Goal: Entertainment & Leisure: Browse casually

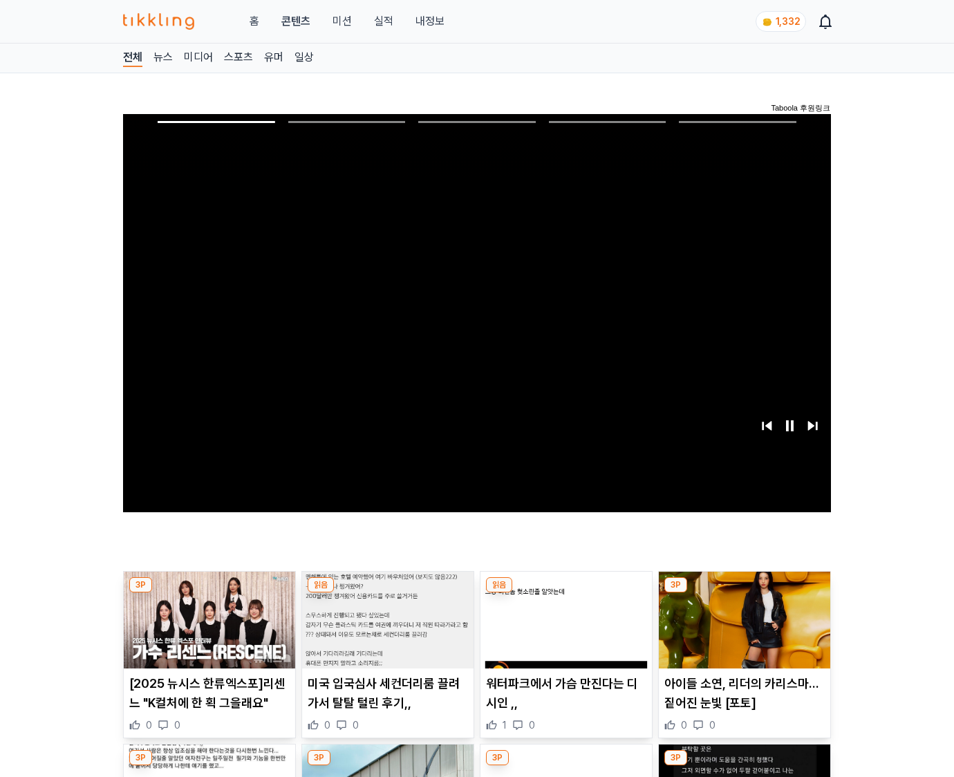
click at [744, 593] on img at bounding box center [744, 620] width 171 height 97
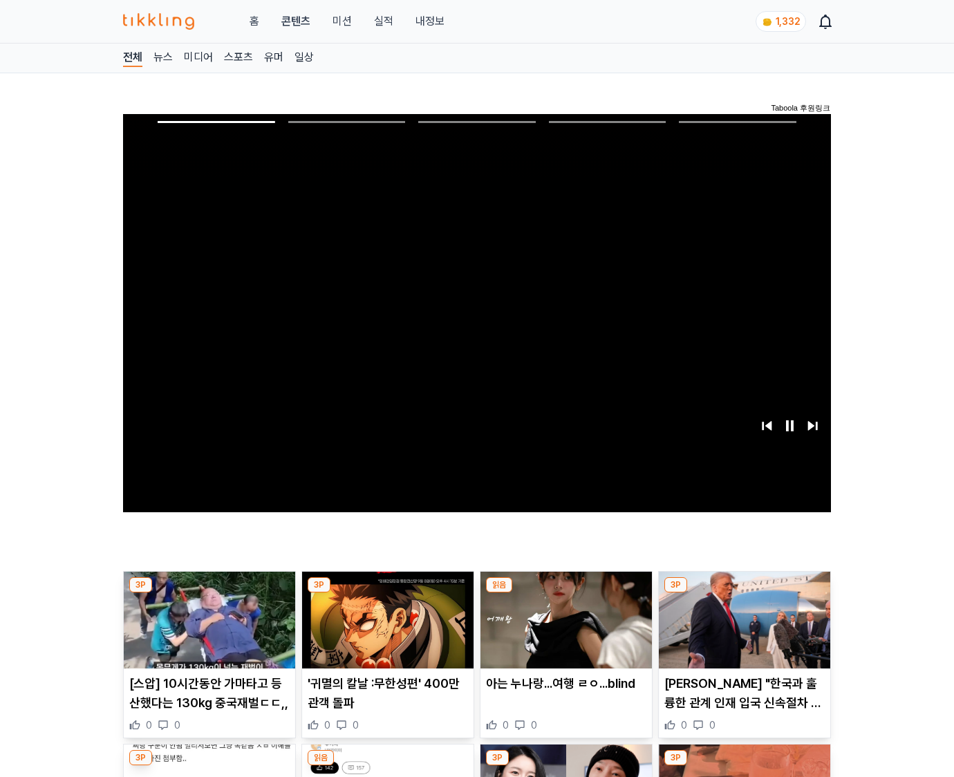
click at [744, 593] on img at bounding box center [744, 620] width 171 height 97
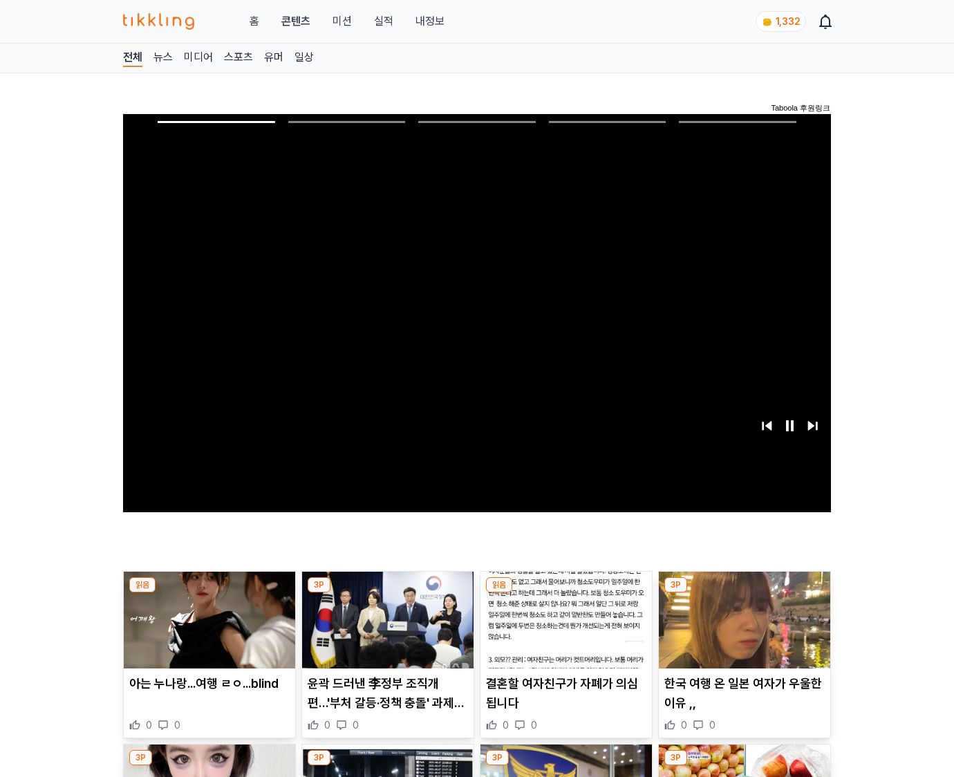
click at [744, 593] on img at bounding box center [744, 620] width 171 height 97
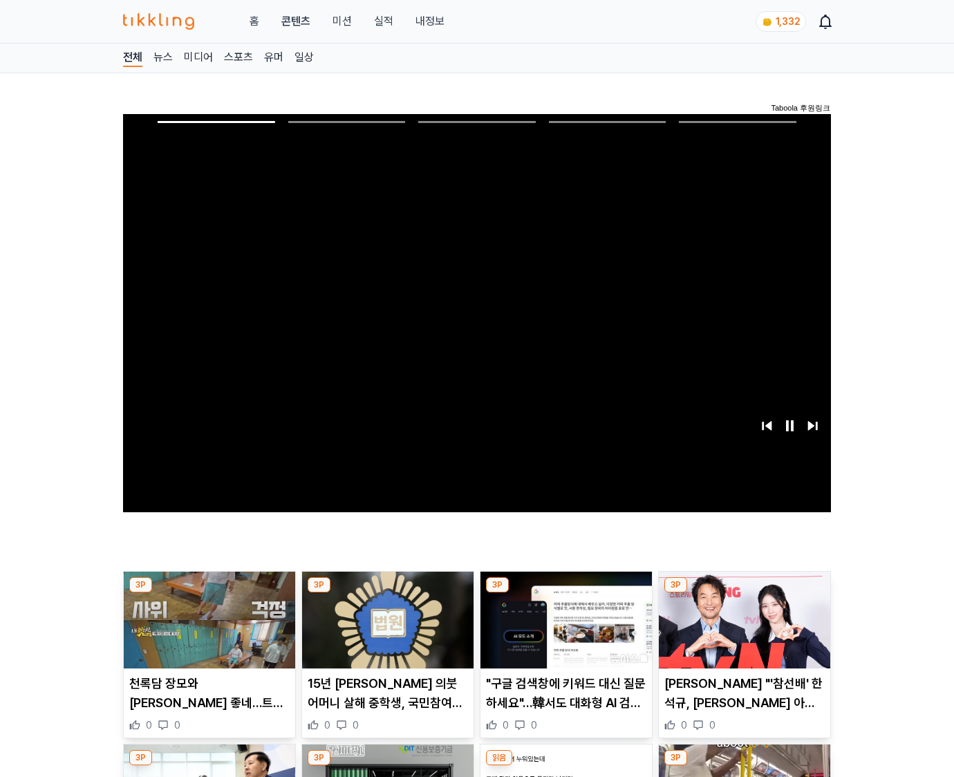
click at [744, 593] on img at bounding box center [744, 620] width 171 height 97
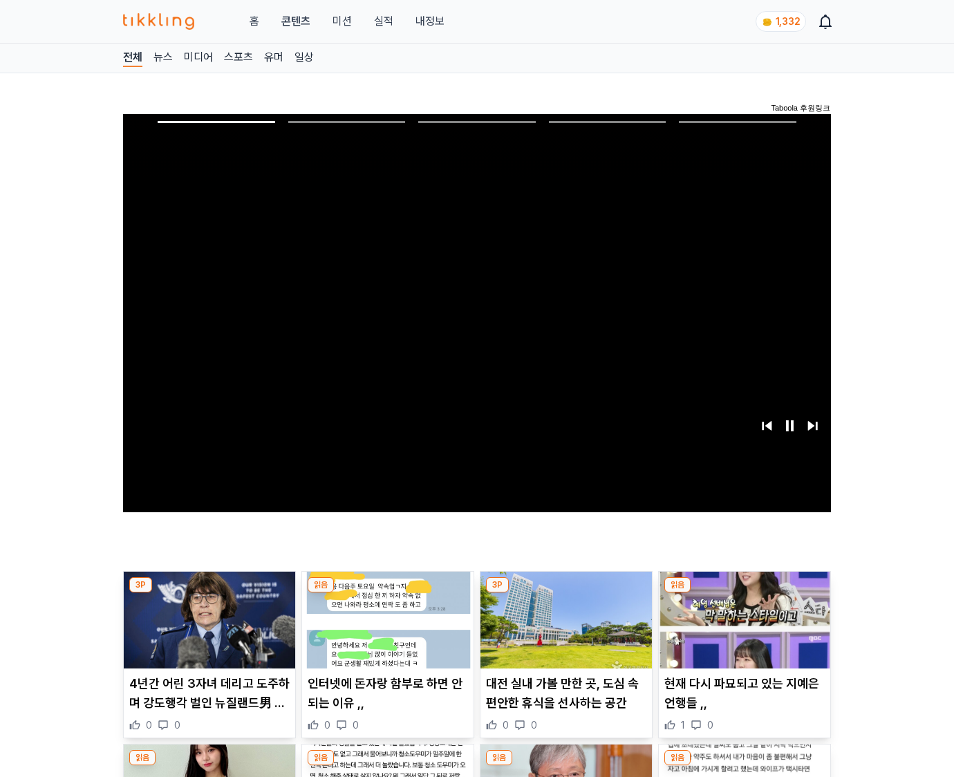
click at [744, 593] on img at bounding box center [744, 620] width 171 height 97
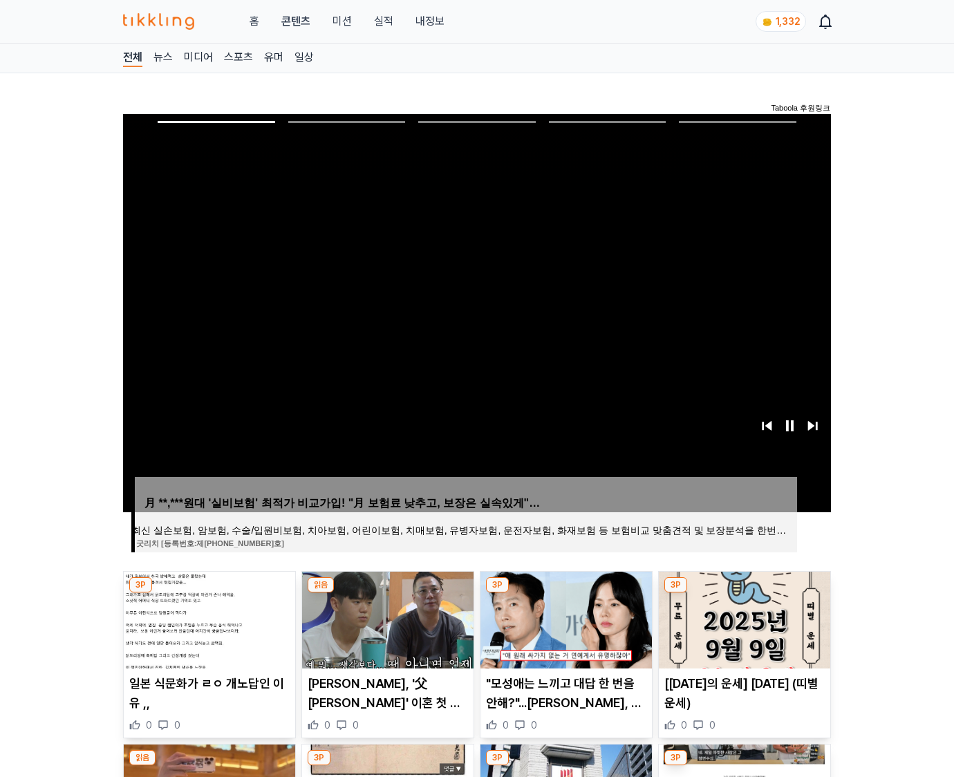
click at [744, 593] on img at bounding box center [744, 620] width 171 height 97
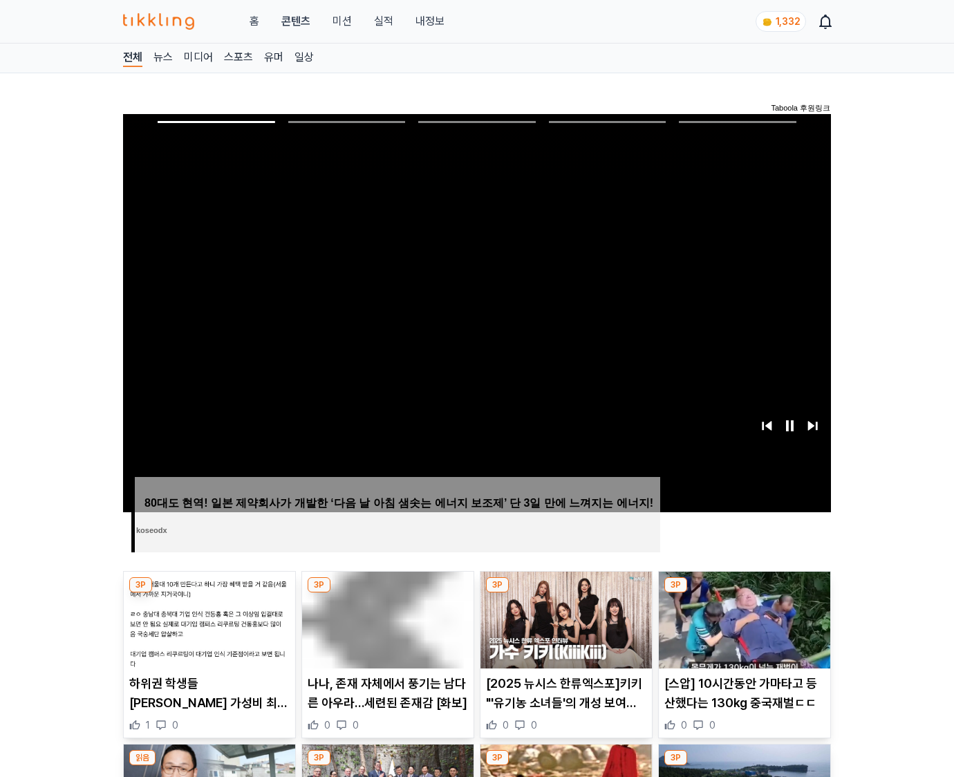
click at [744, 593] on img at bounding box center [744, 620] width 171 height 97
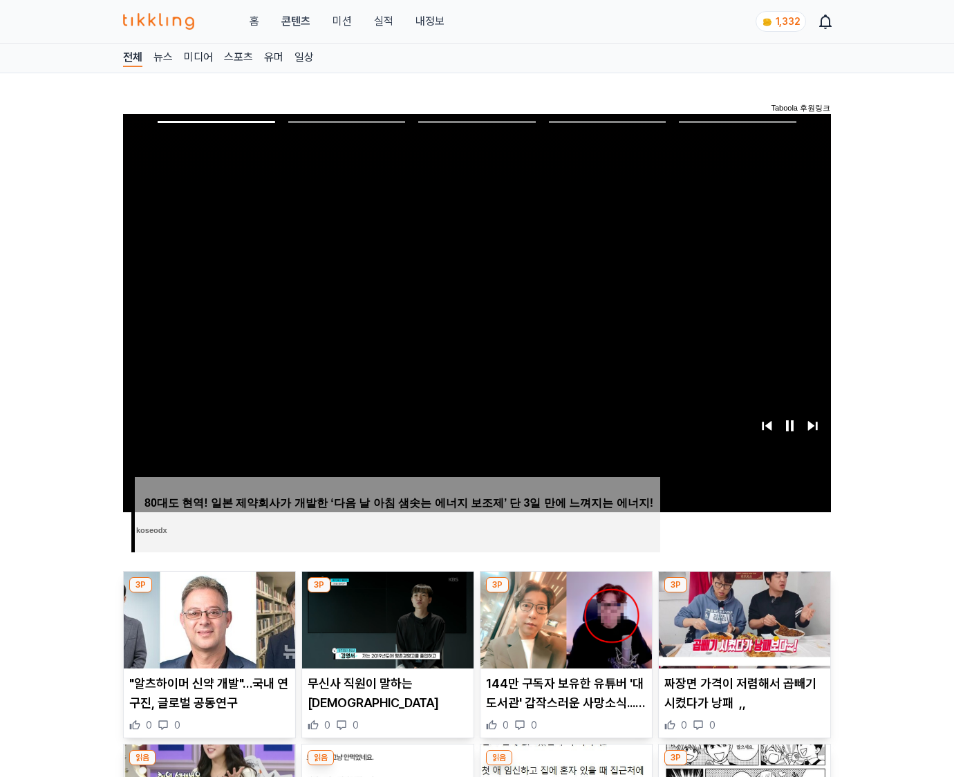
click at [744, 593] on img at bounding box center [744, 620] width 171 height 97
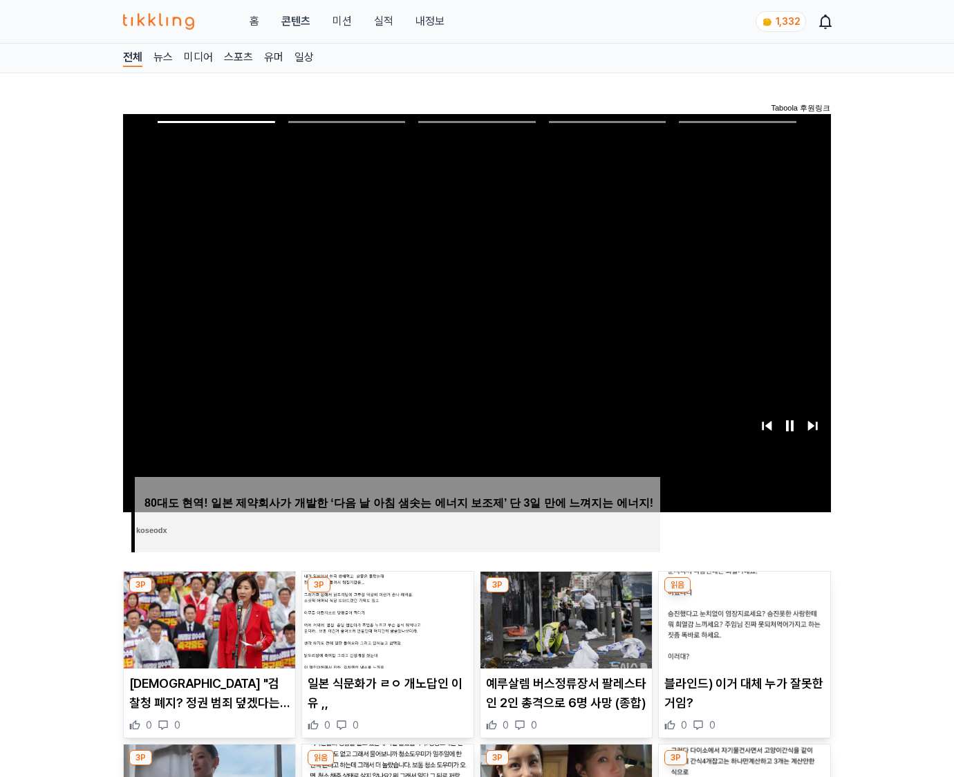
click at [744, 593] on img at bounding box center [744, 620] width 171 height 97
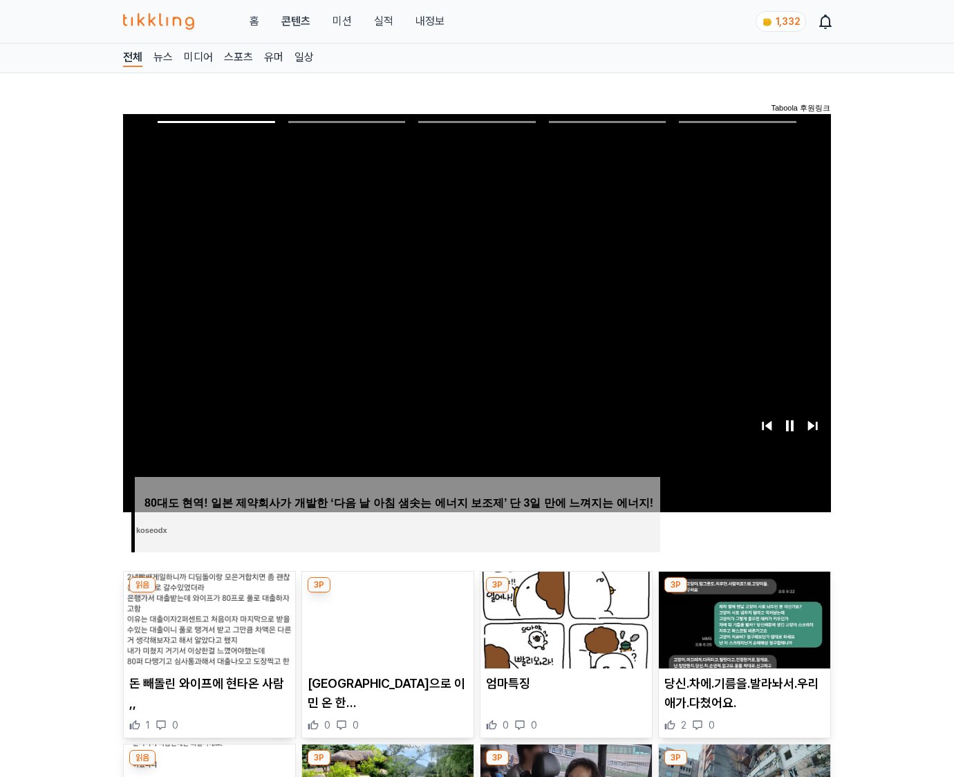
click at [744, 593] on img at bounding box center [744, 620] width 171 height 97
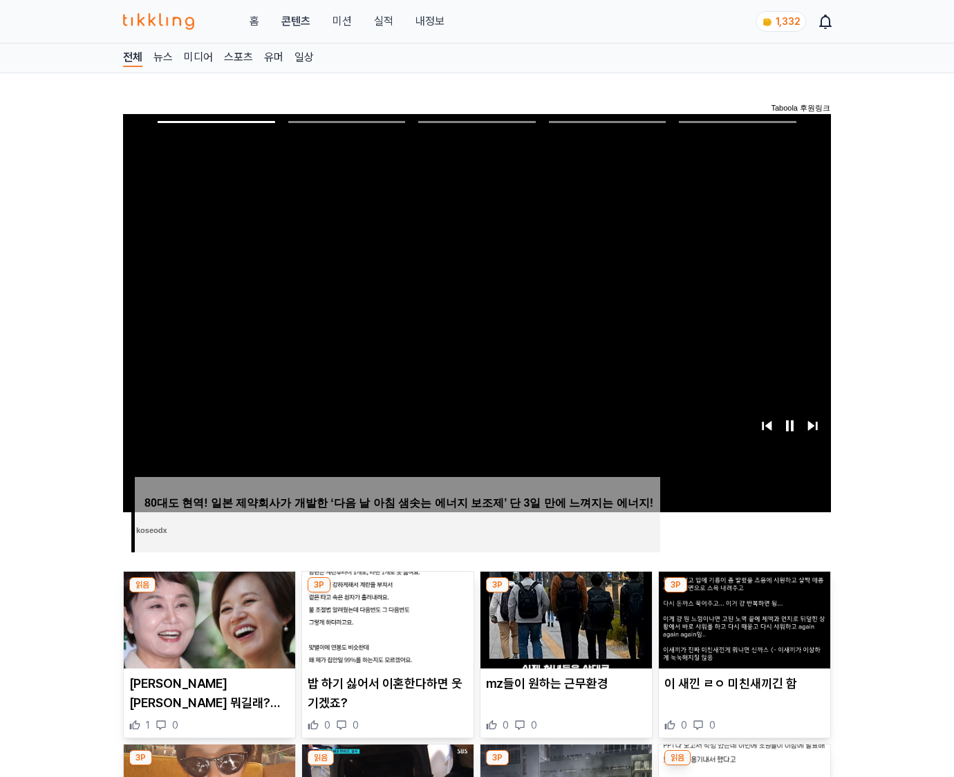
click at [744, 593] on img at bounding box center [744, 620] width 171 height 97
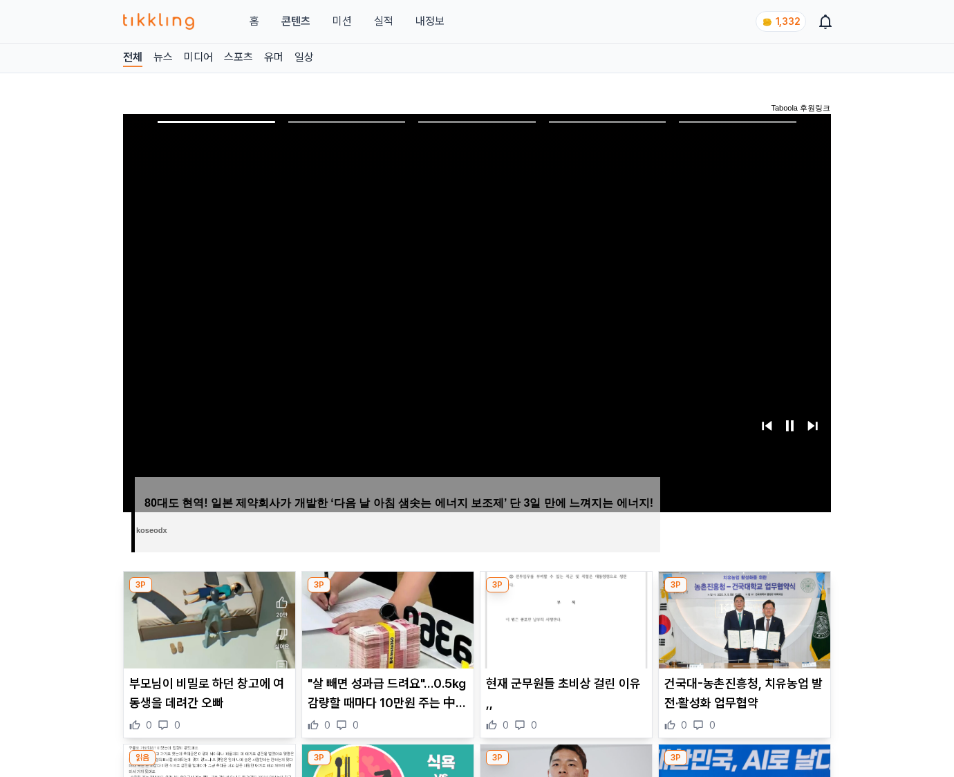
click at [744, 593] on img at bounding box center [744, 620] width 171 height 97
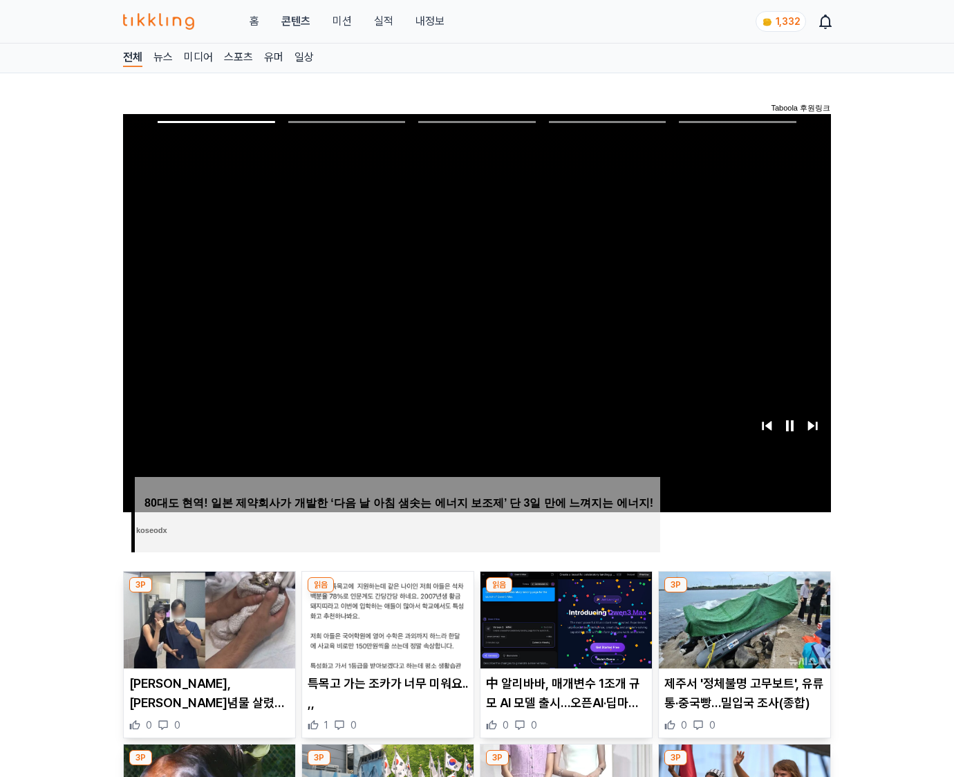
click at [744, 593] on img at bounding box center [744, 620] width 171 height 97
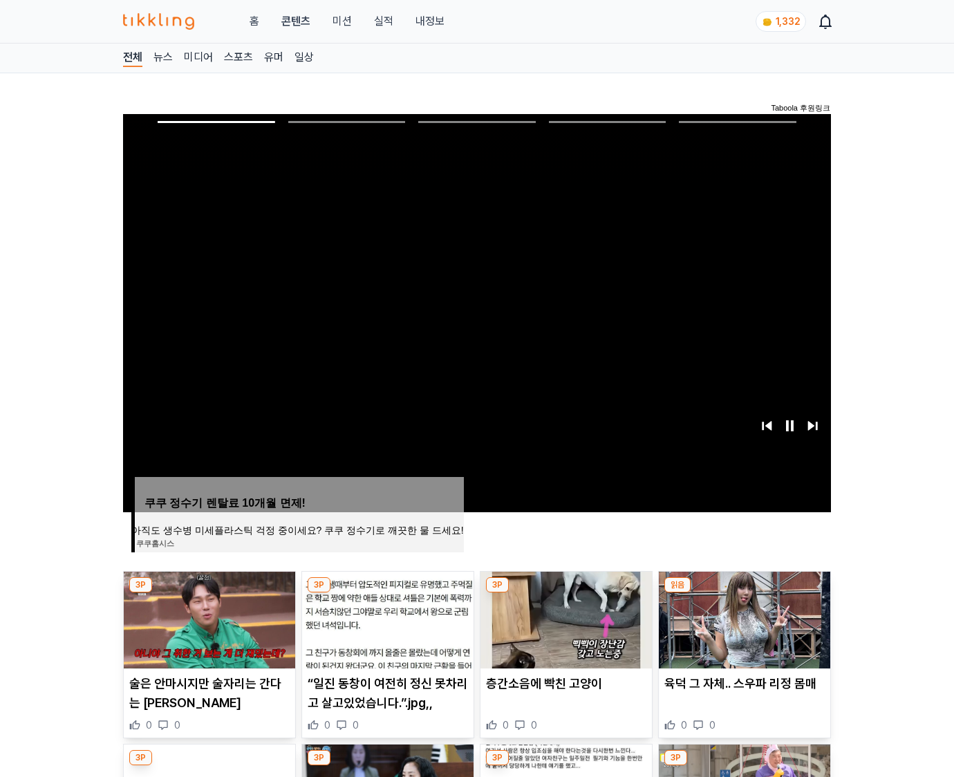
click at [744, 593] on img at bounding box center [744, 620] width 171 height 97
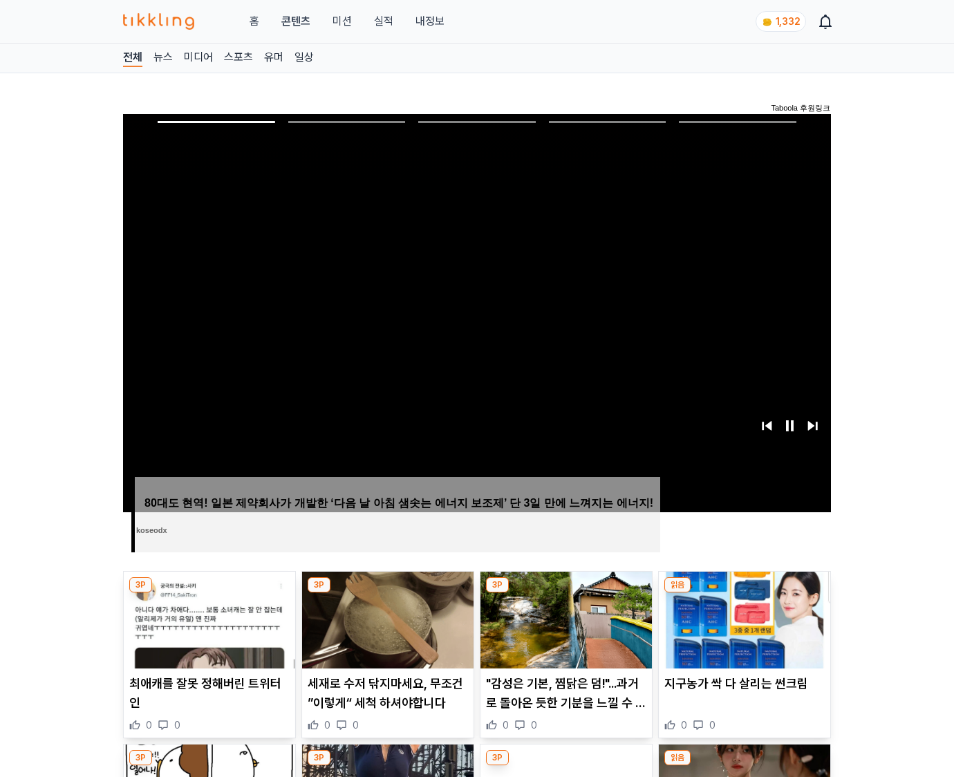
click at [744, 593] on img at bounding box center [744, 620] width 171 height 97
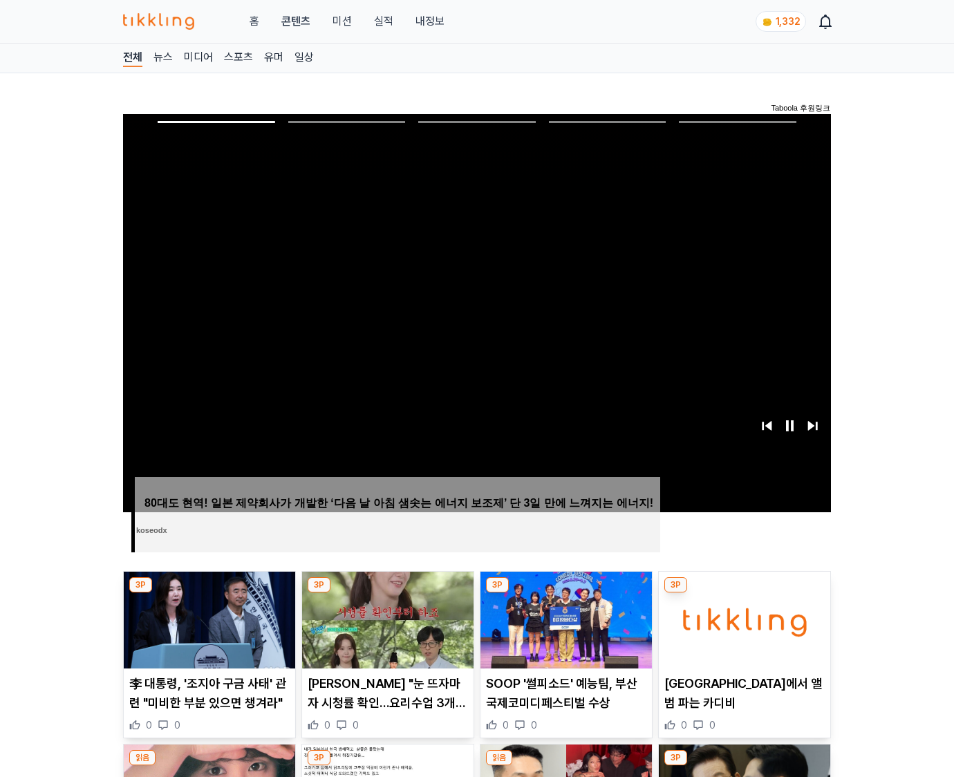
click at [744, 593] on img at bounding box center [744, 620] width 171 height 97
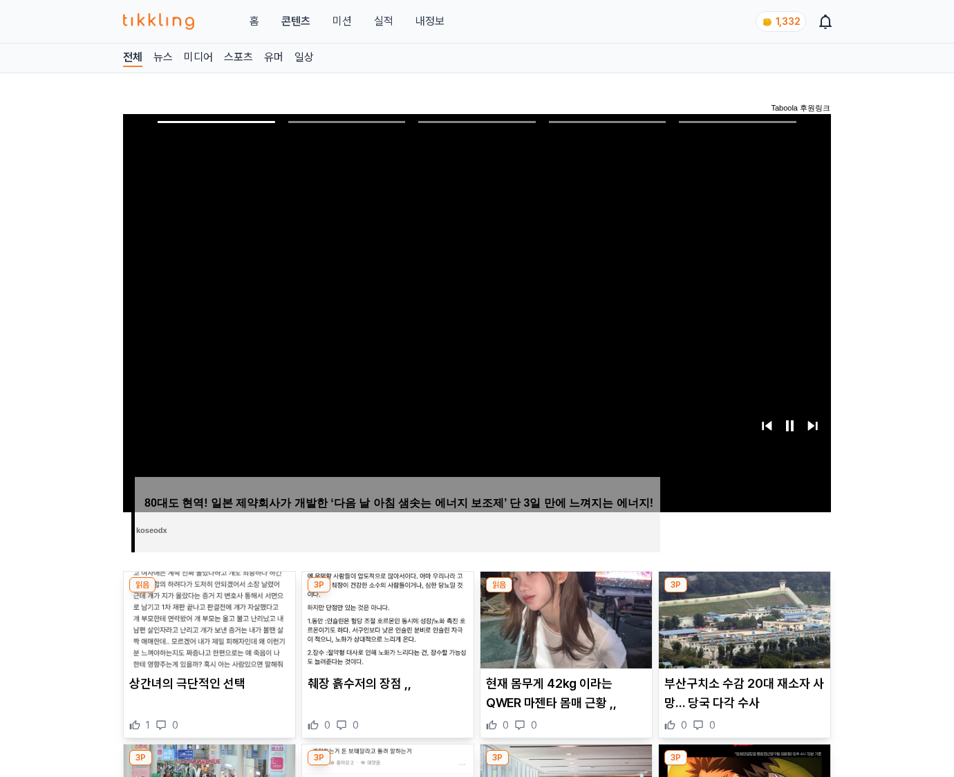
click at [744, 593] on img at bounding box center [744, 620] width 171 height 97
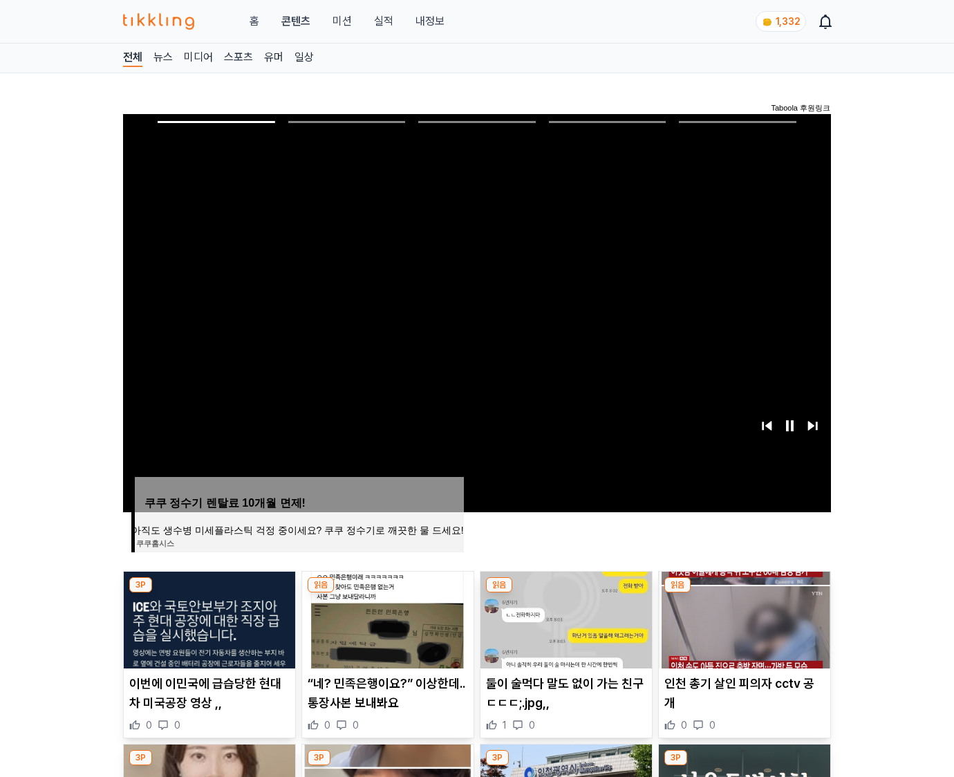
click at [744, 593] on img at bounding box center [744, 620] width 171 height 97
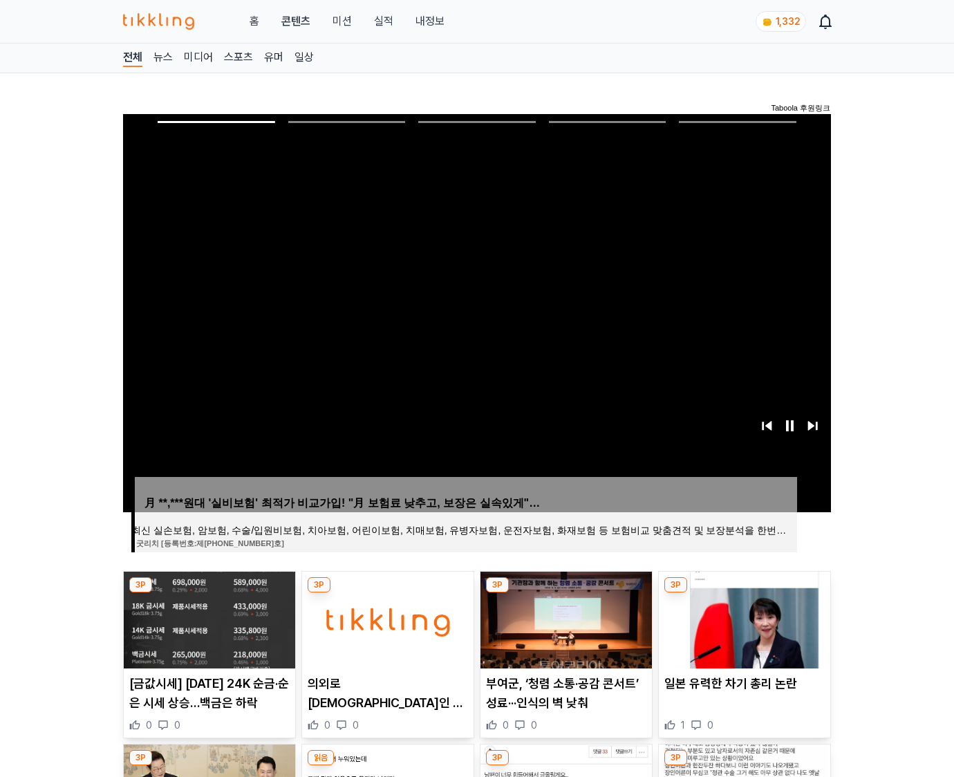
click at [744, 593] on img at bounding box center [744, 620] width 171 height 97
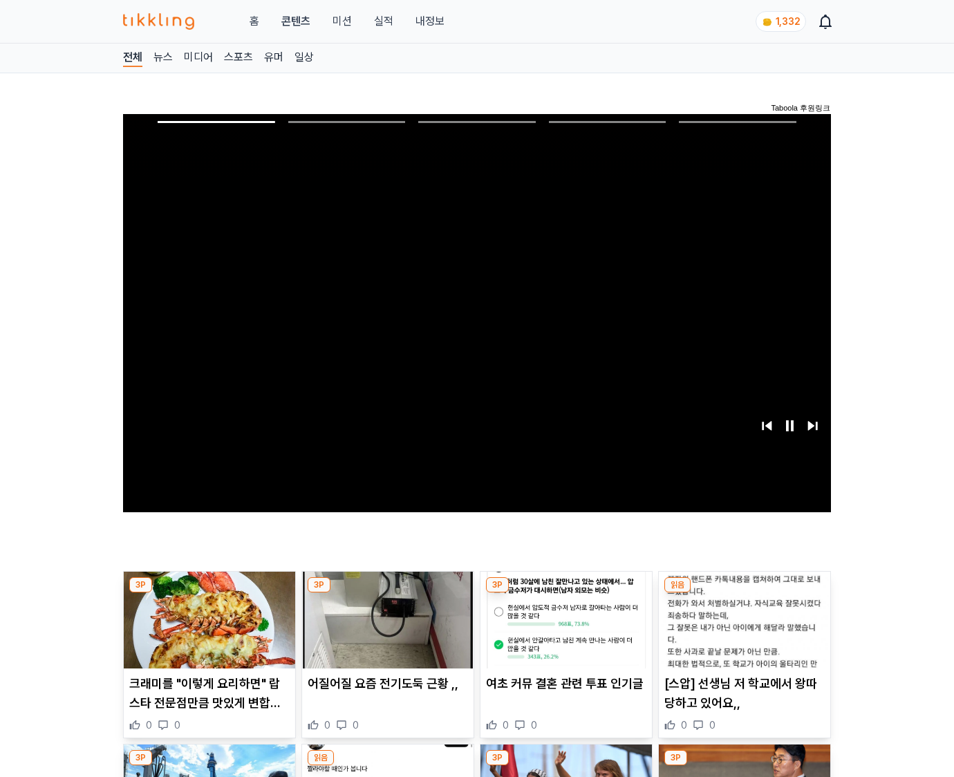
click at [744, 593] on img at bounding box center [744, 620] width 171 height 97
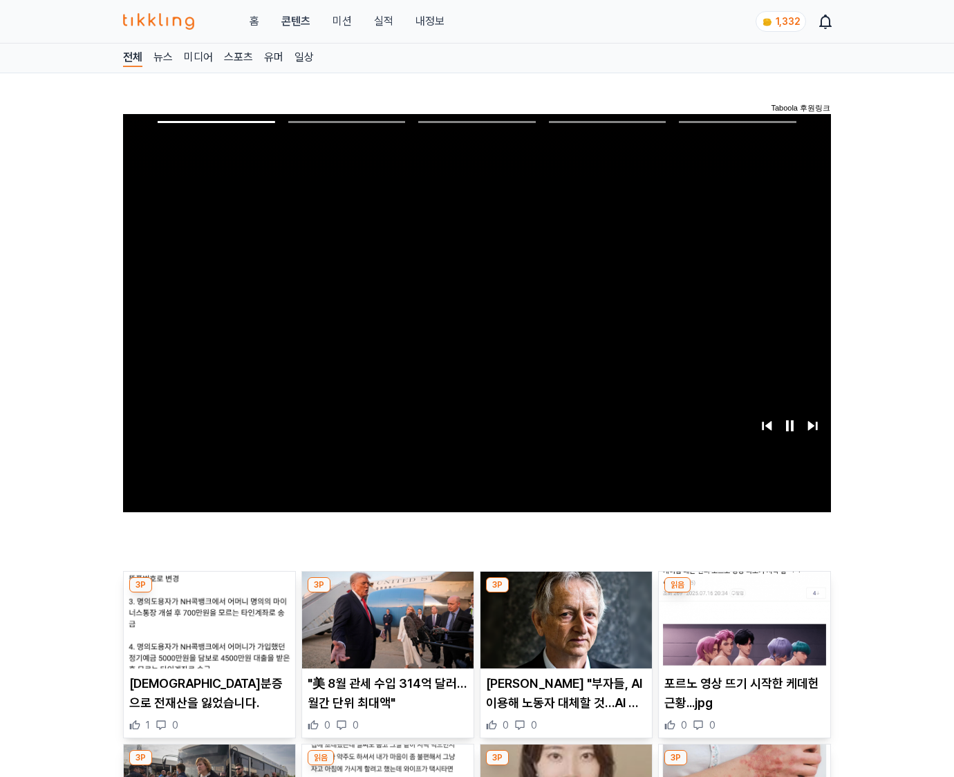
click at [744, 593] on img at bounding box center [744, 620] width 171 height 97
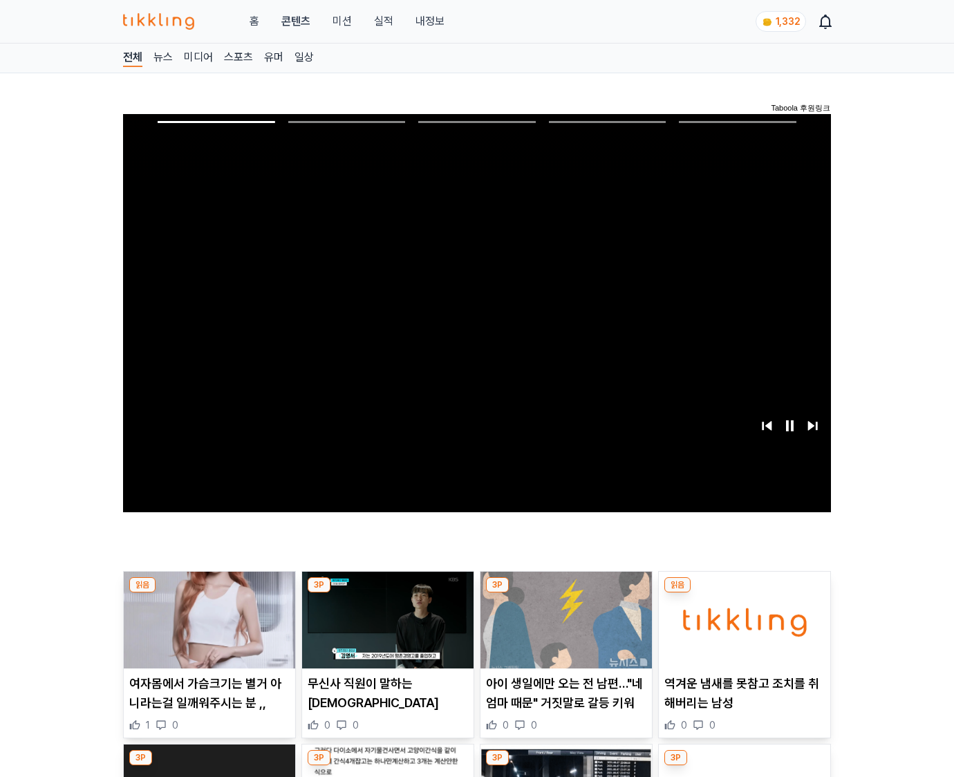
click at [744, 593] on img at bounding box center [744, 620] width 171 height 97
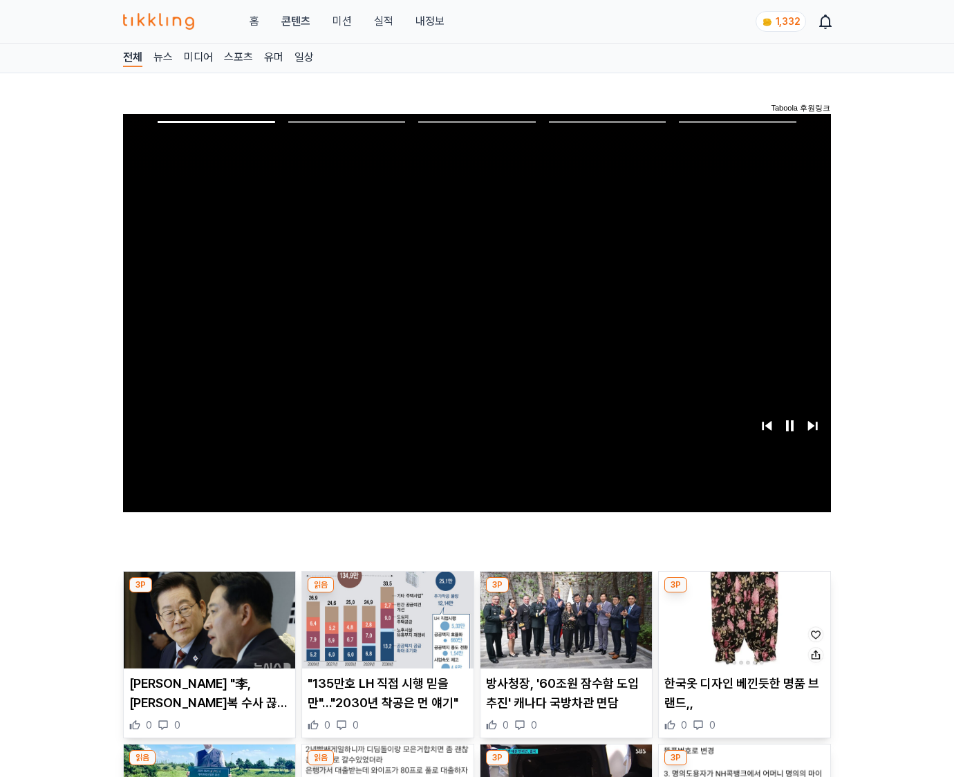
click at [744, 593] on img at bounding box center [744, 620] width 171 height 97
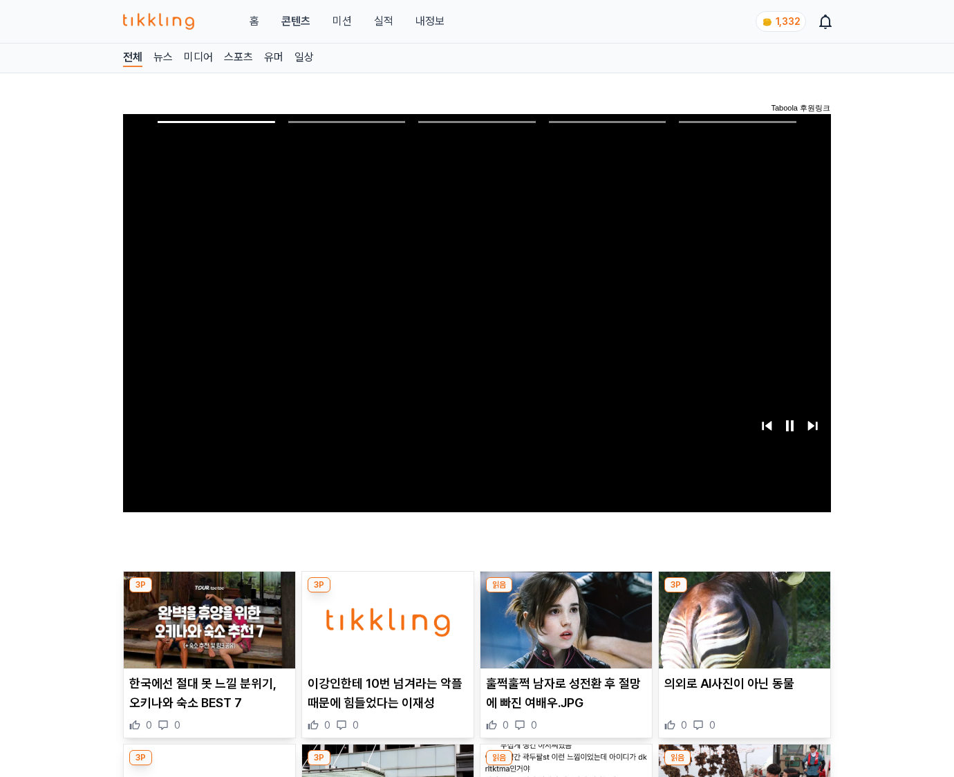
click at [744, 593] on img at bounding box center [744, 620] width 171 height 97
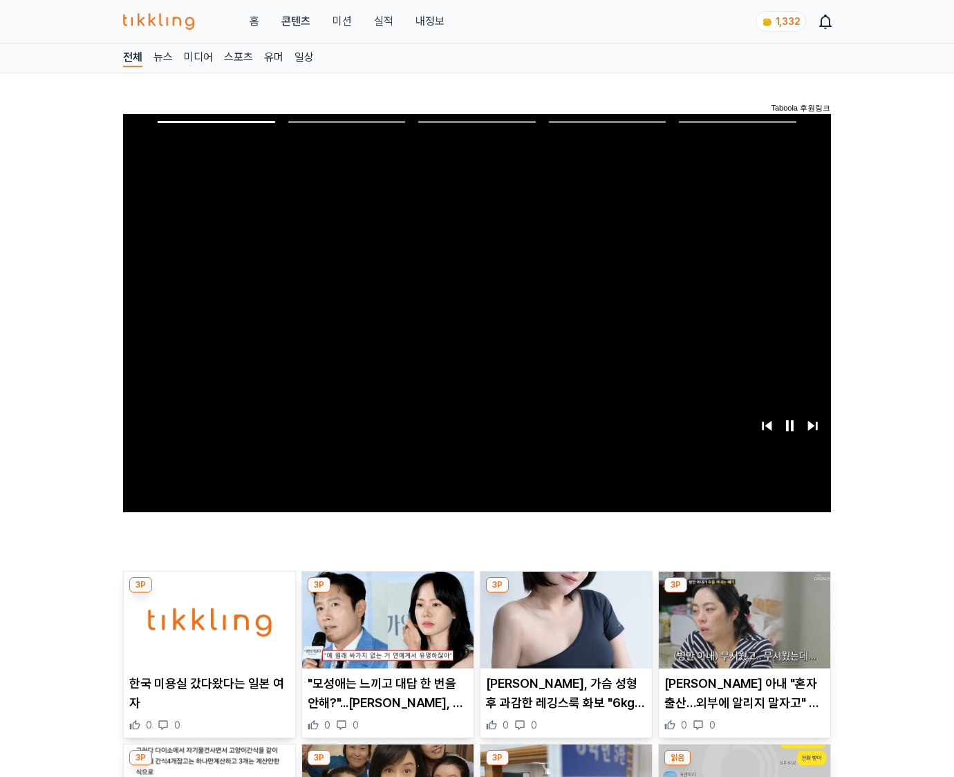
click at [744, 593] on img at bounding box center [744, 620] width 171 height 97
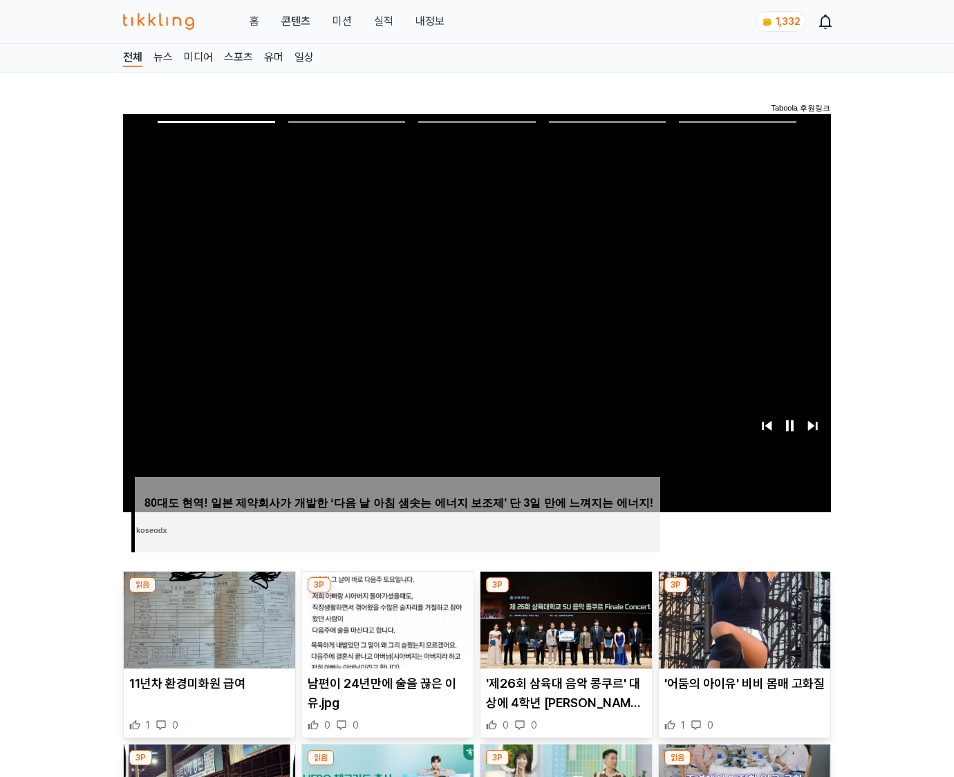
click at [744, 593] on img at bounding box center [744, 620] width 171 height 97
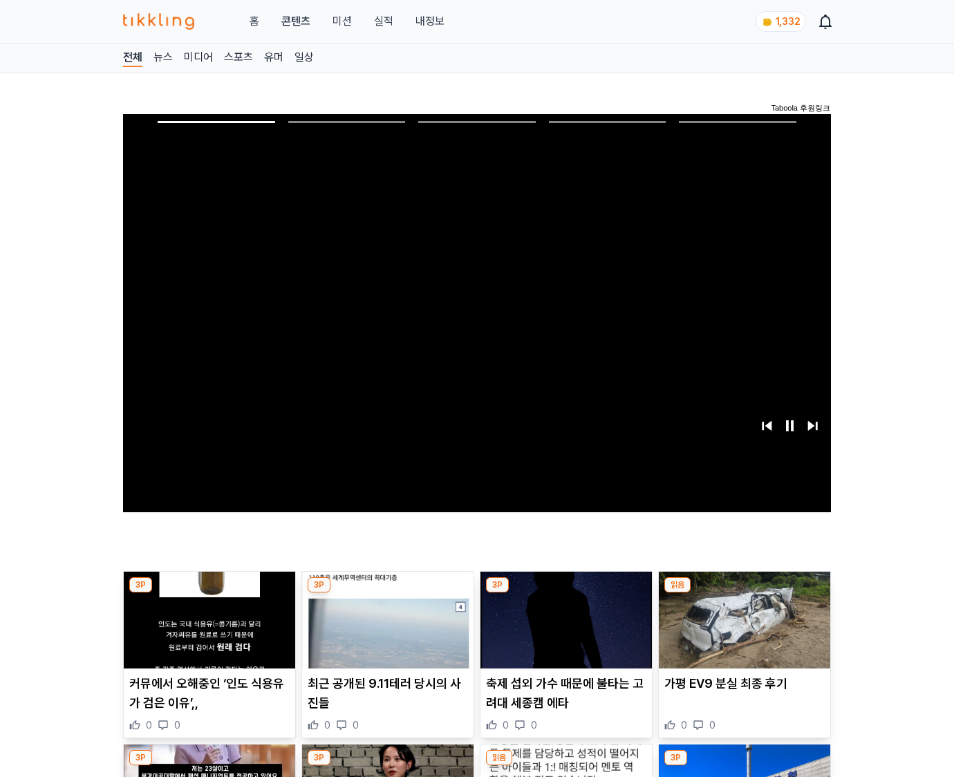
click at [744, 593] on img at bounding box center [744, 620] width 171 height 97
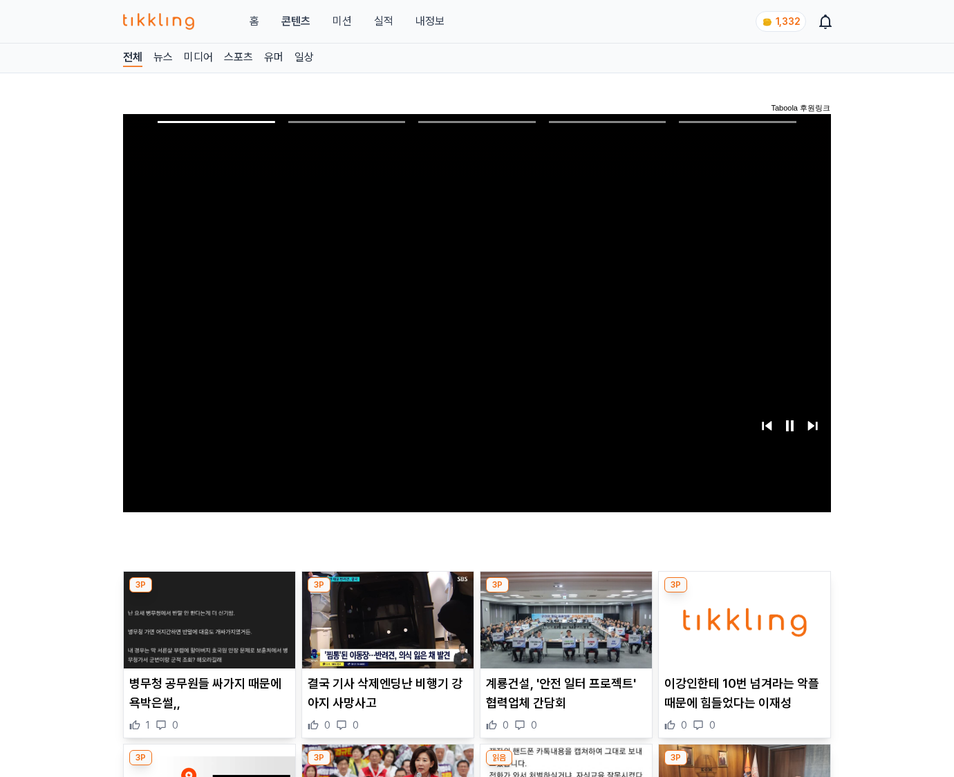
click at [744, 593] on img at bounding box center [744, 620] width 171 height 97
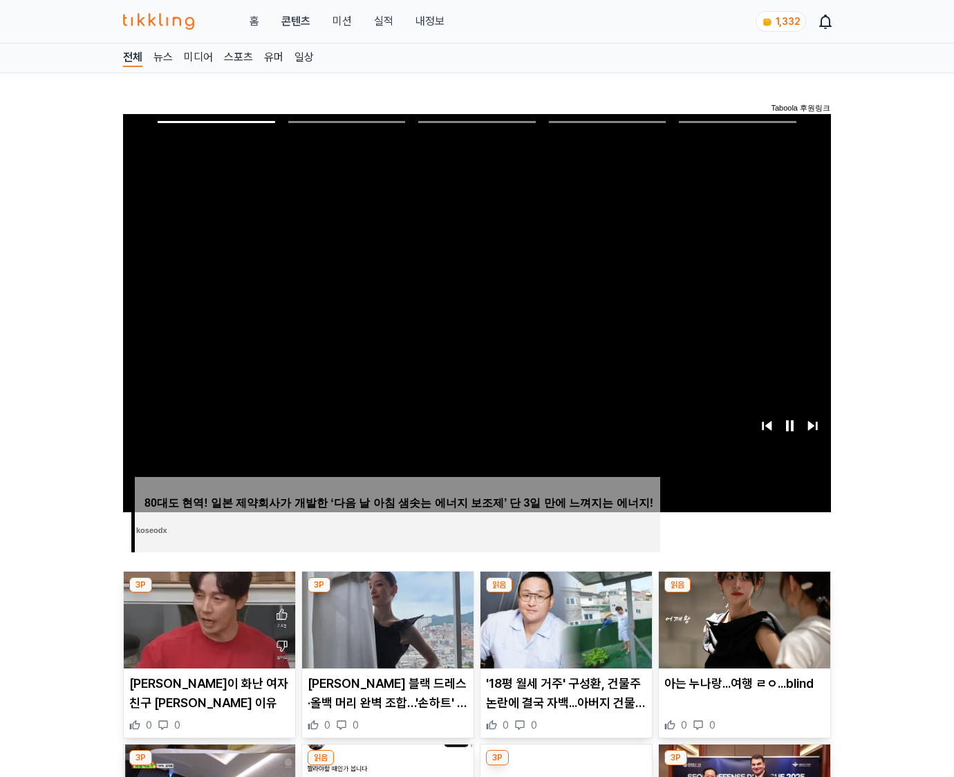
click at [744, 593] on img at bounding box center [744, 620] width 171 height 97
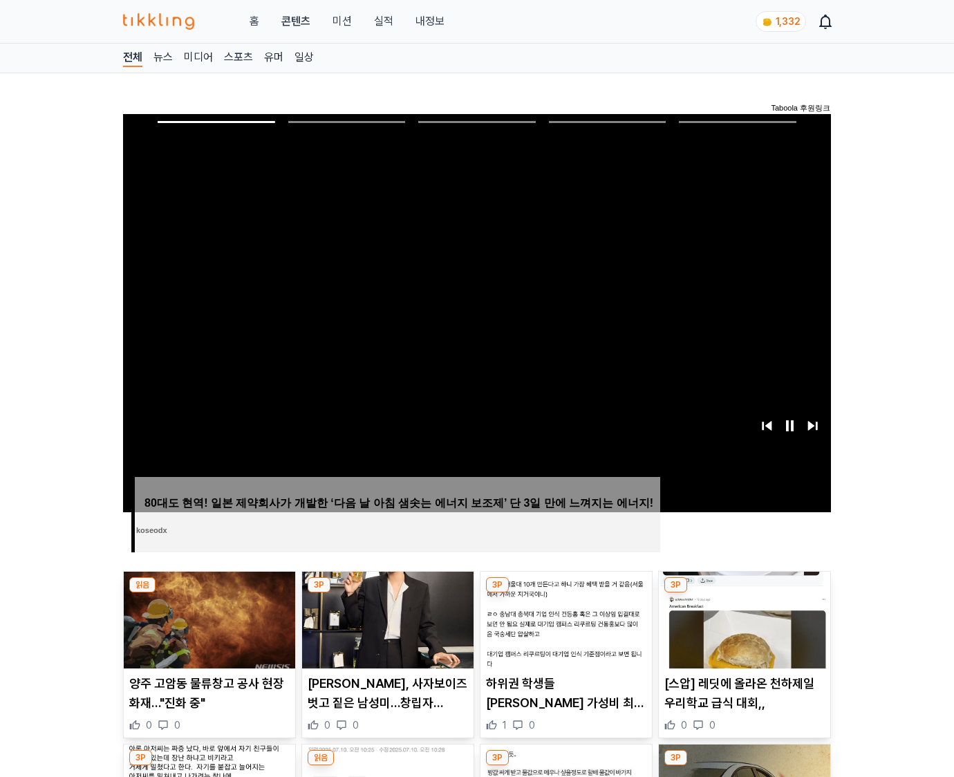
click at [744, 593] on img at bounding box center [744, 620] width 171 height 97
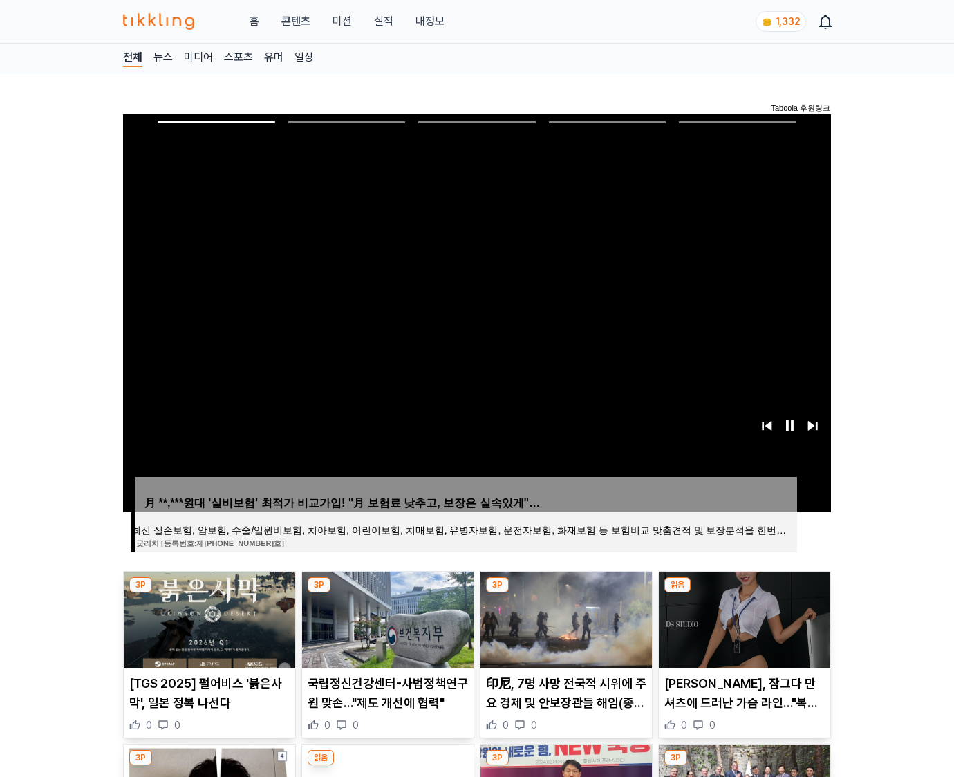
click at [744, 593] on img at bounding box center [744, 620] width 171 height 97
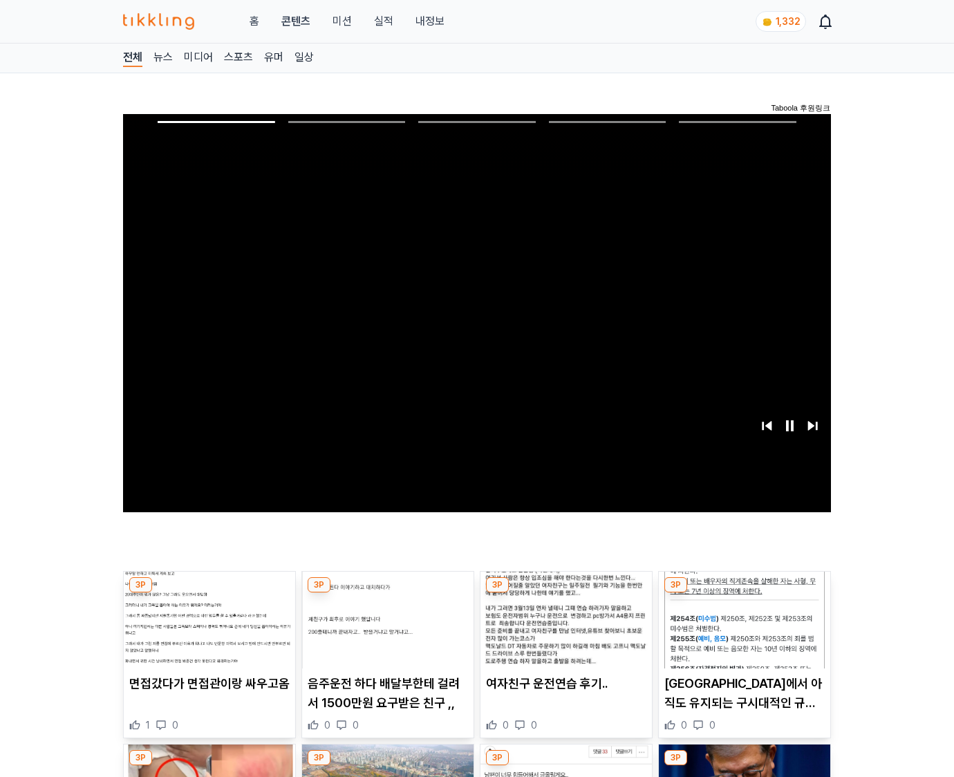
click at [744, 593] on img at bounding box center [744, 620] width 171 height 97
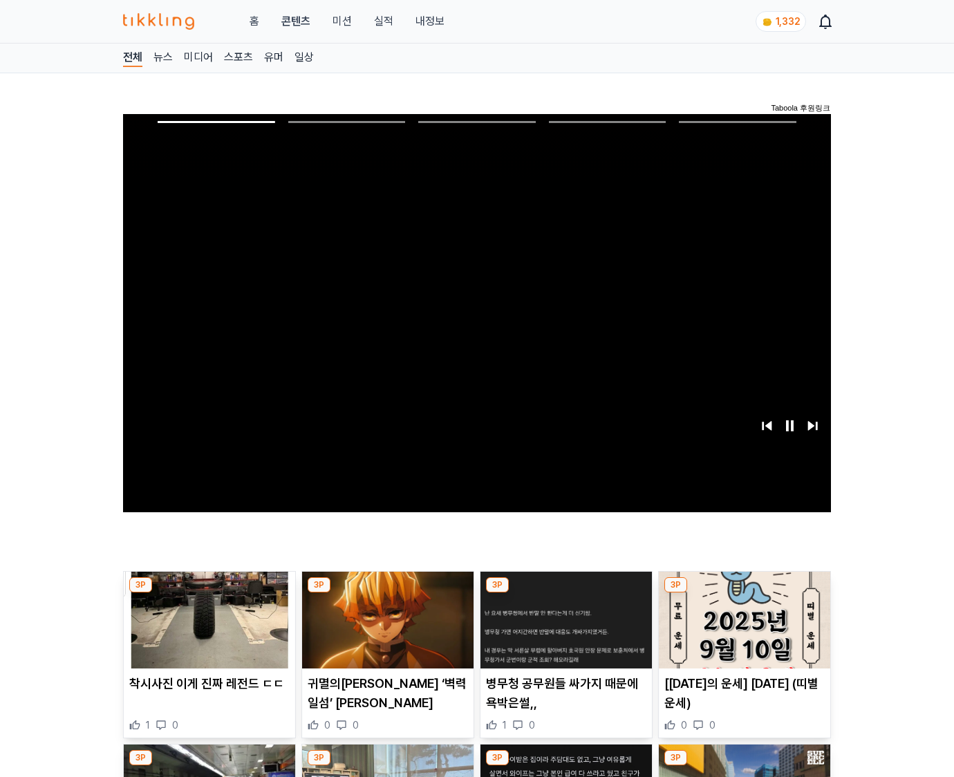
click at [744, 593] on img at bounding box center [744, 620] width 171 height 97
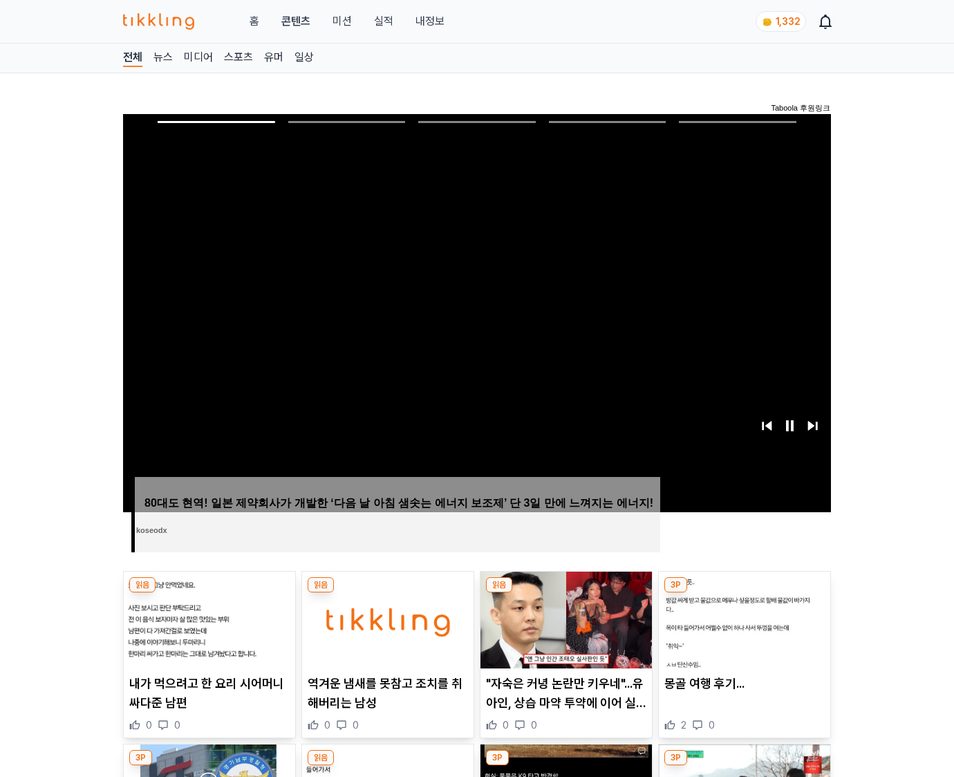
click at [744, 593] on img at bounding box center [744, 620] width 171 height 97
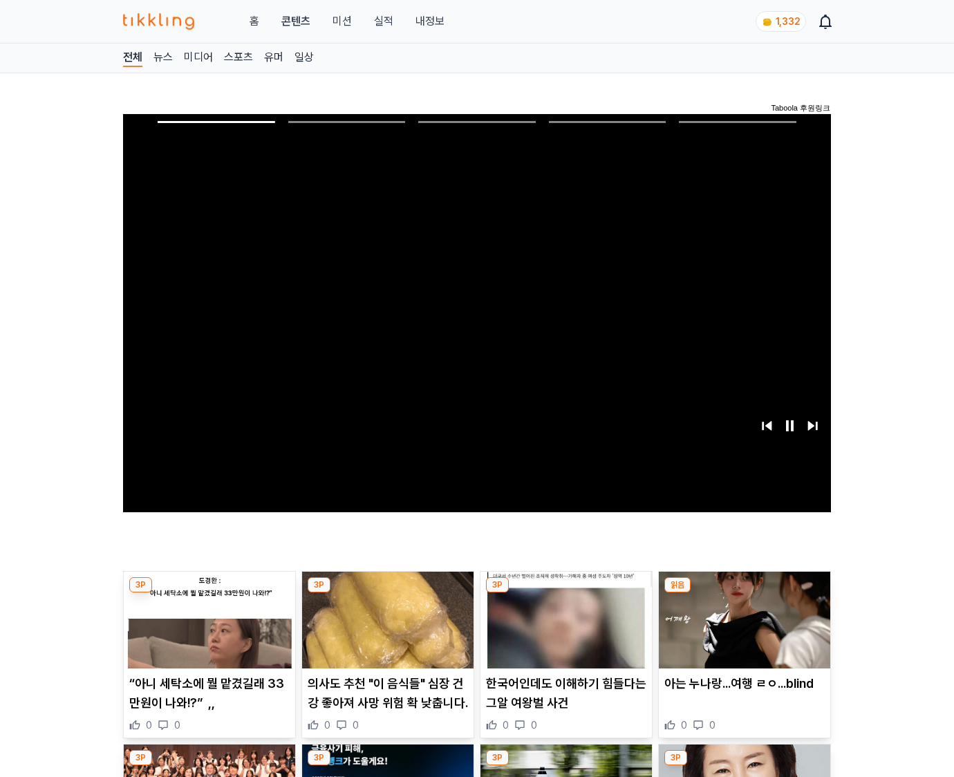
click at [744, 593] on img at bounding box center [744, 620] width 171 height 97
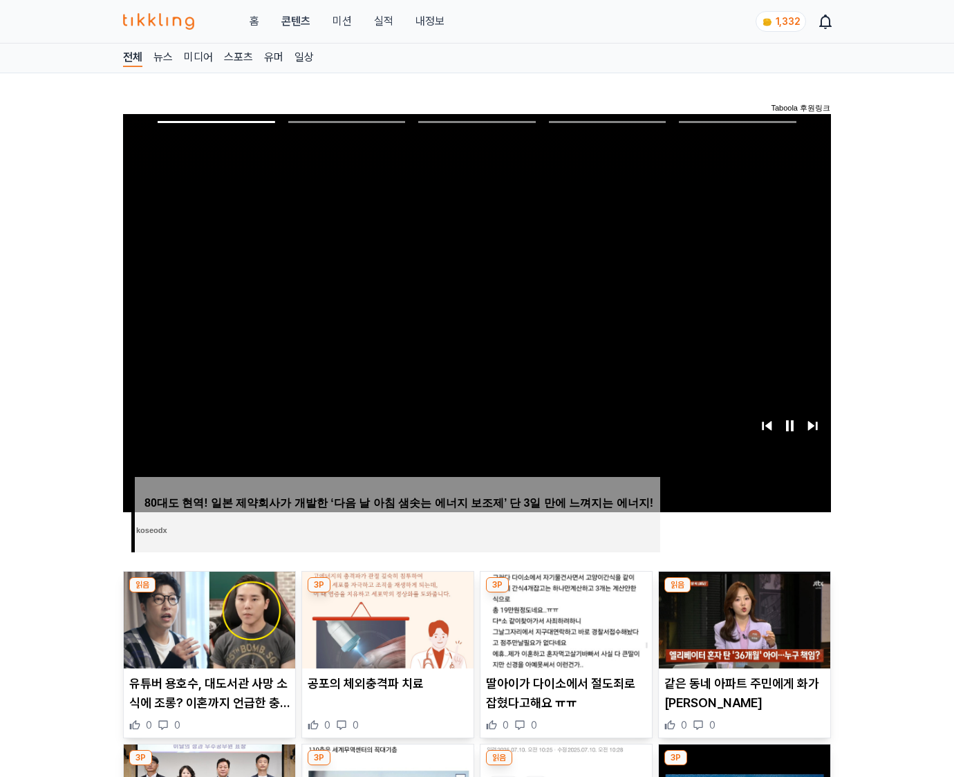
click at [744, 593] on img at bounding box center [744, 620] width 171 height 97
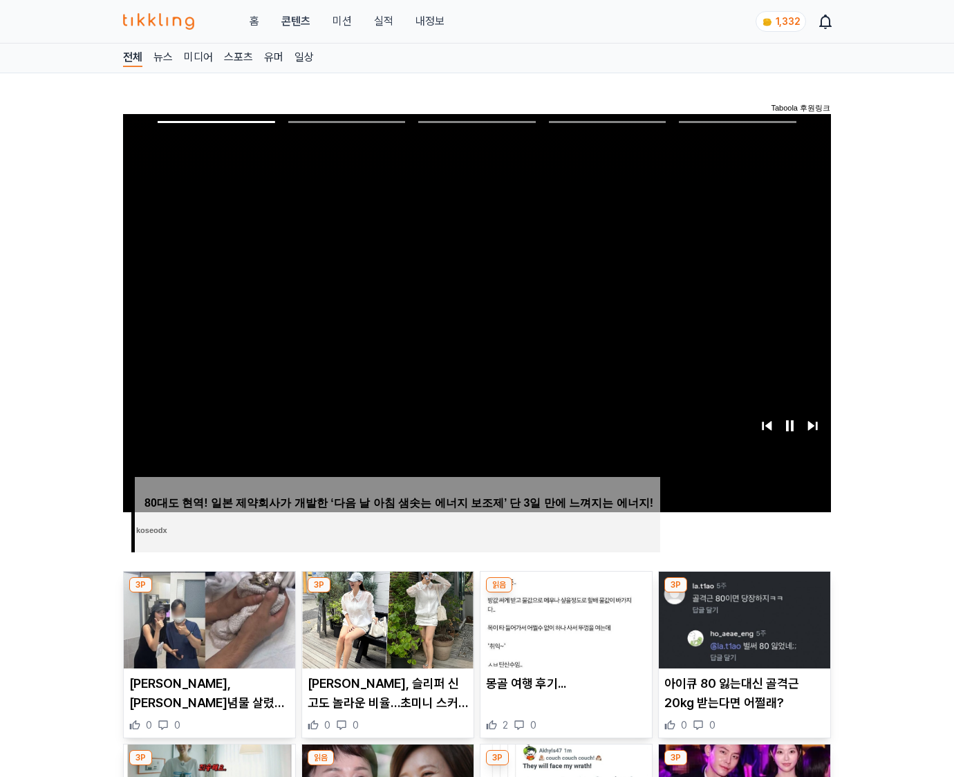
click at [744, 593] on img at bounding box center [744, 620] width 171 height 97
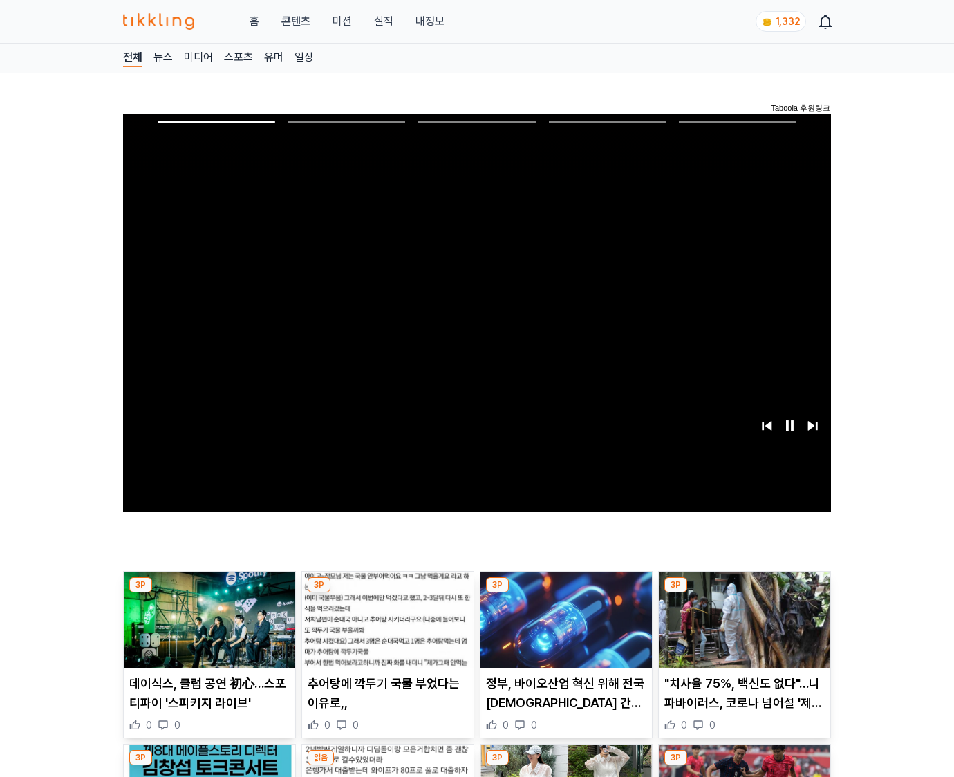
click at [744, 593] on img at bounding box center [744, 620] width 171 height 97
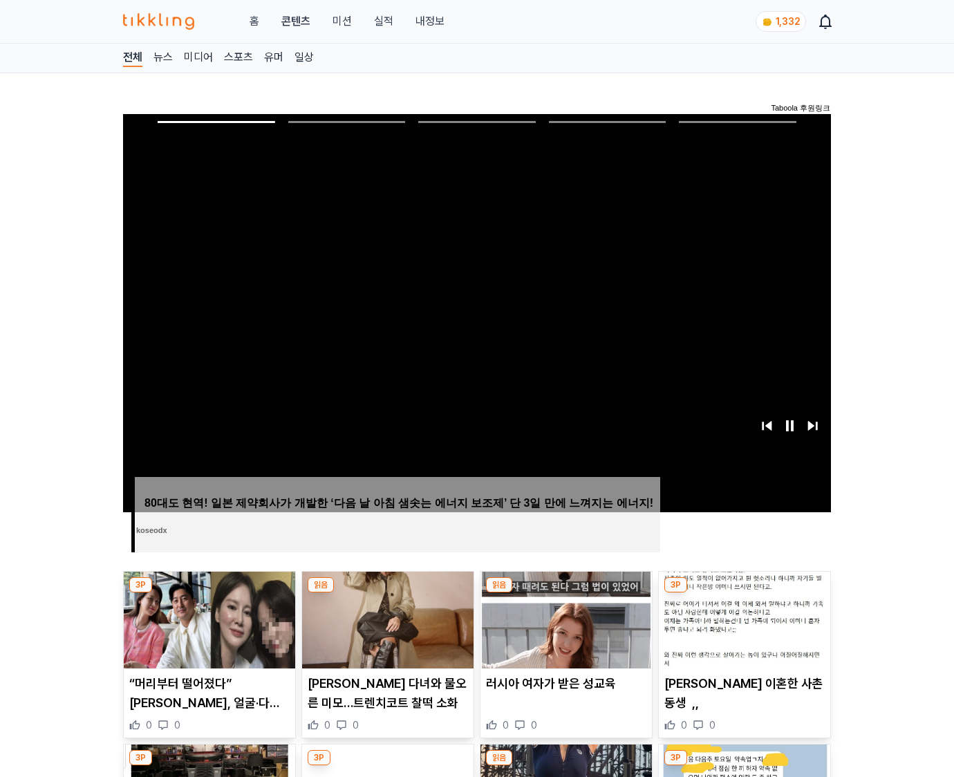
click at [744, 593] on img at bounding box center [744, 620] width 171 height 97
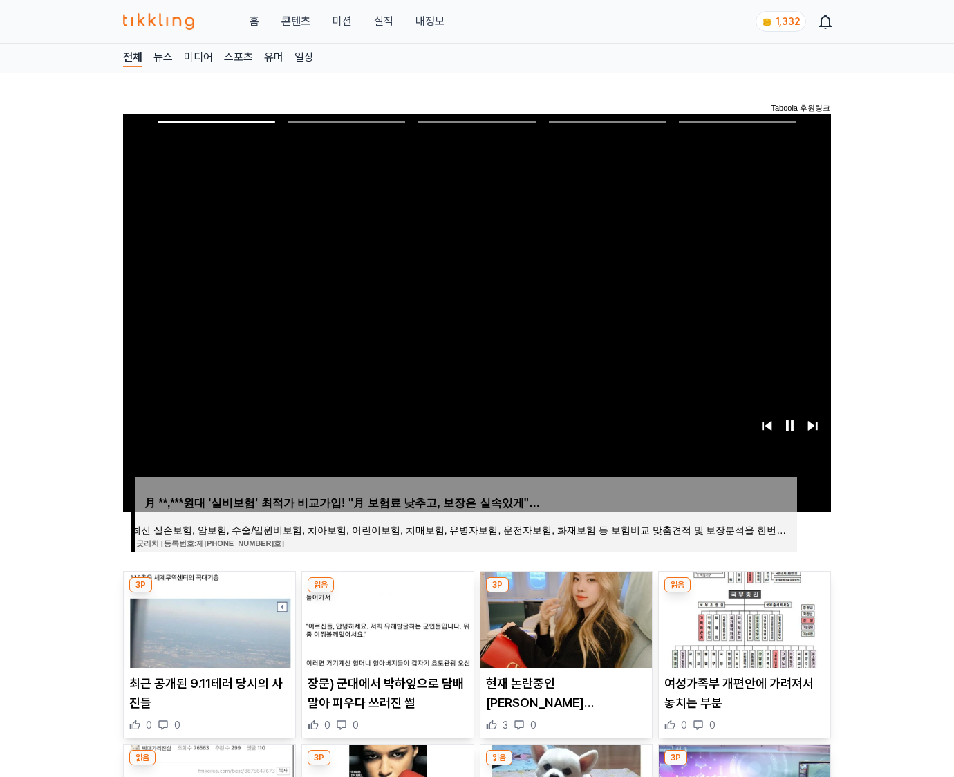
click at [744, 593] on img at bounding box center [744, 620] width 171 height 97
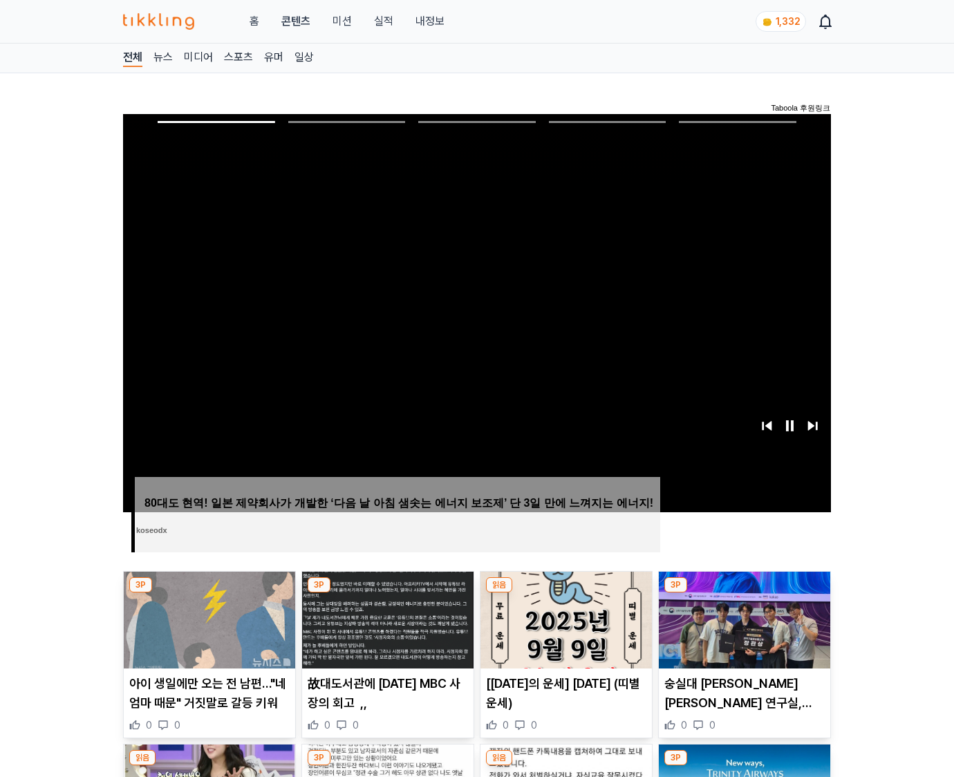
click at [744, 593] on img at bounding box center [744, 620] width 171 height 97
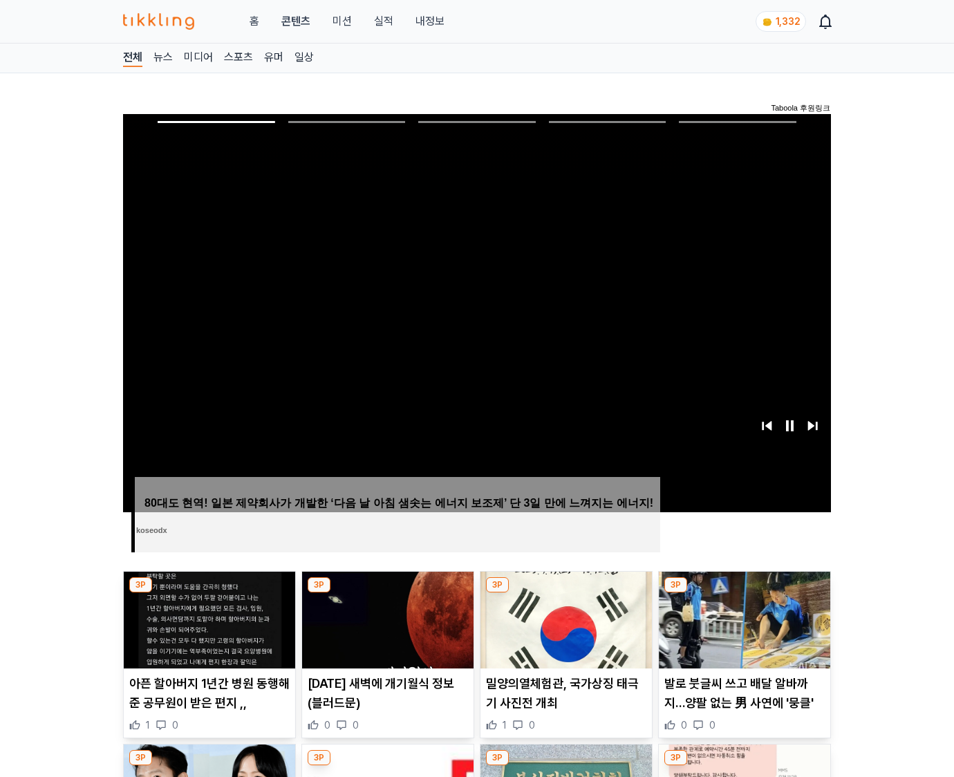
click at [744, 593] on img at bounding box center [744, 620] width 171 height 97
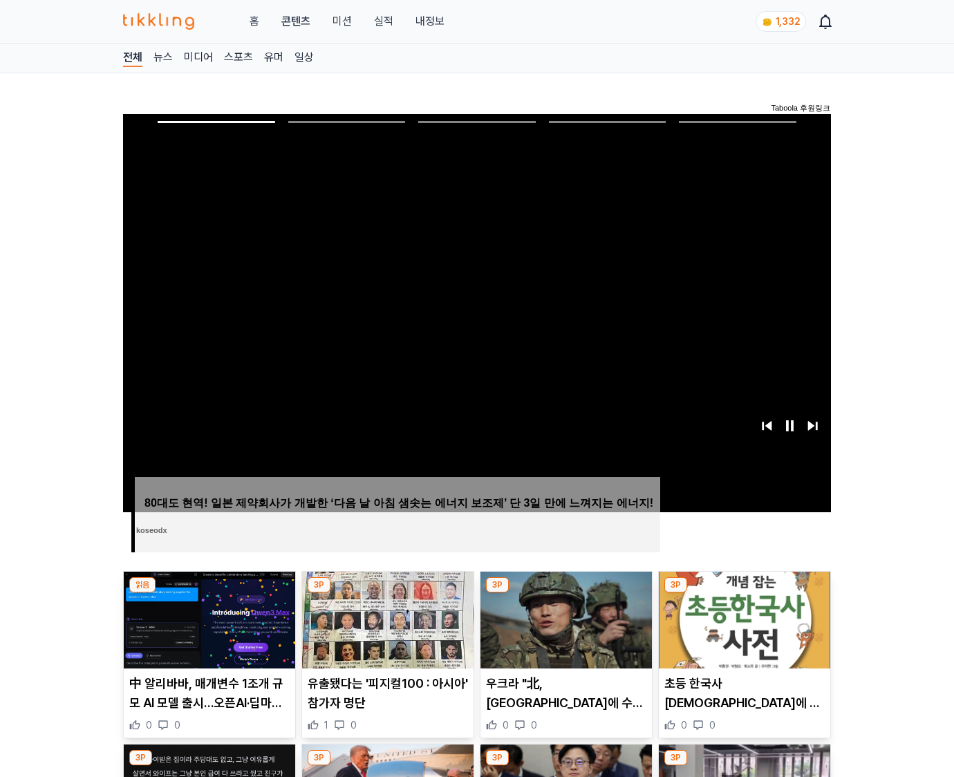
click at [744, 593] on img at bounding box center [744, 620] width 171 height 97
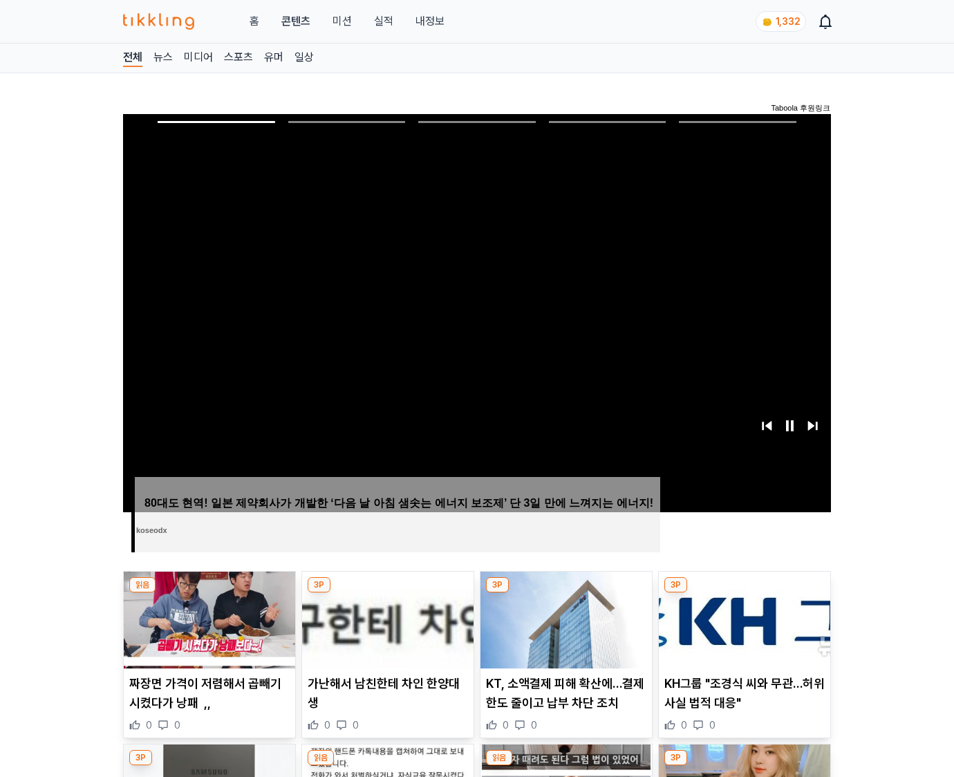
click at [744, 593] on img at bounding box center [744, 620] width 171 height 97
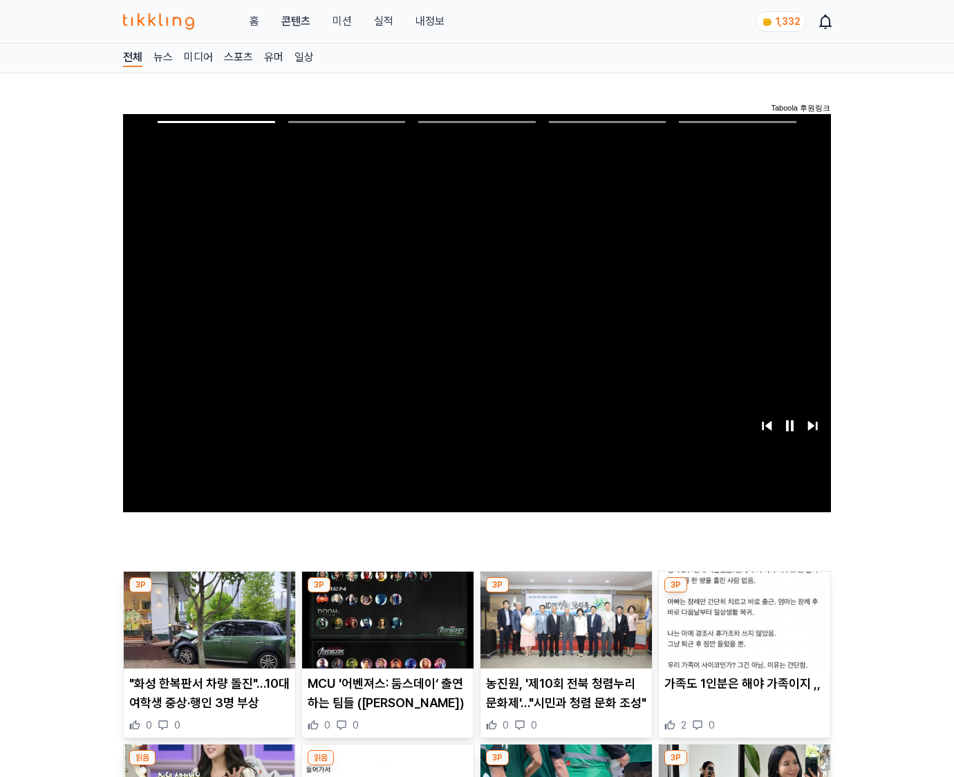
click at [744, 593] on img at bounding box center [744, 620] width 171 height 97
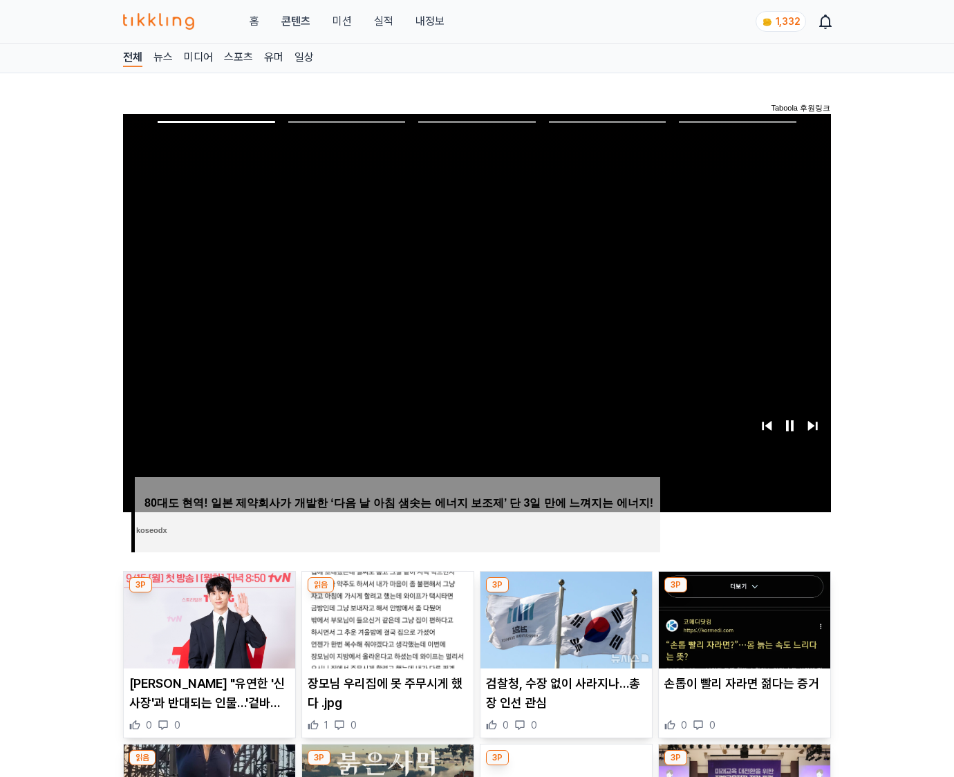
click at [744, 593] on img at bounding box center [744, 620] width 171 height 97
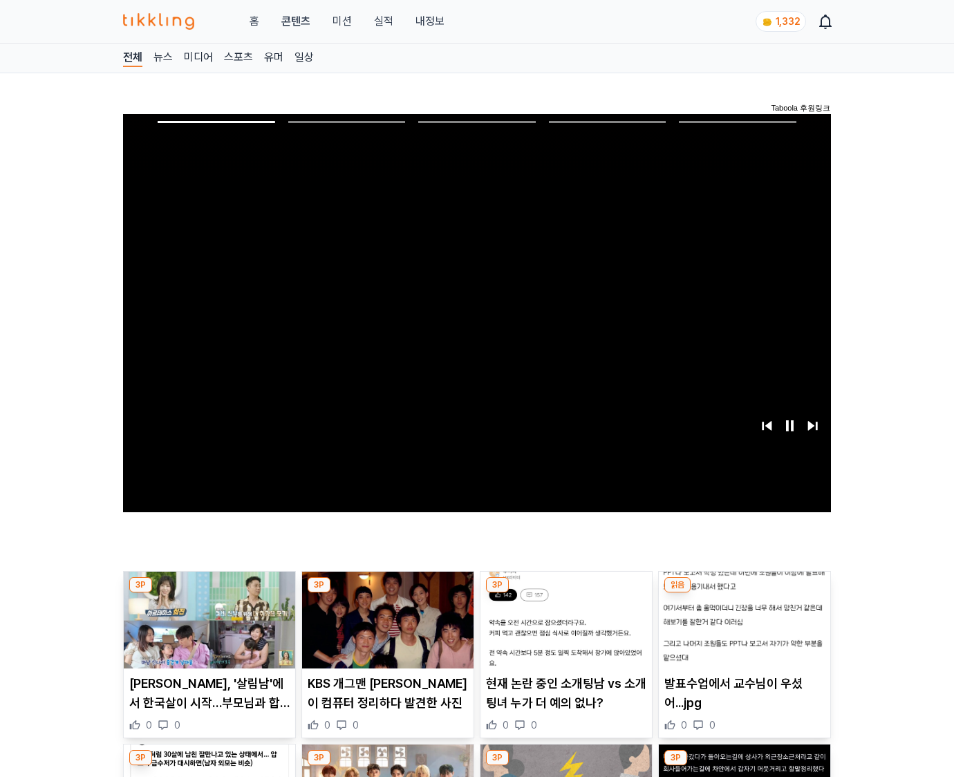
click at [744, 593] on img at bounding box center [744, 620] width 171 height 97
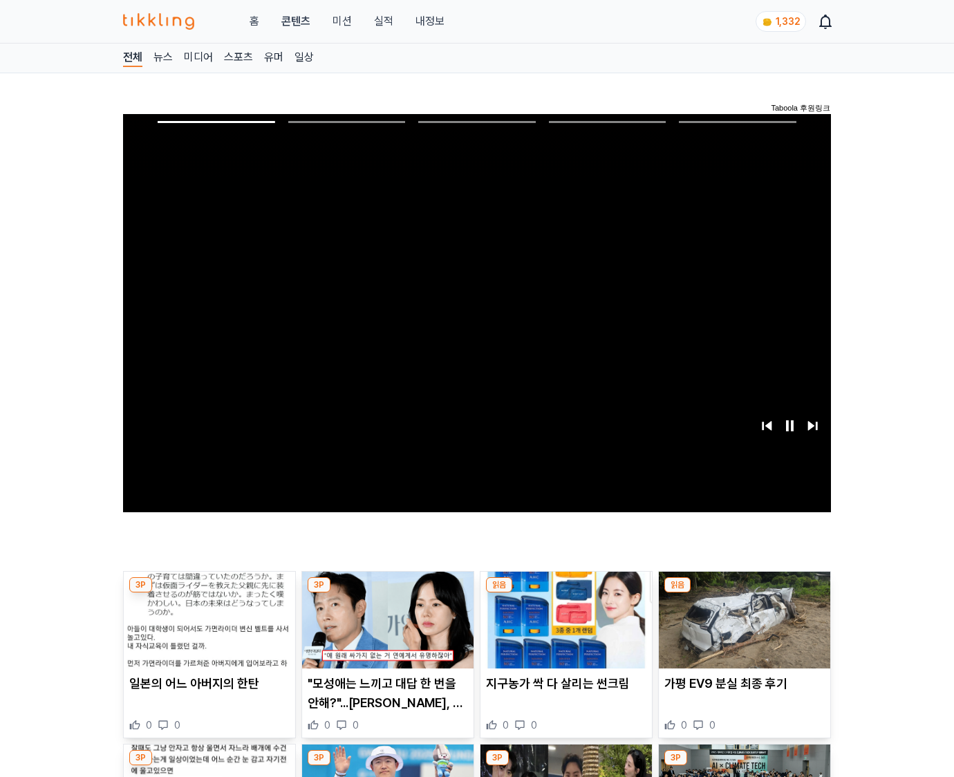
click at [744, 593] on img at bounding box center [744, 620] width 171 height 97
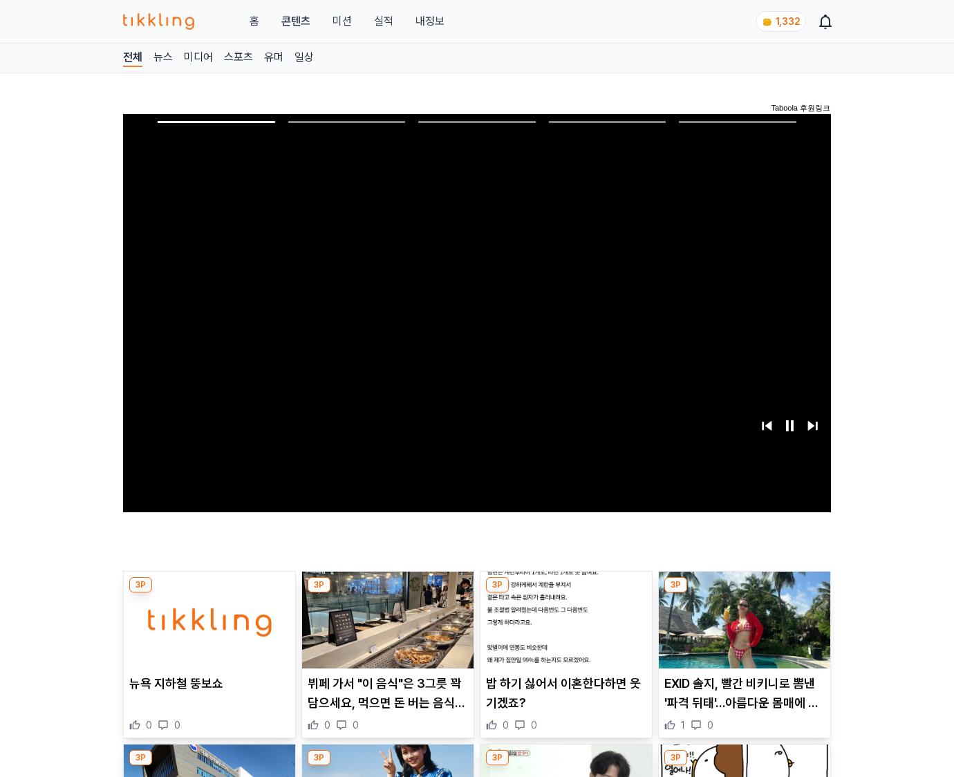
click at [744, 593] on img at bounding box center [744, 620] width 171 height 97
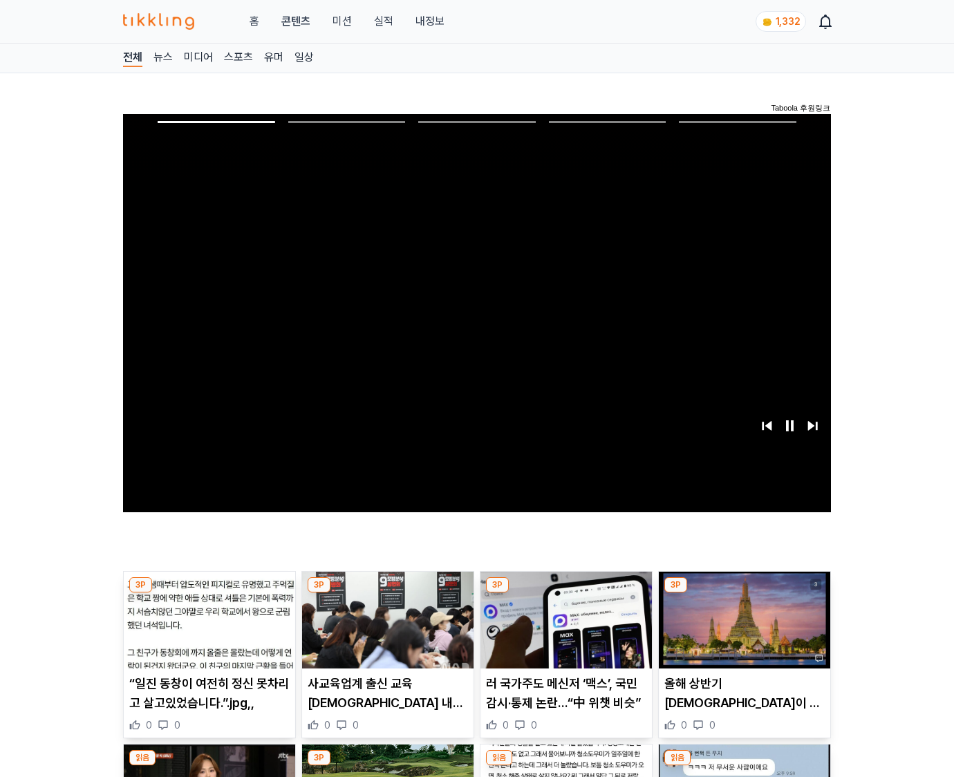
click at [744, 593] on img at bounding box center [744, 620] width 171 height 97
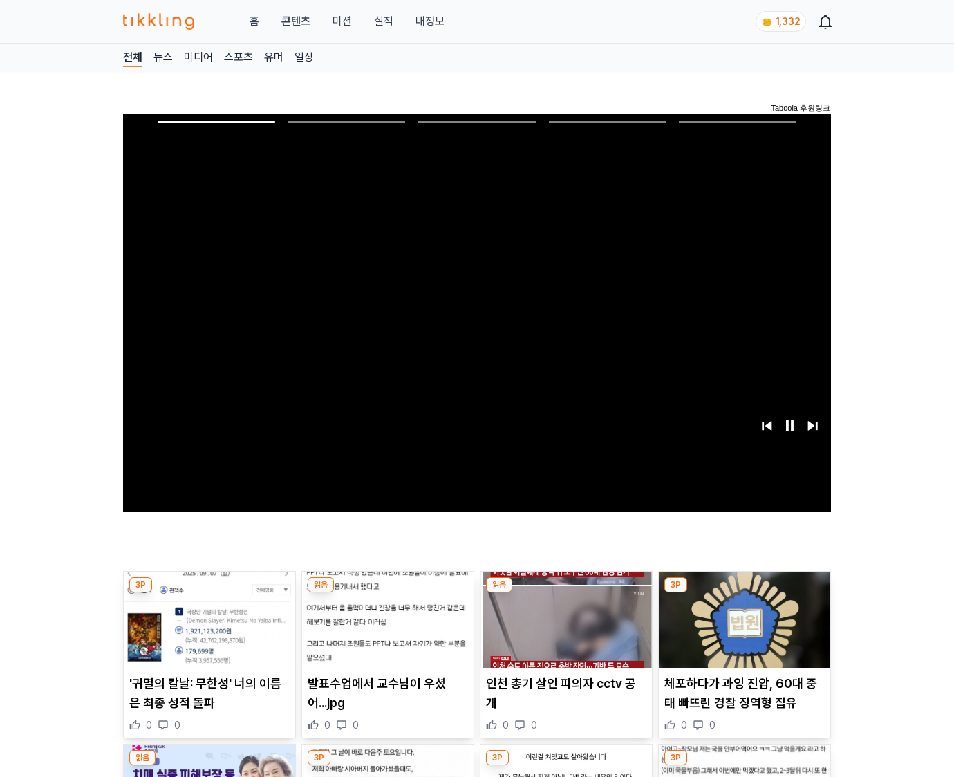
click at [744, 593] on img at bounding box center [744, 620] width 171 height 97
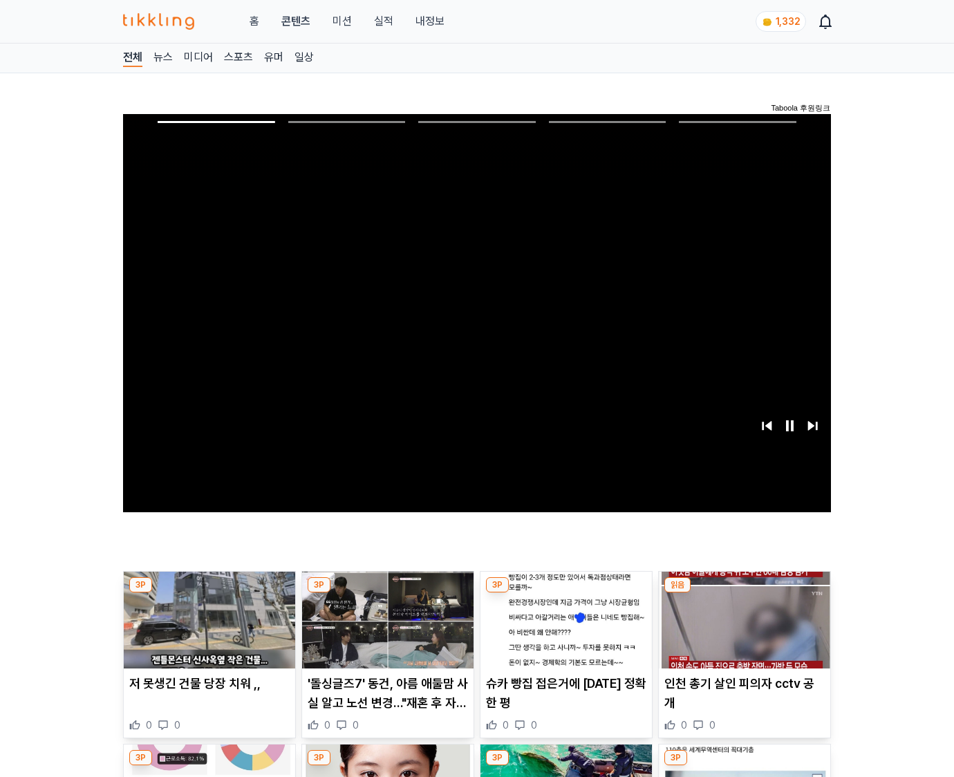
click at [744, 593] on img at bounding box center [744, 620] width 171 height 97
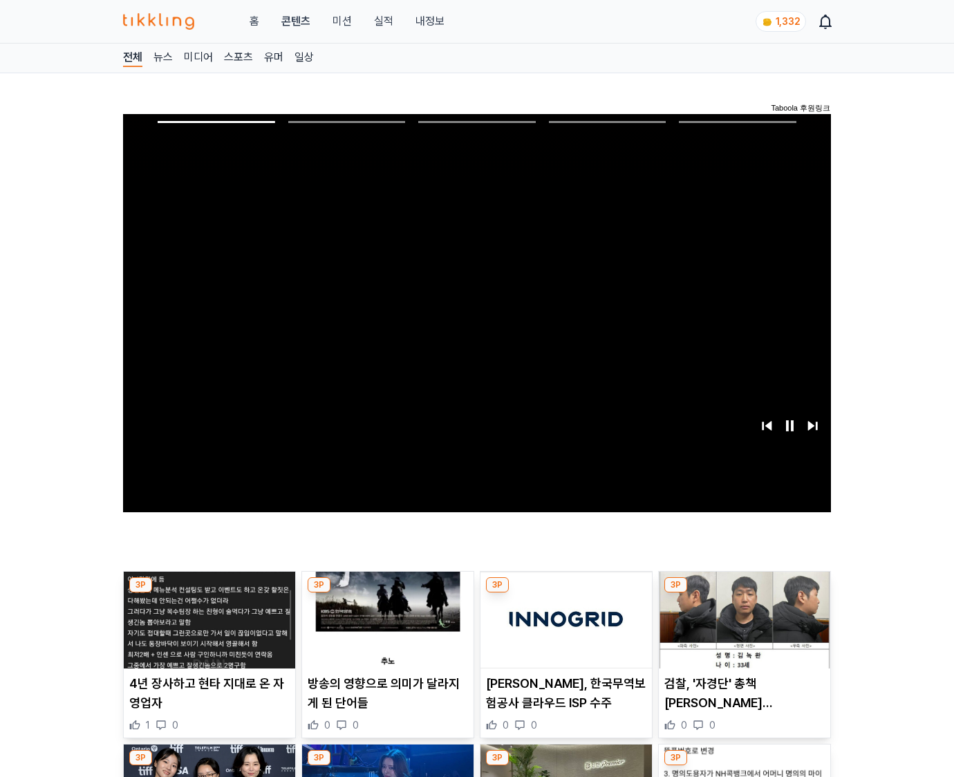
click at [744, 593] on img at bounding box center [744, 620] width 171 height 97
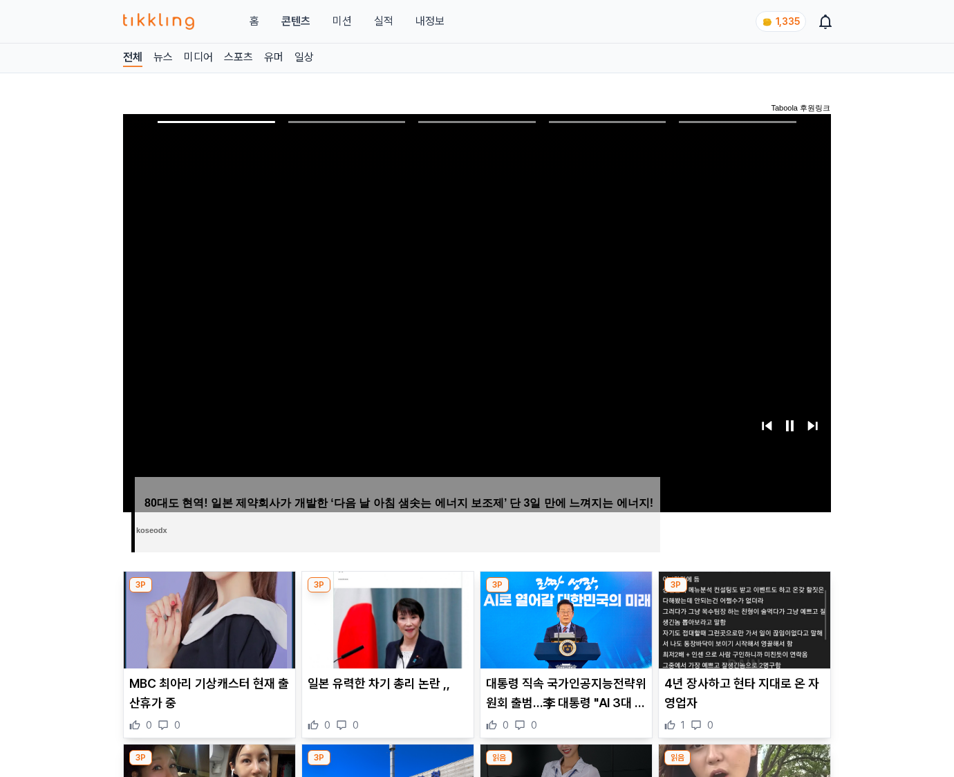
click at [744, 593] on img at bounding box center [744, 620] width 171 height 97
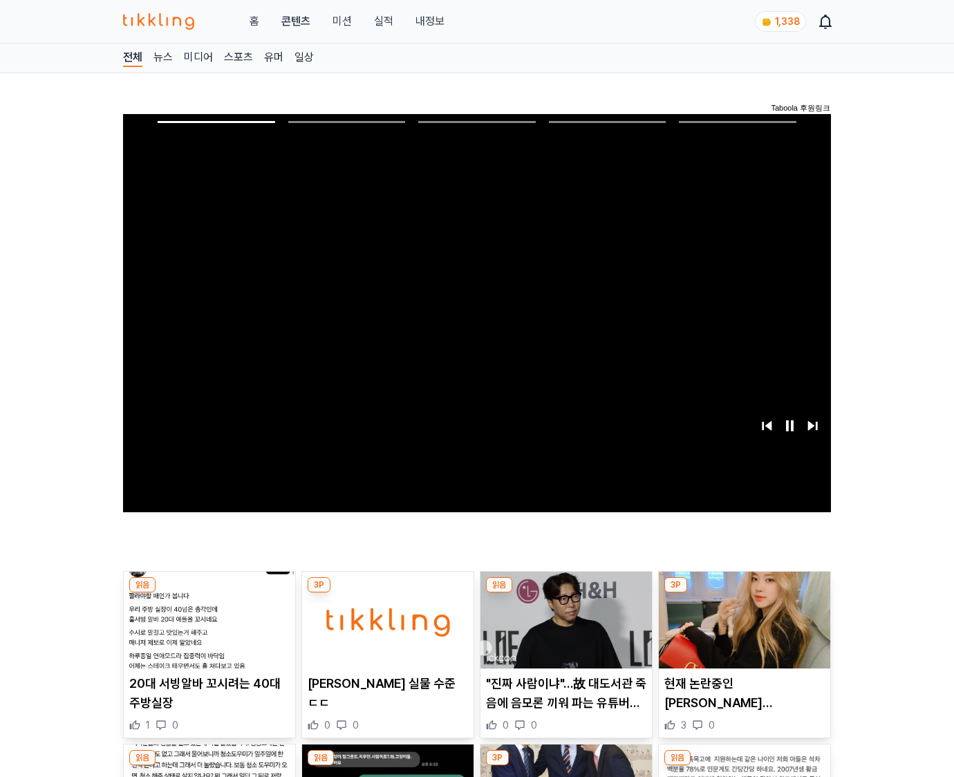
click at [744, 593] on img at bounding box center [744, 620] width 171 height 97
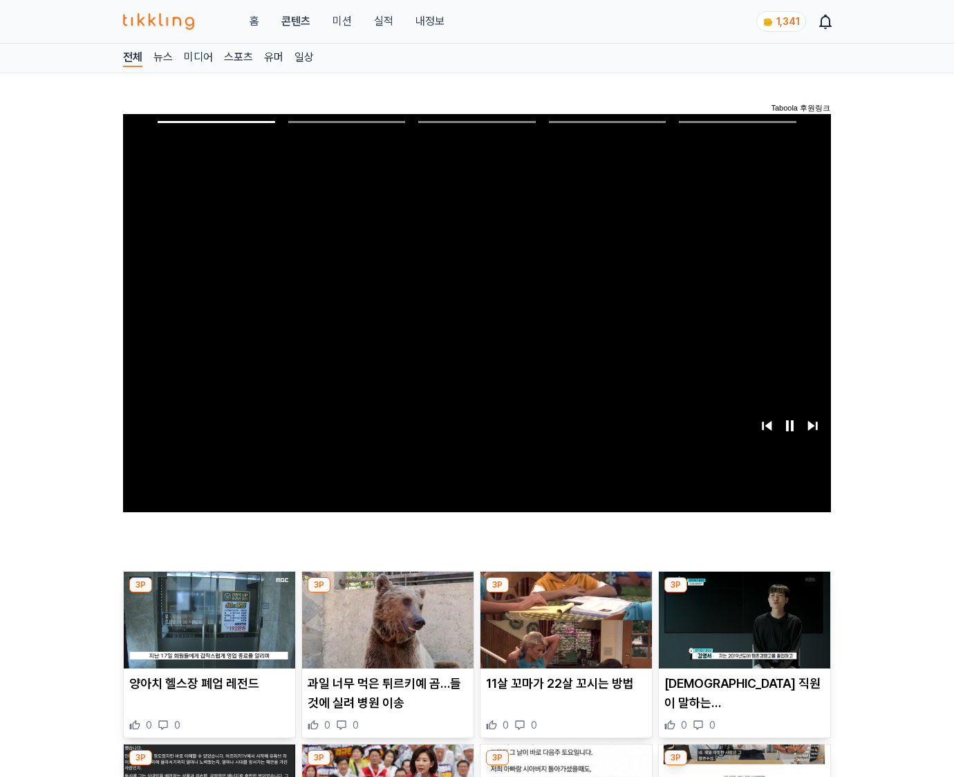
click at [744, 593] on img at bounding box center [744, 620] width 171 height 97
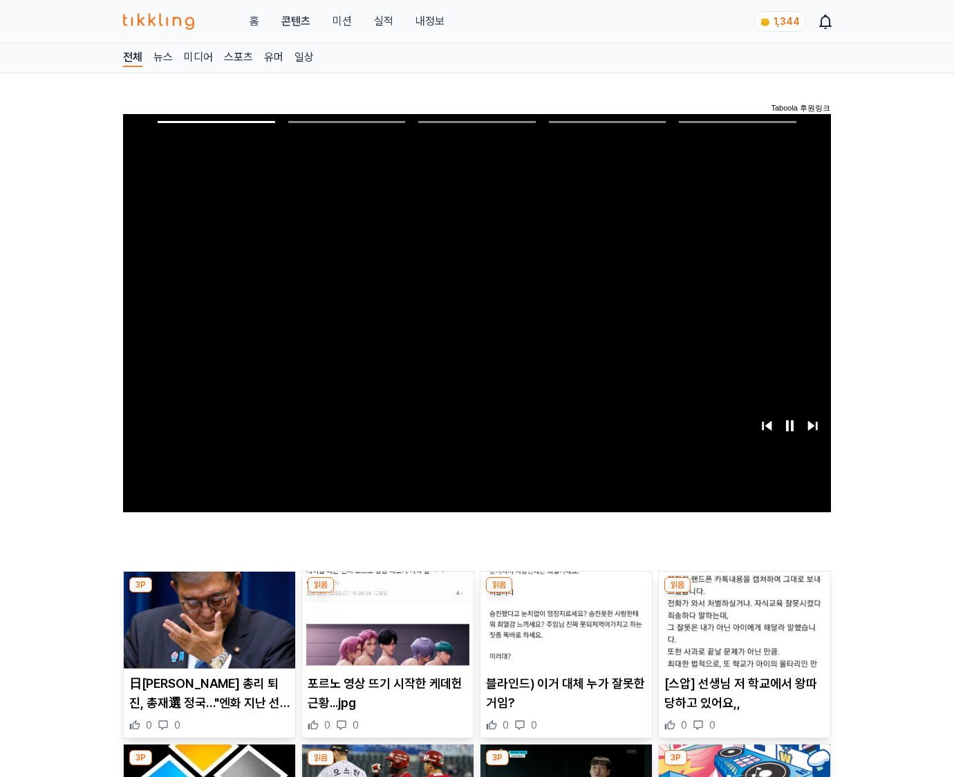
click at [744, 593] on img at bounding box center [744, 620] width 171 height 97
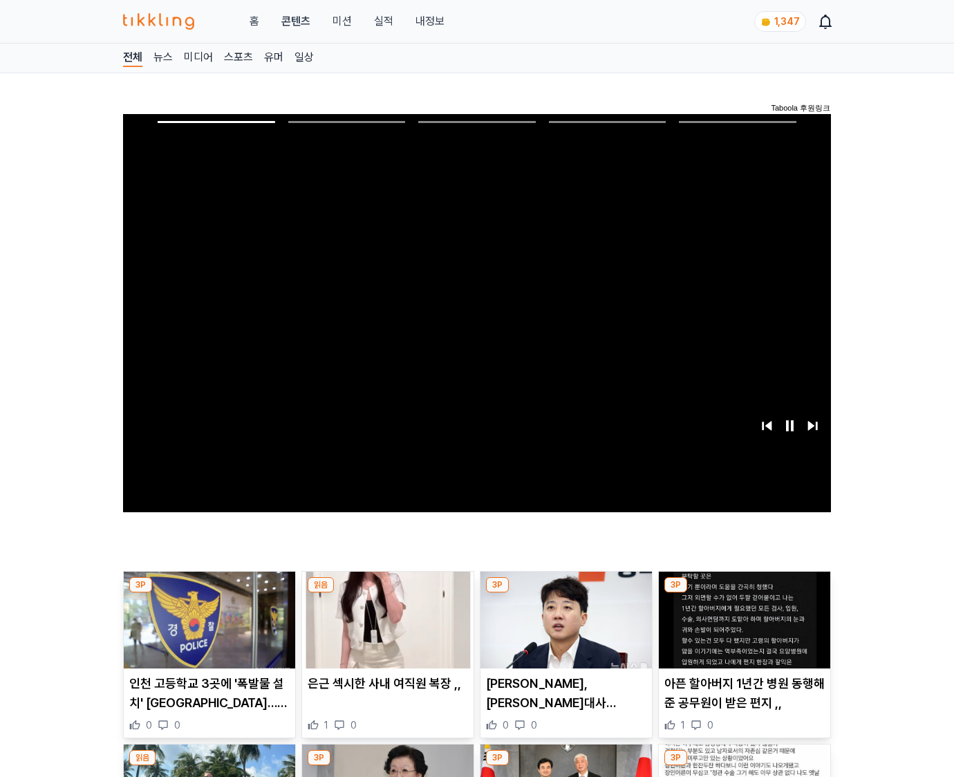
click at [744, 593] on img at bounding box center [744, 620] width 171 height 97
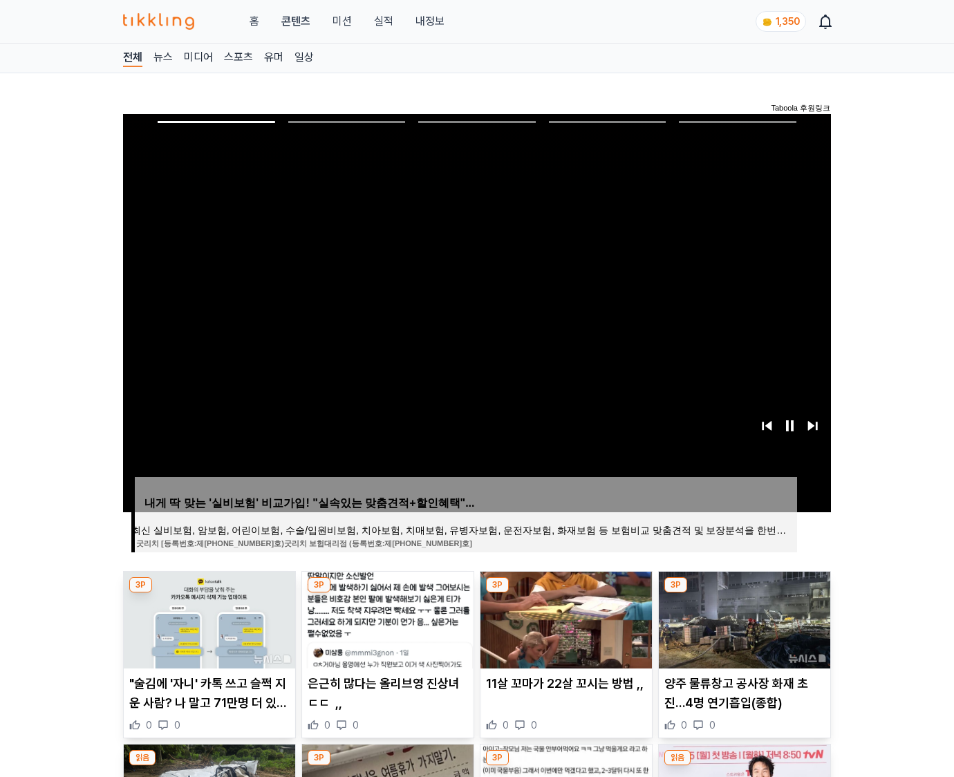
click at [744, 593] on img at bounding box center [744, 620] width 171 height 97
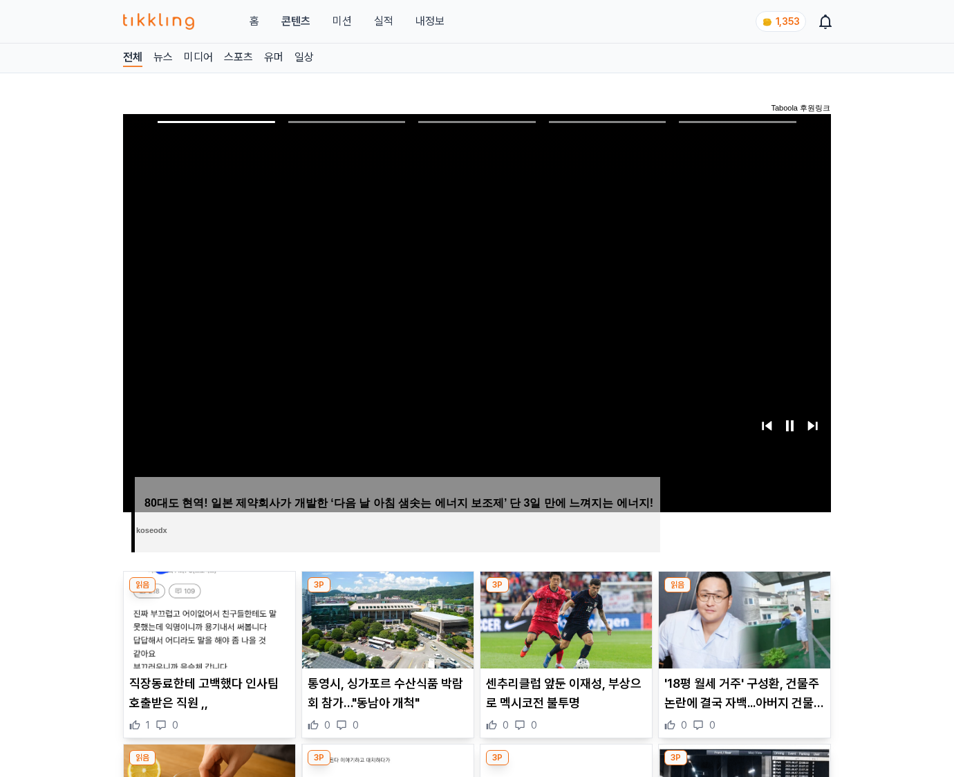
click at [744, 593] on img at bounding box center [744, 620] width 171 height 97
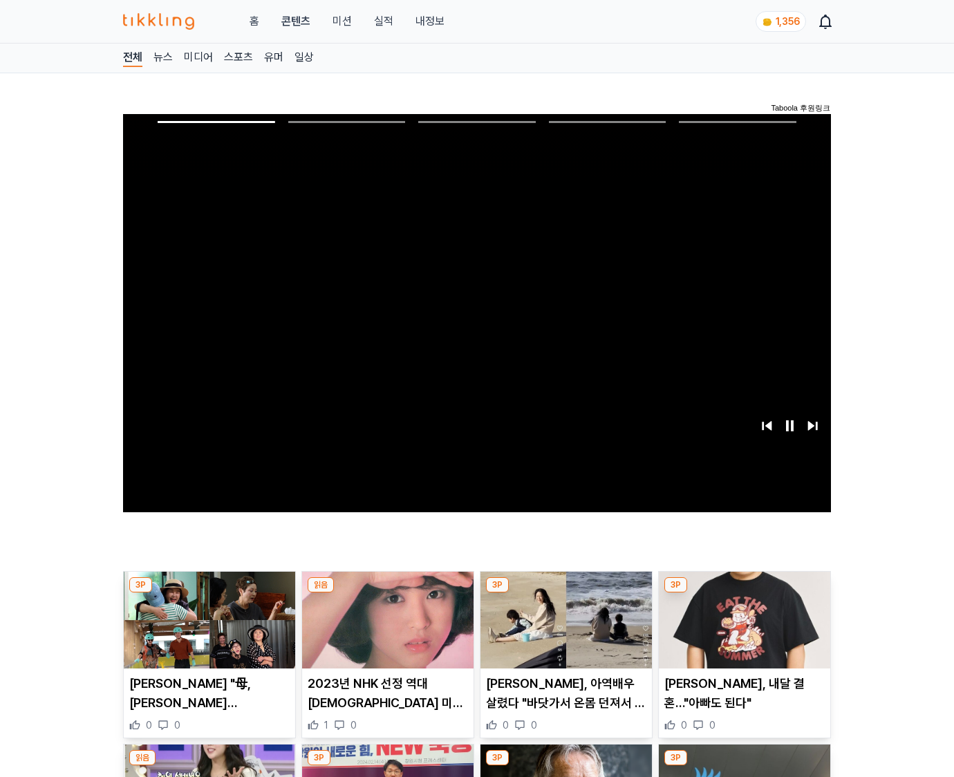
click at [744, 593] on img at bounding box center [744, 620] width 171 height 97
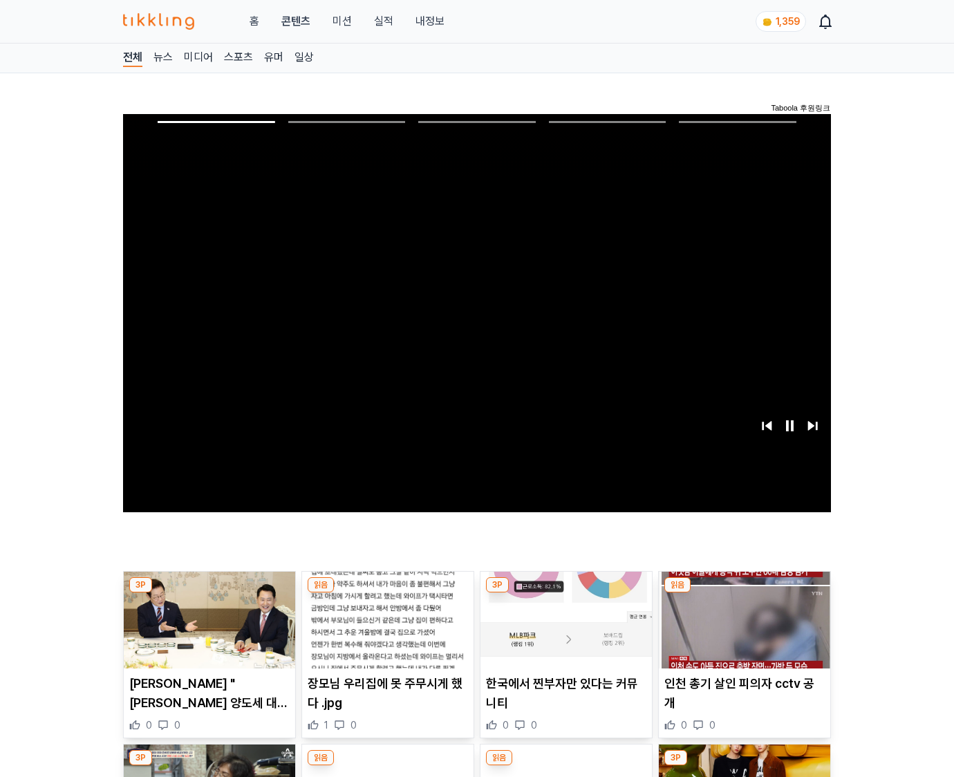
click at [744, 593] on img at bounding box center [744, 620] width 171 height 97
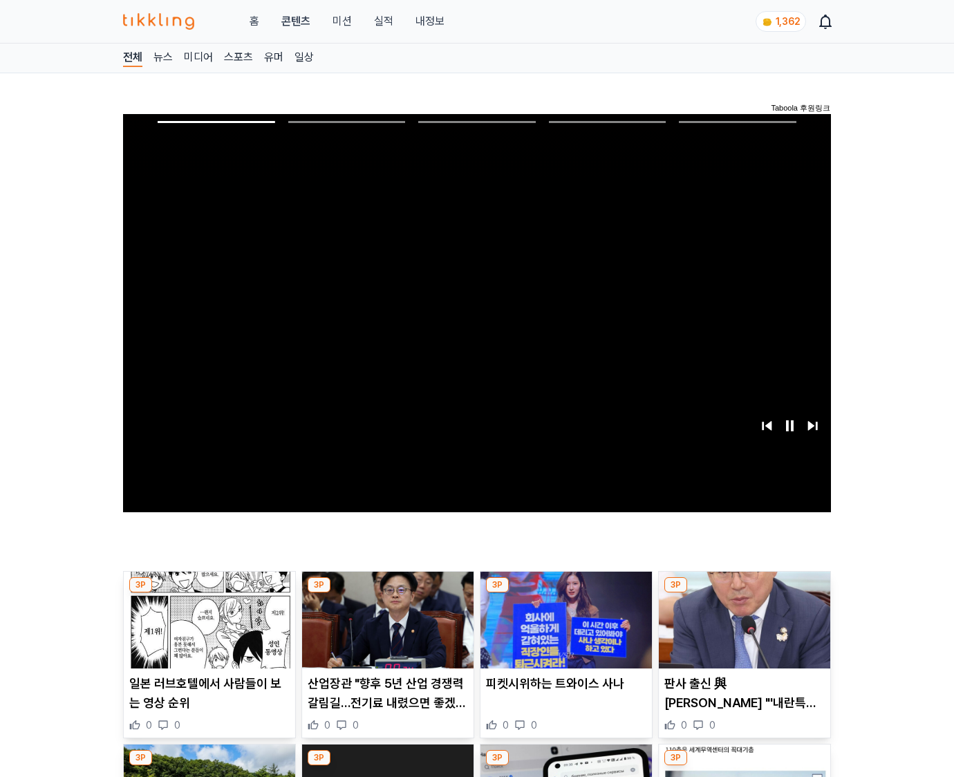
click at [744, 593] on img at bounding box center [744, 620] width 171 height 97
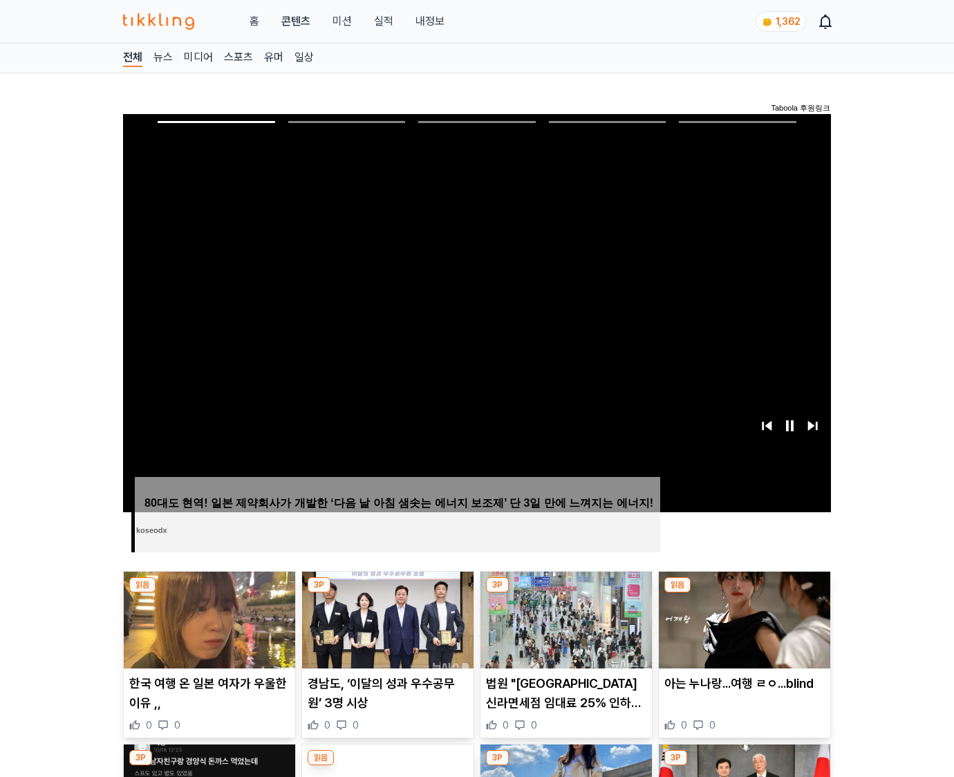
click at [744, 593] on img at bounding box center [744, 620] width 171 height 97
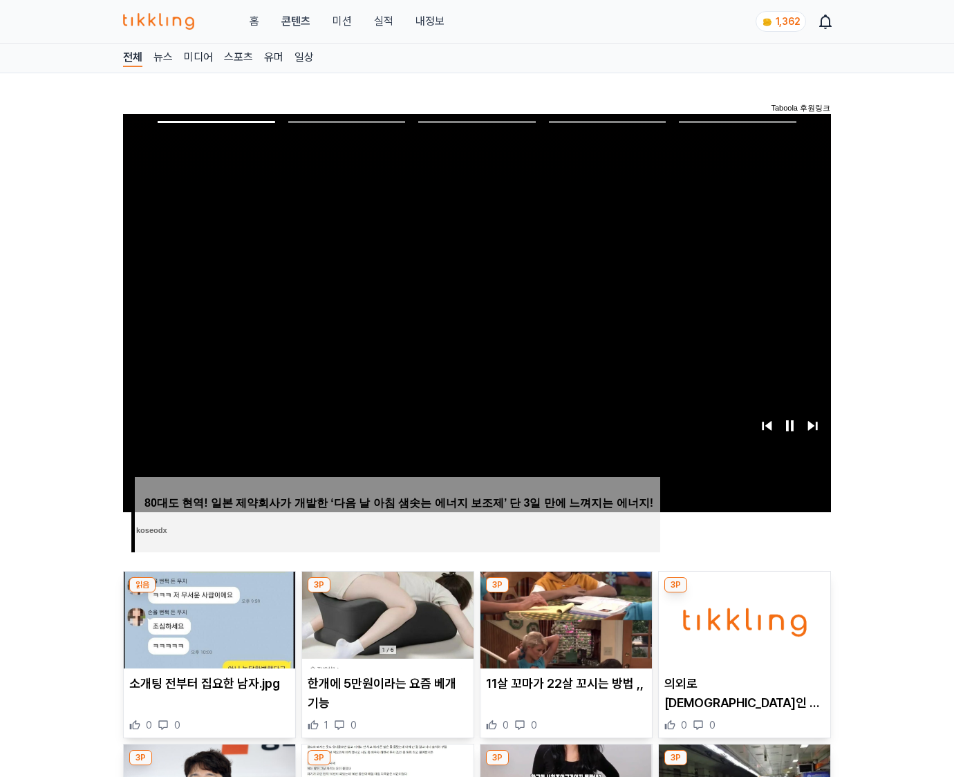
click at [744, 593] on img at bounding box center [744, 620] width 171 height 97
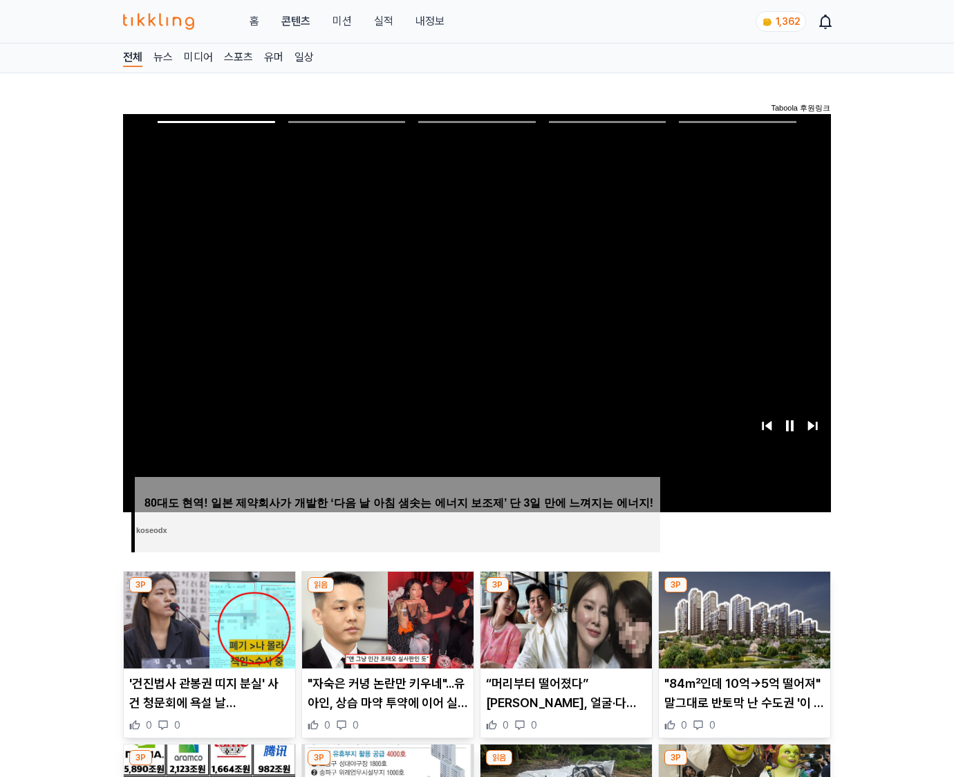
click at [744, 593] on img at bounding box center [744, 620] width 171 height 97
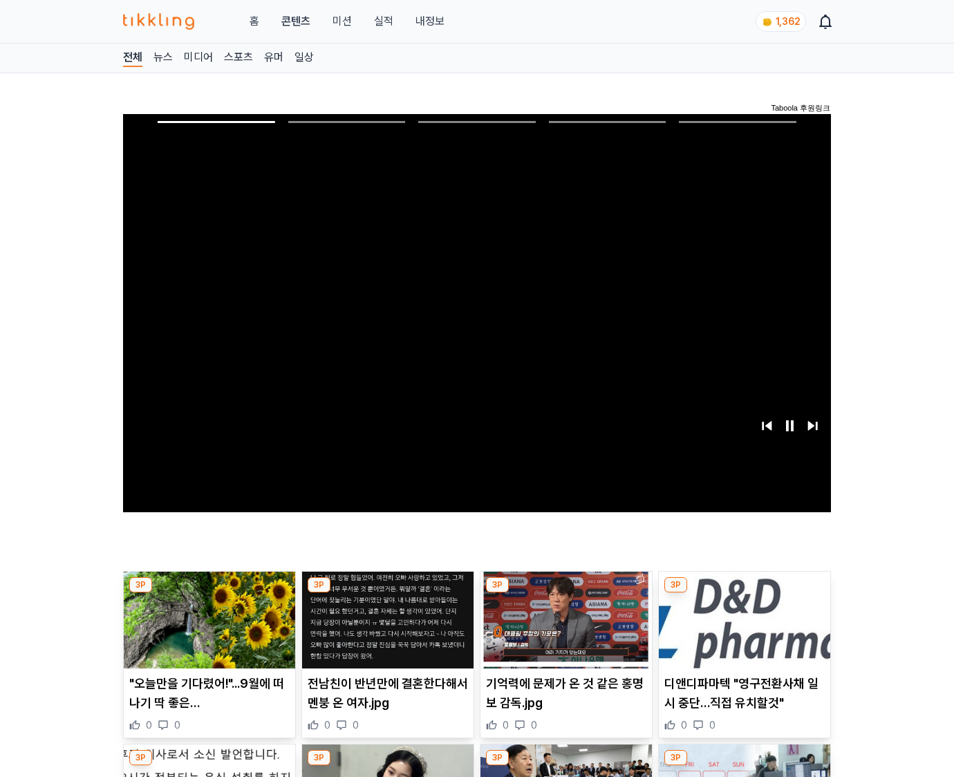
click at [744, 593] on img at bounding box center [744, 620] width 171 height 97
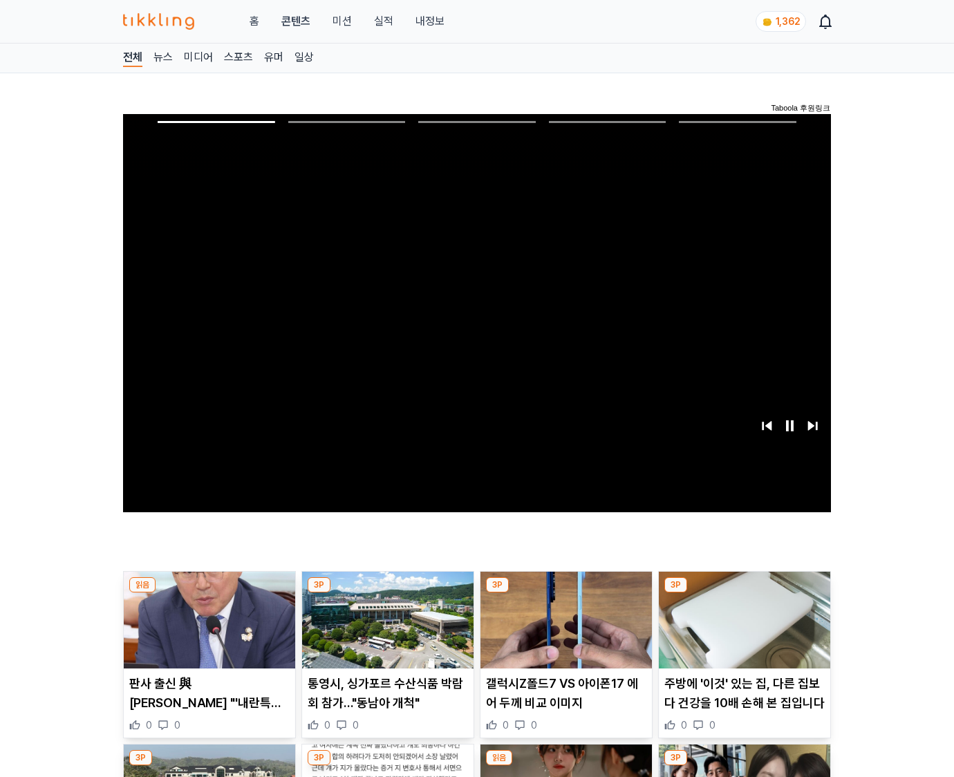
click at [744, 593] on img at bounding box center [744, 620] width 171 height 97
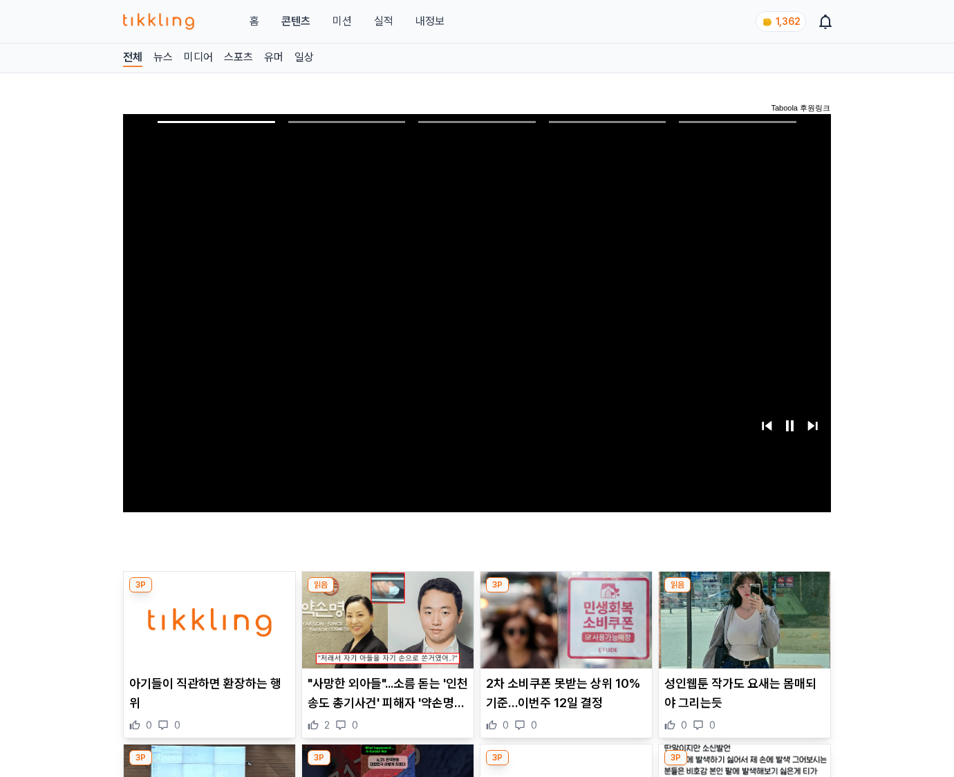
click at [744, 593] on img at bounding box center [744, 620] width 171 height 97
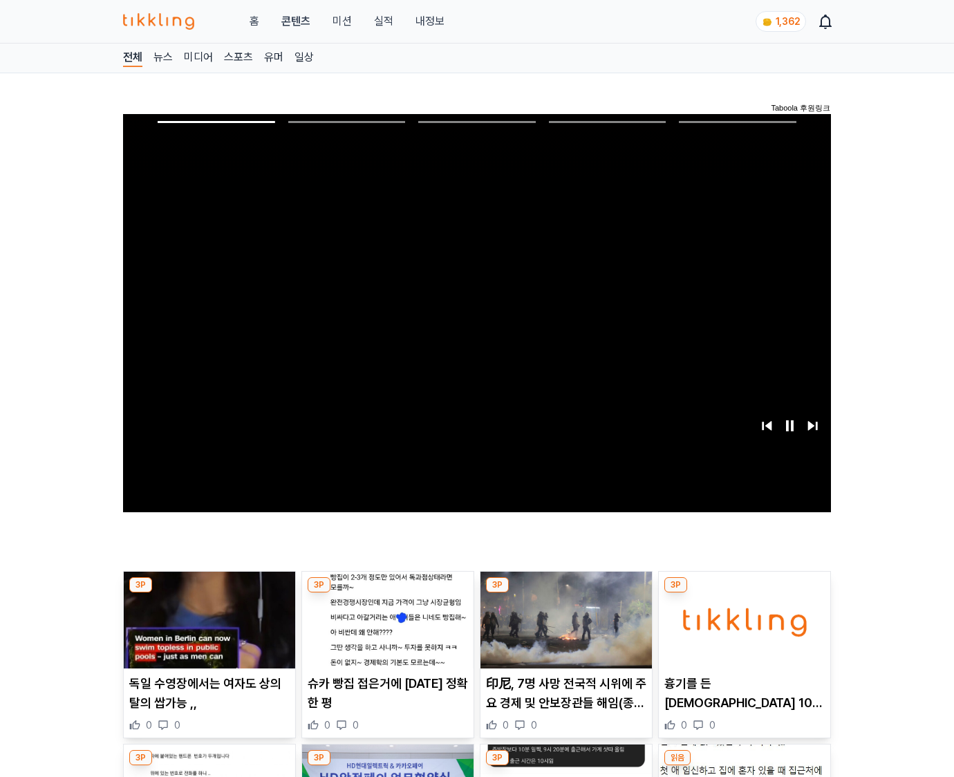
click at [744, 593] on img at bounding box center [744, 620] width 171 height 97
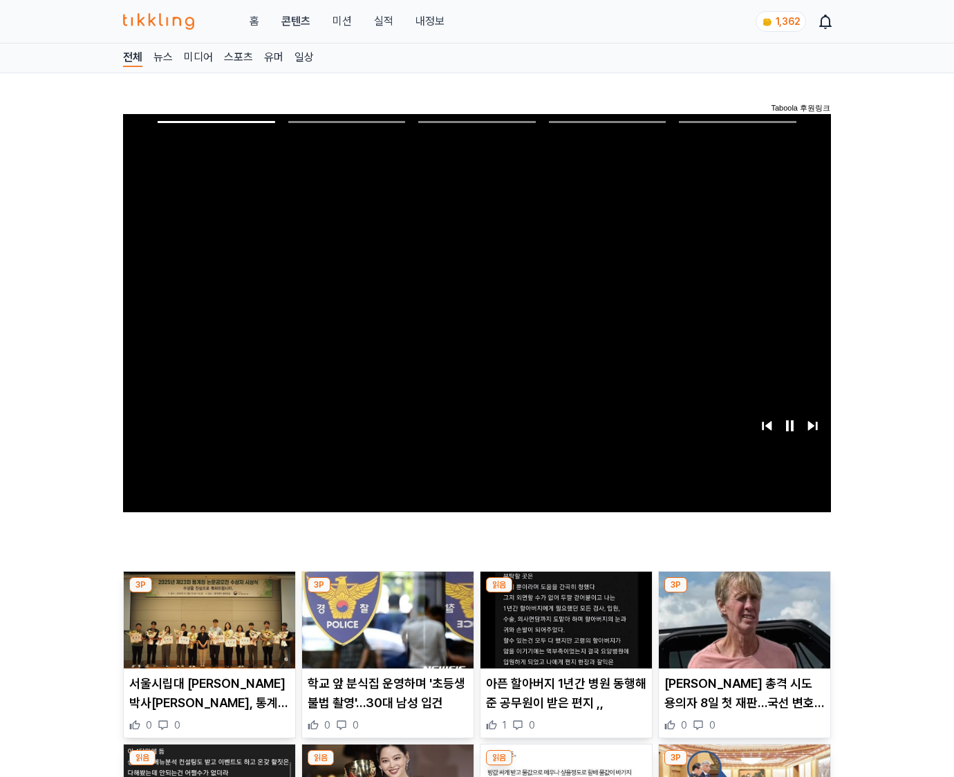
click at [744, 593] on img at bounding box center [744, 620] width 171 height 97
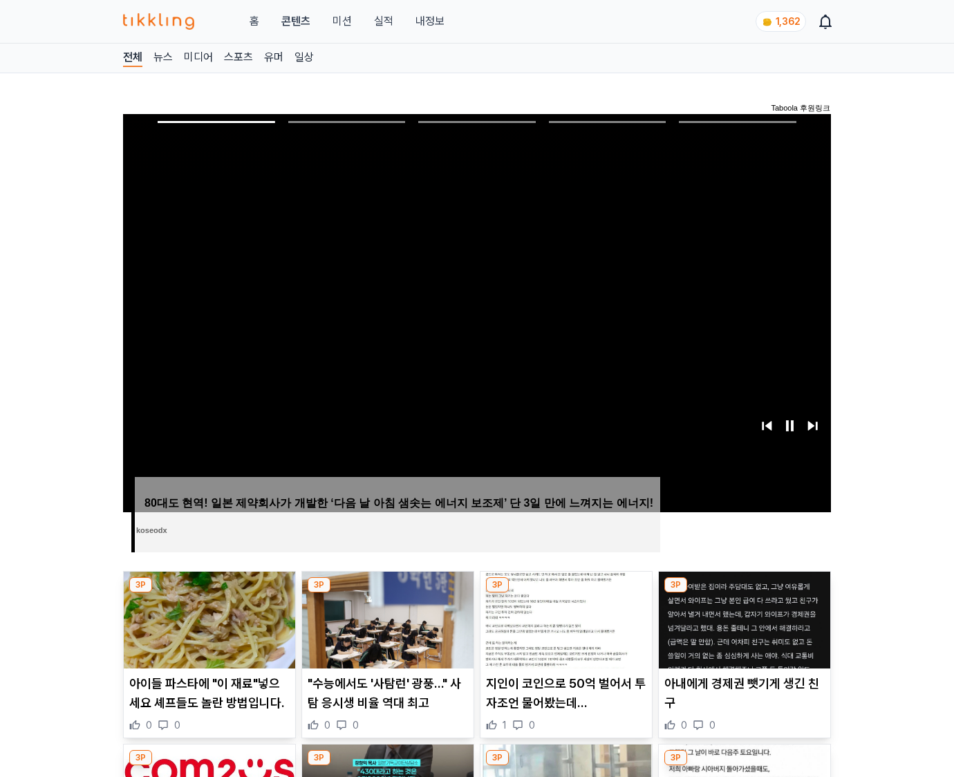
click at [744, 593] on img at bounding box center [744, 620] width 171 height 97
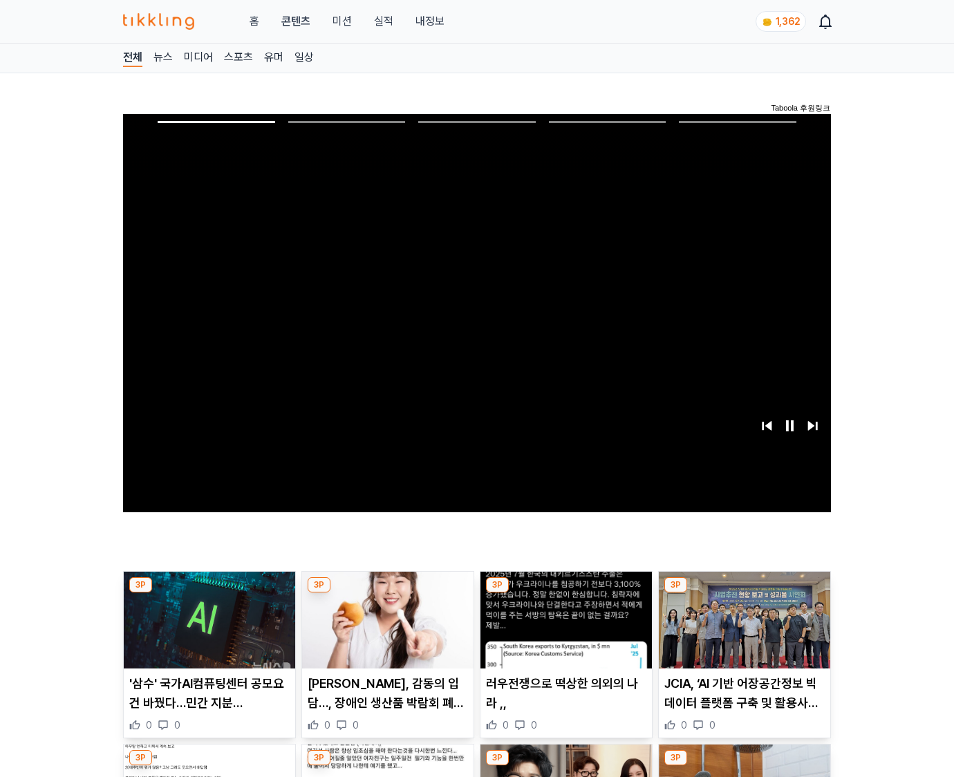
click at [744, 593] on img at bounding box center [744, 620] width 171 height 97
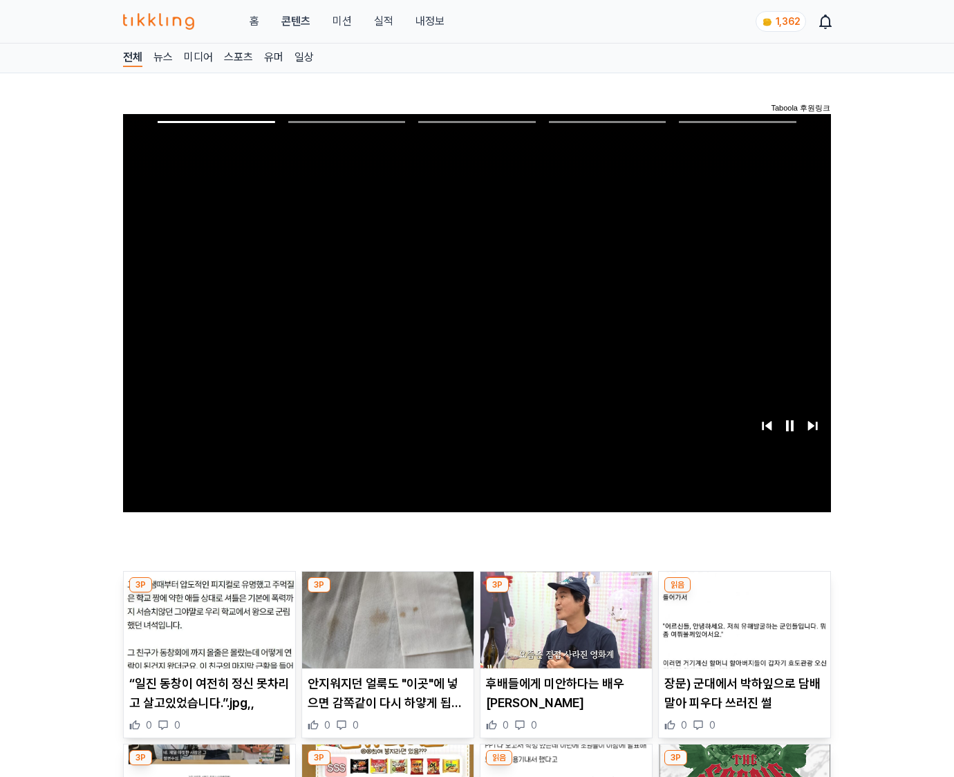
click at [744, 593] on img at bounding box center [744, 620] width 171 height 97
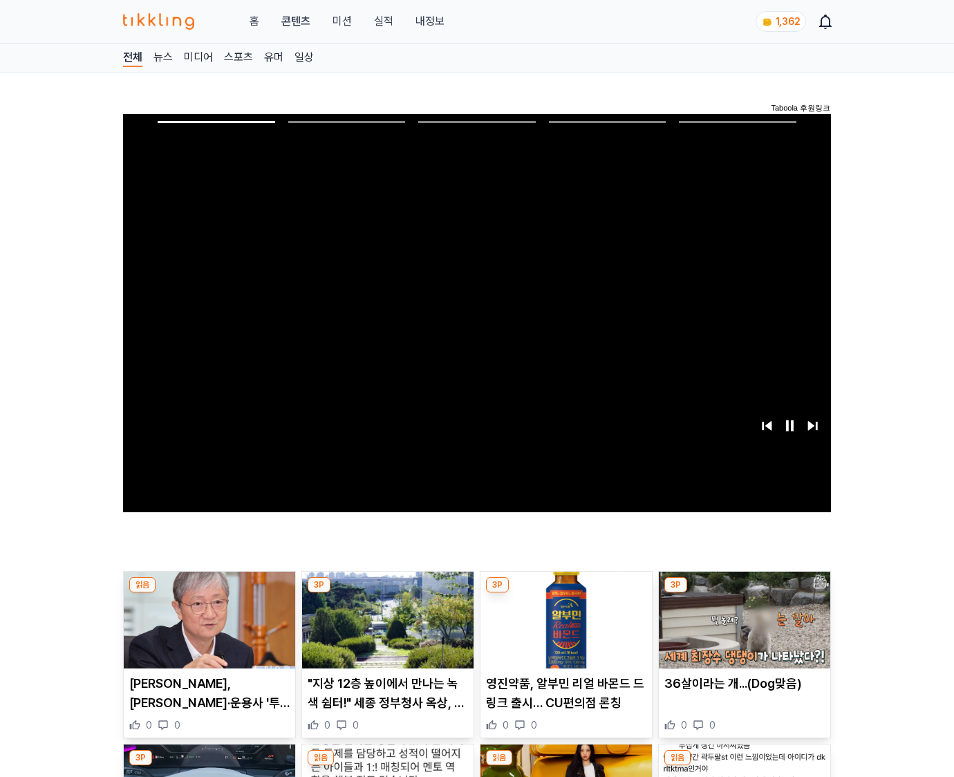
click at [744, 593] on img at bounding box center [744, 620] width 171 height 97
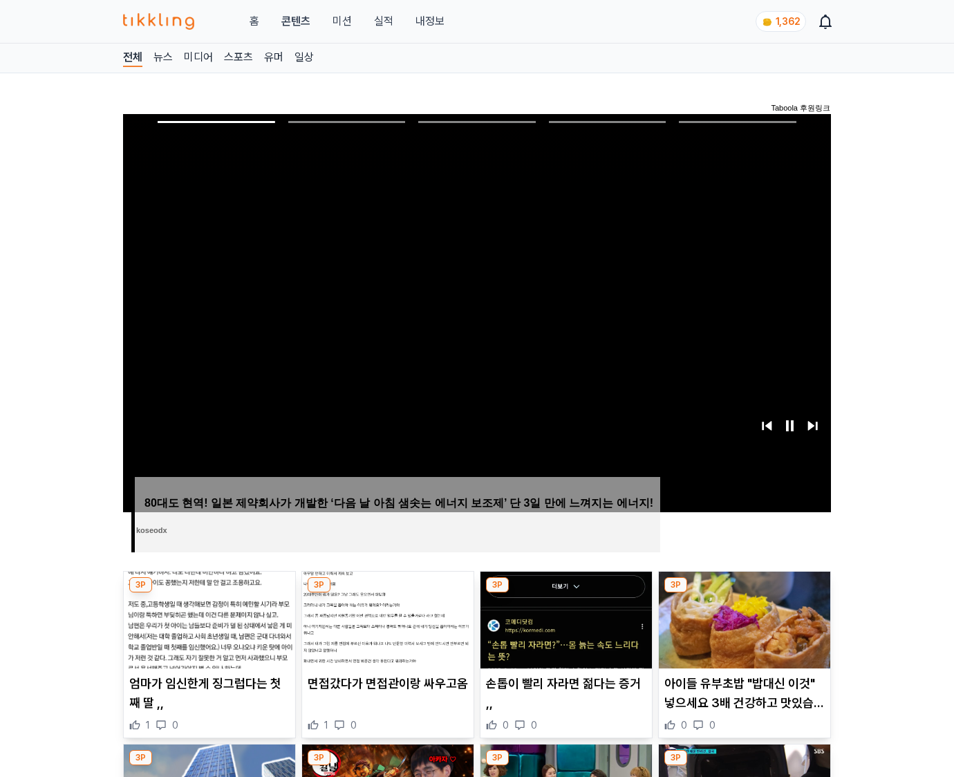
click at [744, 593] on img at bounding box center [744, 620] width 171 height 97
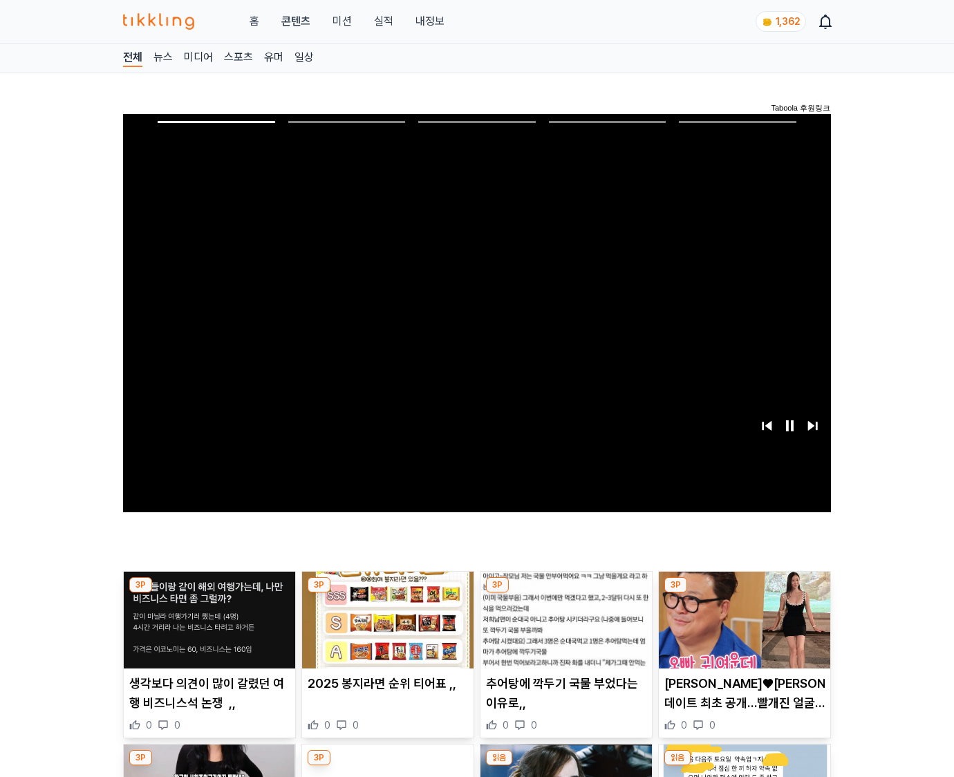
click at [744, 593] on img at bounding box center [744, 620] width 171 height 97
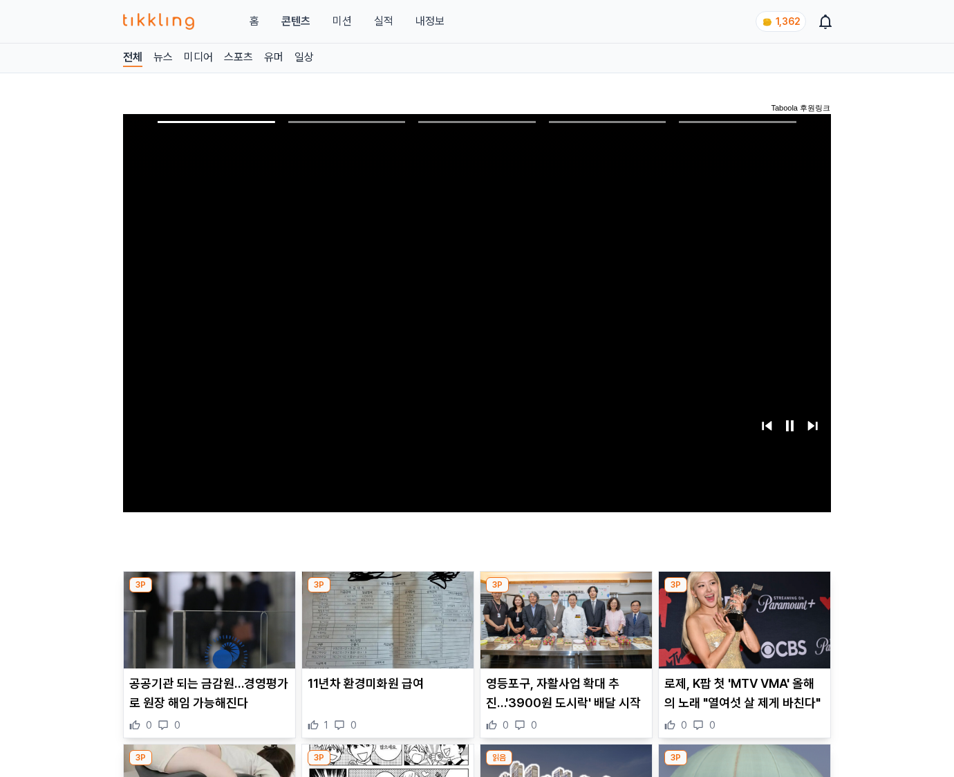
click at [744, 593] on img at bounding box center [744, 620] width 171 height 97
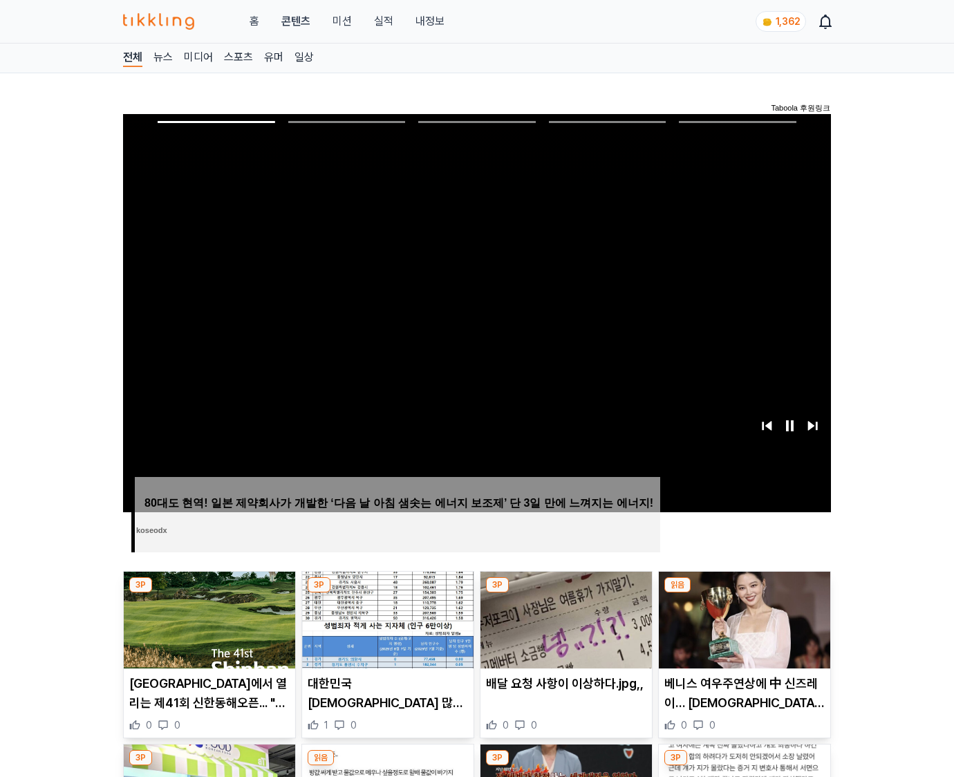
click at [744, 593] on img at bounding box center [744, 620] width 171 height 97
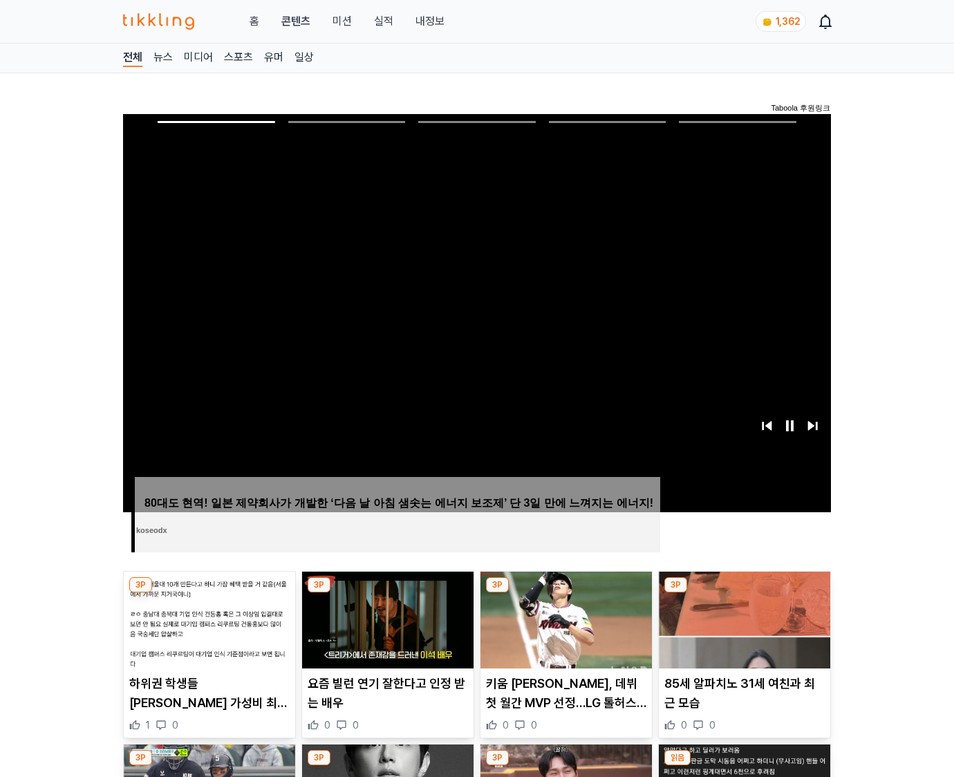
click at [744, 593] on img at bounding box center [744, 620] width 171 height 97
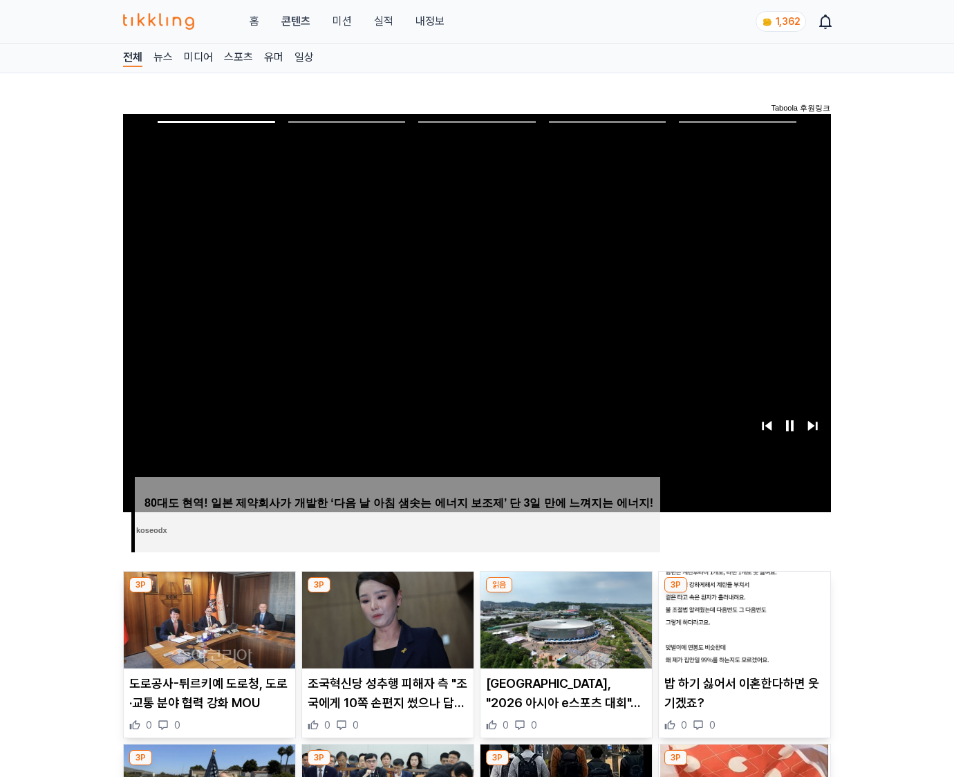
click at [744, 593] on img at bounding box center [744, 620] width 171 height 97
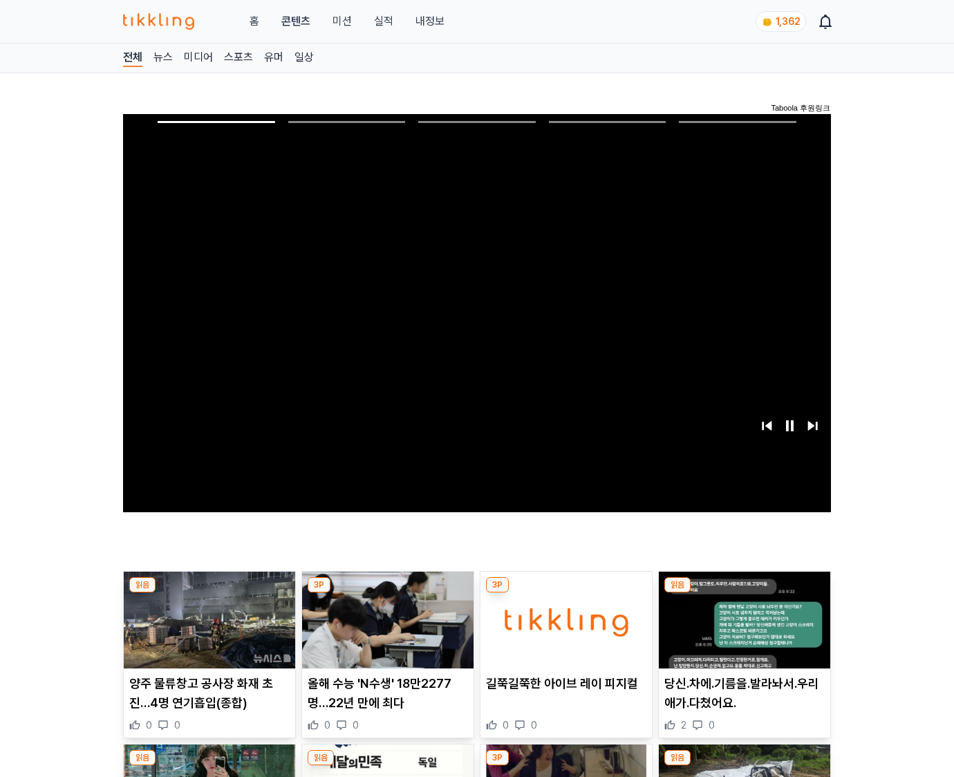
click at [744, 593] on img at bounding box center [744, 620] width 171 height 97
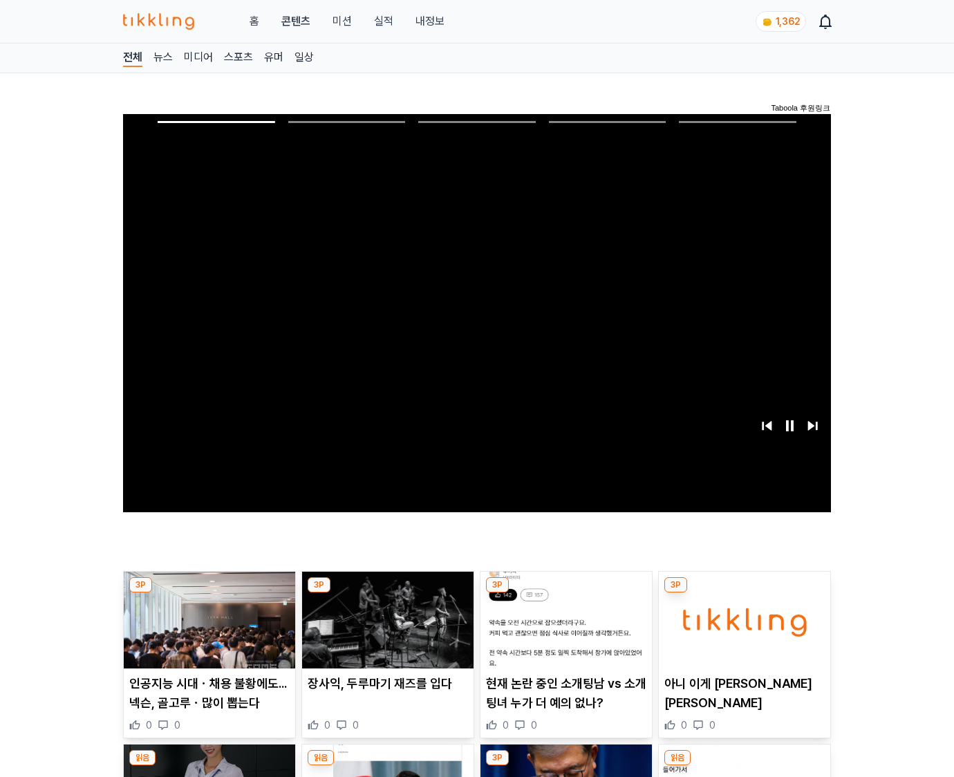
click at [744, 593] on img at bounding box center [744, 620] width 171 height 97
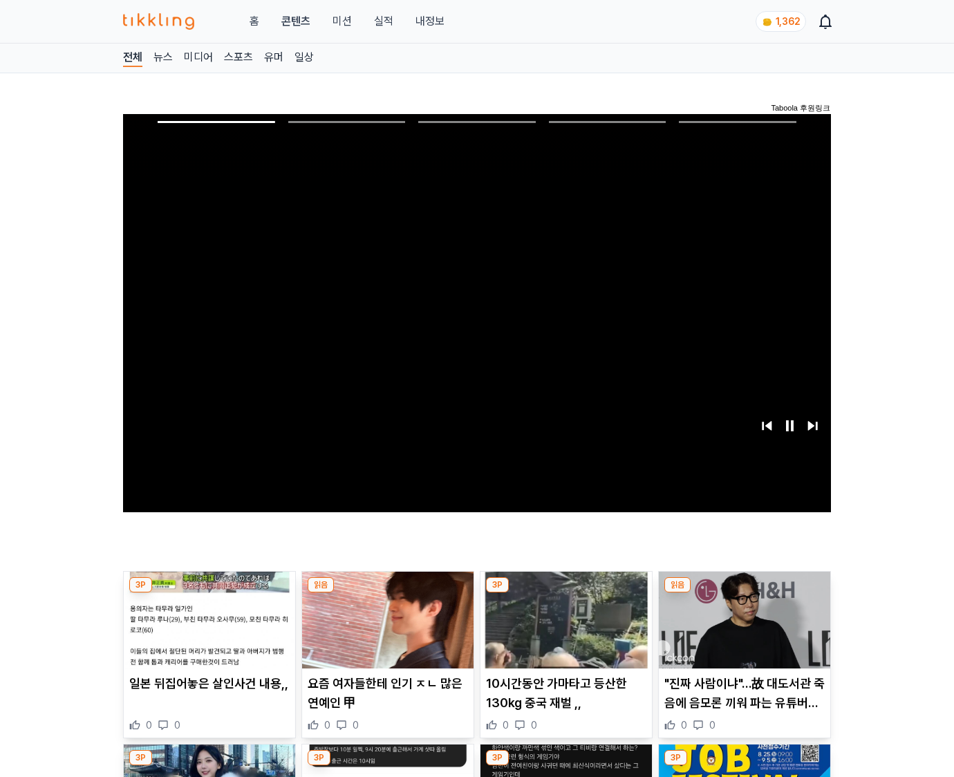
click at [744, 593] on img at bounding box center [744, 620] width 171 height 97
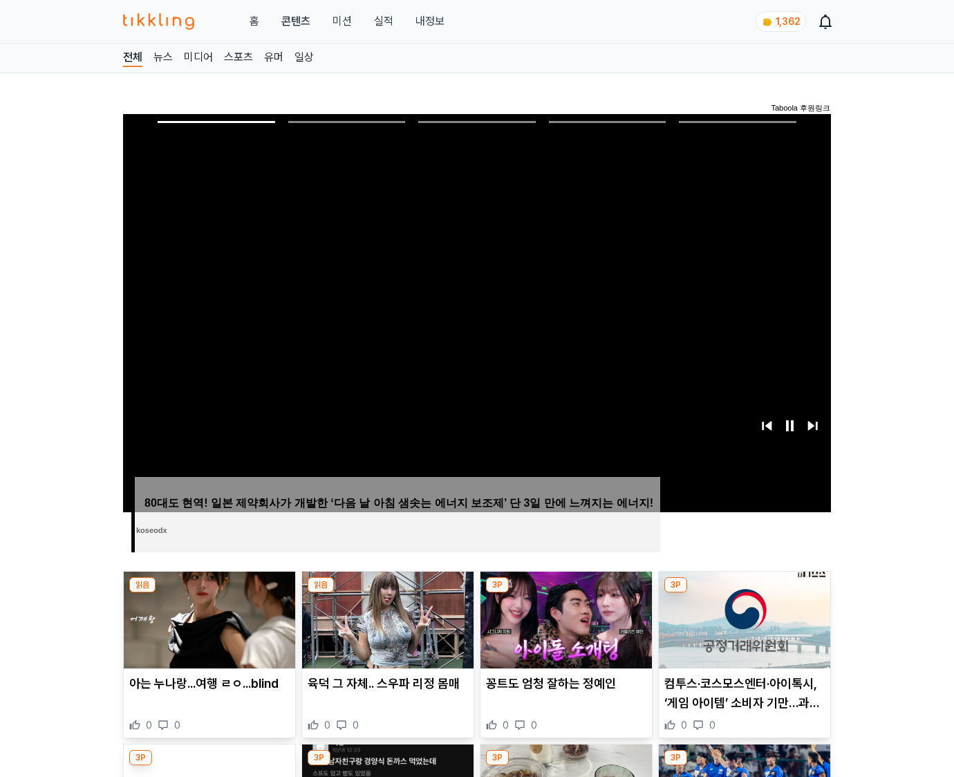
click at [744, 593] on img at bounding box center [744, 620] width 171 height 97
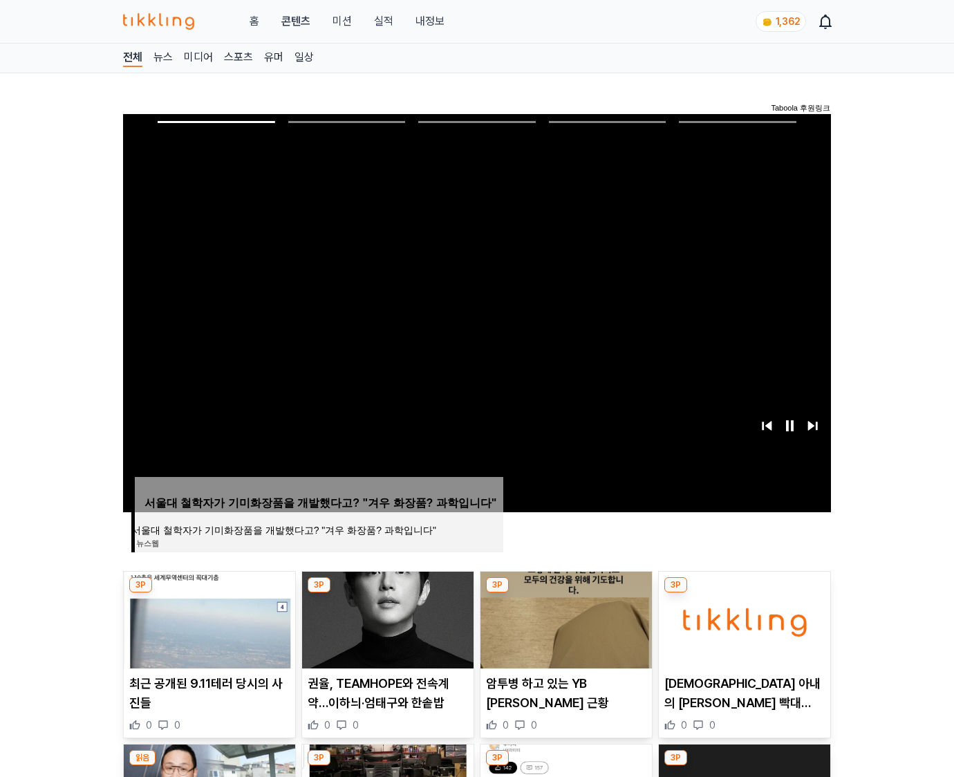
click at [744, 593] on img at bounding box center [744, 620] width 171 height 97
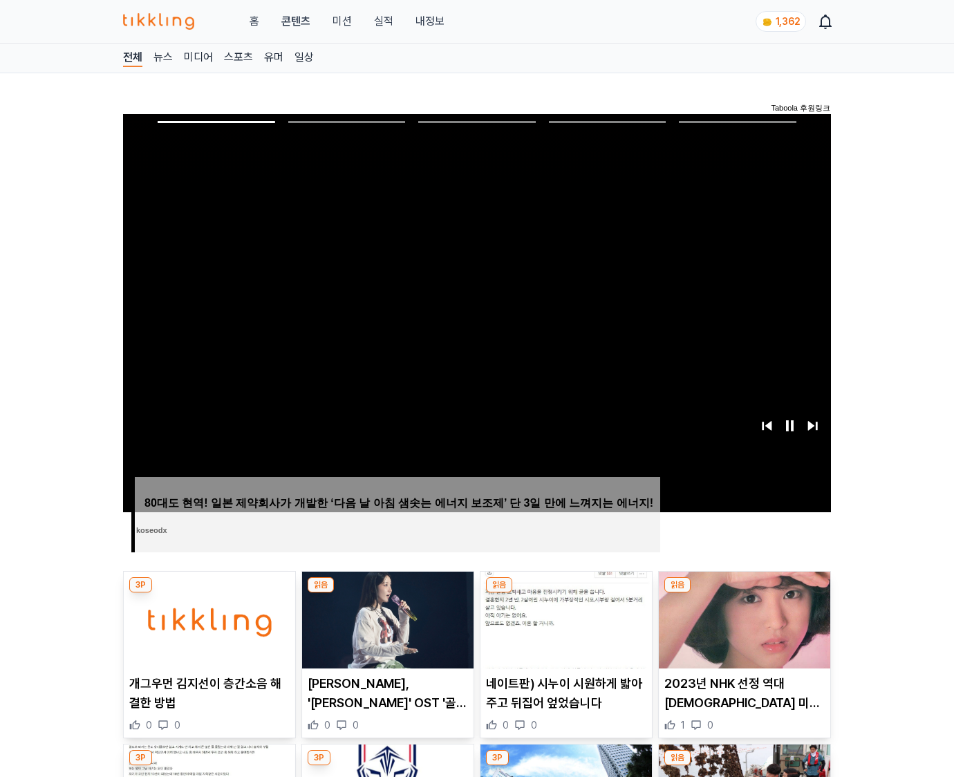
click at [744, 593] on img at bounding box center [744, 620] width 171 height 97
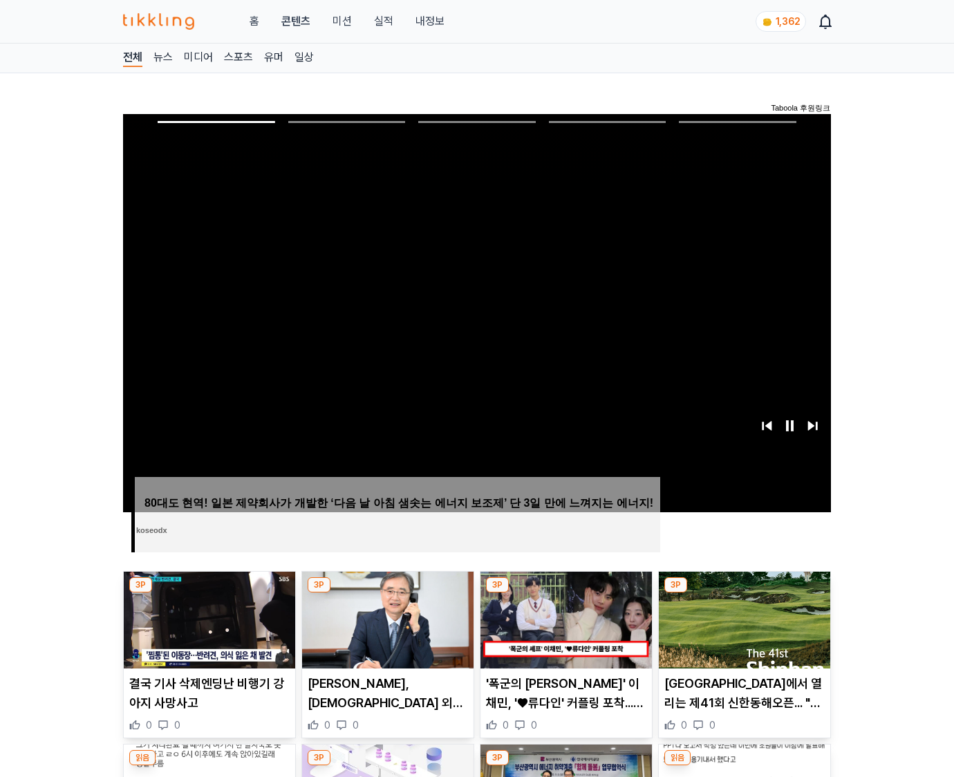
click at [744, 593] on img at bounding box center [744, 620] width 171 height 97
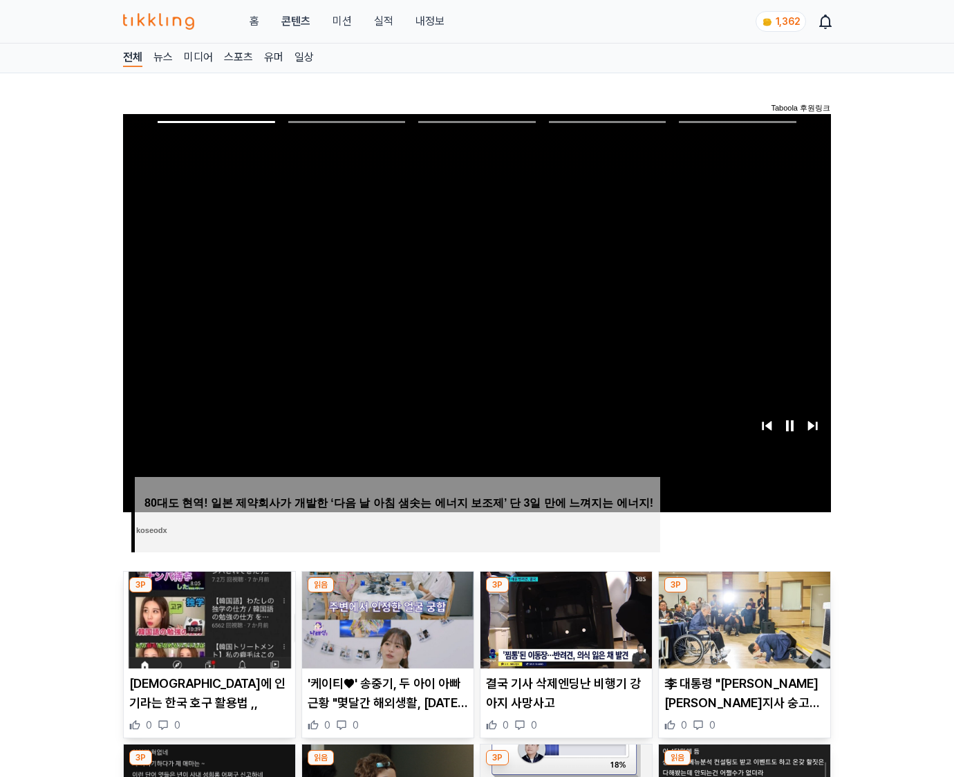
click at [744, 593] on img at bounding box center [744, 620] width 171 height 97
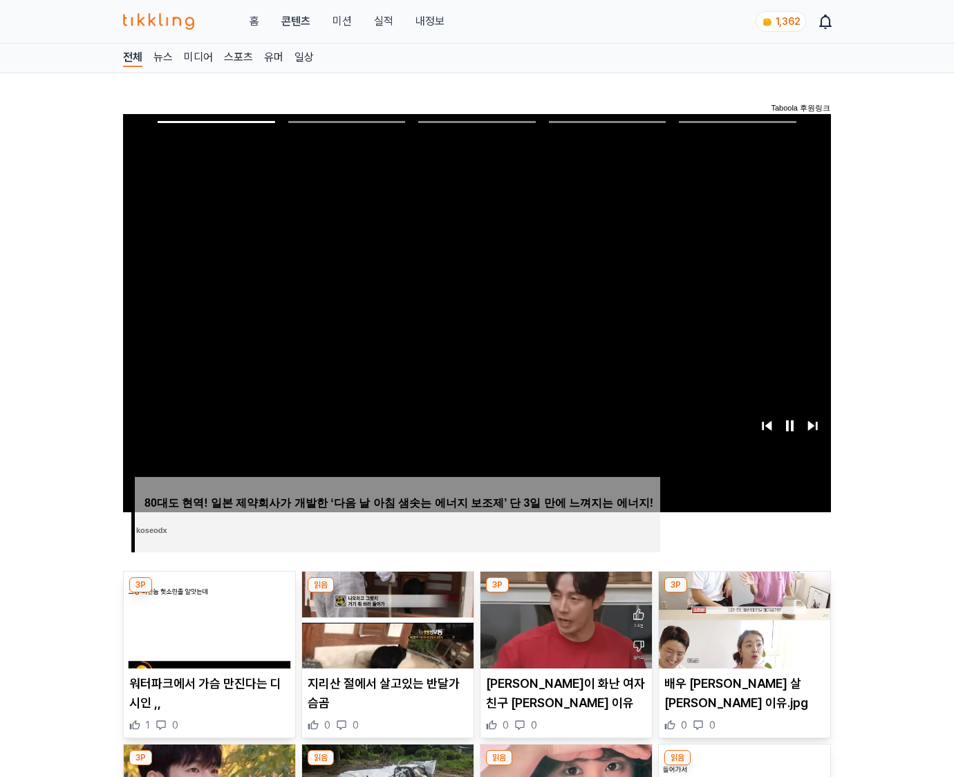
click at [744, 593] on img at bounding box center [744, 620] width 171 height 97
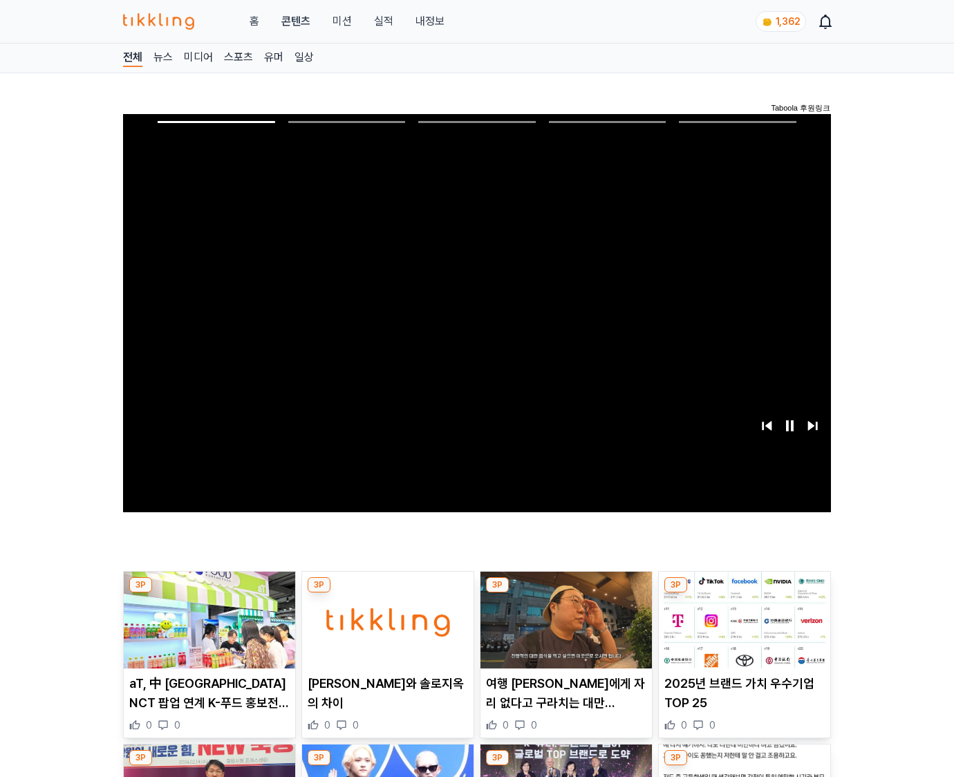
click at [744, 593] on img at bounding box center [744, 620] width 171 height 97
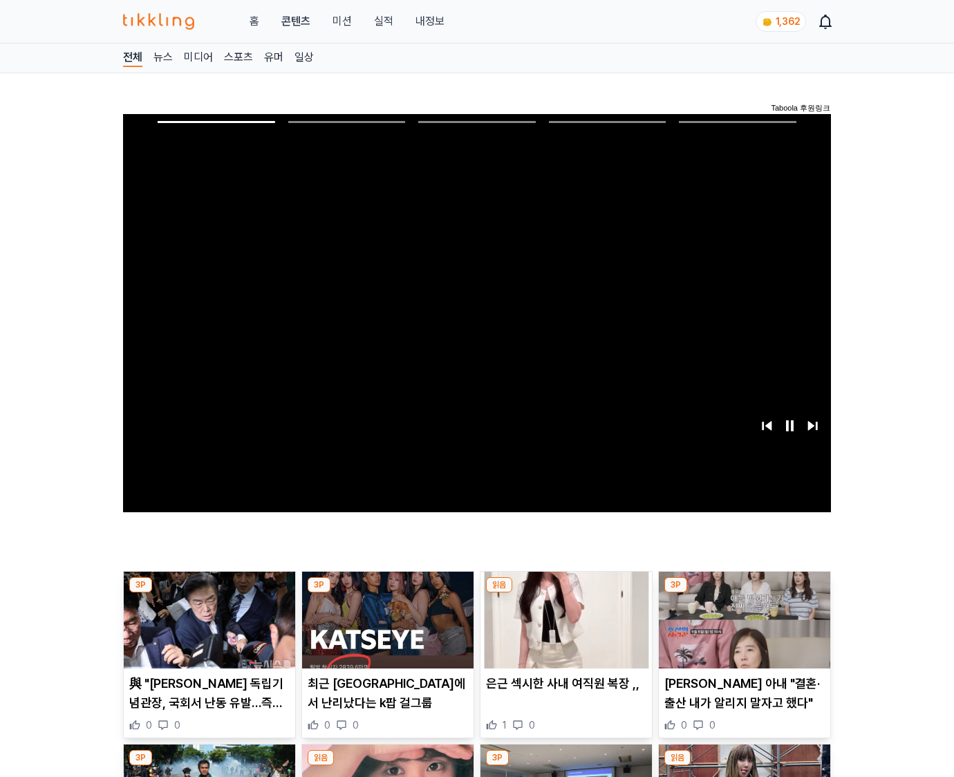
click at [744, 593] on img at bounding box center [744, 620] width 171 height 97
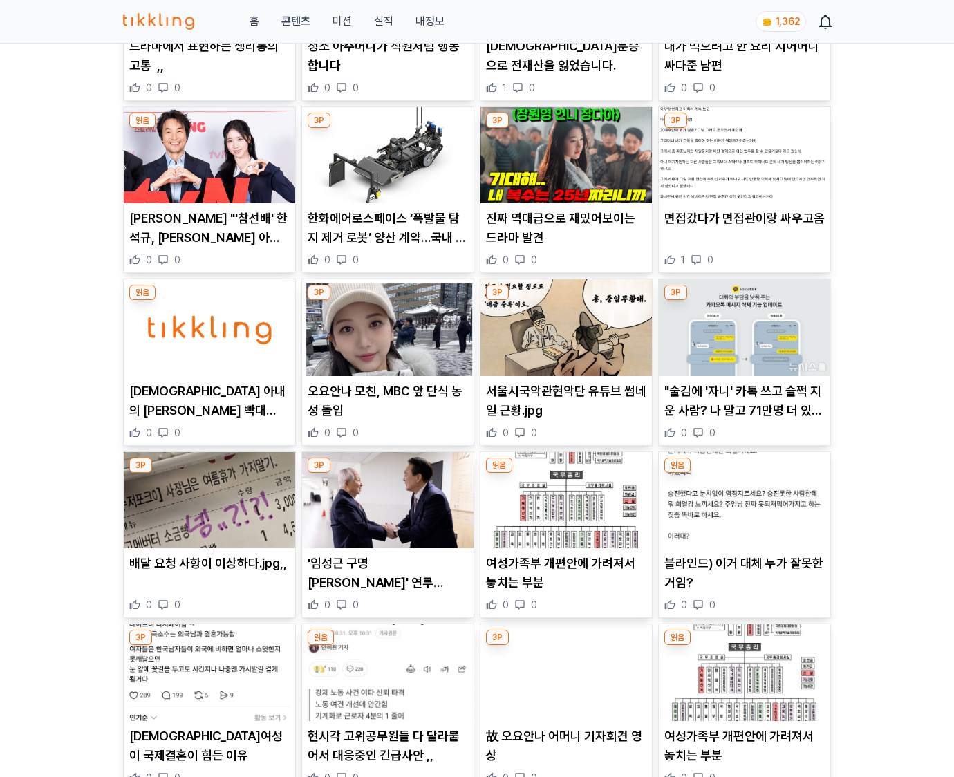
scroll to position [3850, 0]
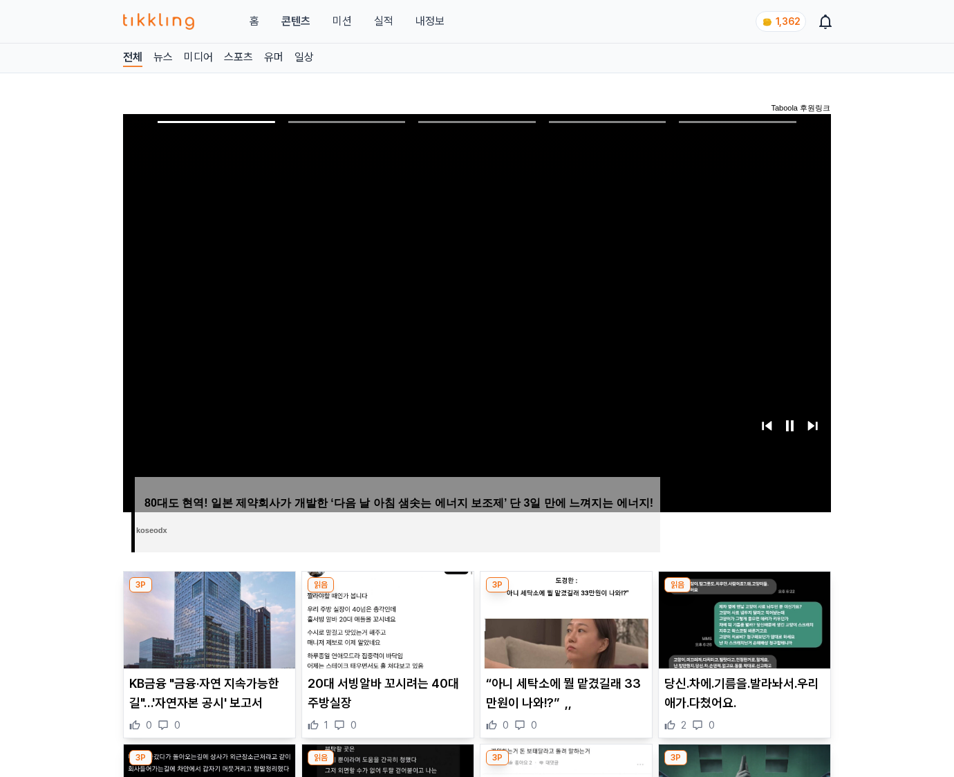
click at [744, 593] on img at bounding box center [744, 620] width 171 height 97
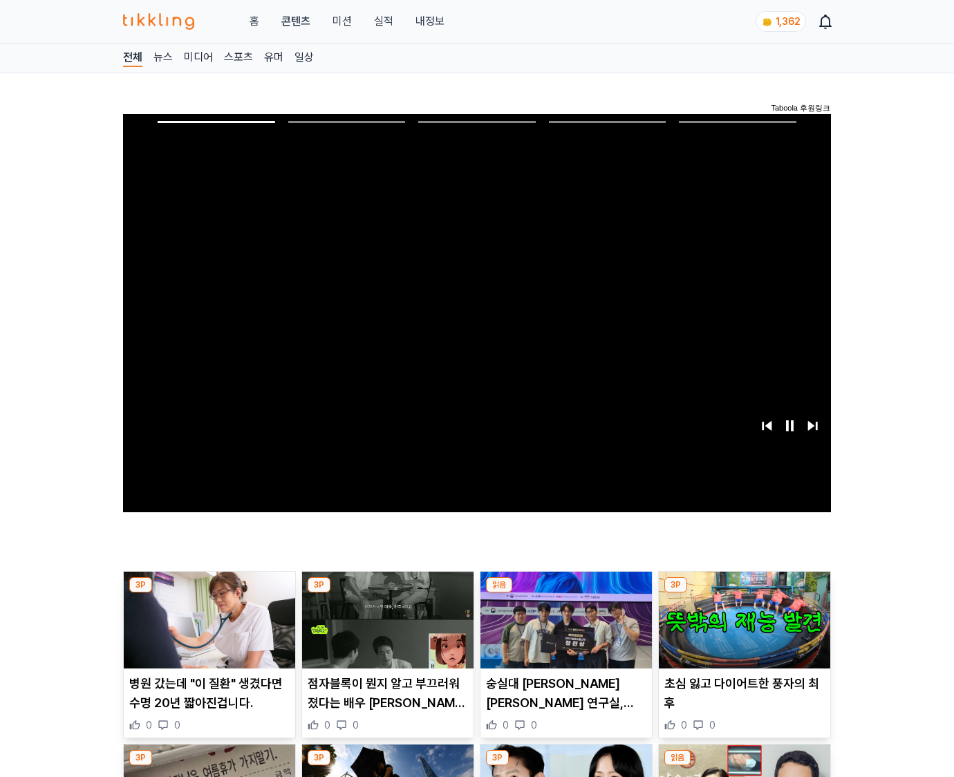
click at [744, 593] on img at bounding box center [744, 620] width 171 height 97
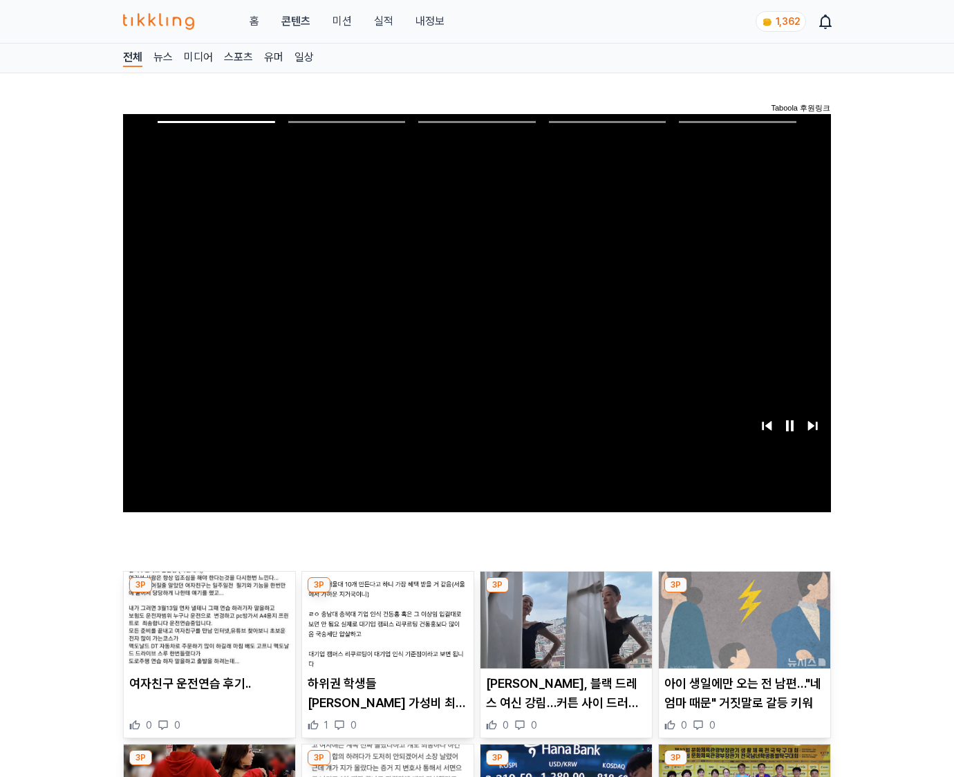
click at [744, 593] on img at bounding box center [744, 620] width 171 height 97
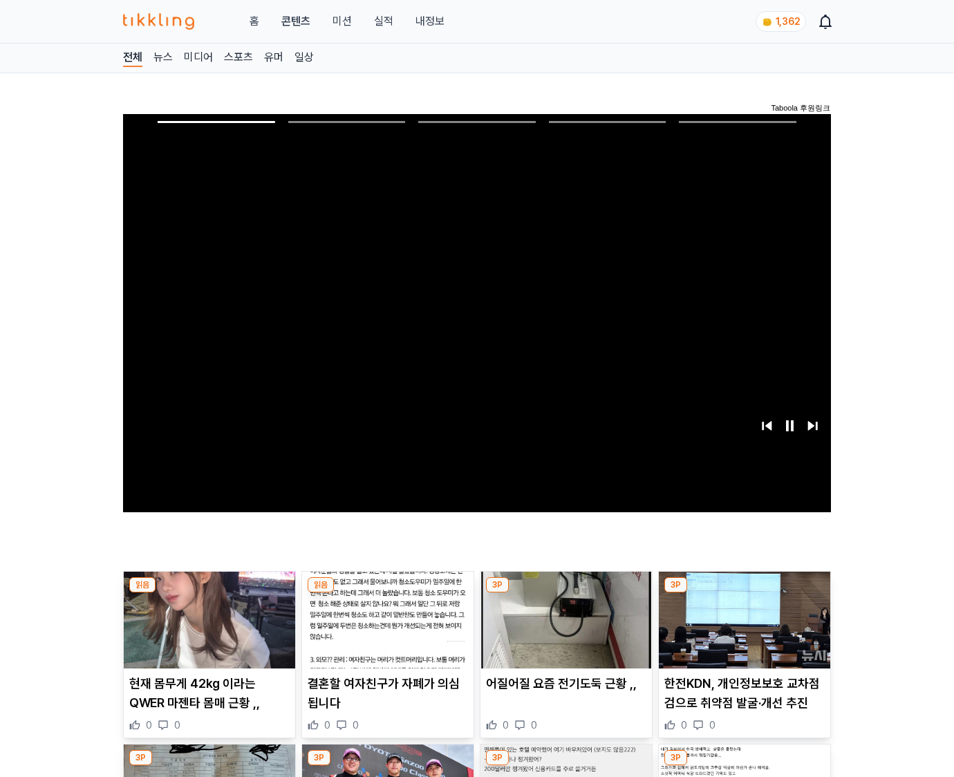
click at [744, 593] on img at bounding box center [744, 620] width 171 height 97
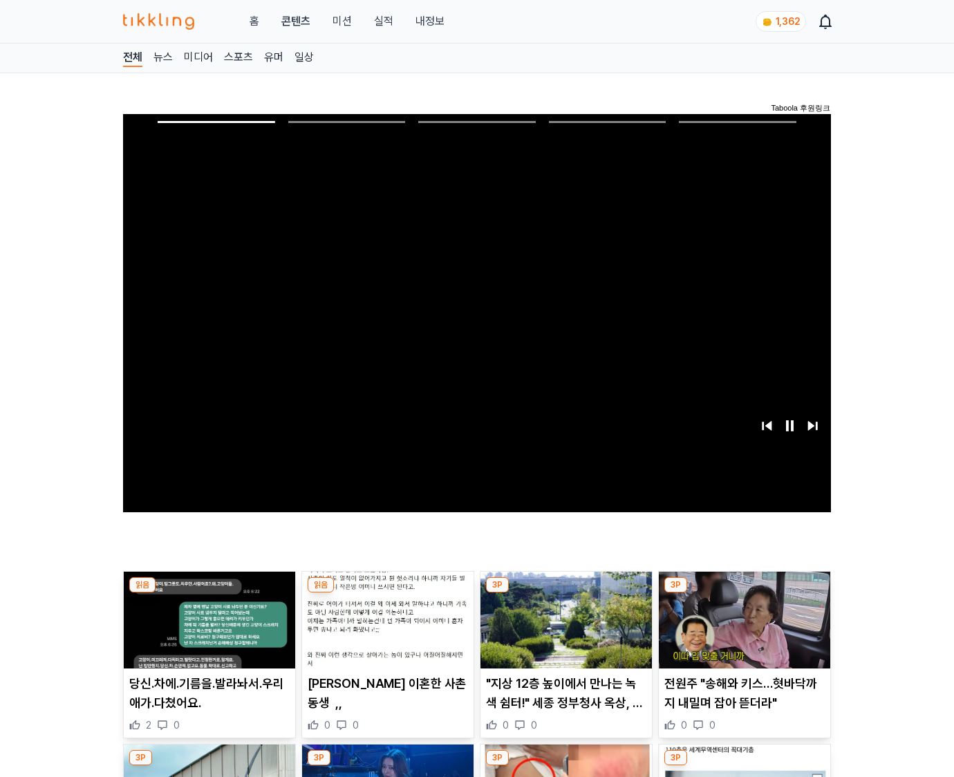
click at [744, 593] on img at bounding box center [744, 620] width 171 height 97
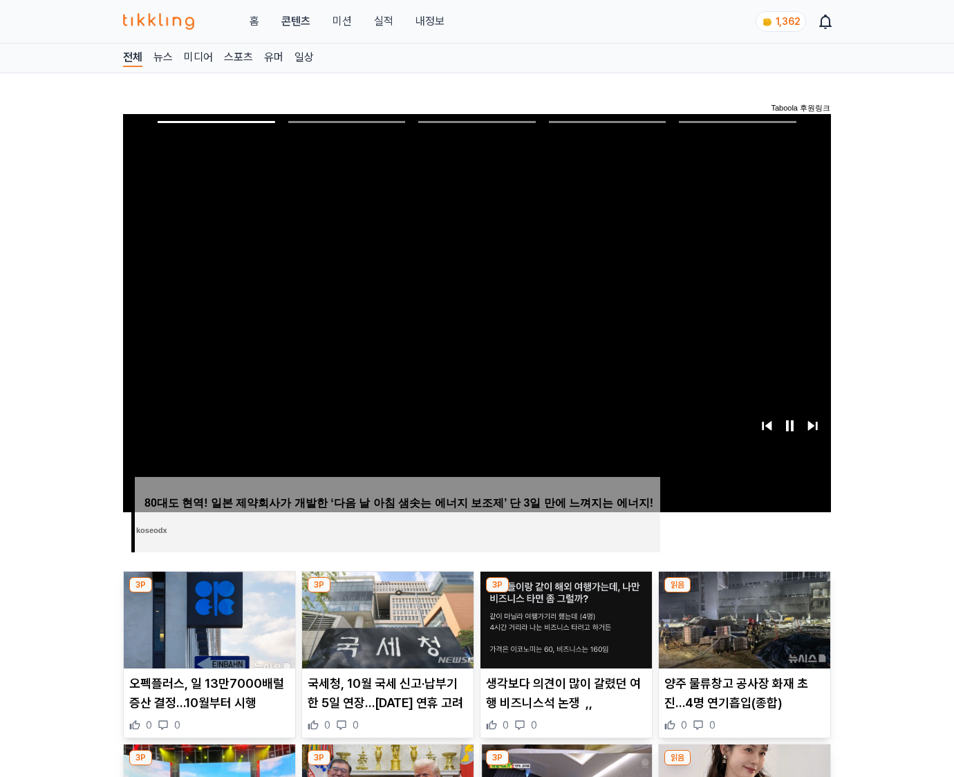
click at [744, 593] on img at bounding box center [744, 620] width 171 height 97
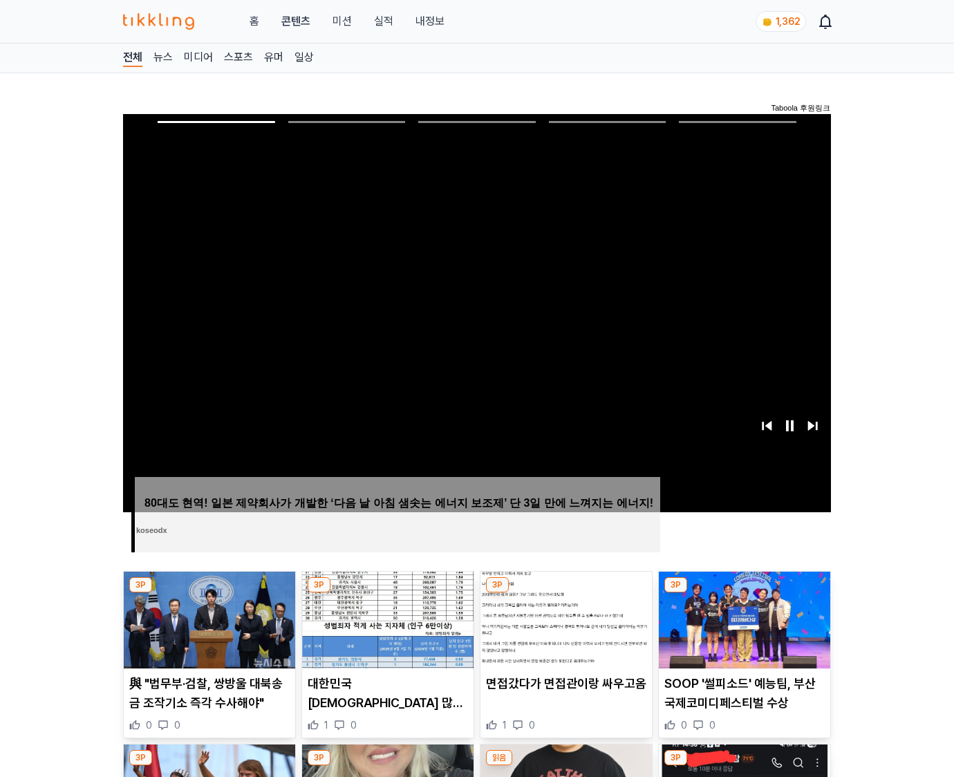
click at [744, 593] on img at bounding box center [744, 620] width 171 height 97
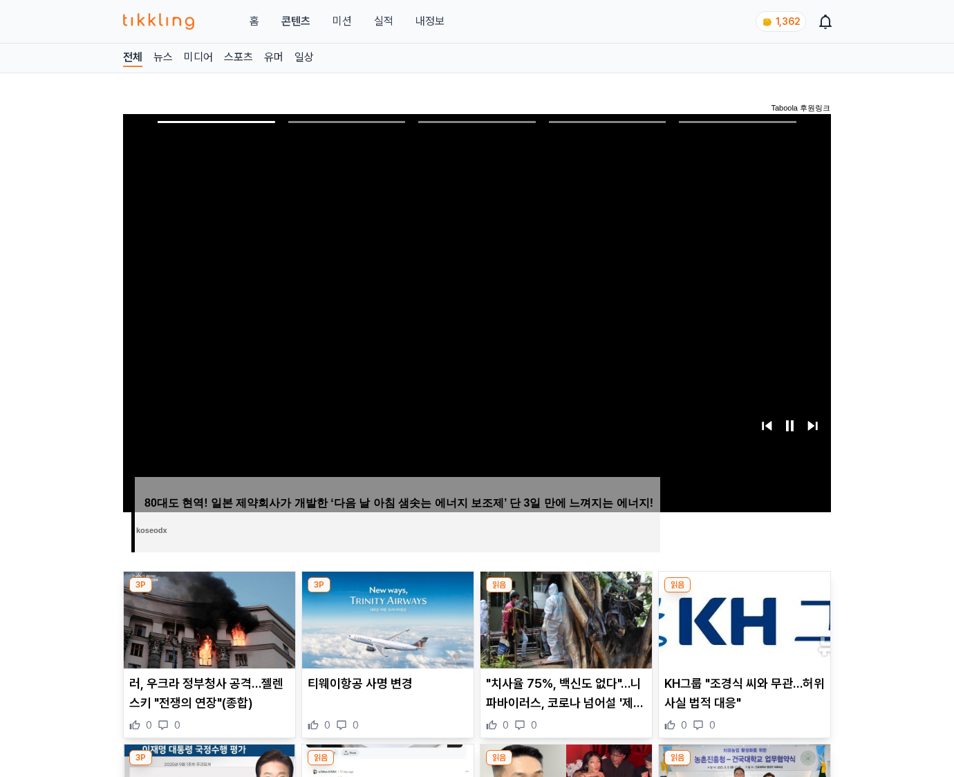
click at [744, 593] on img at bounding box center [744, 620] width 171 height 97
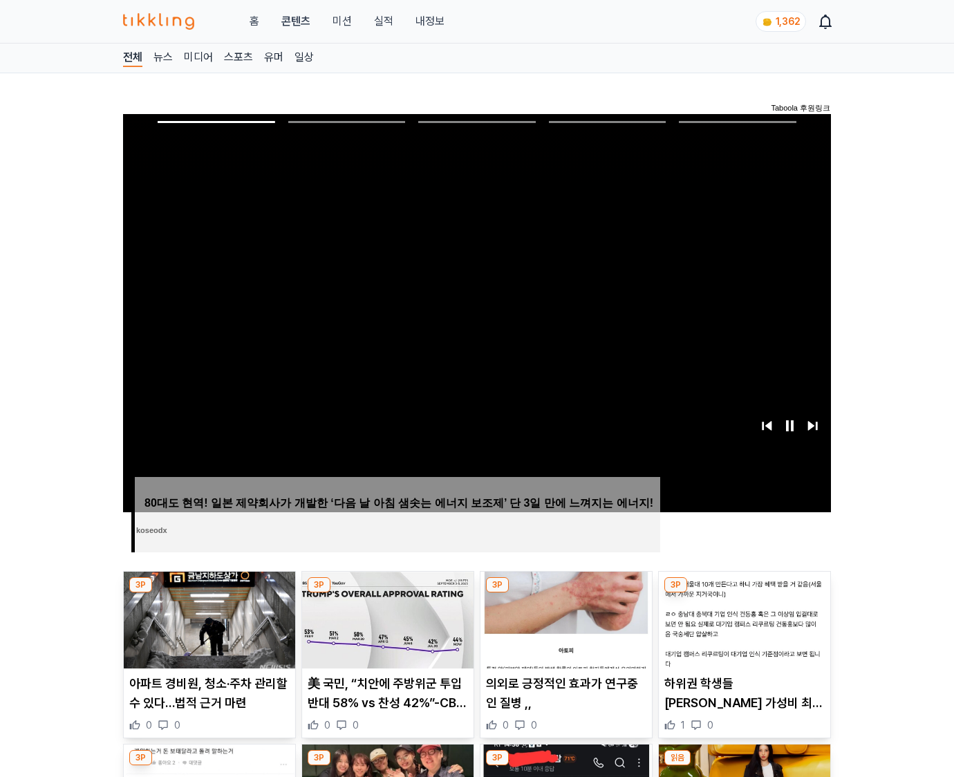
click at [744, 593] on img at bounding box center [744, 620] width 171 height 97
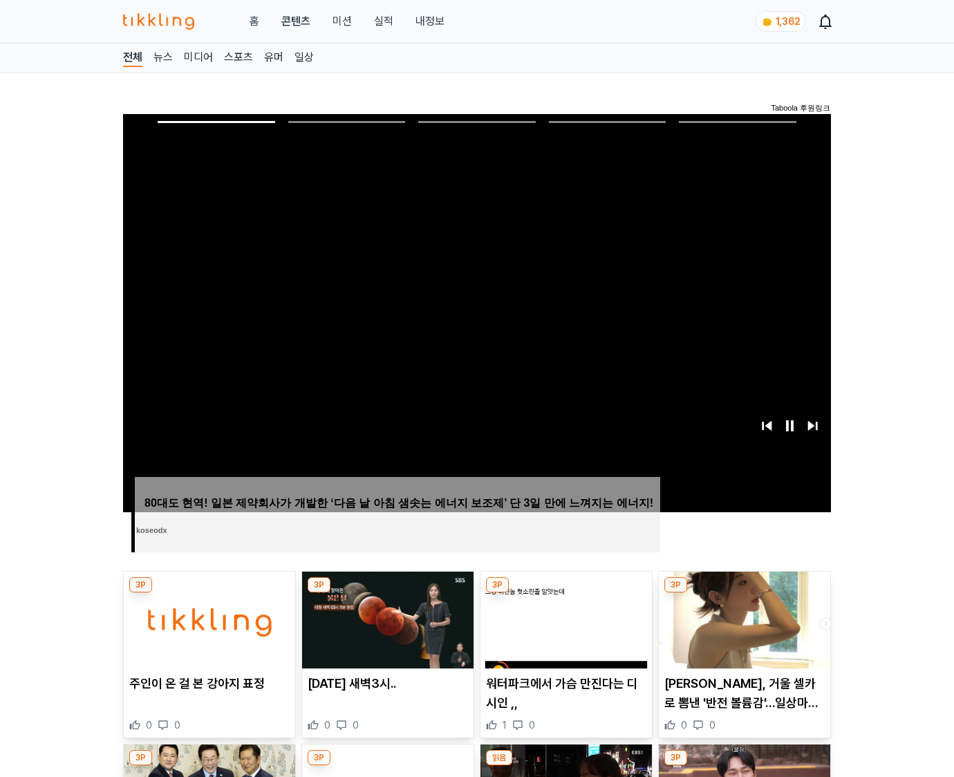
click at [744, 593] on img at bounding box center [744, 620] width 171 height 97
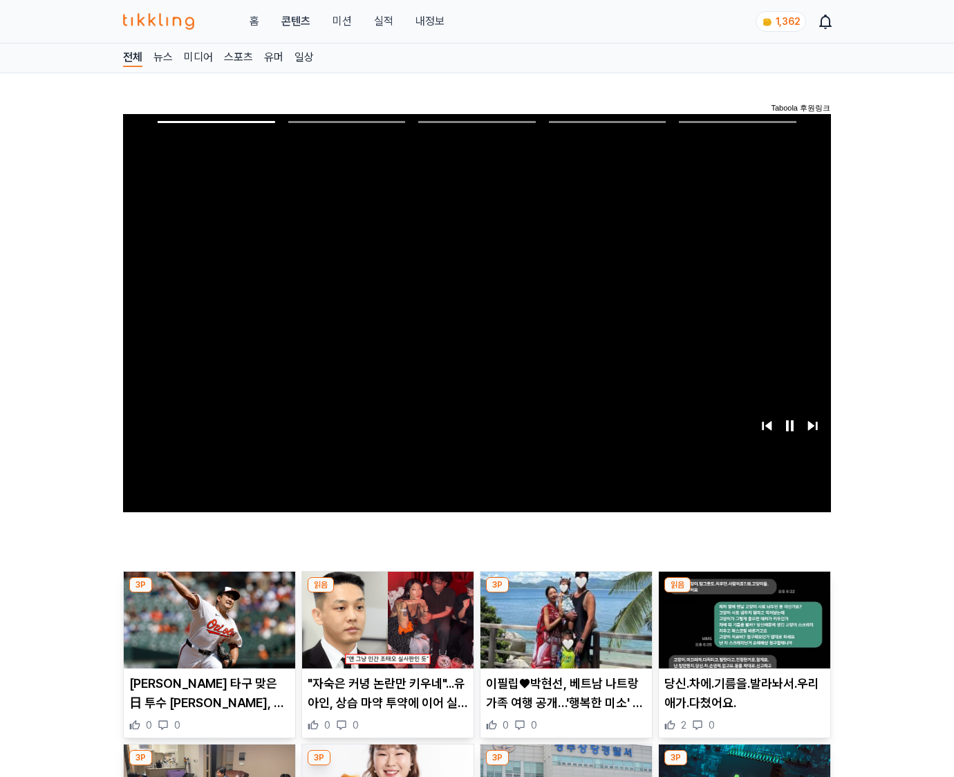
click at [744, 593] on img at bounding box center [744, 620] width 171 height 97
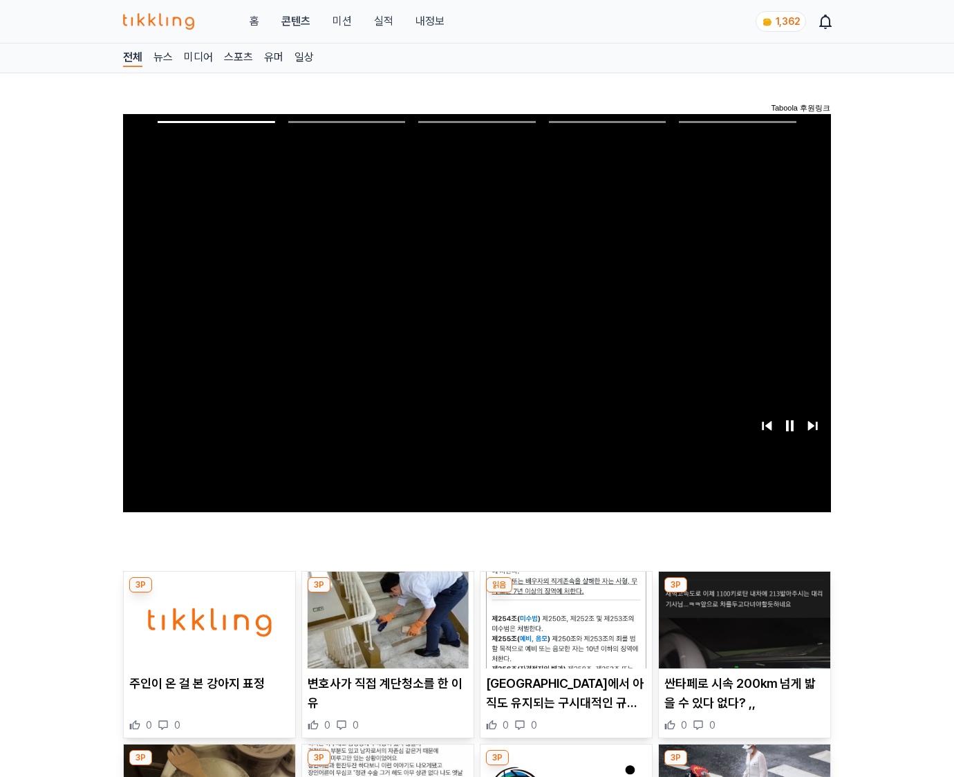
click at [744, 593] on img at bounding box center [744, 620] width 171 height 97
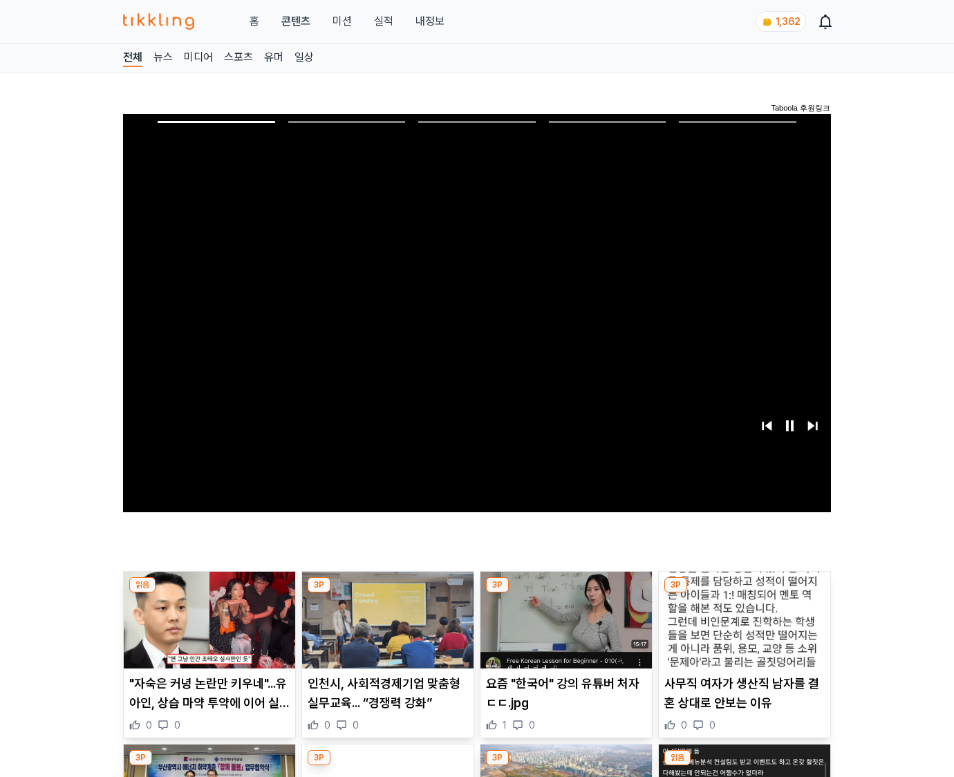
click at [744, 593] on img at bounding box center [744, 620] width 171 height 97
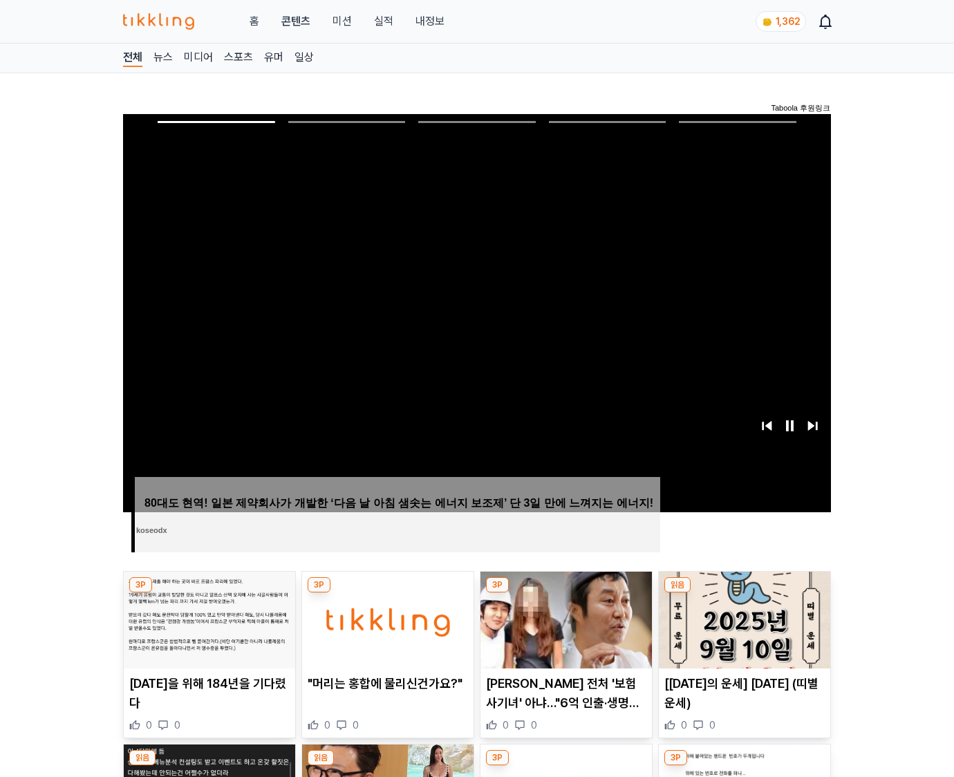
click at [744, 593] on img at bounding box center [744, 620] width 171 height 97
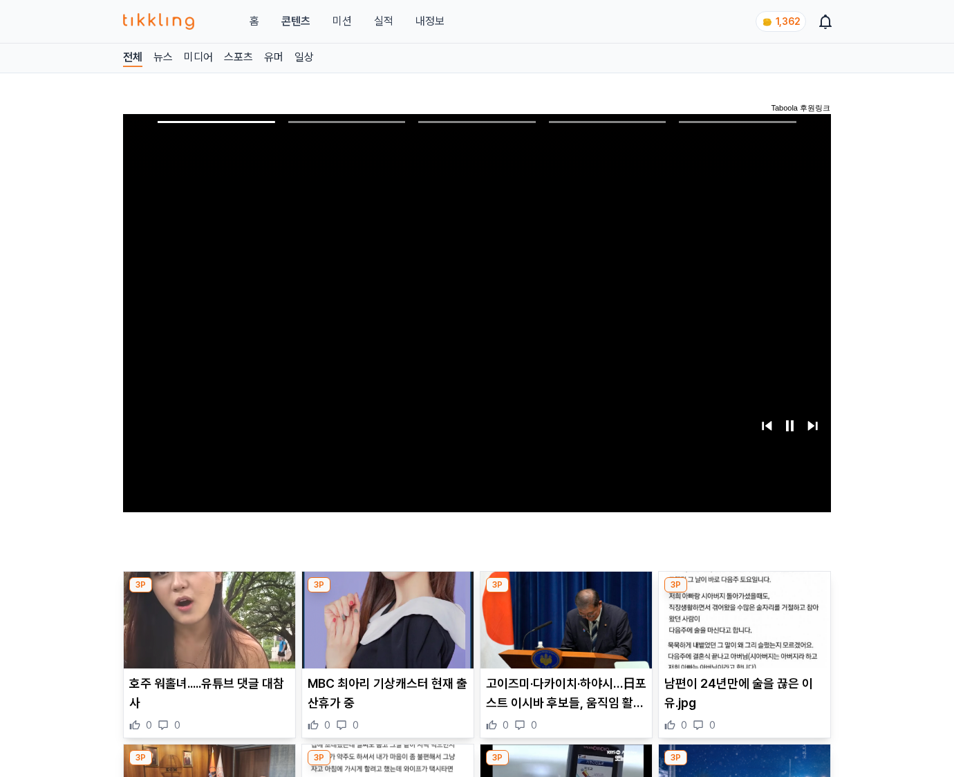
click at [744, 593] on img at bounding box center [744, 620] width 171 height 97
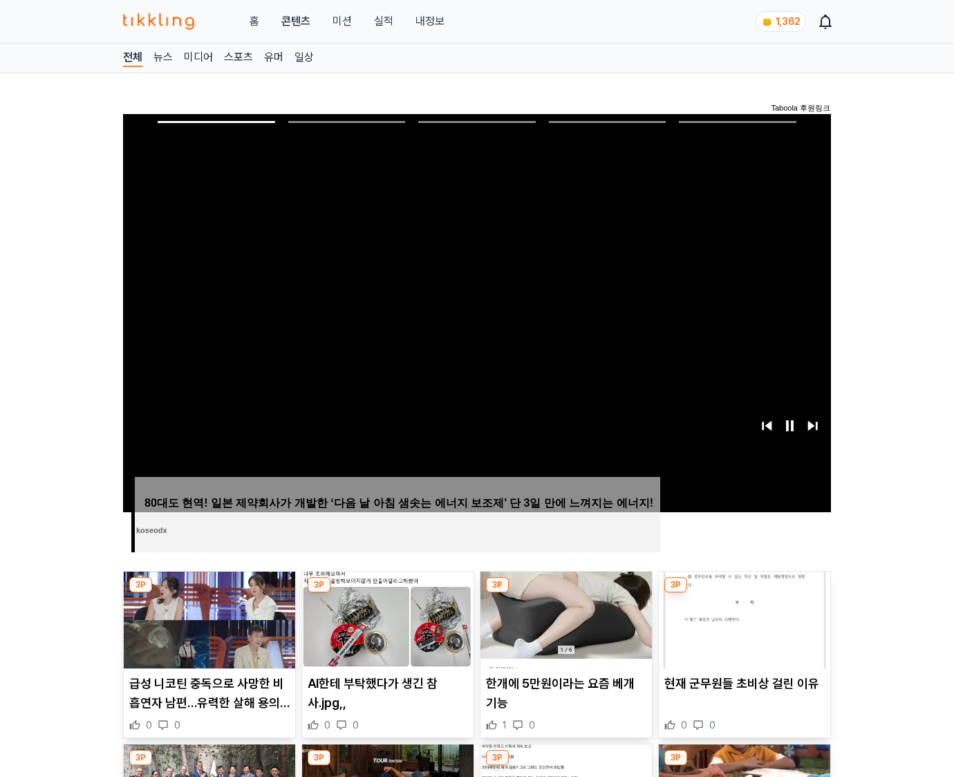
click at [744, 593] on img at bounding box center [744, 620] width 171 height 97
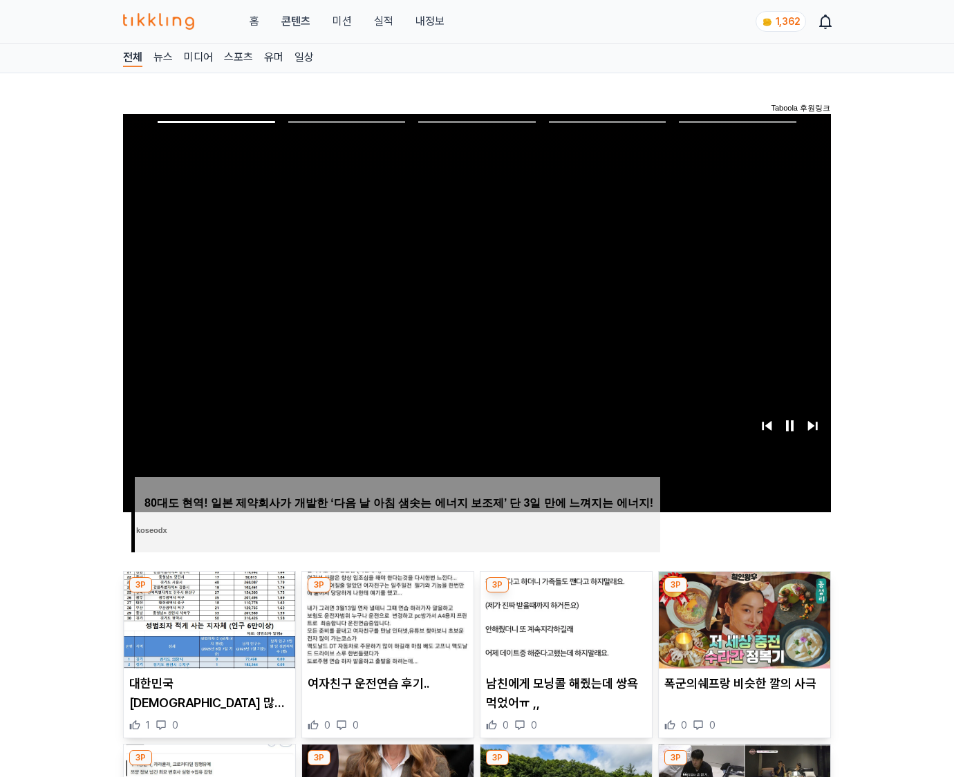
click at [744, 593] on img at bounding box center [744, 620] width 171 height 97
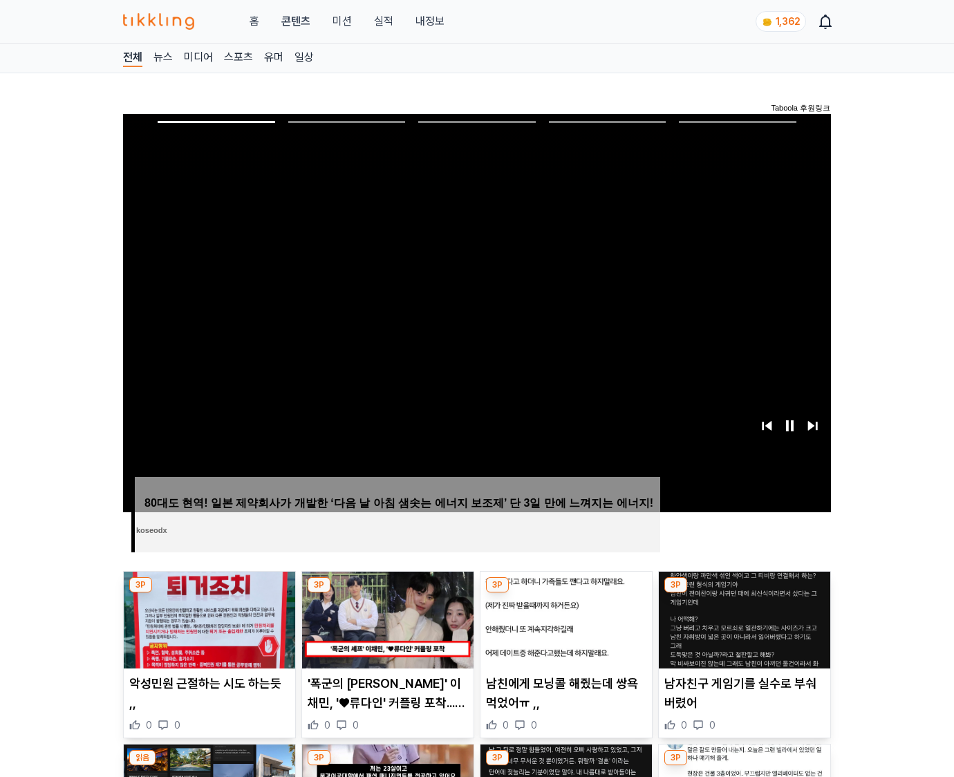
click at [744, 593] on img at bounding box center [744, 620] width 171 height 97
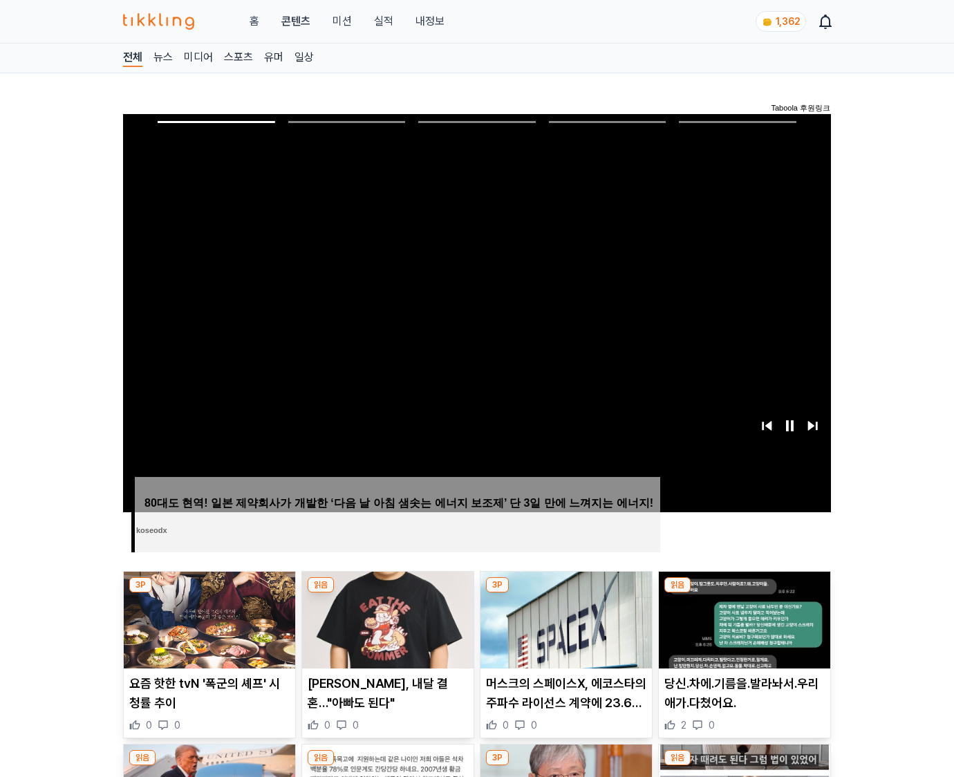
click at [744, 593] on img at bounding box center [744, 620] width 171 height 97
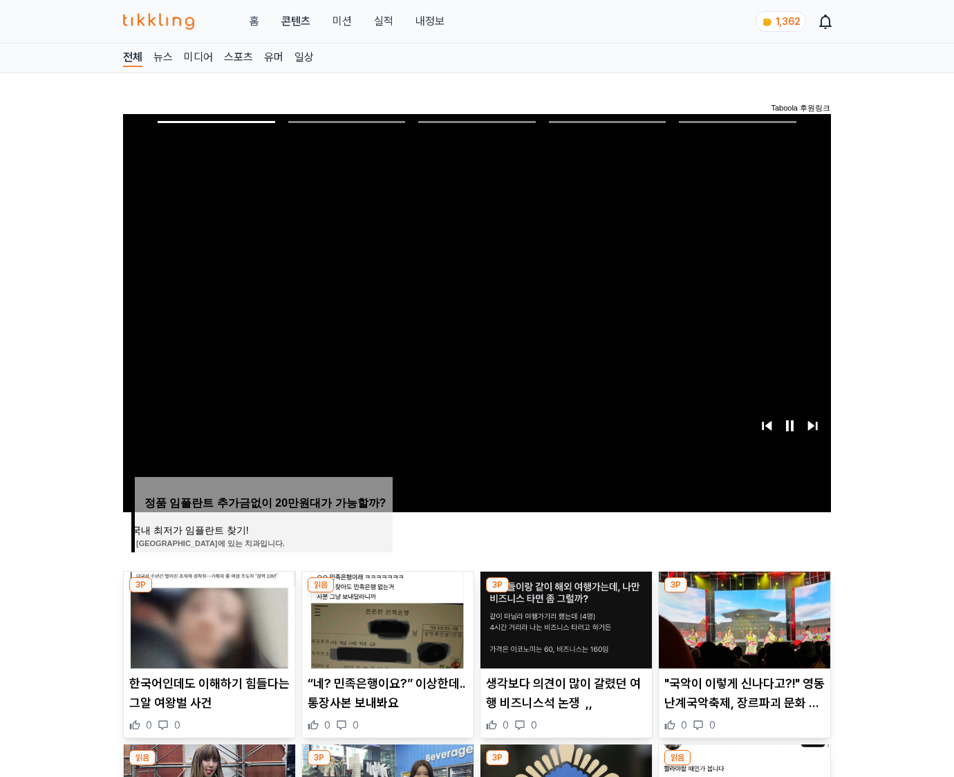
click at [744, 593] on img at bounding box center [744, 620] width 171 height 97
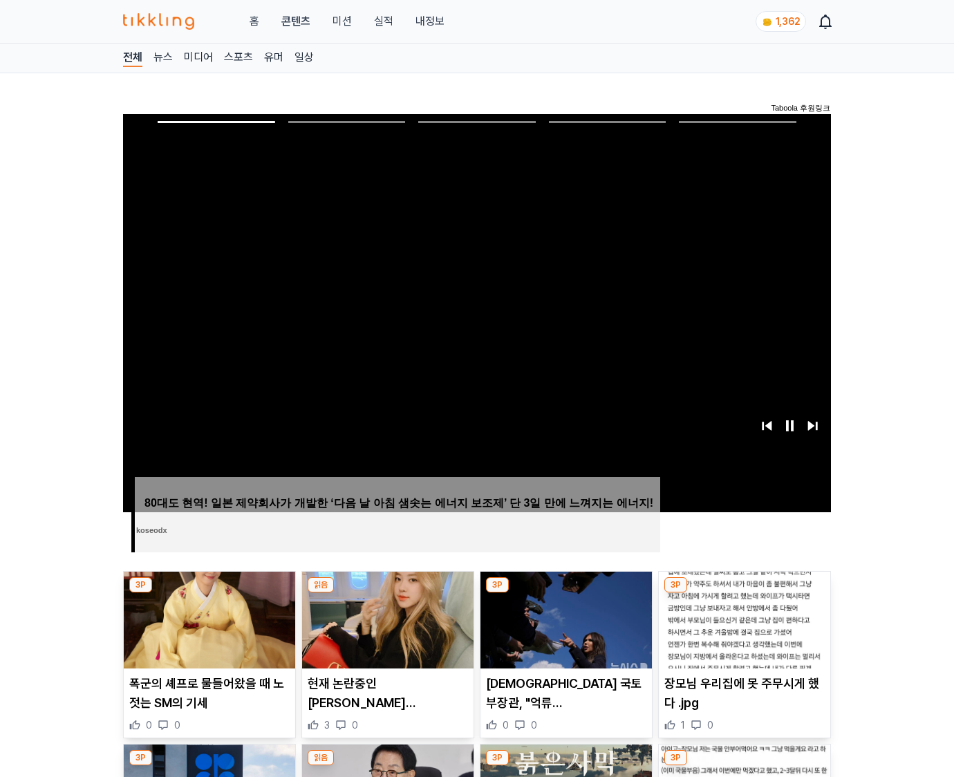
click at [744, 593] on img at bounding box center [744, 620] width 171 height 97
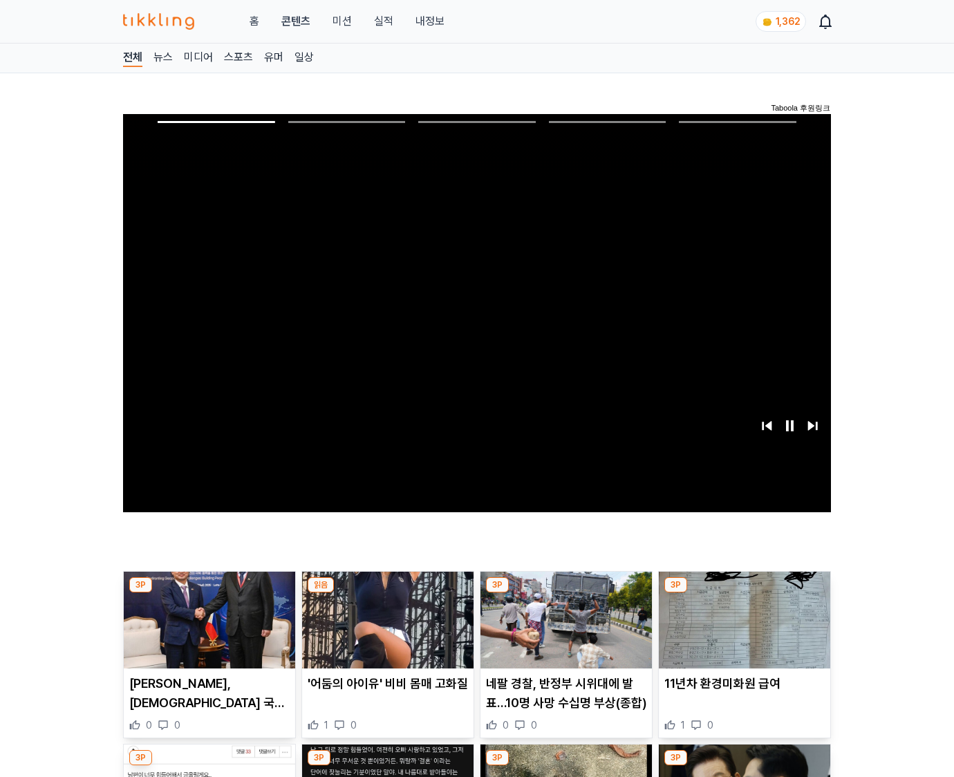
click at [744, 593] on img at bounding box center [744, 620] width 171 height 97
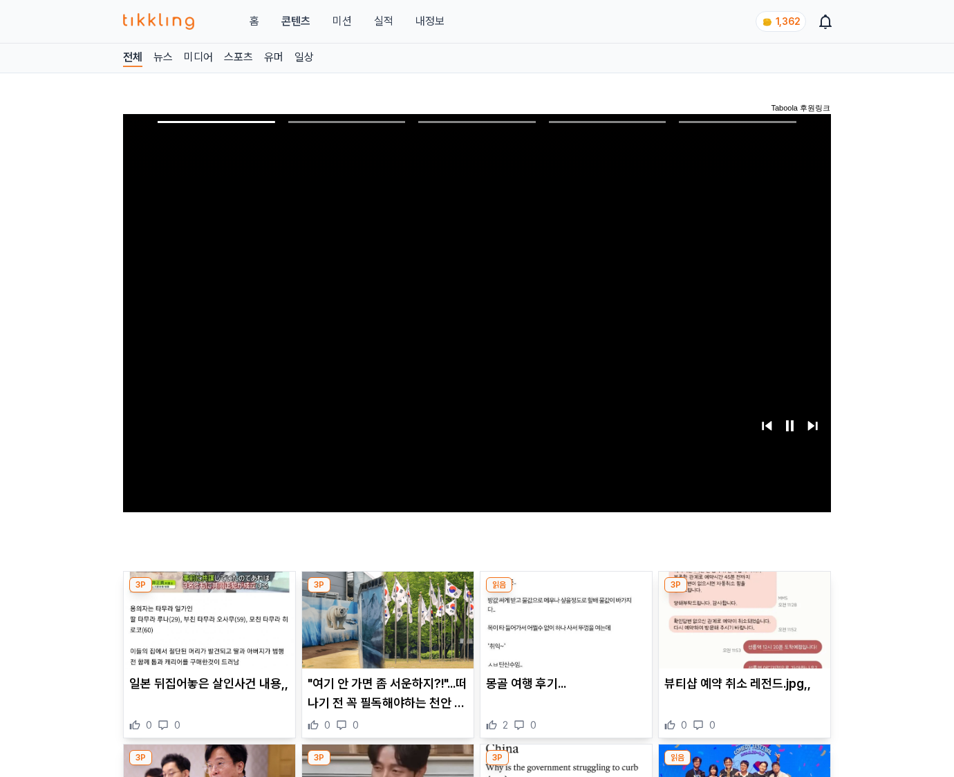
click at [744, 593] on img at bounding box center [744, 620] width 171 height 97
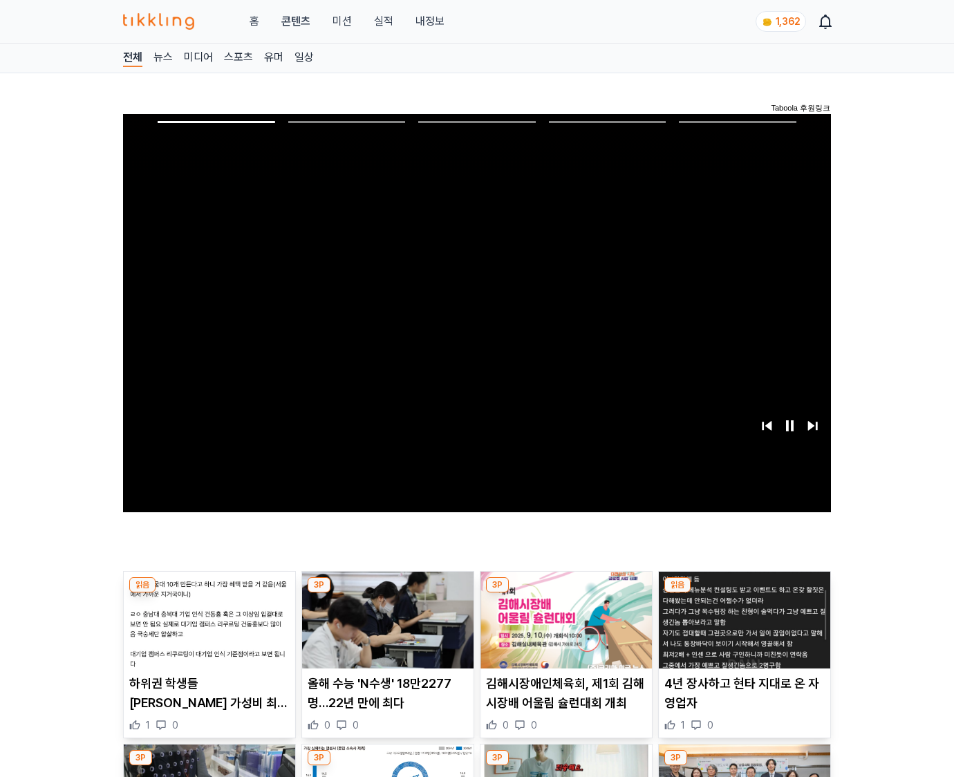
click at [744, 593] on img at bounding box center [744, 620] width 171 height 97
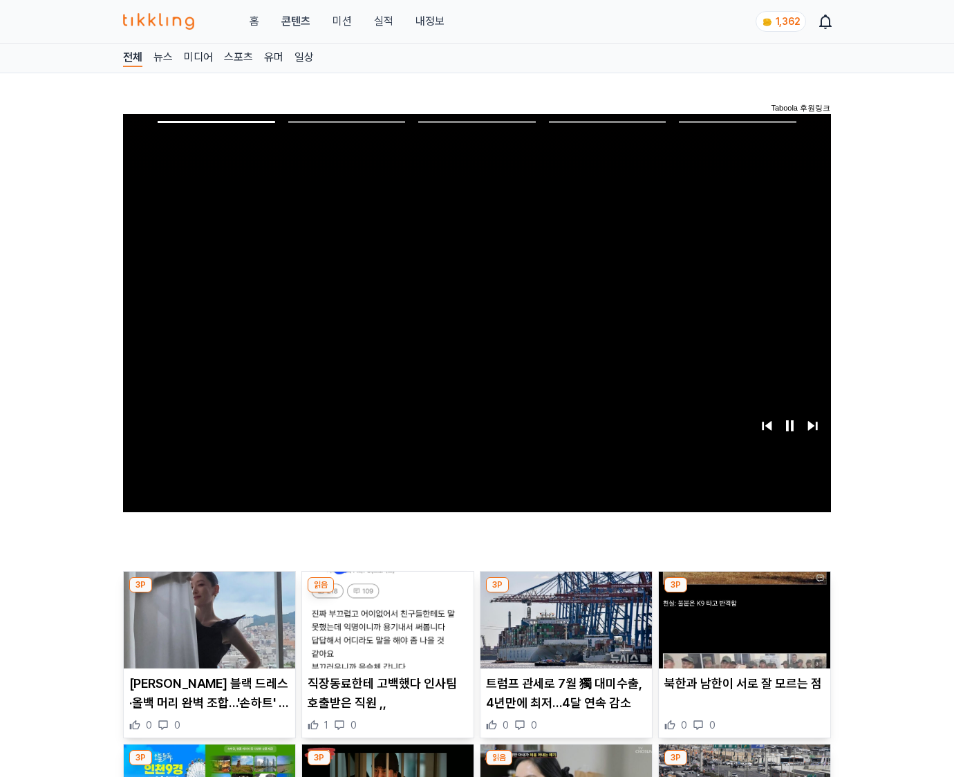
click at [744, 593] on img at bounding box center [744, 620] width 171 height 97
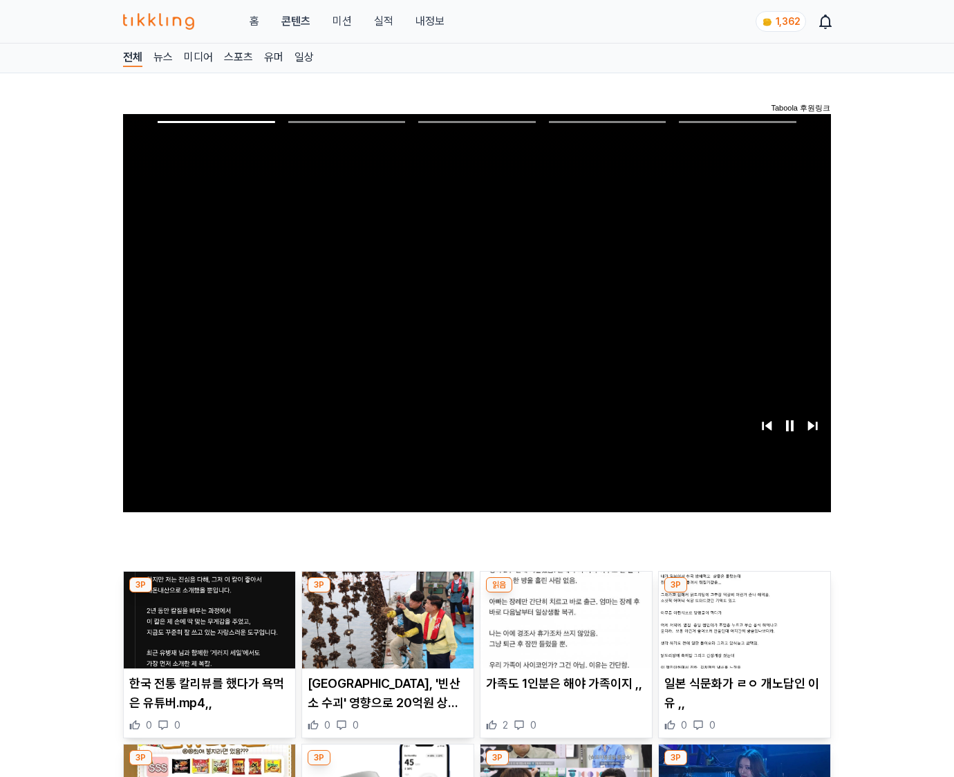
click at [744, 593] on img at bounding box center [744, 620] width 171 height 97
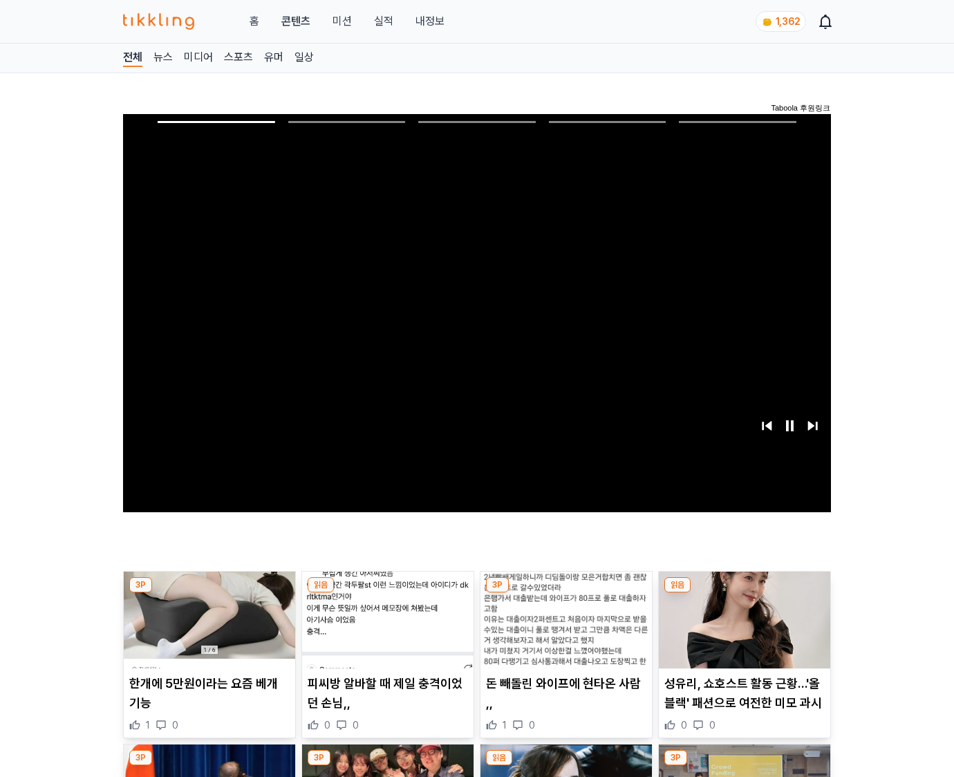
click at [744, 593] on img at bounding box center [744, 620] width 171 height 97
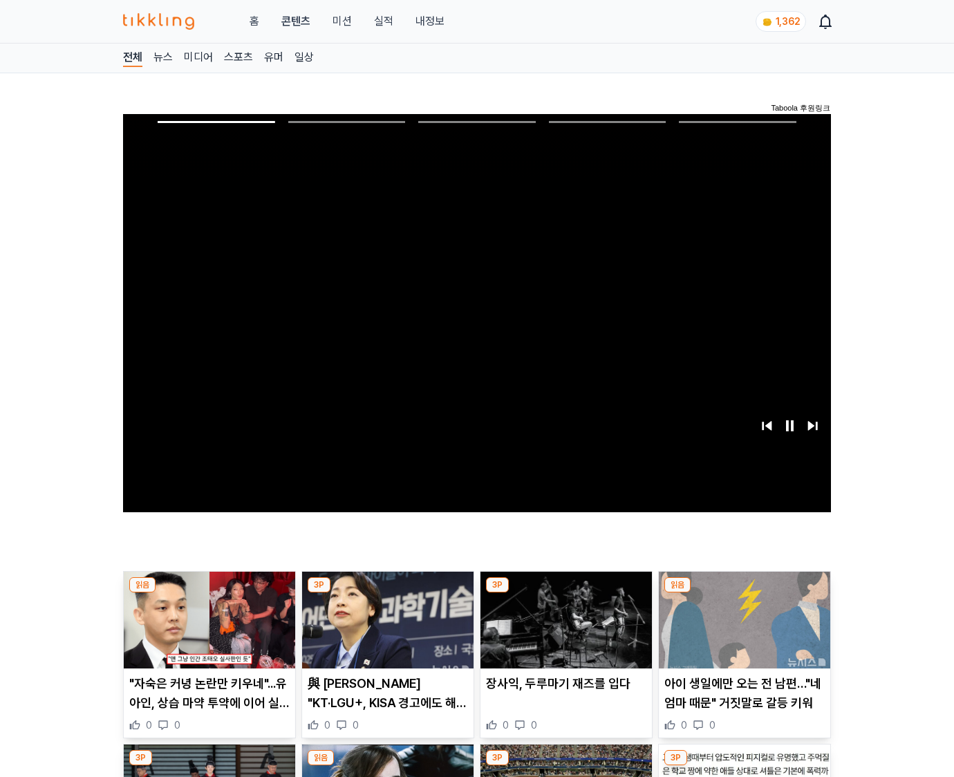
click at [744, 593] on img at bounding box center [744, 620] width 171 height 97
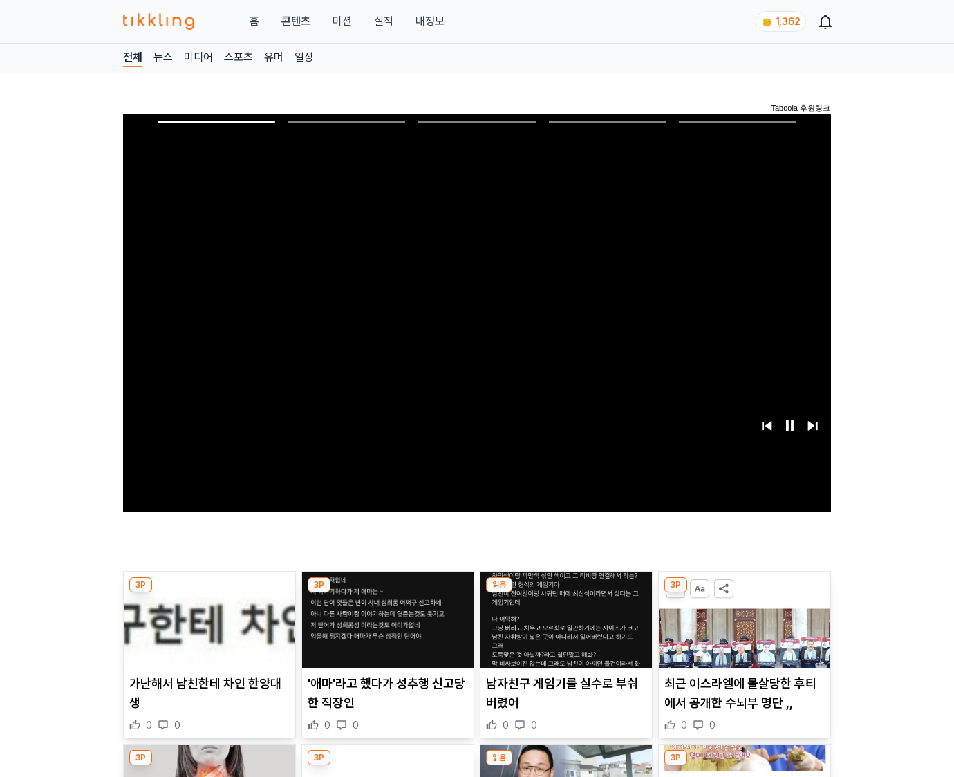
click at [744, 593] on img at bounding box center [744, 620] width 171 height 97
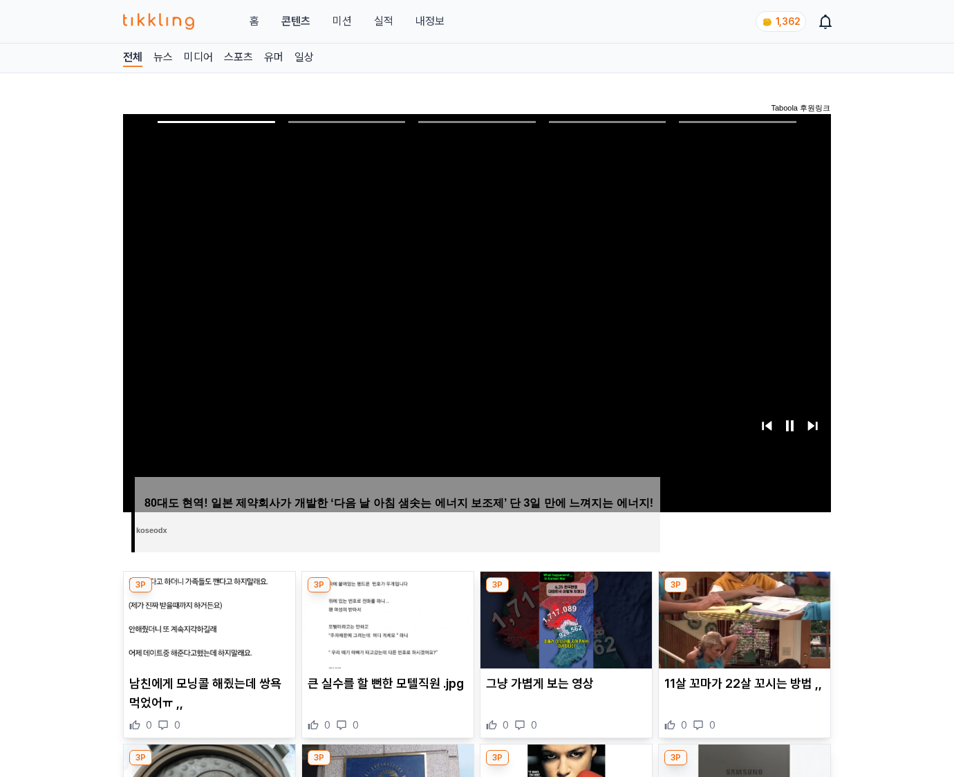
click at [744, 593] on img at bounding box center [744, 620] width 171 height 97
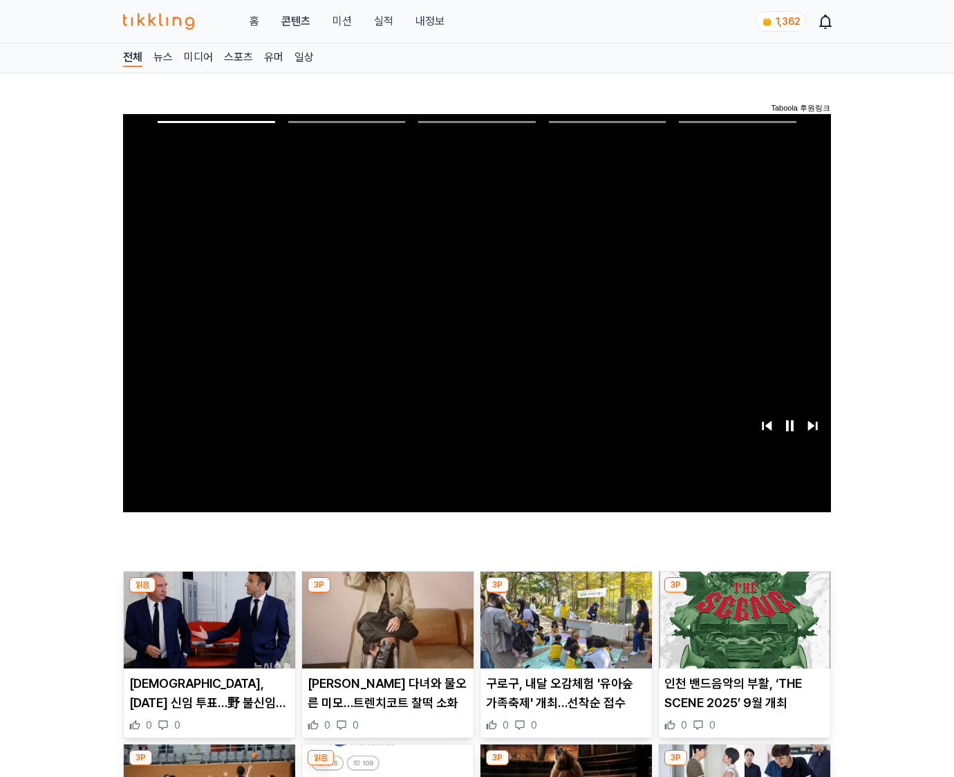
click at [744, 593] on img at bounding box center [744, 620] width 171 height 97
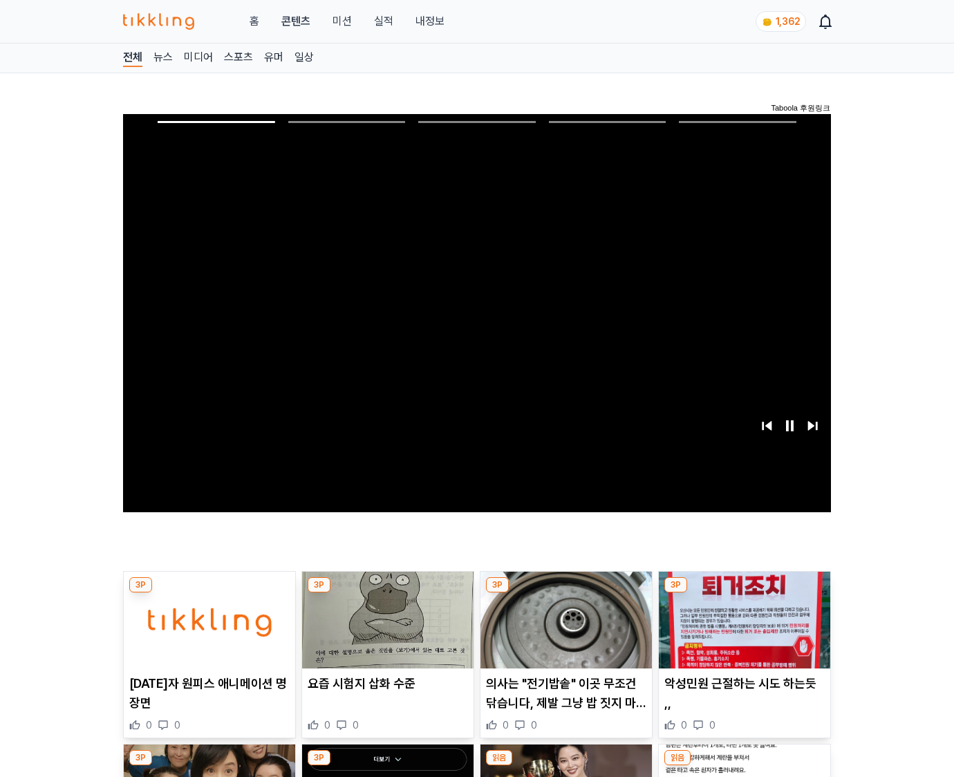
click at [744, 593] on img at bounding box center [744, 620] width 171 height 97
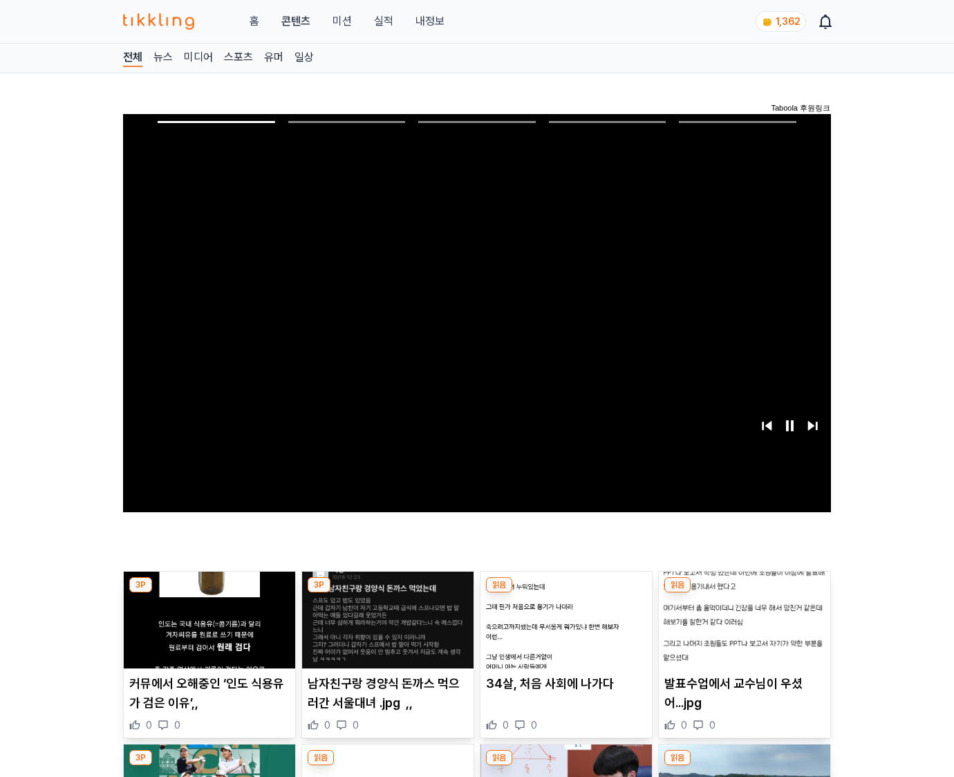
click at [744, 593] on img at bounding box center [744, 620] width 171 height 97
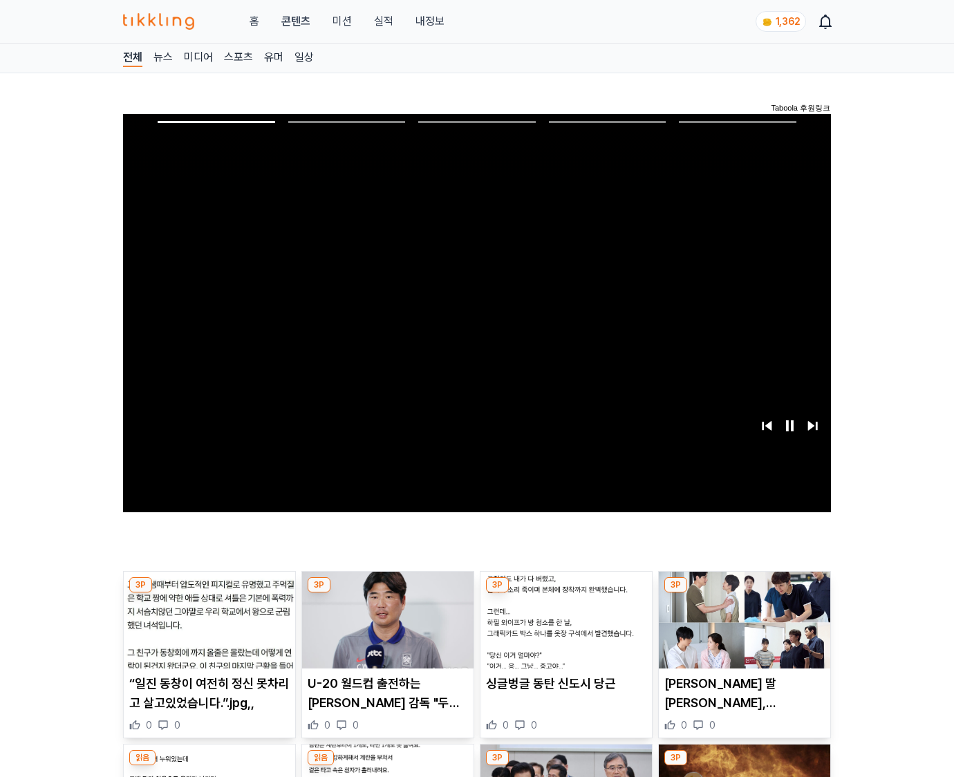
click at [744, 593] on img at bounding box center [744, 620] width 171 height 97
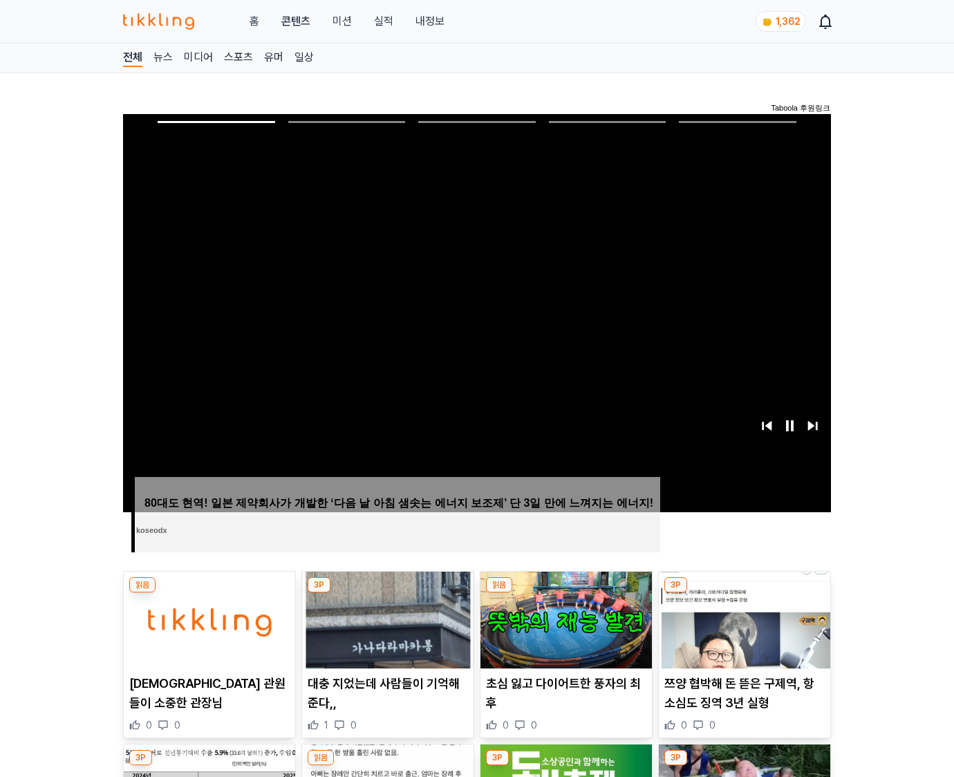
click at [744, 593] on img at bounding box center [744, 620] width 171 height 97
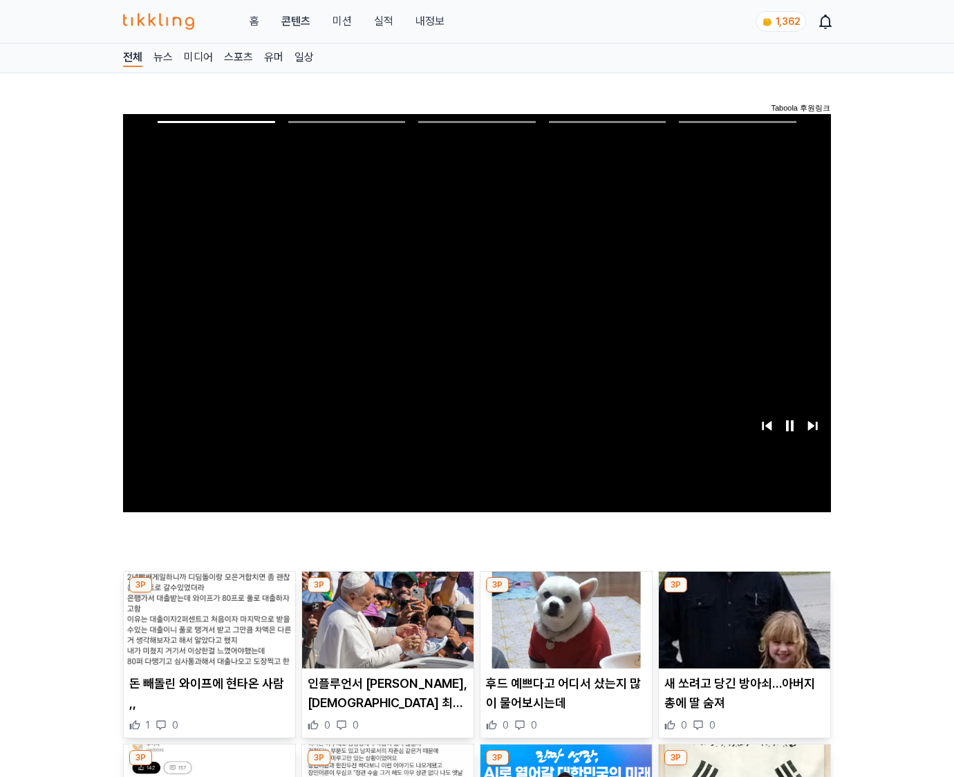
click at [744, 593] on img at bounding box center [744, 620] width 171 height 97
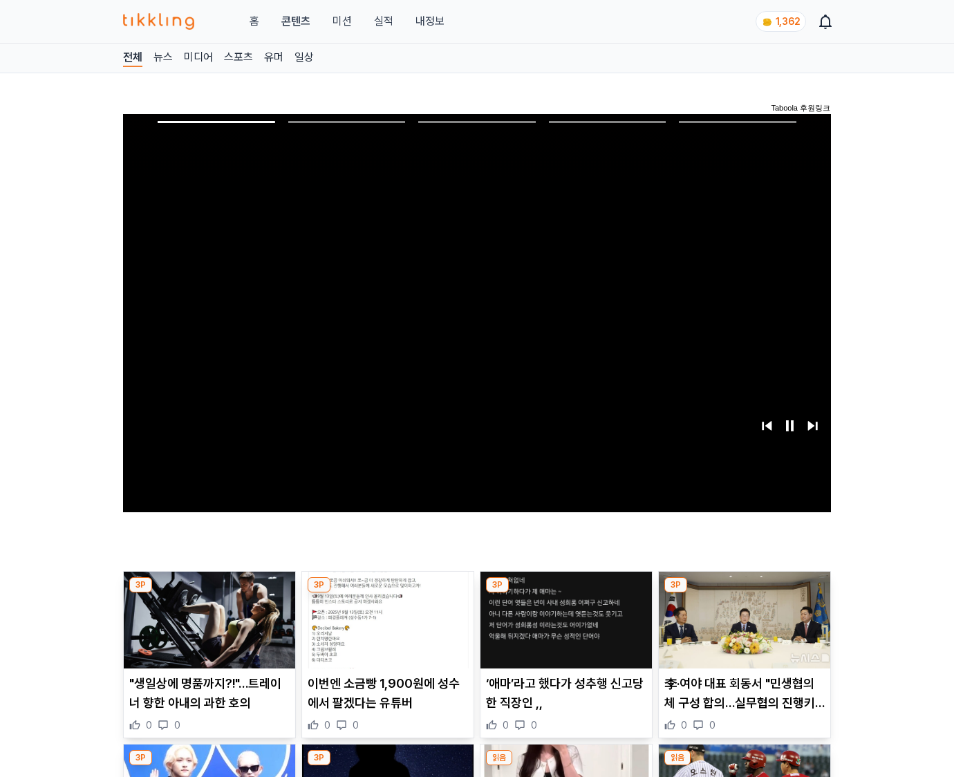
click at [744, 593] on img at bounding box center [744, 620] width 171 height 97
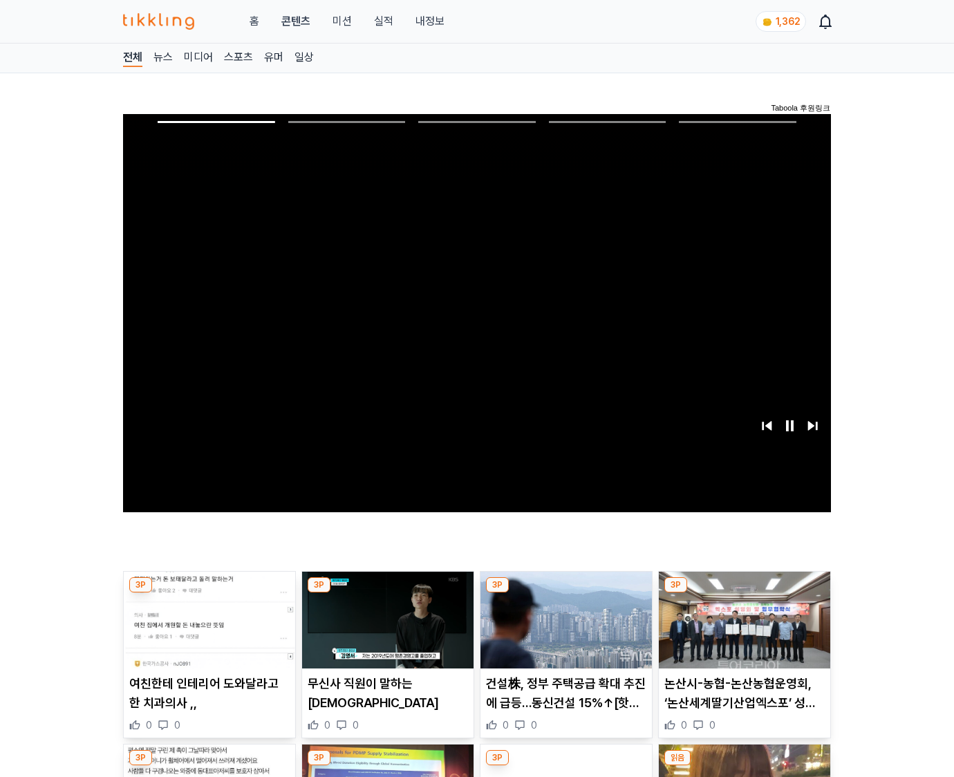
click at [744, 593] on img at bounding box center [744, 620] width 171 height 97
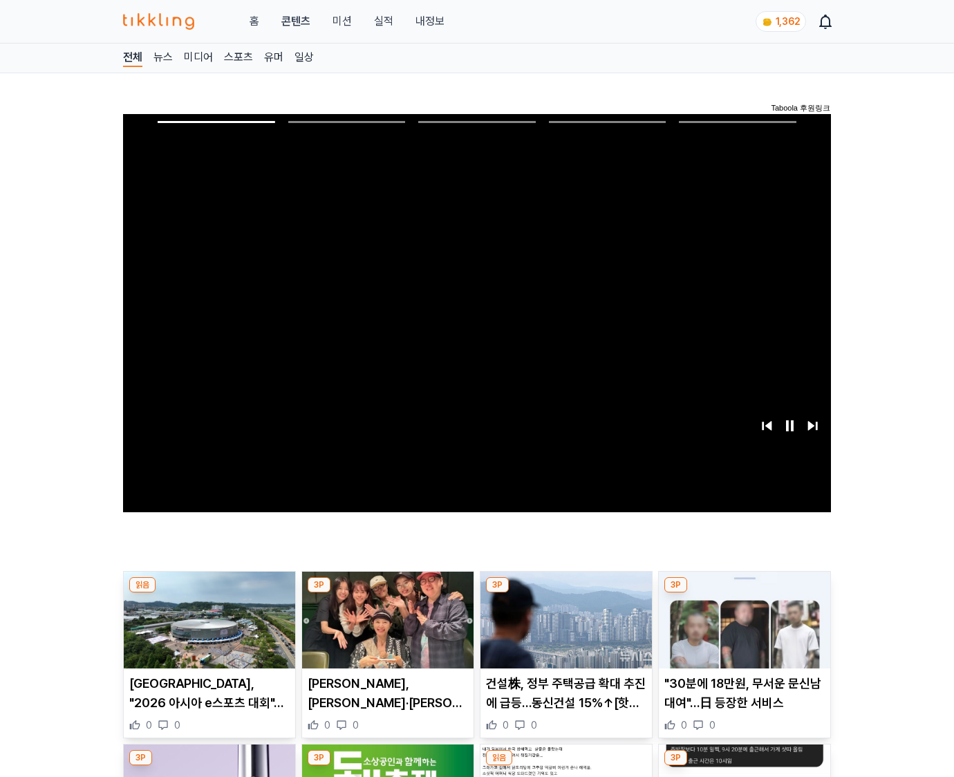
click at [744, 593] on img at bounding box center [744, 620] width 171 height 97
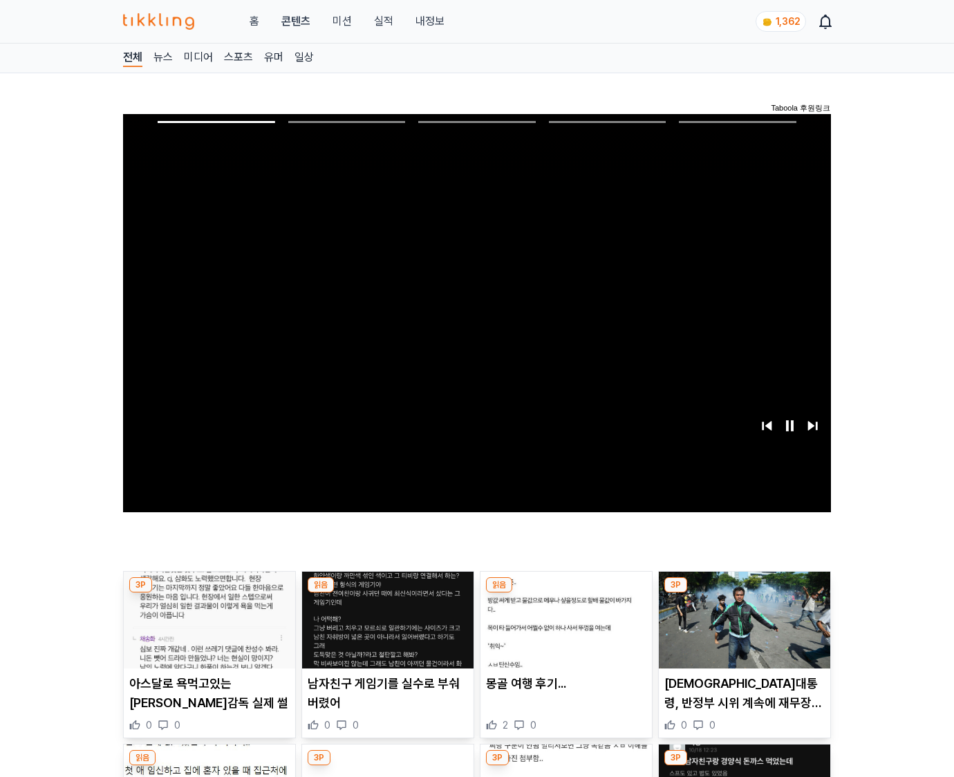
click at [744, 593] on img at bounding box center [744, 620] width 171 height 97
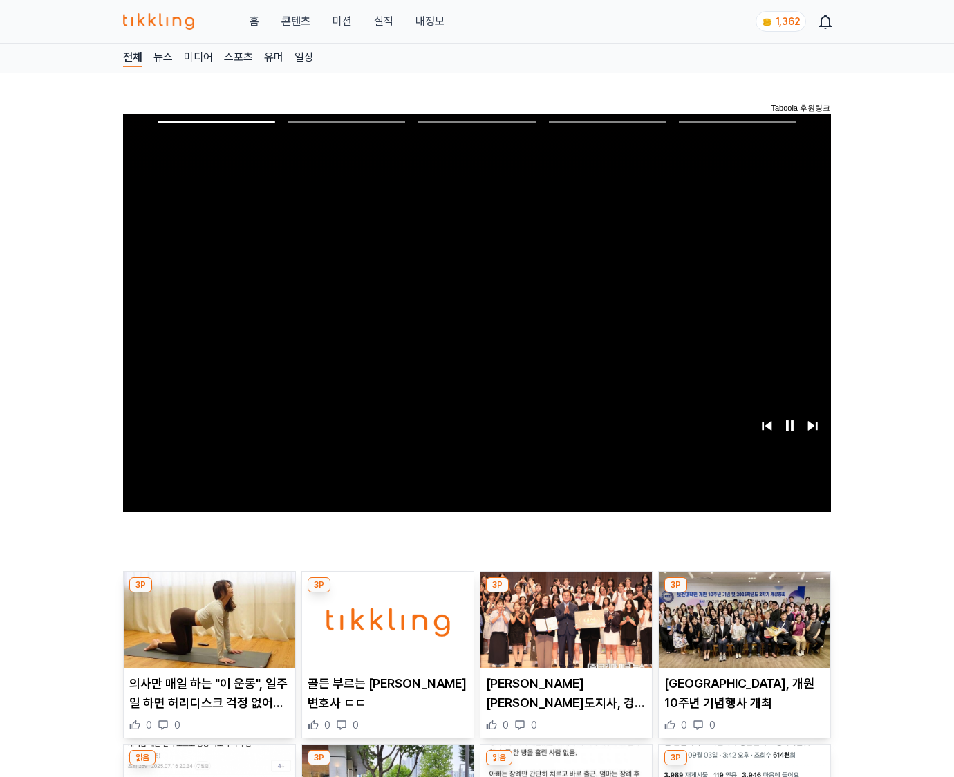
click at [744, 593] on img at bounding box center [744, 620] width 171 height 97
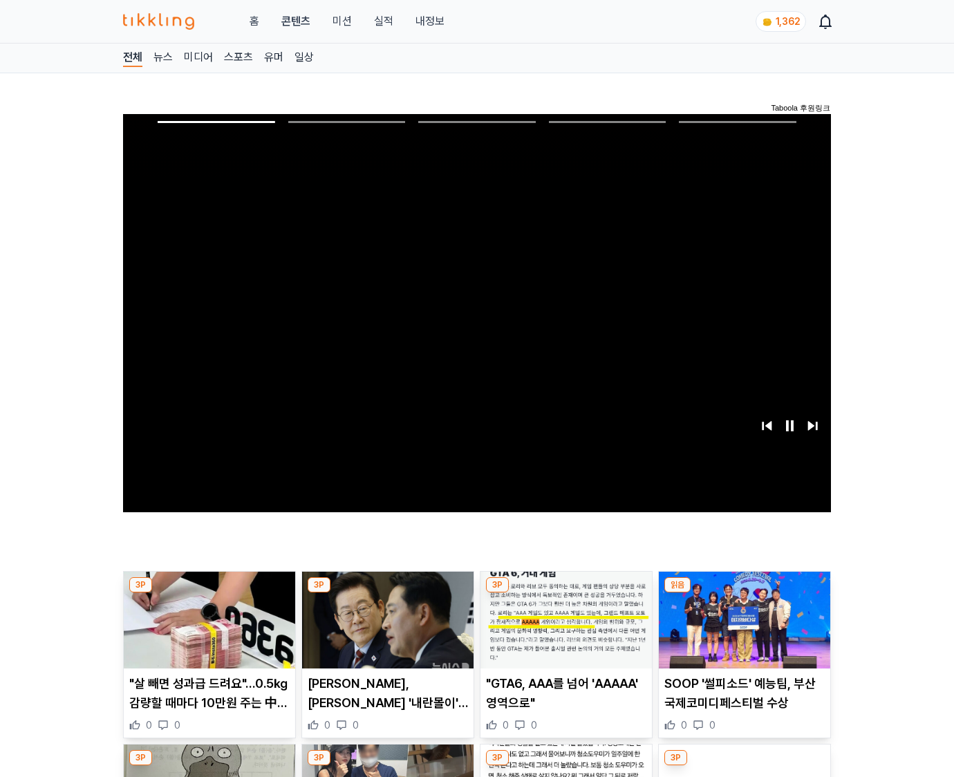
click at [744, 593] on img at bounding box center [744, 620] width 171 height 97
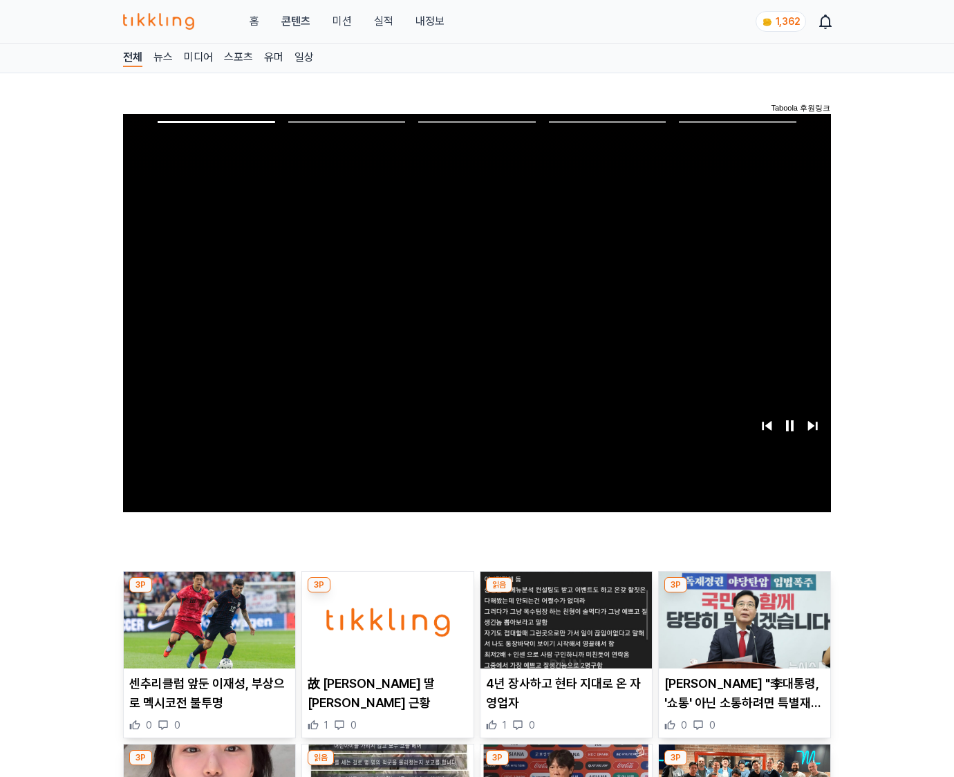
click at [744, 593] on img at bounding box center [744, 620] width 171 height 97
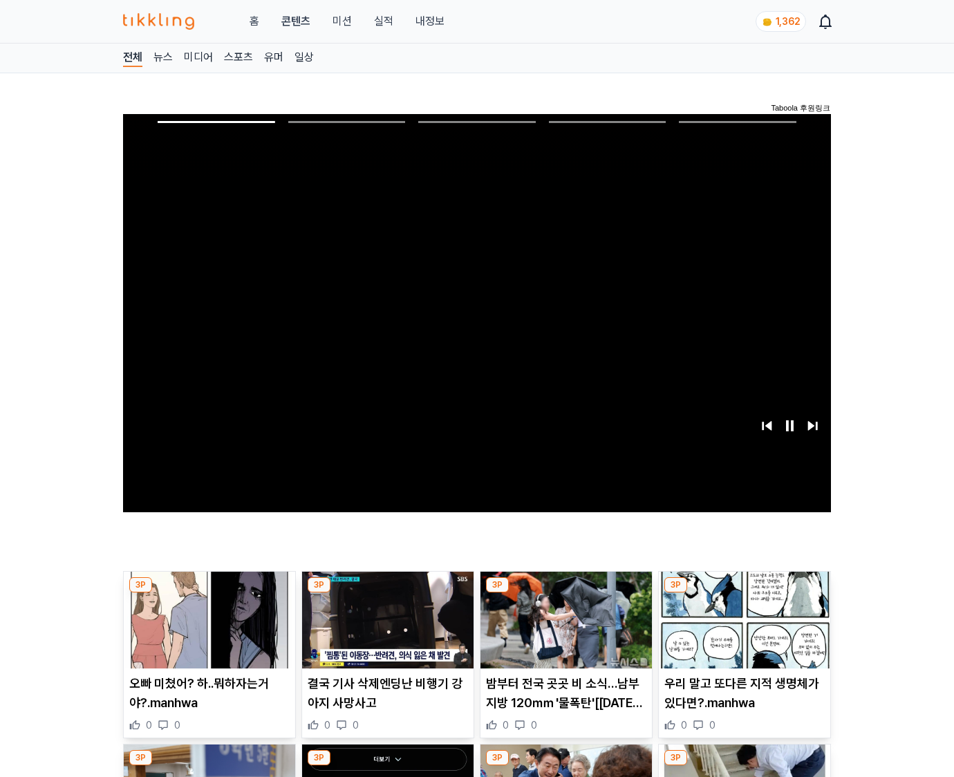
click at [744, 593] on img at bounding box center [744, 620] width 171 height 97
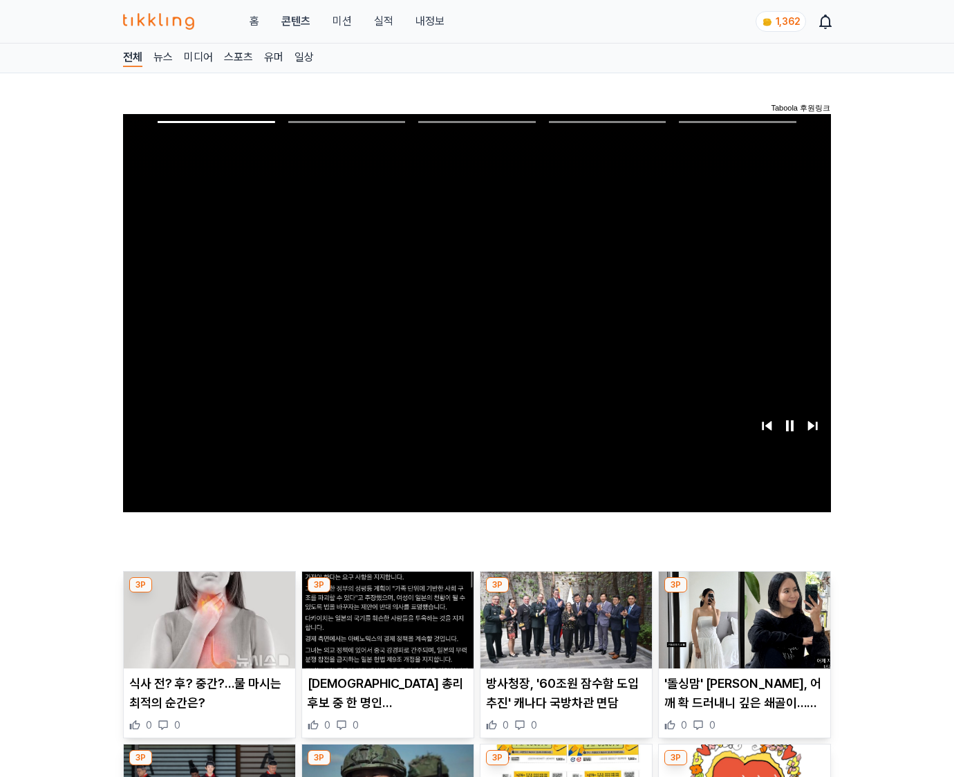
click at [744, 593] on img at bounding box center [744, 620] width 171 height 97
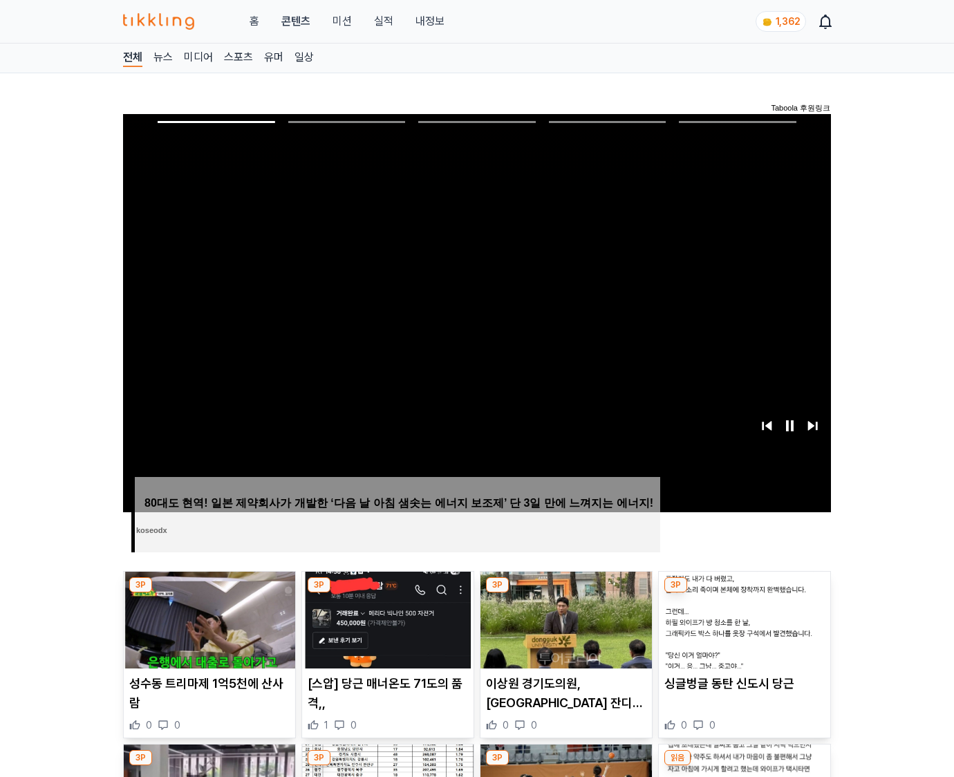
click at [744, 593] on img at bounding box center [744, 620] width 171 height 97
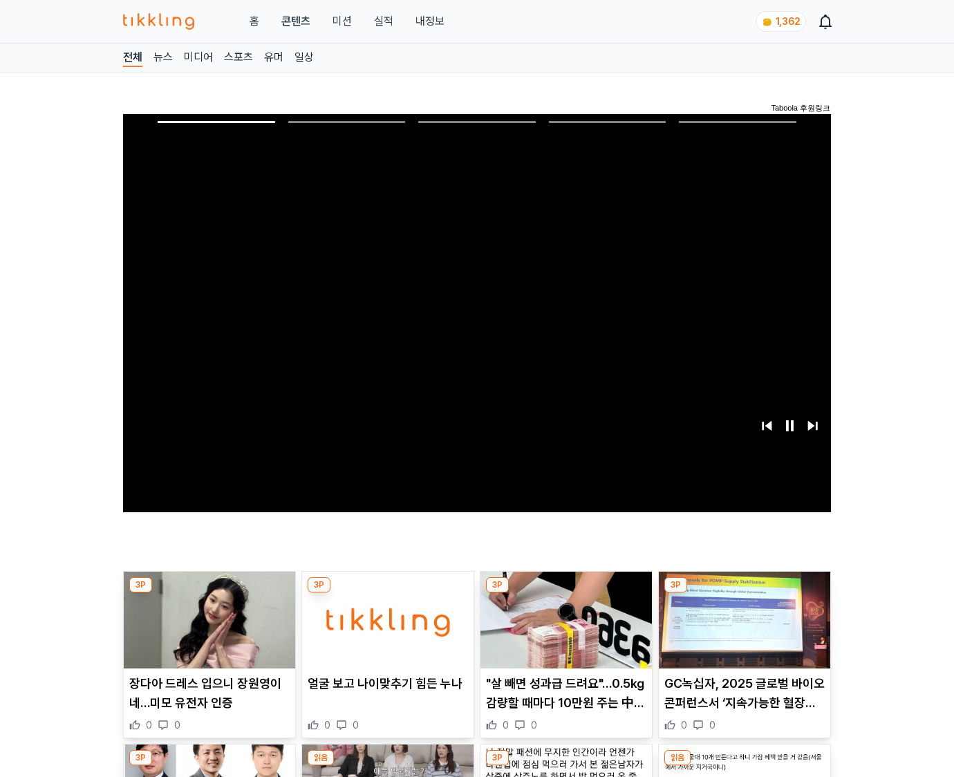
click at [744, 593] on img at bounding box center [744, 620] width 171 height 97
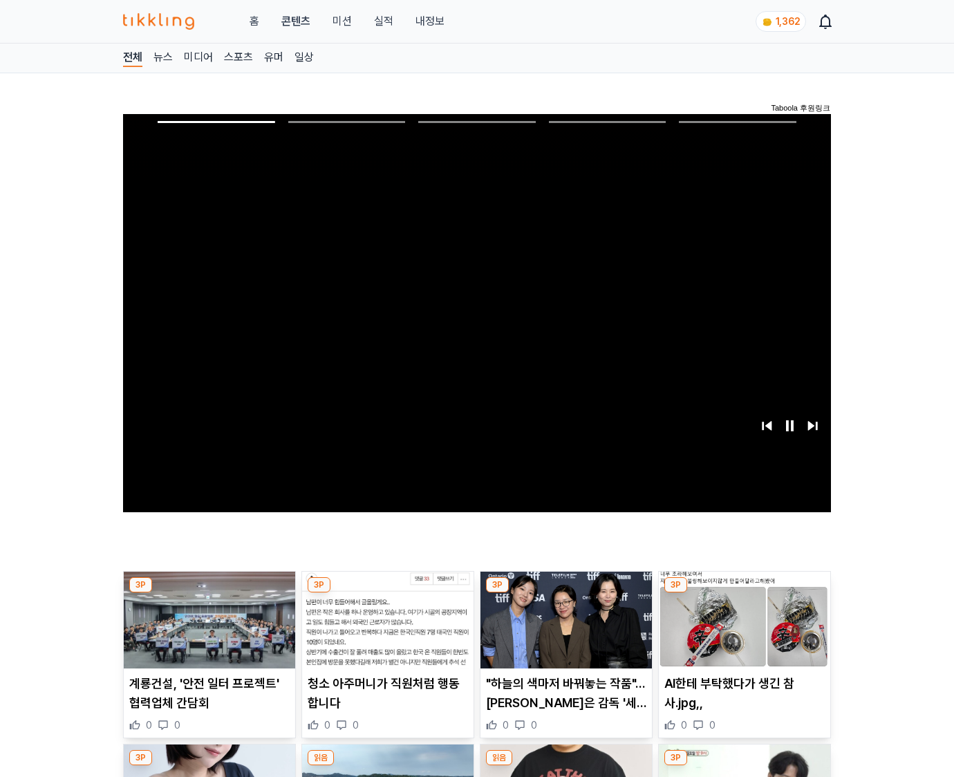
click at [744, 593] on img at bounding box center [744, 620] width 171 height 97
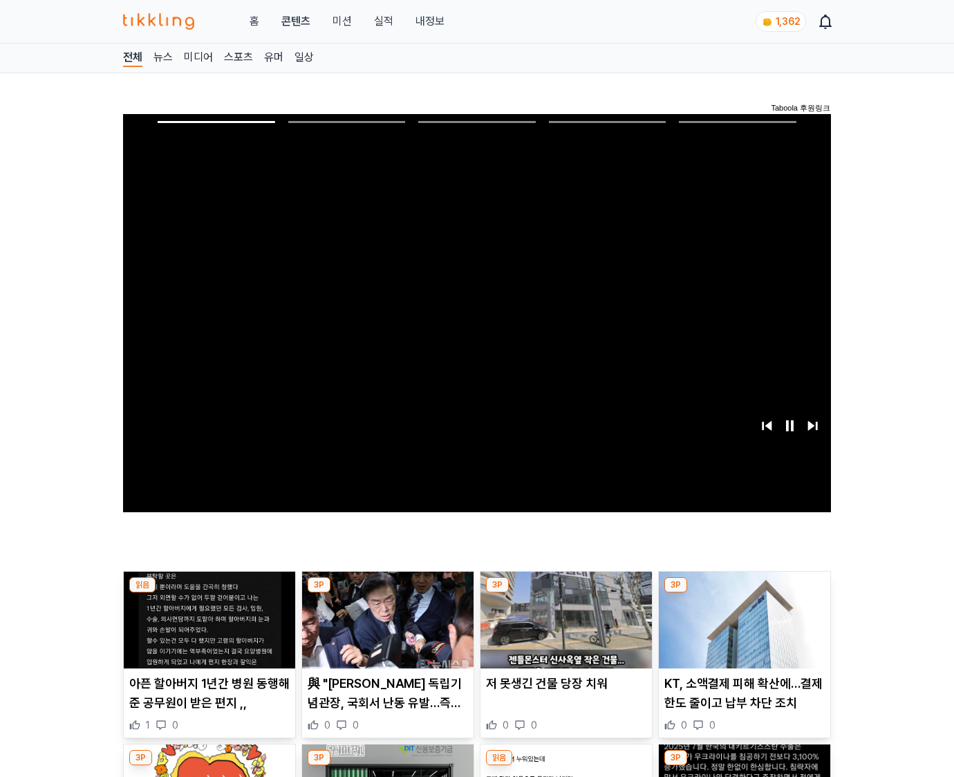
click at [744, 593] on img at bounding box center [744, 620] width 171 height 97
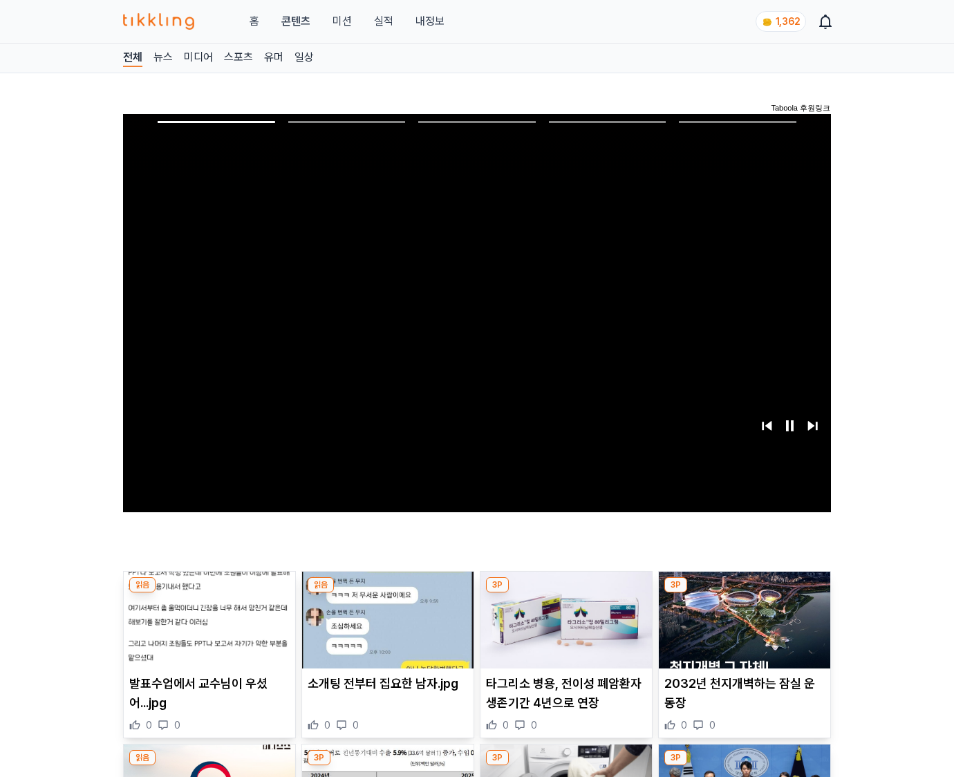
click at [744, 593] on img at bounding box center [744, 620] width 171 height 97
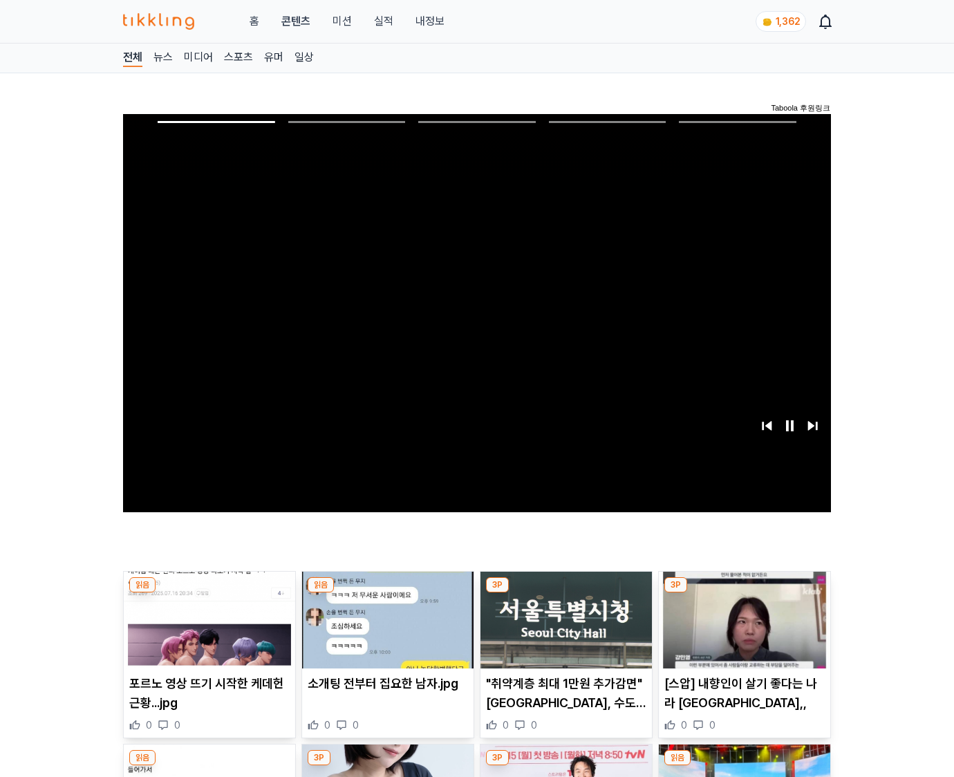
click at [744, 593] on img at bounding box center [744, 620] width 171 height 97
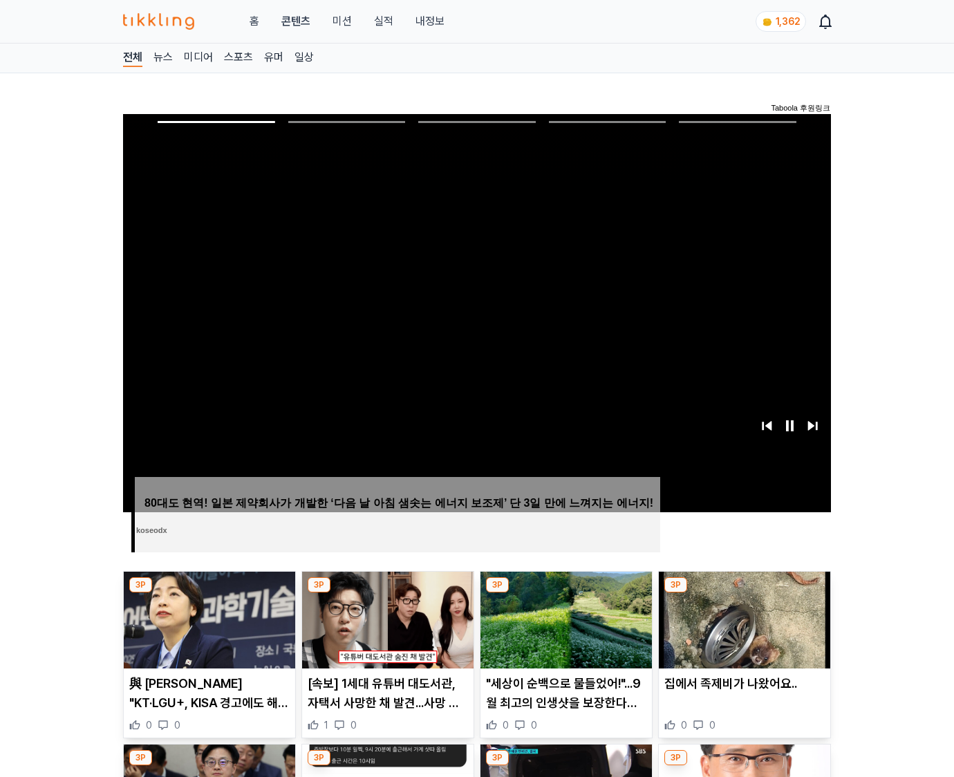
click at [744, 593] on img at bounding box center [744, 620] width 171 height 97
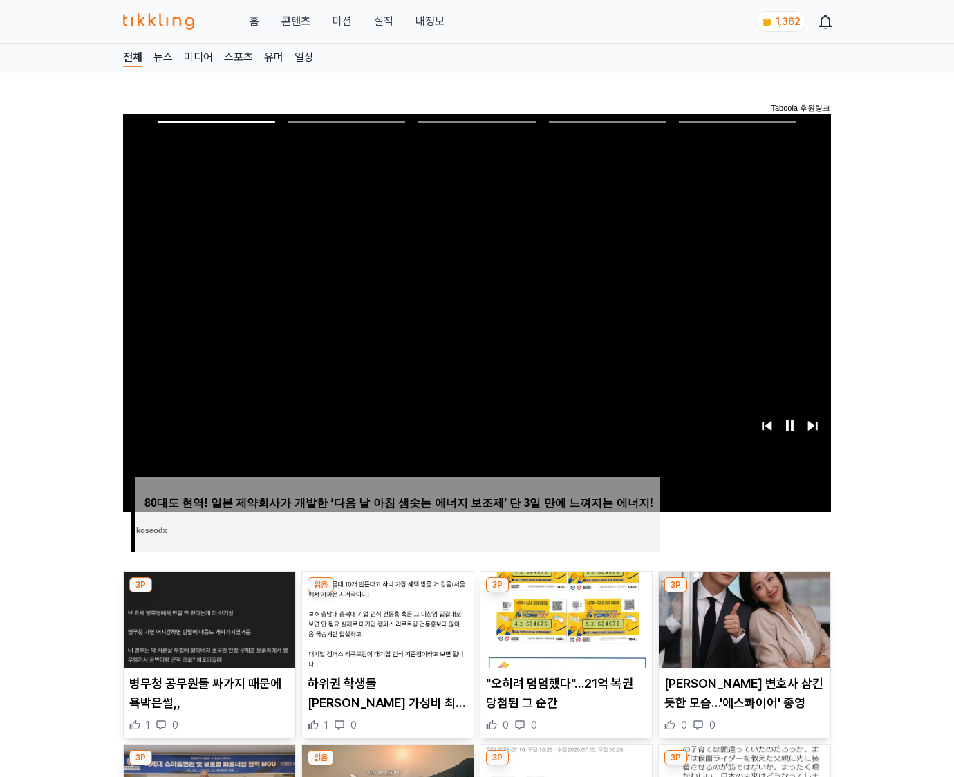
click at [744, 593] on img at bounding box center [744, 620] width 171 height 97
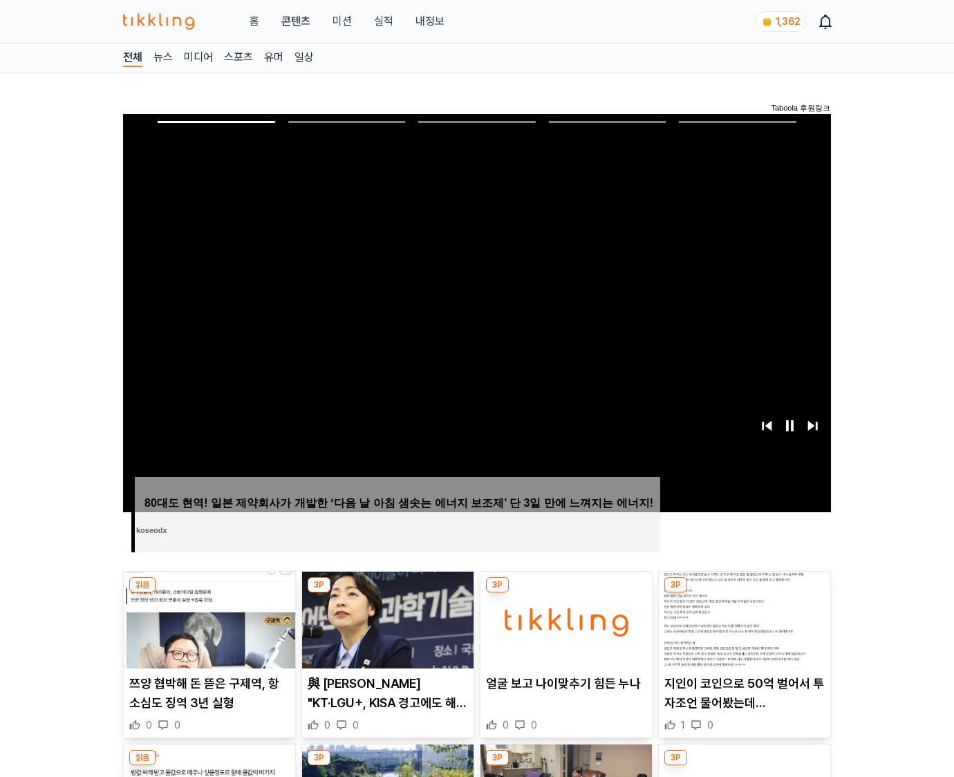
click at [744, 593] on img at bounding box center [744, 620] width 171 height 97
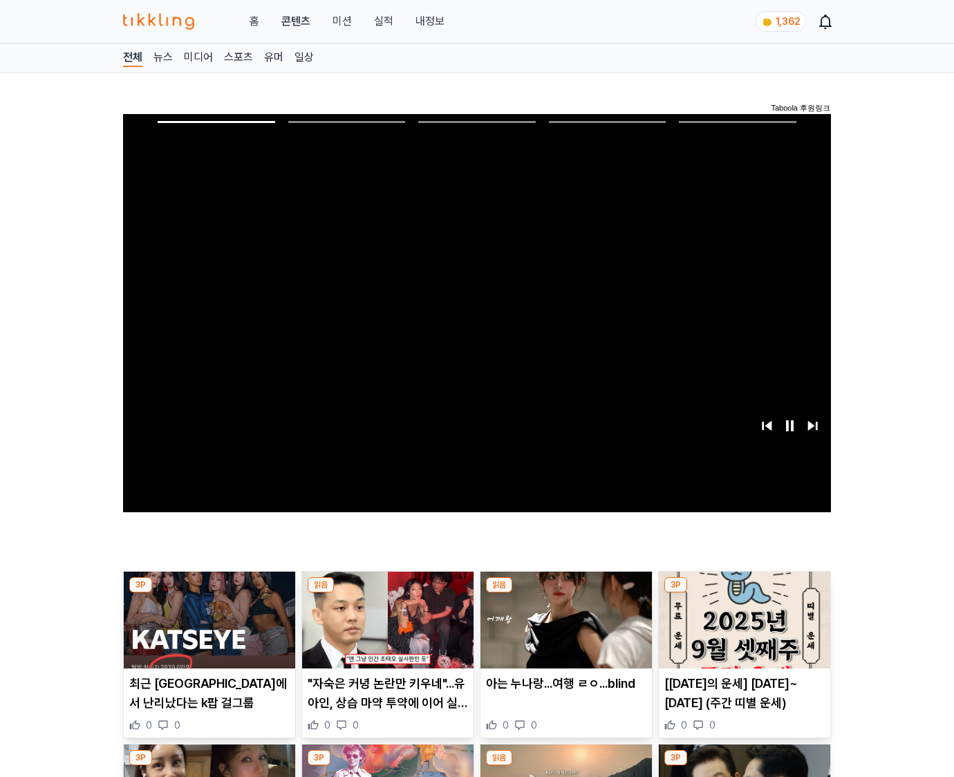
click at [744, 593] on img at bounding box center [744, 620] width 171 height 97
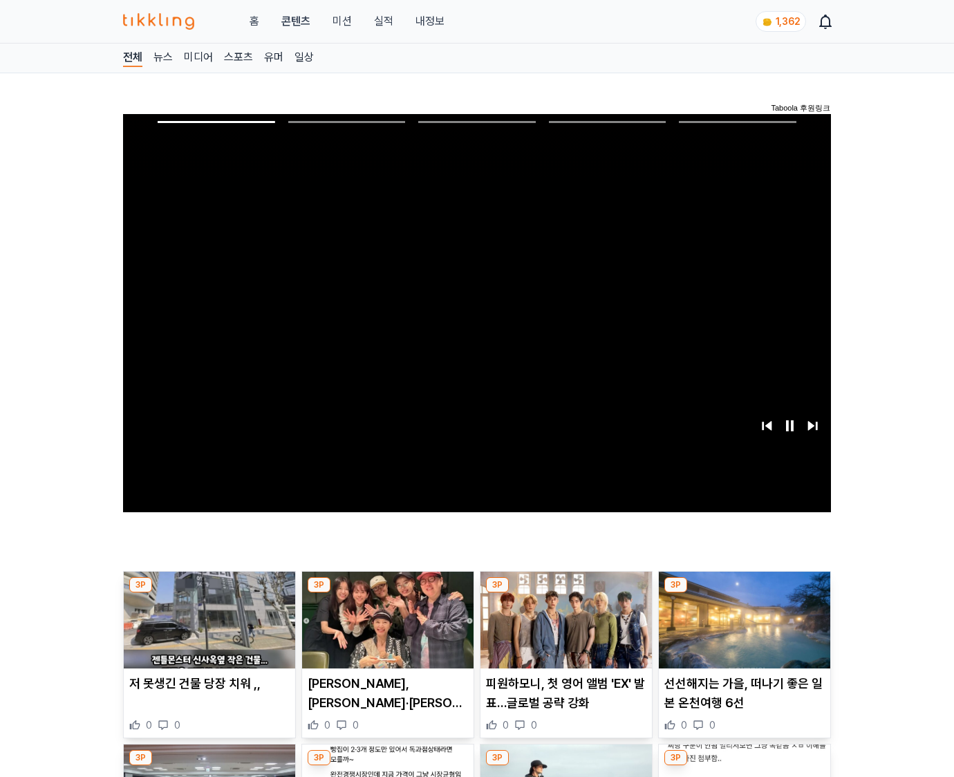
click at [744, 593] on img at bounding box center [744, 620] width 171 height 97
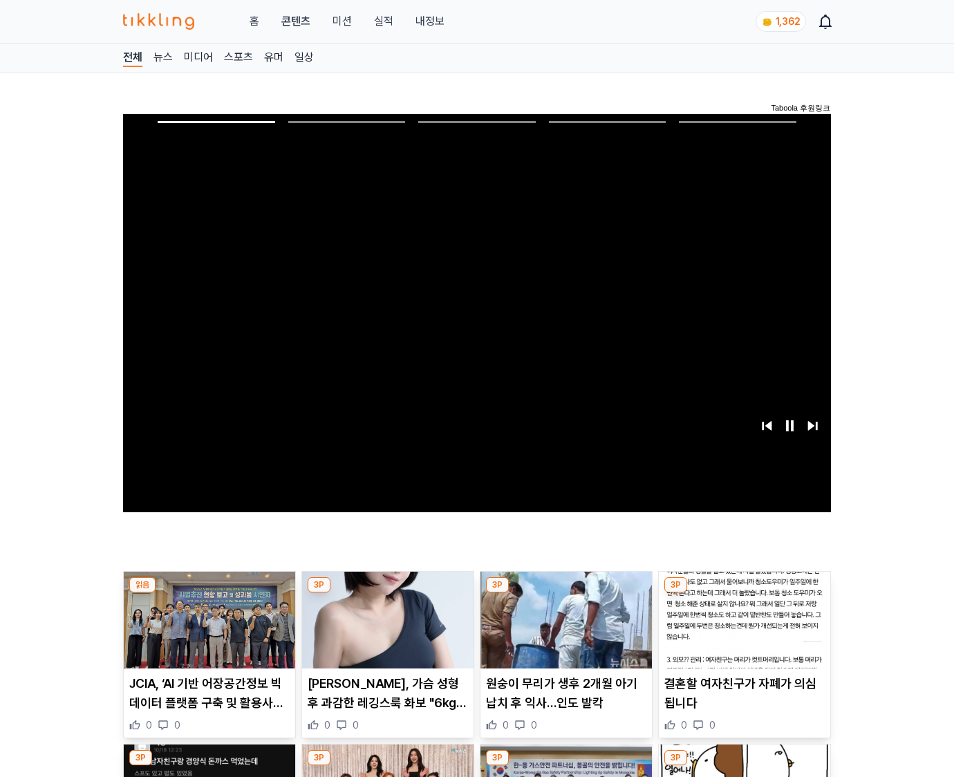
click at [744, 593] on img at bounding box center [744, 620] width 171 height 97
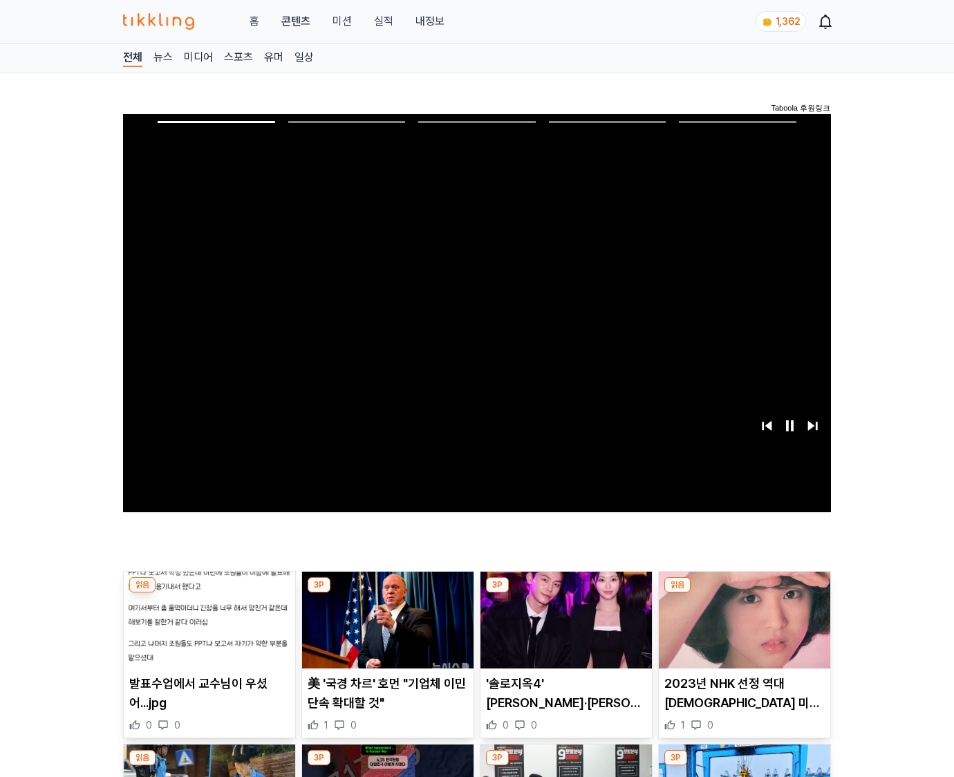
click at [744, 593] on img at bounding box center [744, 620] width 171 height 97
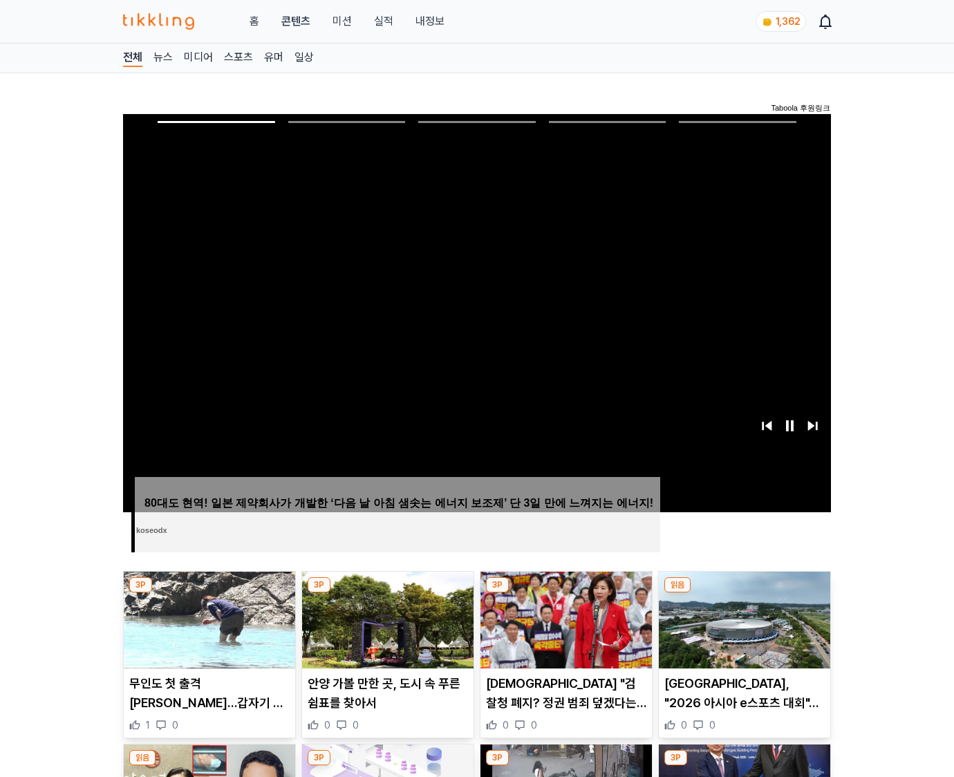
click at [744, 593] on img at bounding box center [744, 620] width 171 height 97
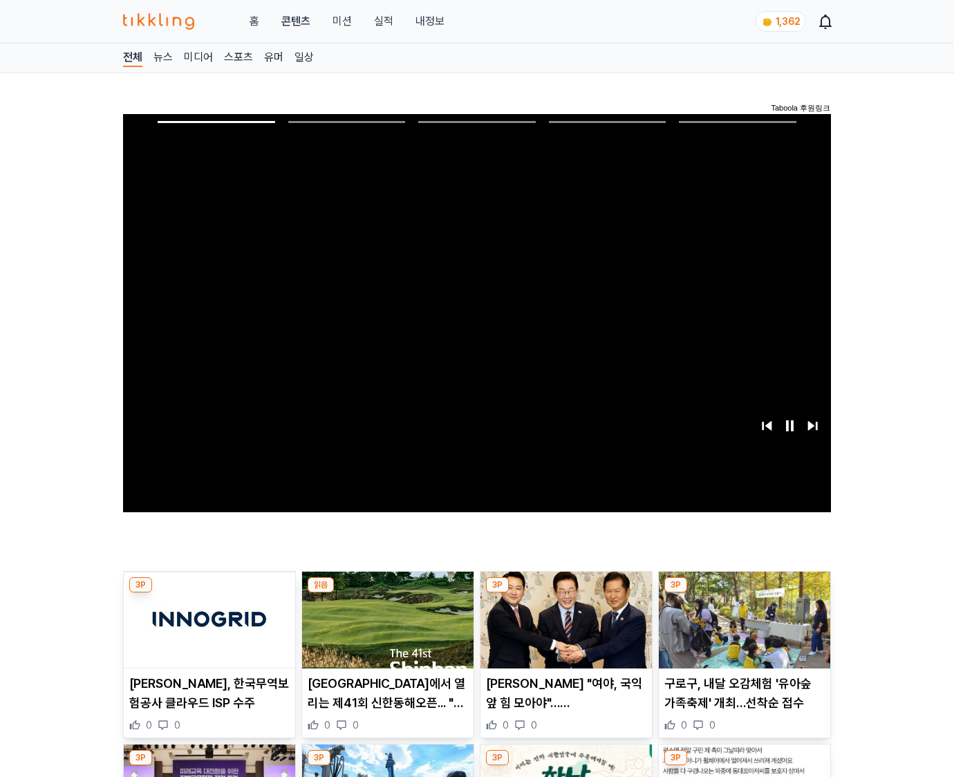
click at [744, 593] on img at bounding box center [744, 620] width 171 height 97
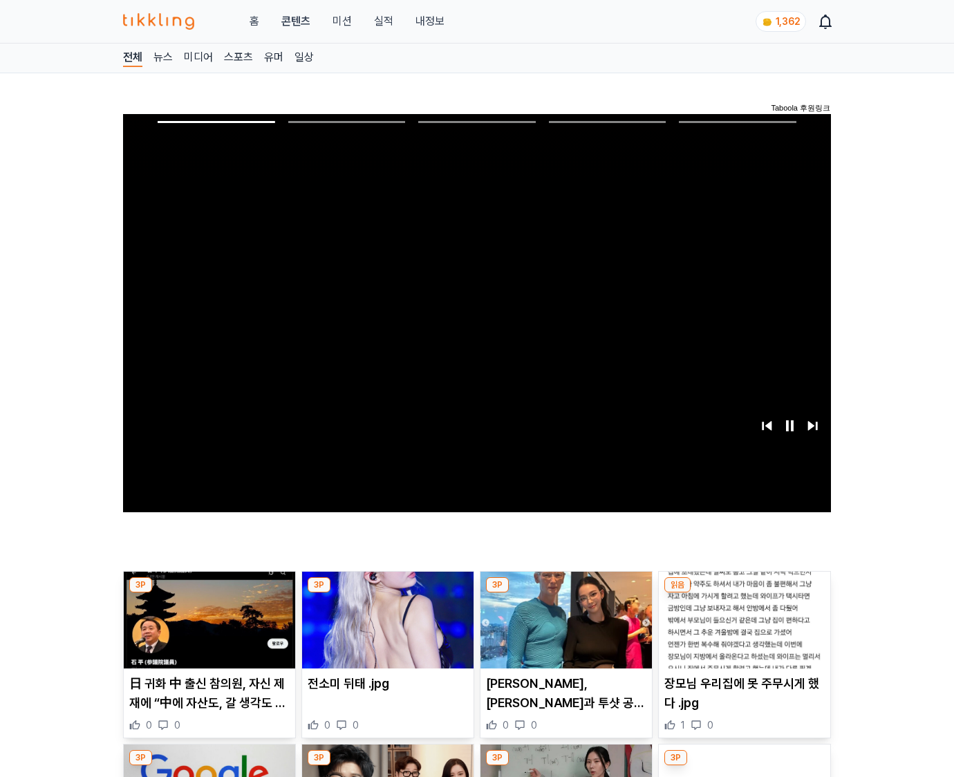
click at [744, 593] on img at bounding box center [744, 620] width 171 height 97
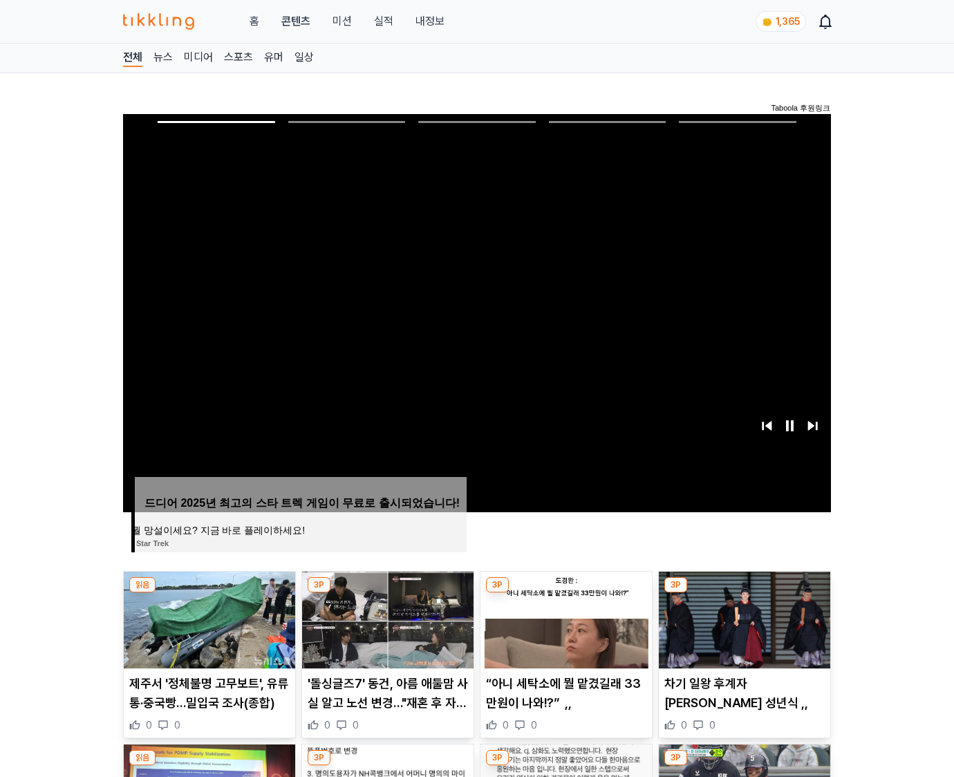
click at [744, 593] on img at bounding box center [744, 620] width 171 height 97
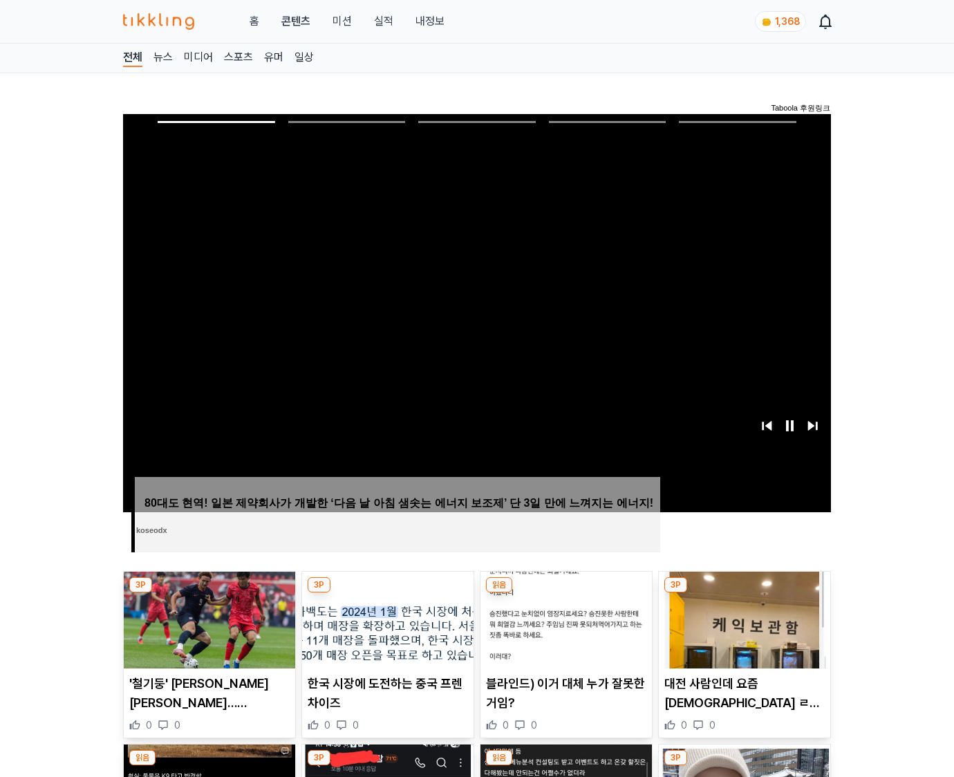
click at [744, 593] on img at bounding box center [744, 620] width 171 height 97
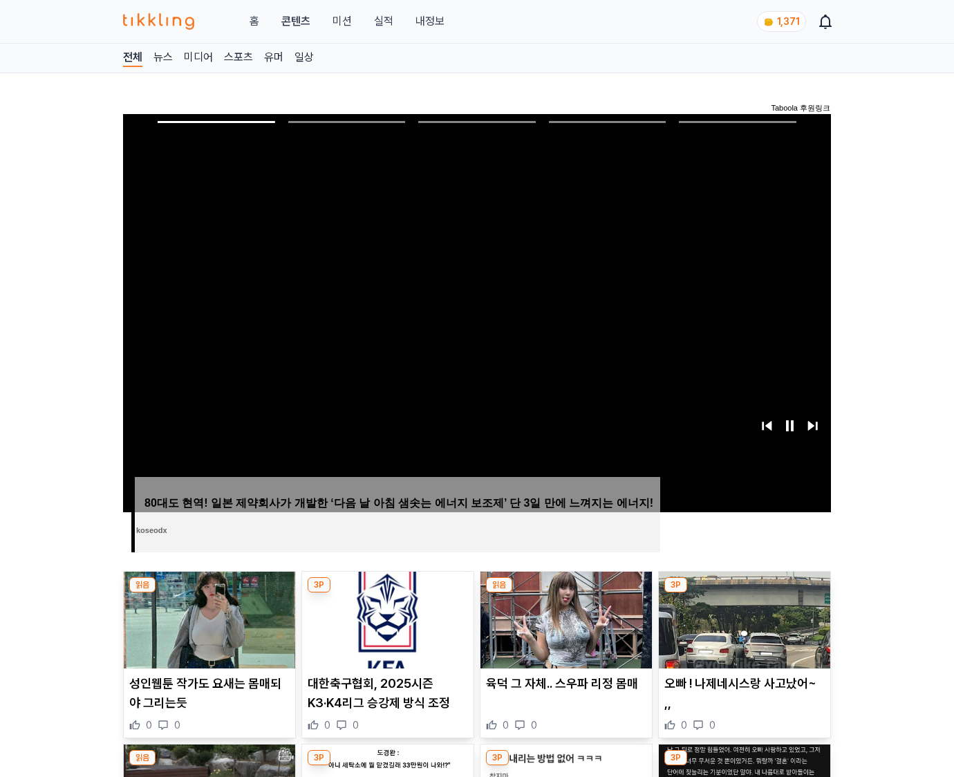
click at [744, 593] on img at bounding box center [744, 620] width 171 height 97
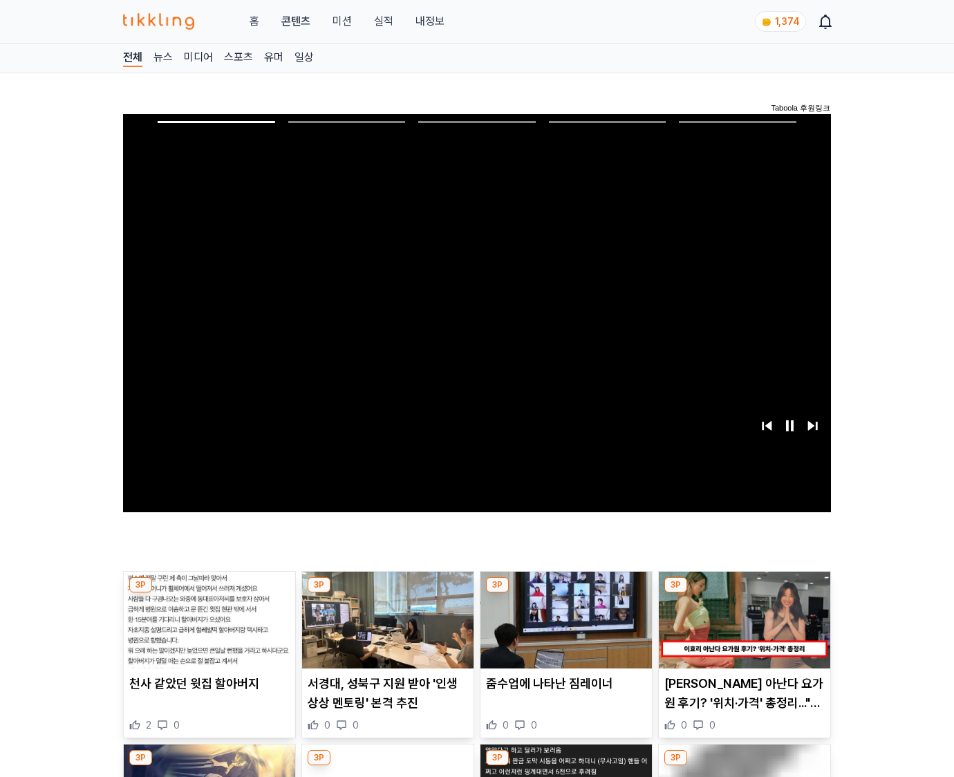
click at [744, 593] on img at bounding box center [744, 620] width 171 height 97
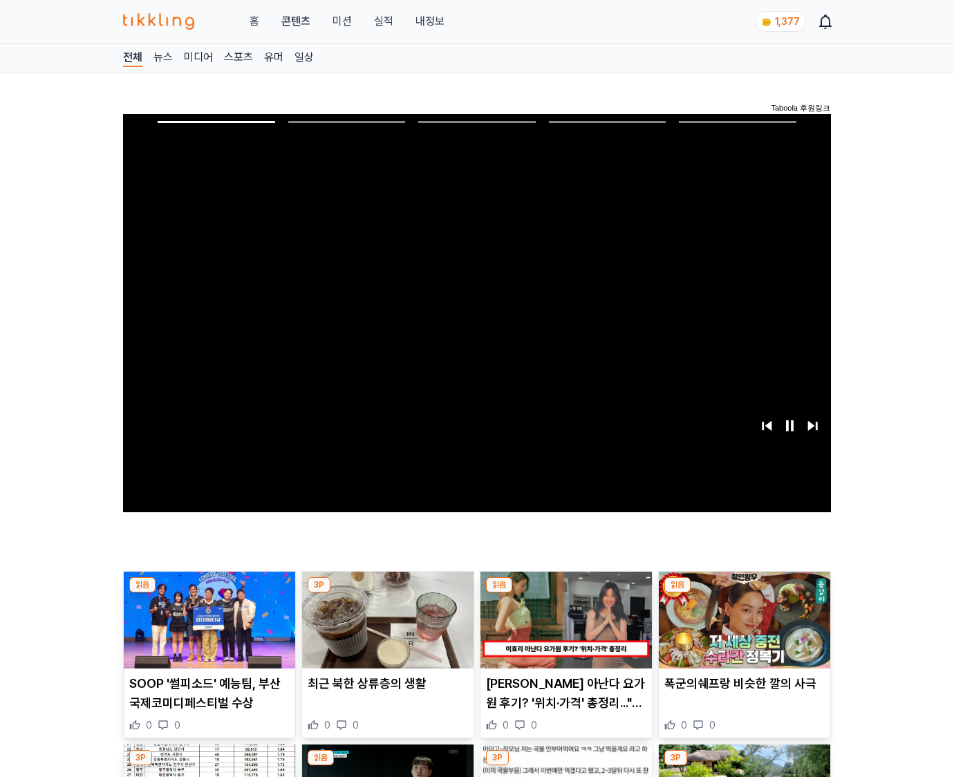
click at [744, 593] on img at bounding box center [744, 620] width 171 height 97
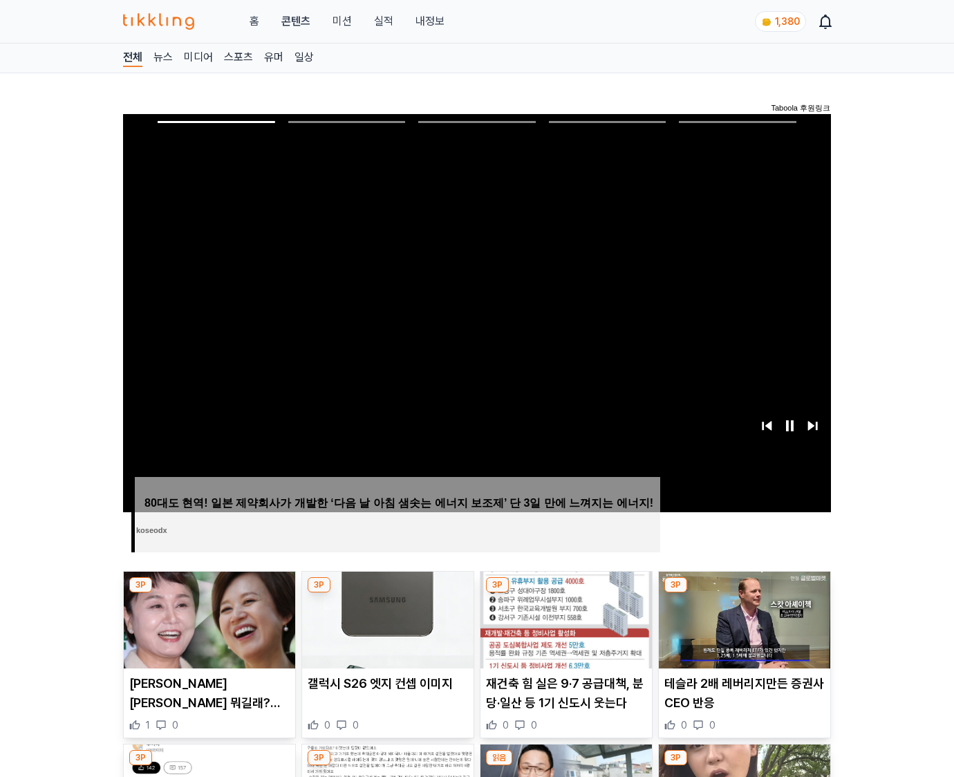
click at [744, 593] on img at bounding box center [744, 620] width 171 height 97
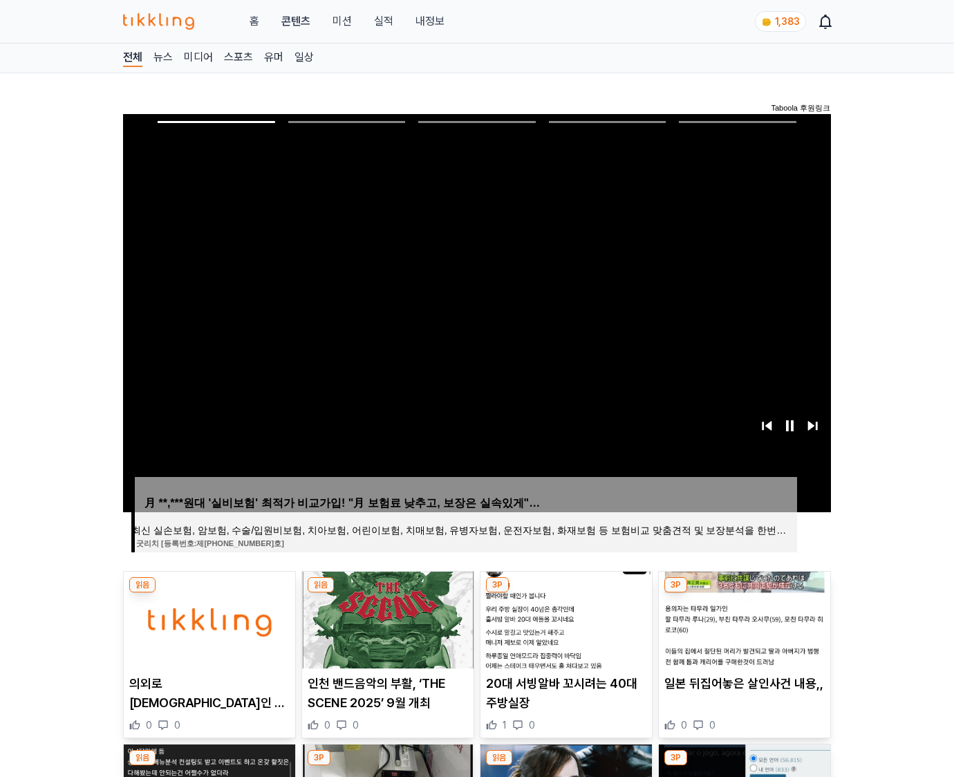
click at [744, 593] on img at bounding box center [744, 620] width 171 height 97
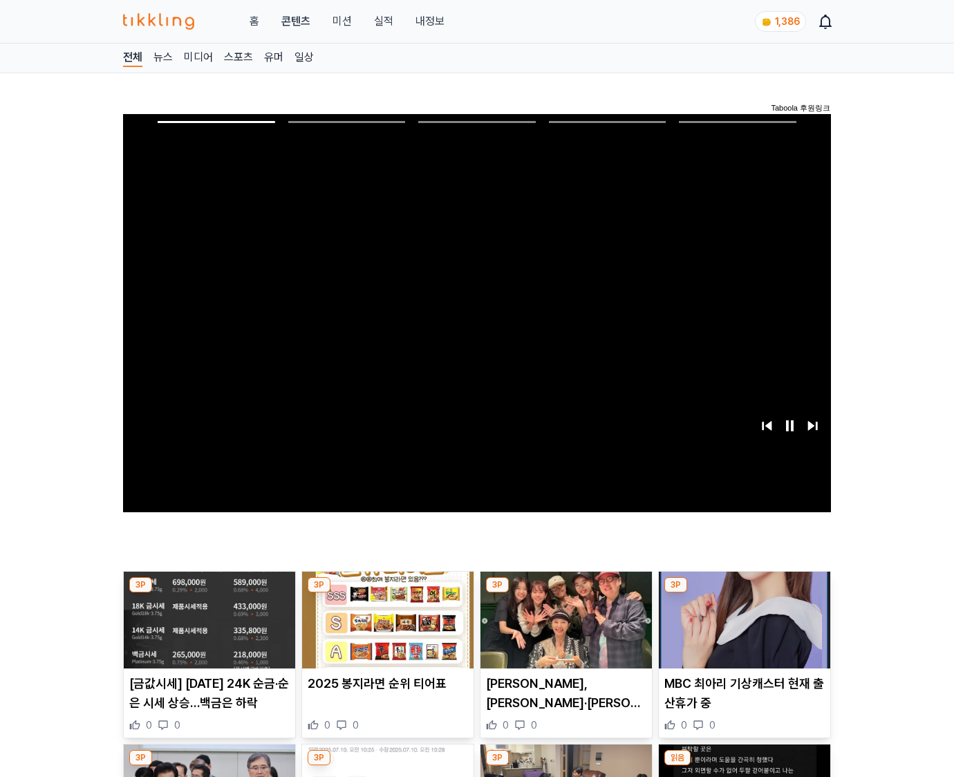
click at [744, 593] on img at bounding box center [744, 620] width 171 height 97
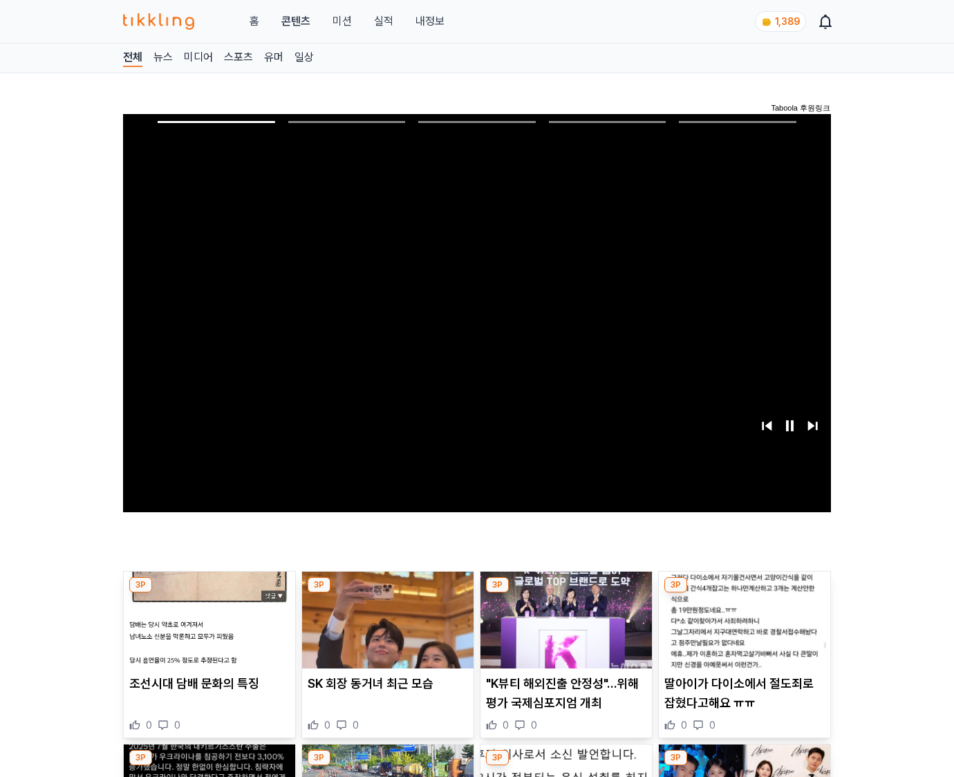
click at [744, 593] on img at bounding box center [744, 620] width 171 height 97
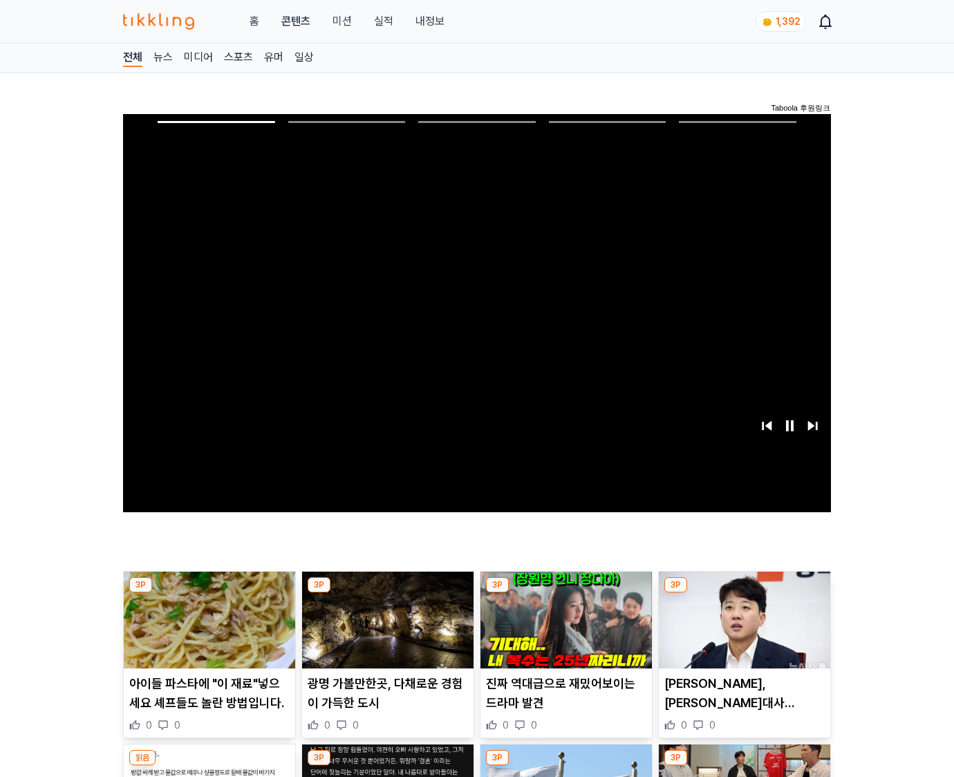
click at [744, 593] on img at bounding box center [744, 620] width 171 height 97
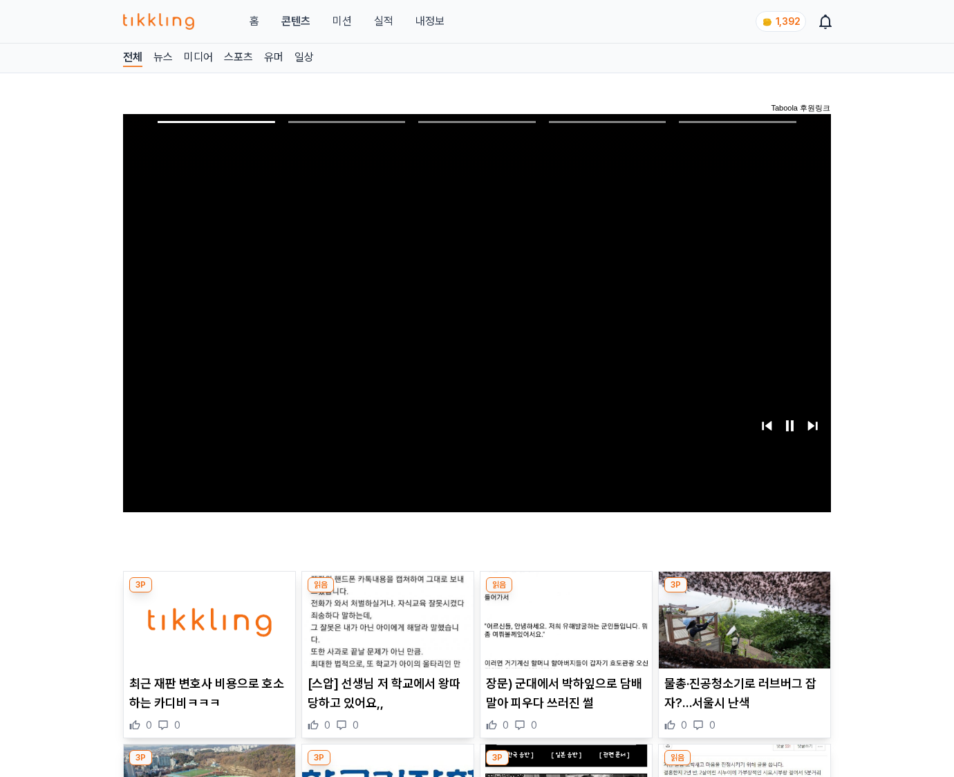
click at [744, 593] on img at bounding box center [744, 620] width 171 height 97
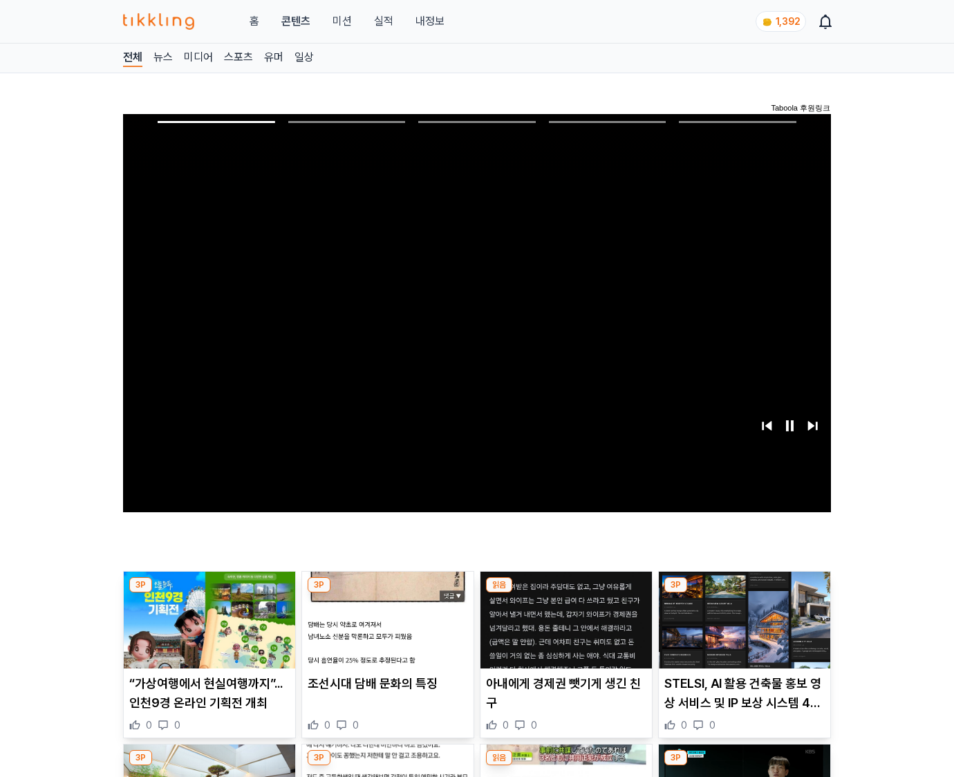
click at [744, 593] on img at bounding box center [744, 620] width 171 height 97
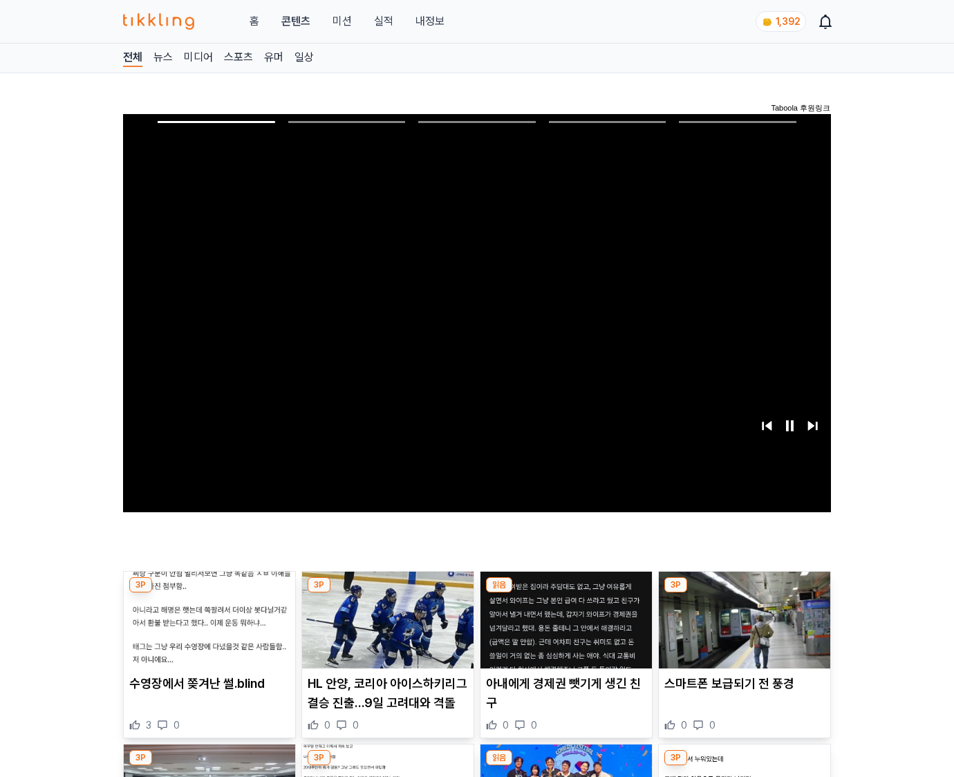
click at [744, 593] on img at bounding box center [744, 620] width 171 height 97
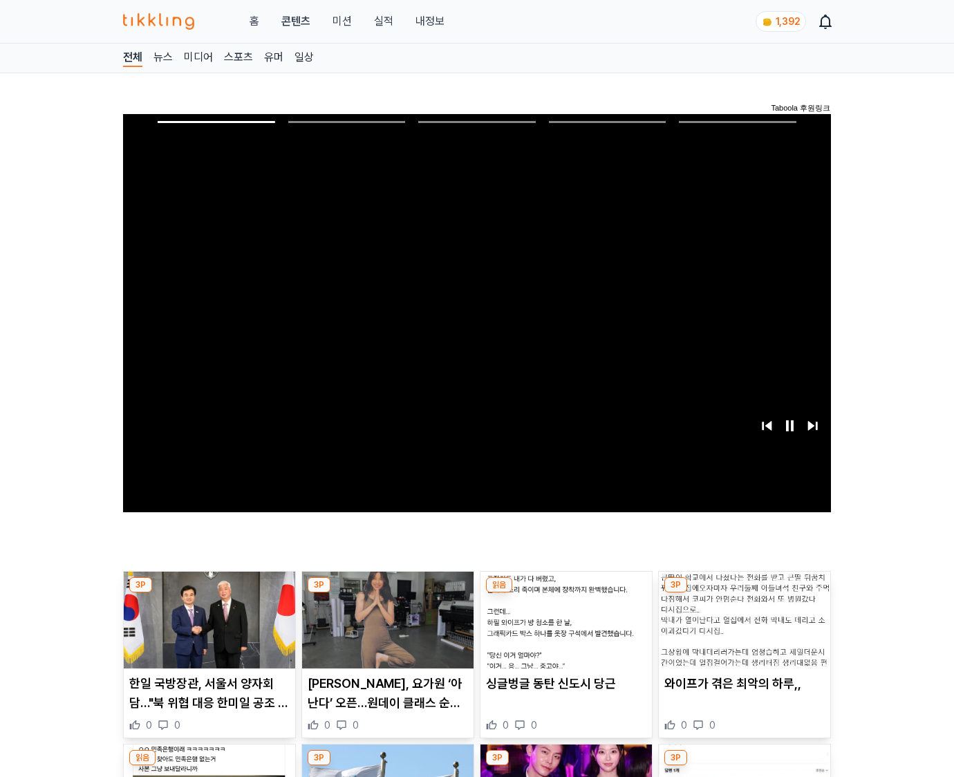
click at [744, 593] on img at bounding box center [744, 620] width 171 height 97
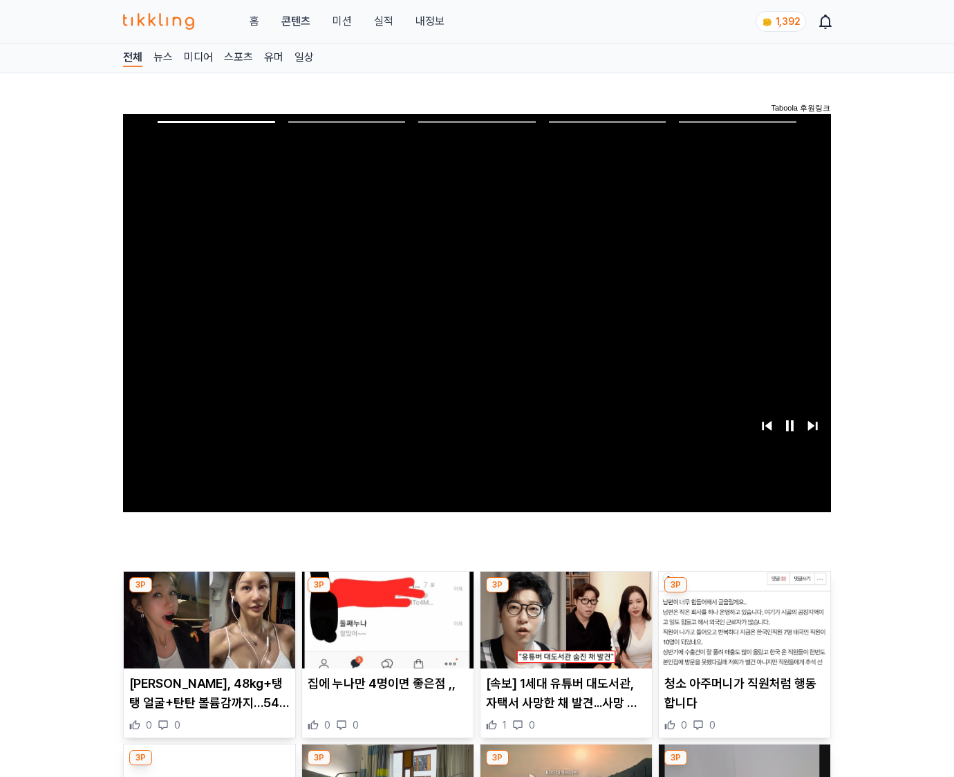
click at [744, 593] on img at bounding box center [744, 620] width 171 height 97
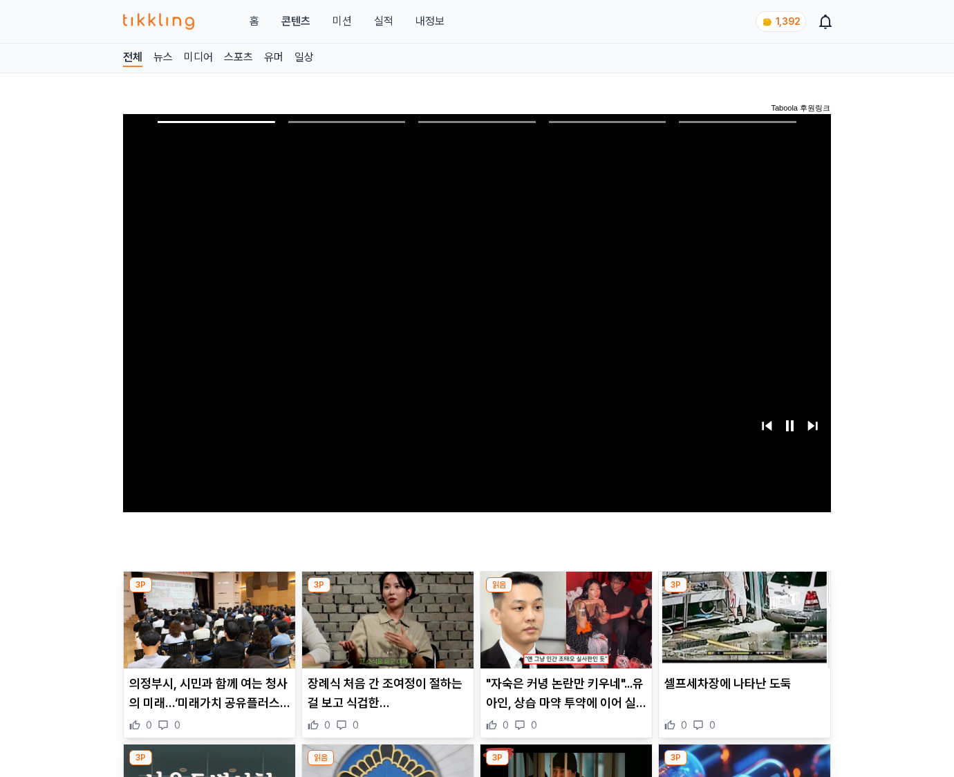
click at [744, 593] on img at bounding box center [744, 620] width 171 height 97
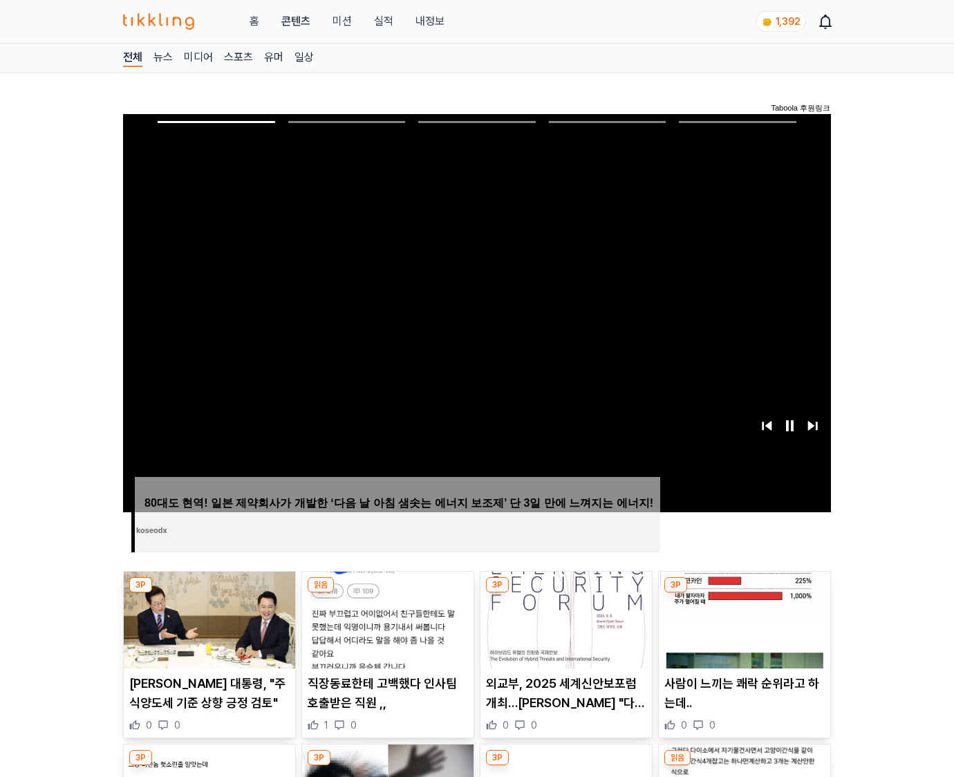
click at [744, 593] on img at bounding box center [744, 620] width 171 height 97
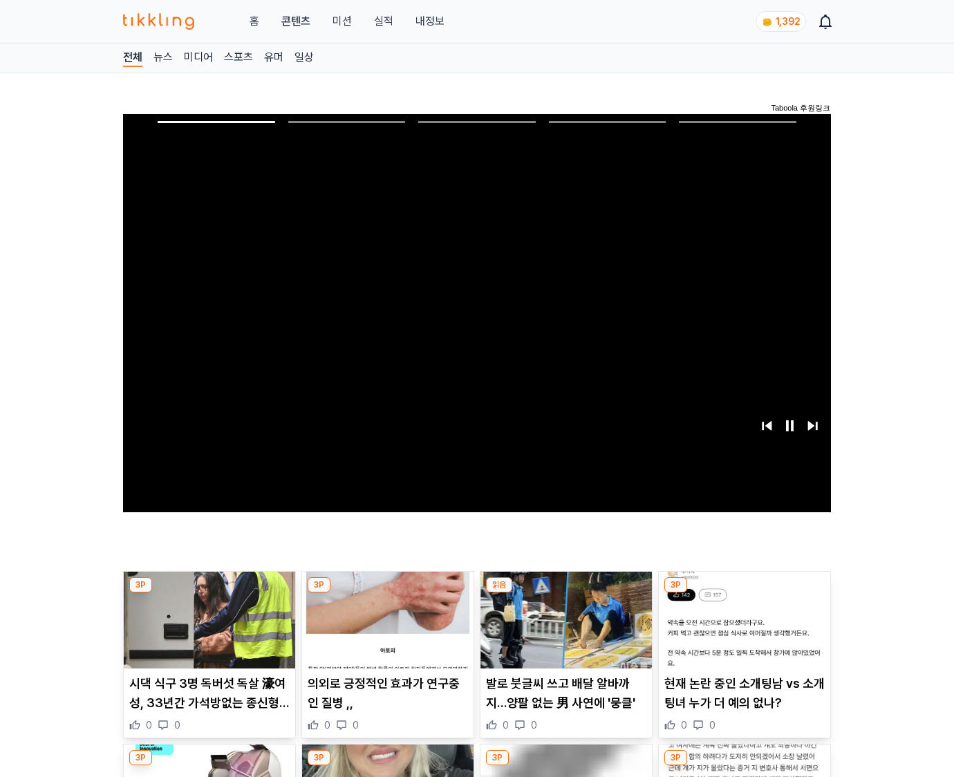
click at [744, 593] on img at bounding box center [744, 620] width 171 height 97
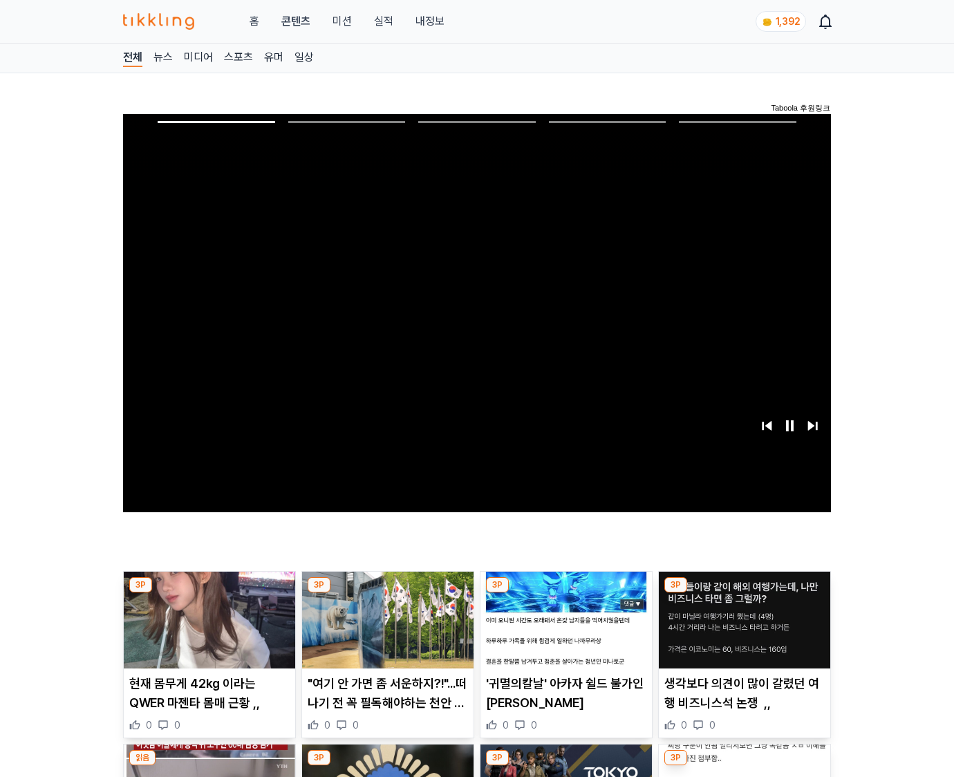
click at [744, 593] on img at bounding box center [744, 620] width 171 height 97
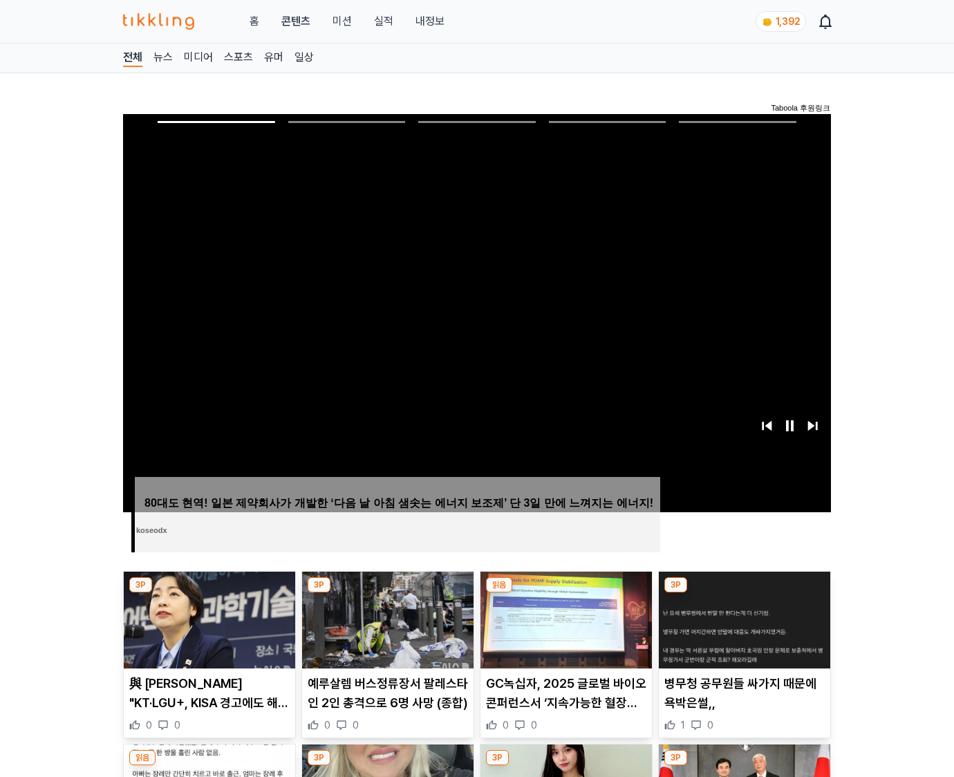
click at [744, 593] on img at bounding box center [744, 620] width 171 height 97
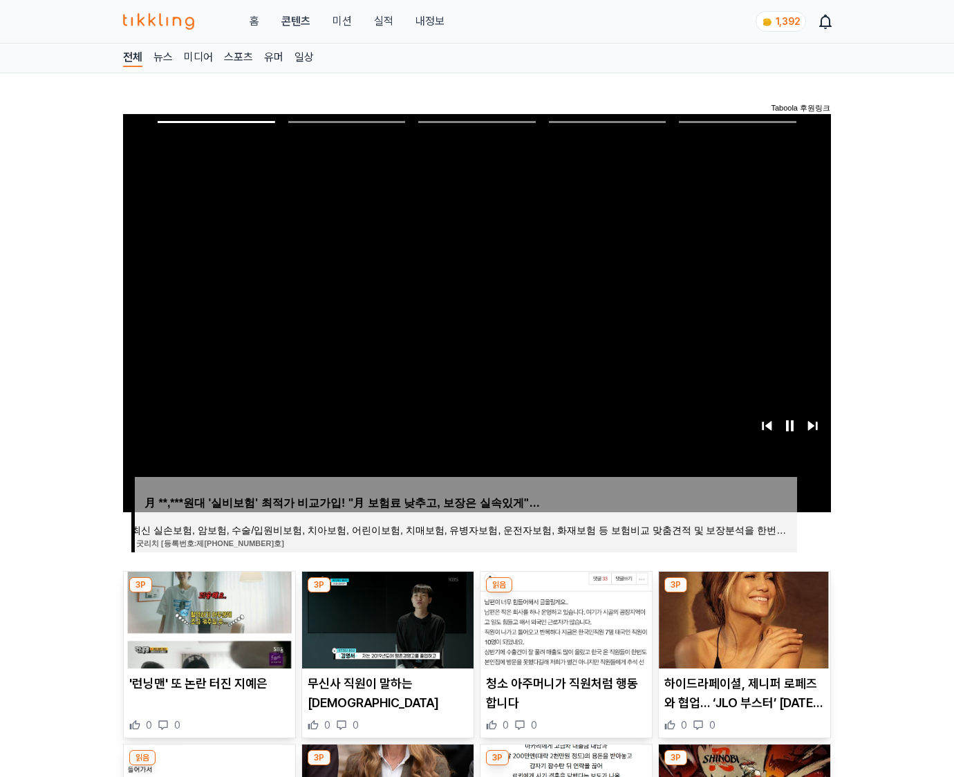
click at [744, 593] on img at bounding box center [744, 620] width 171 height 97
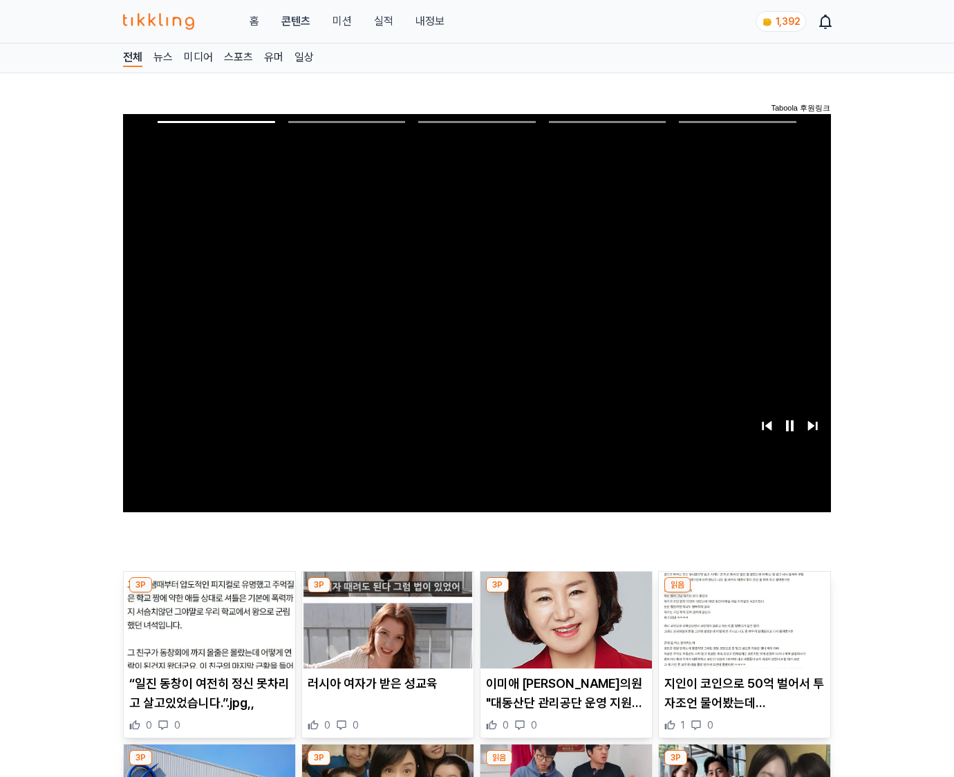
click at [744, 593] on img at bounding box center [744, 620] width 171 height 97
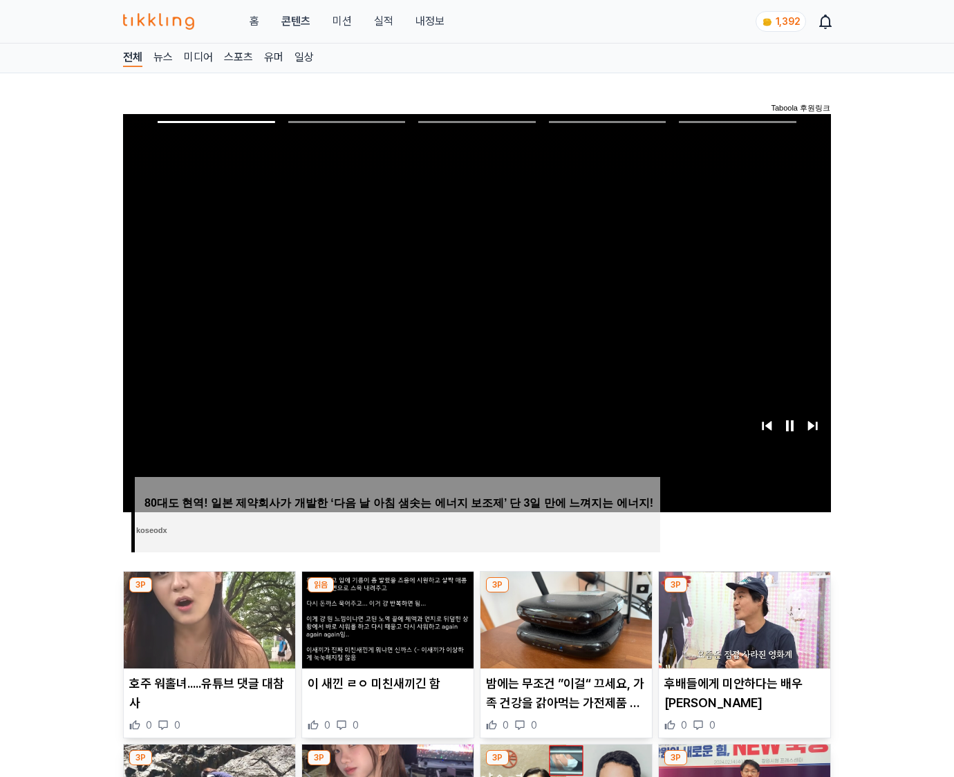
click at [744, 593] on img at bounding box center [744, 620] width 171 height 97
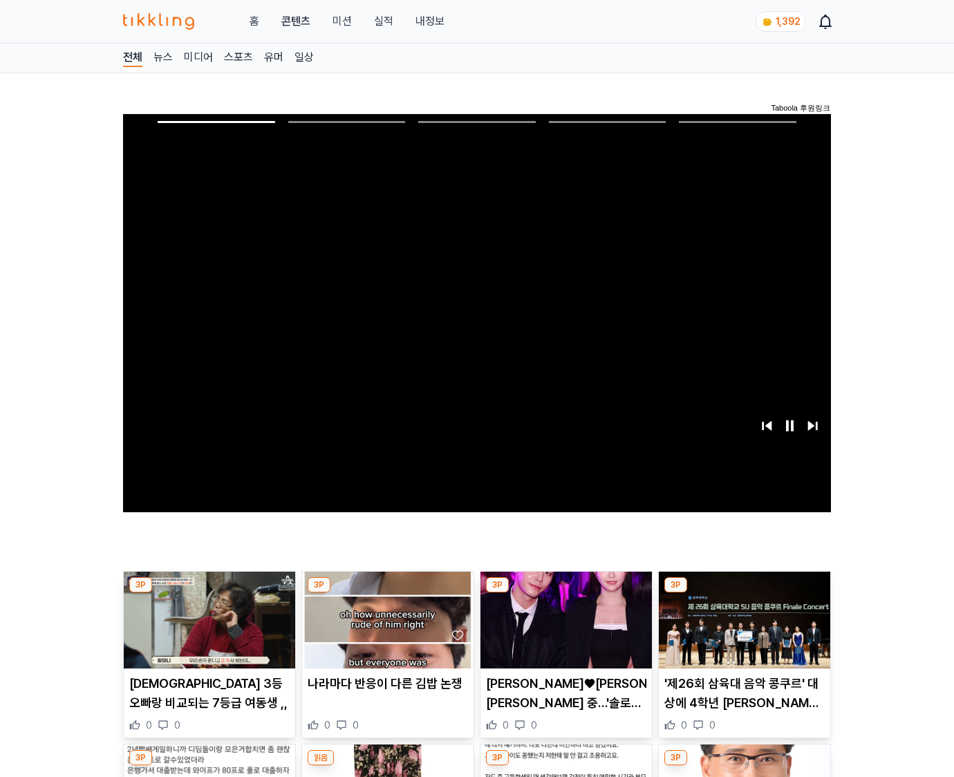
click at [744, 593] on img at bounding box center [744, 620] width 171 height 97
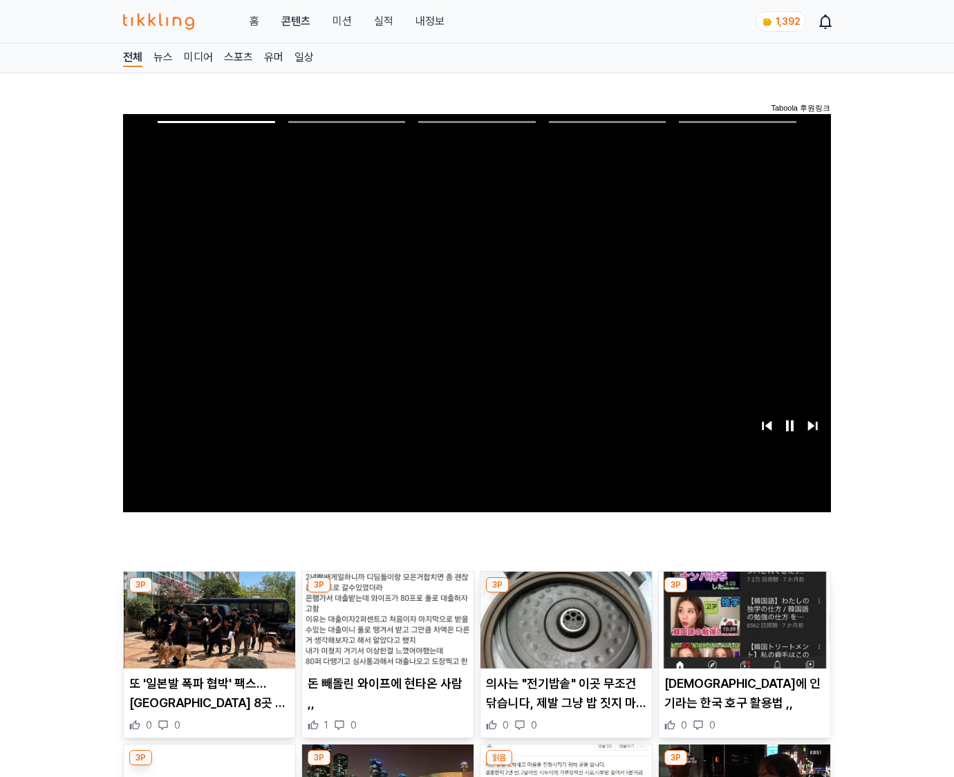
click at [744, 593] on img at bounding box center [744, 620] width 171 height 97
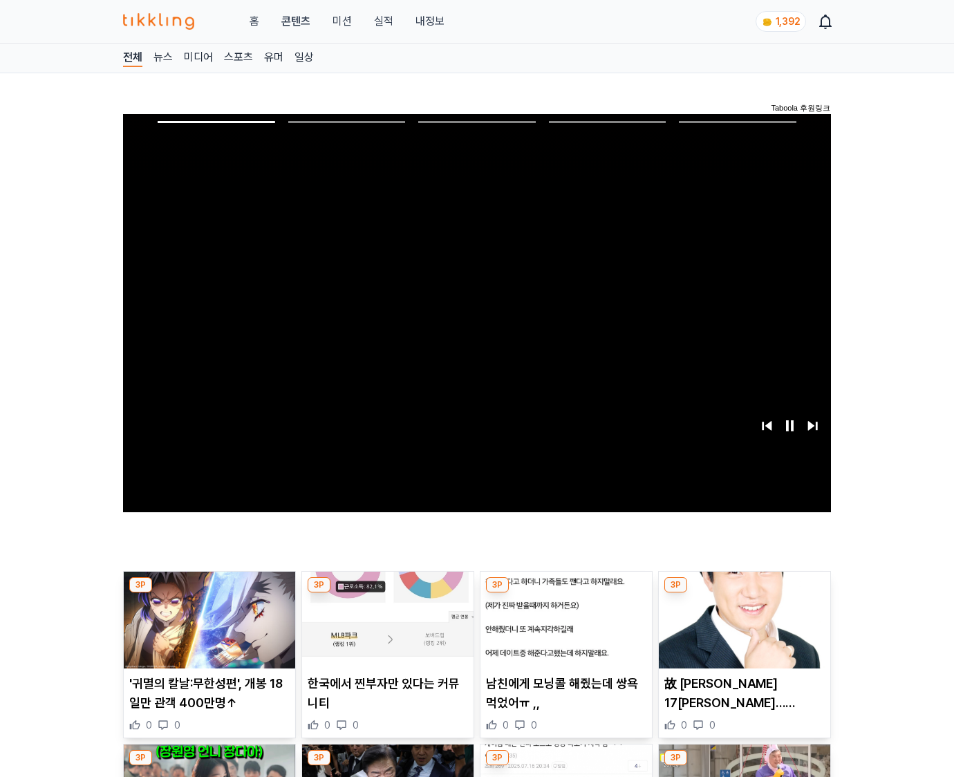
click at [744, 593] on img at bounding box center [744, 620] width 171 height 97
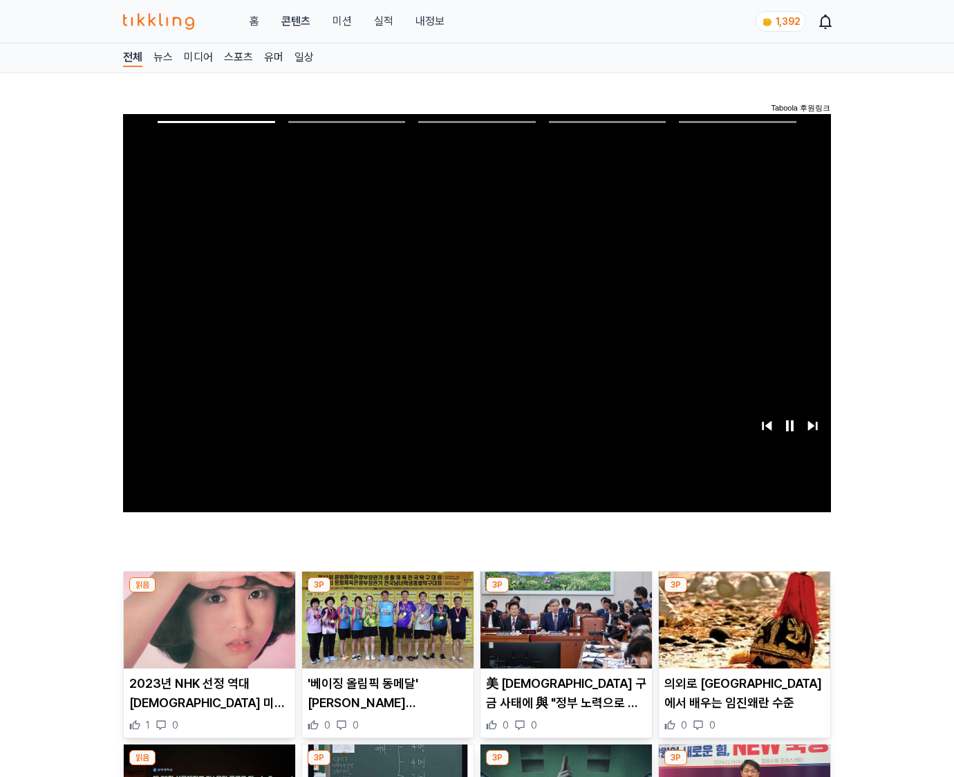
click at [744, 593] on img at bounding box center [744, 620] width 171 height 97
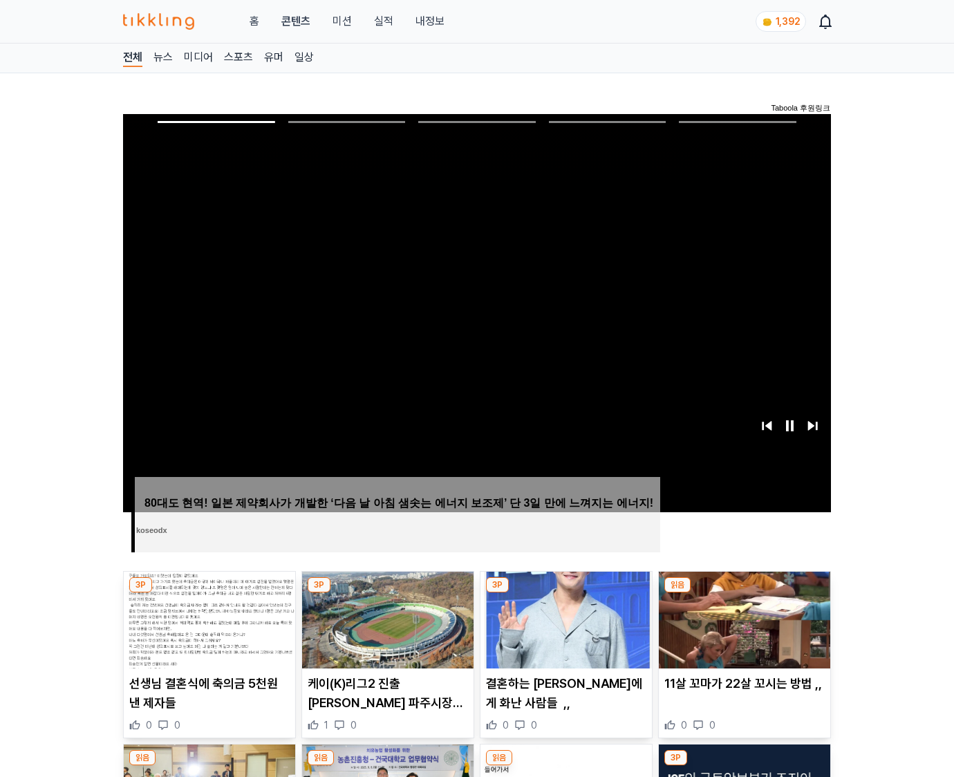
click at [744, 593] on img at bounding box center [744, 620] width 171 height 97
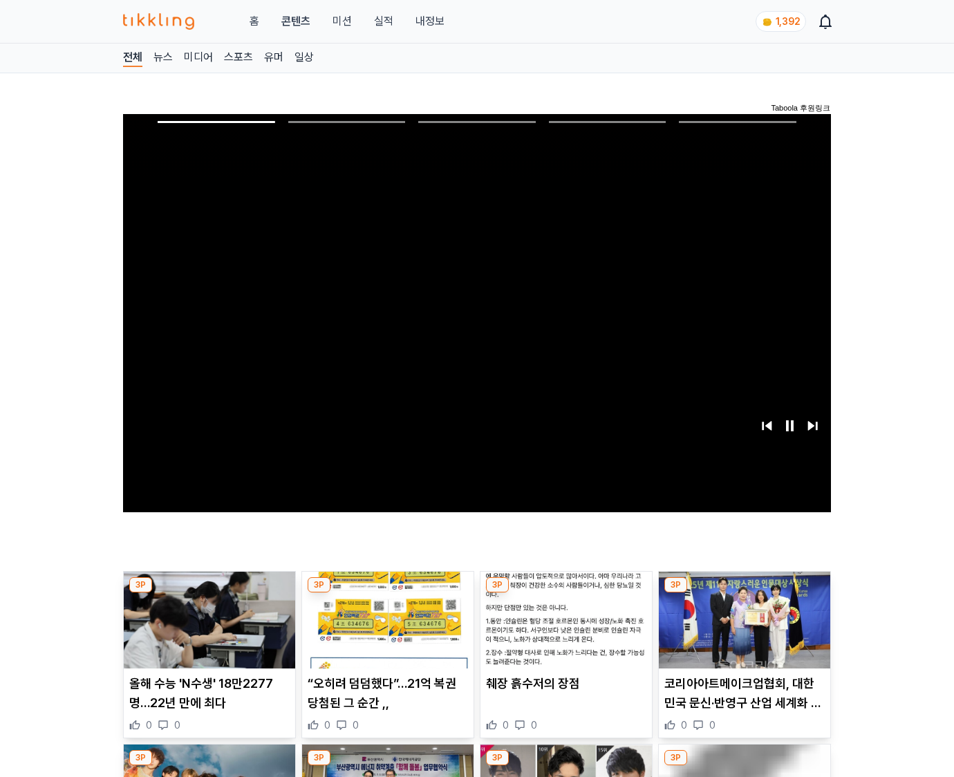
click at [744, 593] on img at bounding box center [744, 620] width 171 height 97
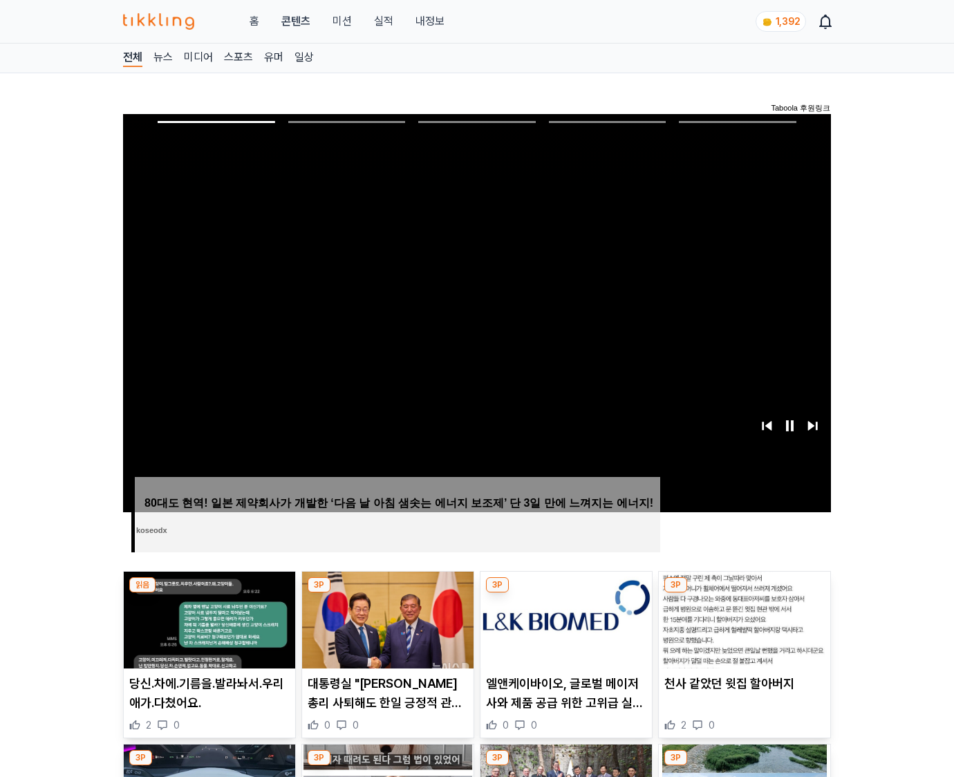
click at [744, 593] on img at bounding box center [744, 620] width 171 height 97
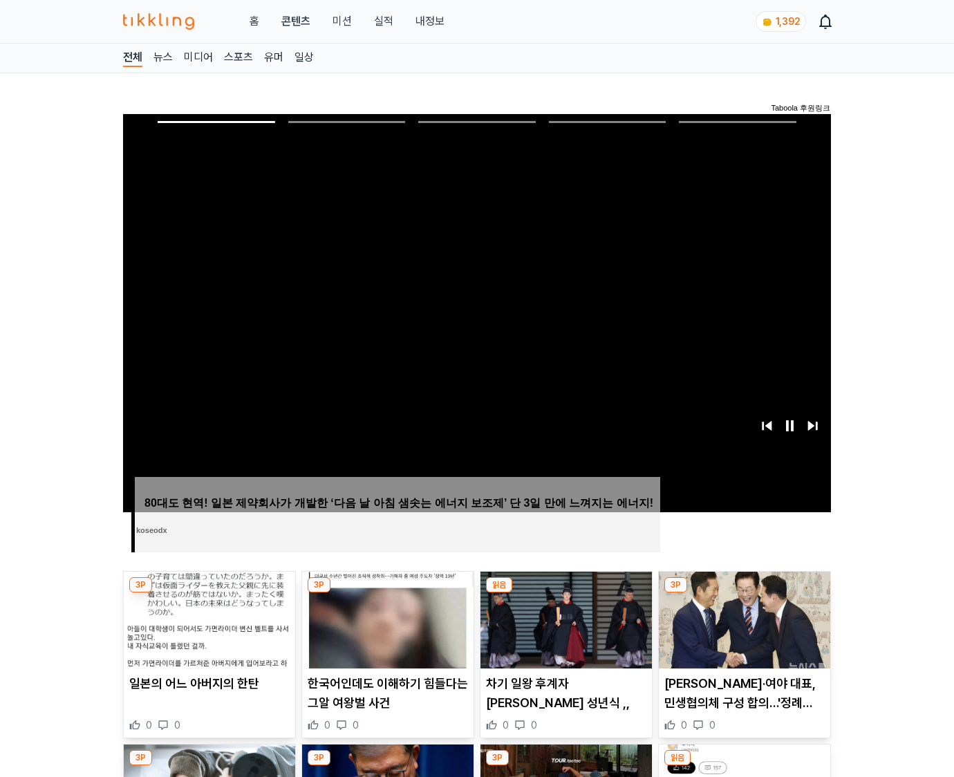
click at [744, 593] on img at bounding box center [744, 620] width 171 height 97
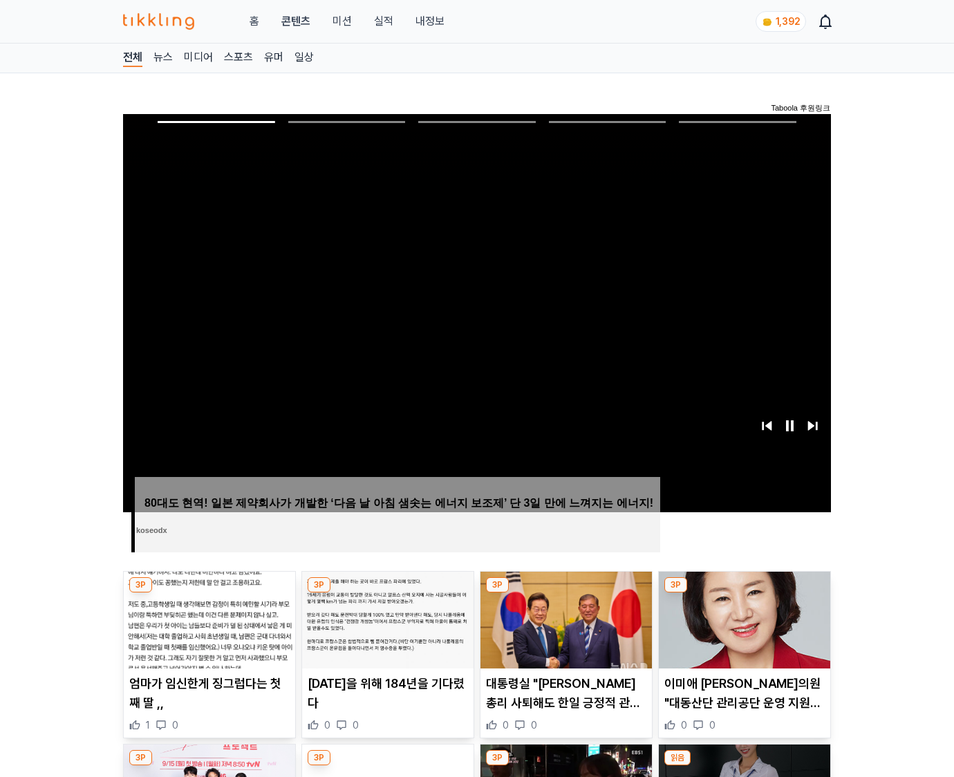
click at [744, 593] on img at bounding box center [744, 620] width 171 height 97
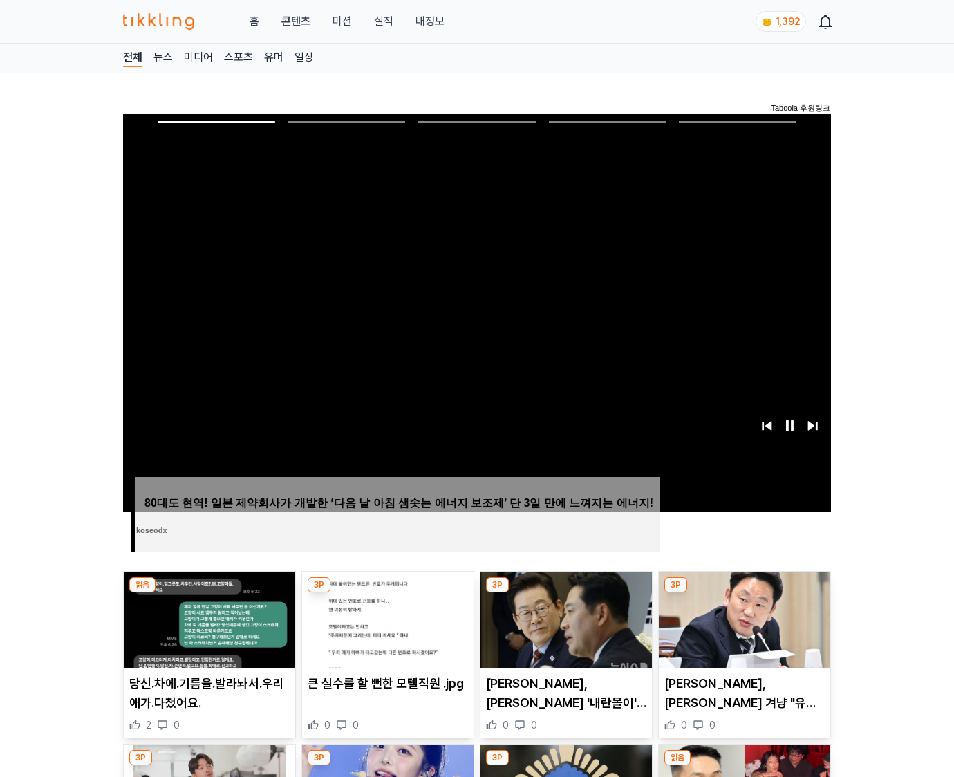
click at [744, 593] on img at bounding box center [744, 620] width 171 height 97
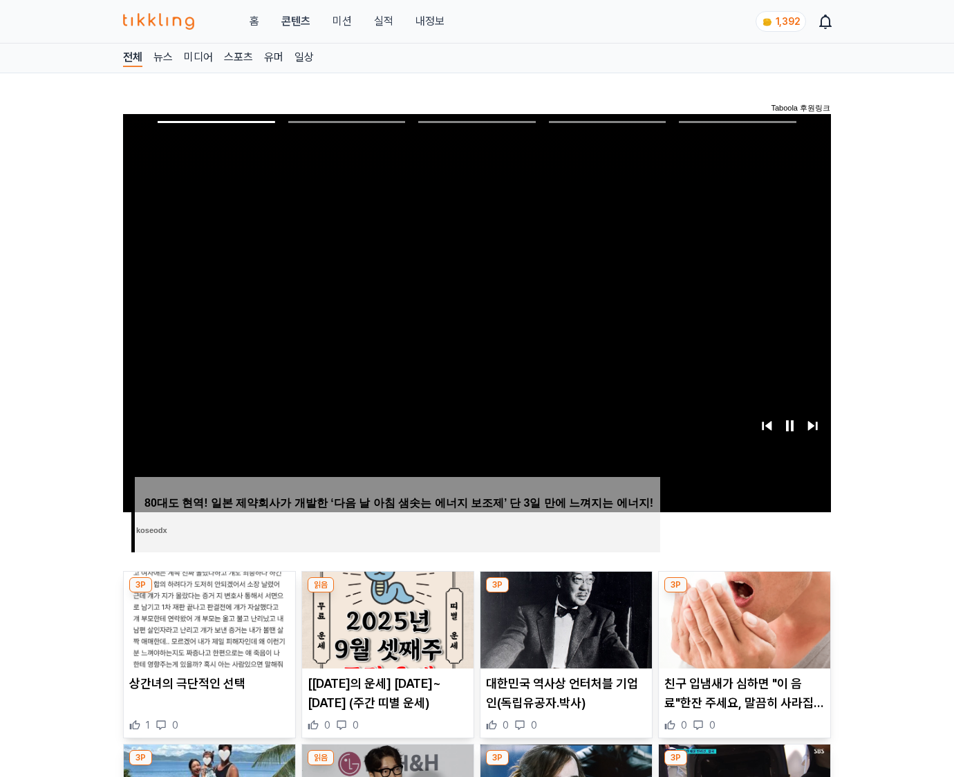
click at [744, 593] on img at bounding box center [744, 620] width 171 height 97
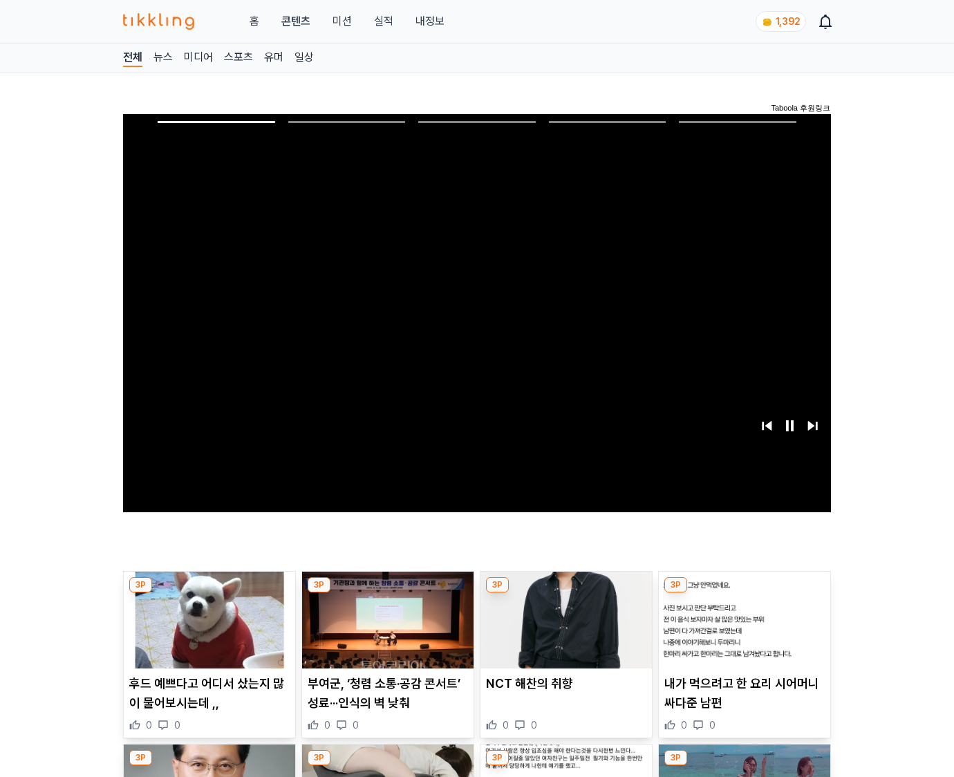
click at [744, 593] on img at bounding box center [744, 620] width 171 height 97
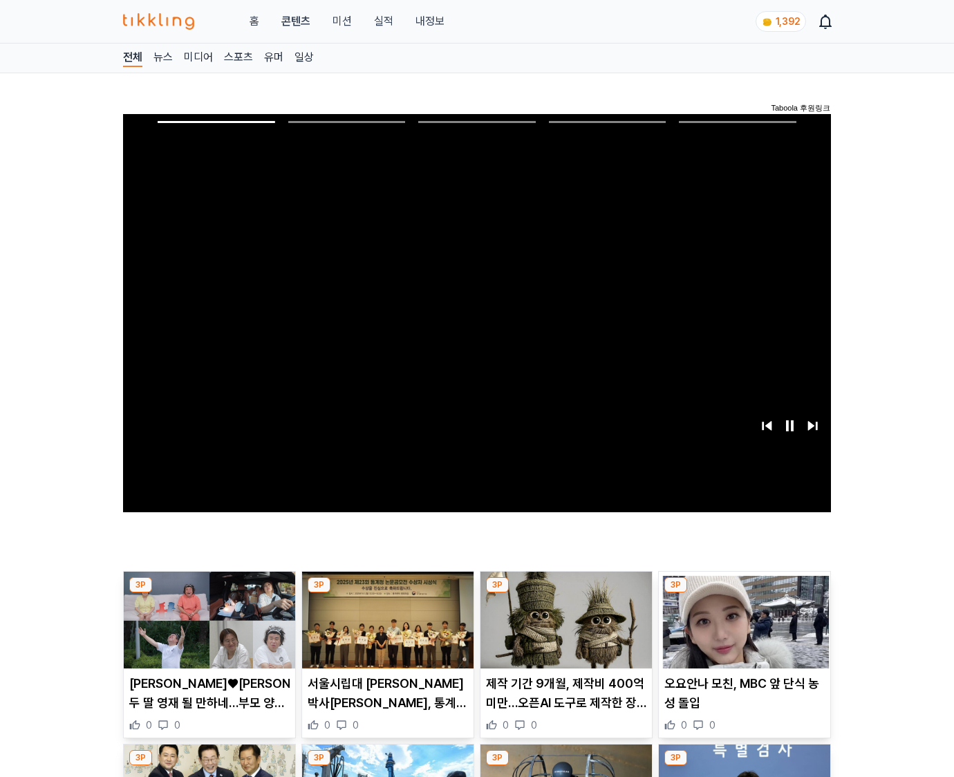
click at [744, 593] on img at bounding box center [744, 620] width 171 height 97
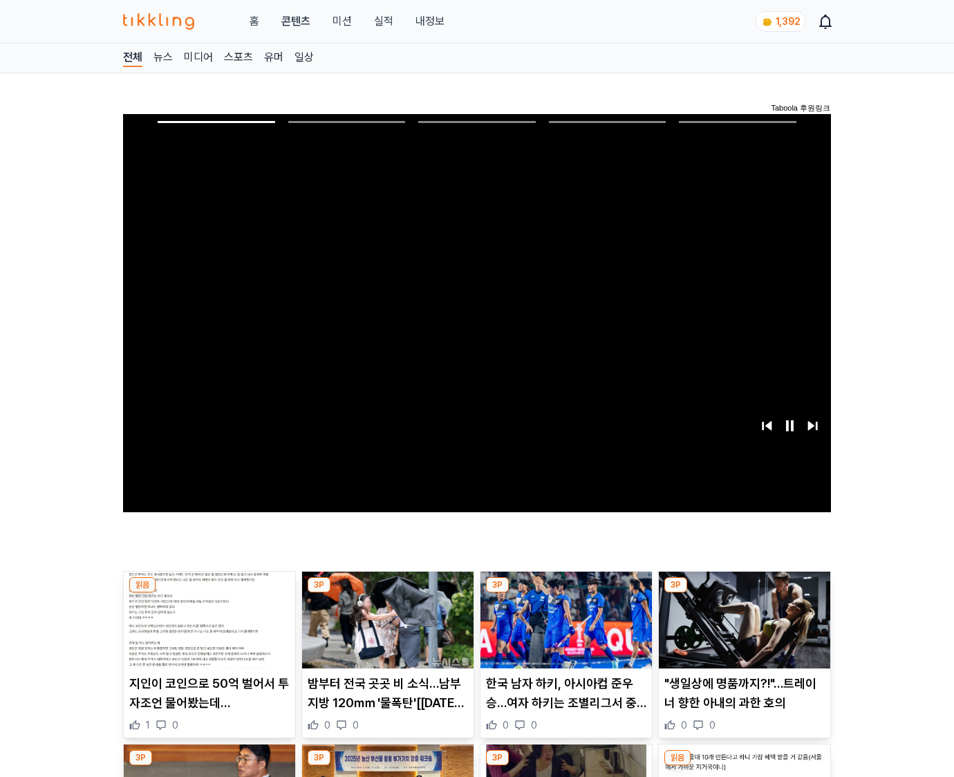
click at [744, 593] on img at bounding box center [744, 620] width 171 height 97
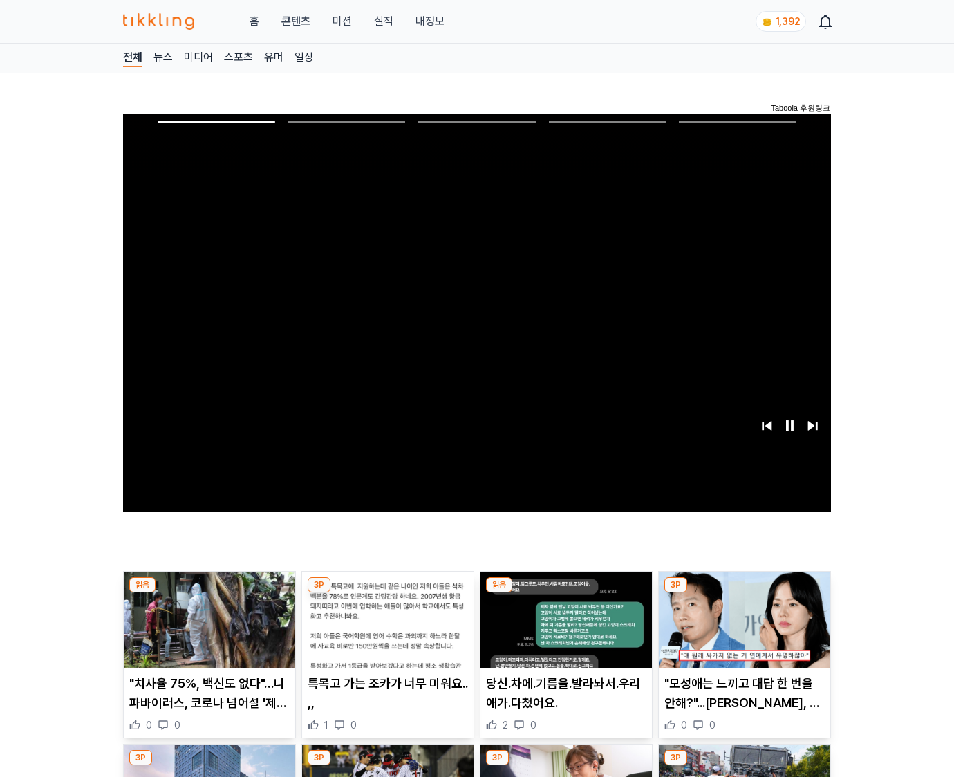
click at [744, 593] on img at bounding box center [744, 620] width 171 height 97
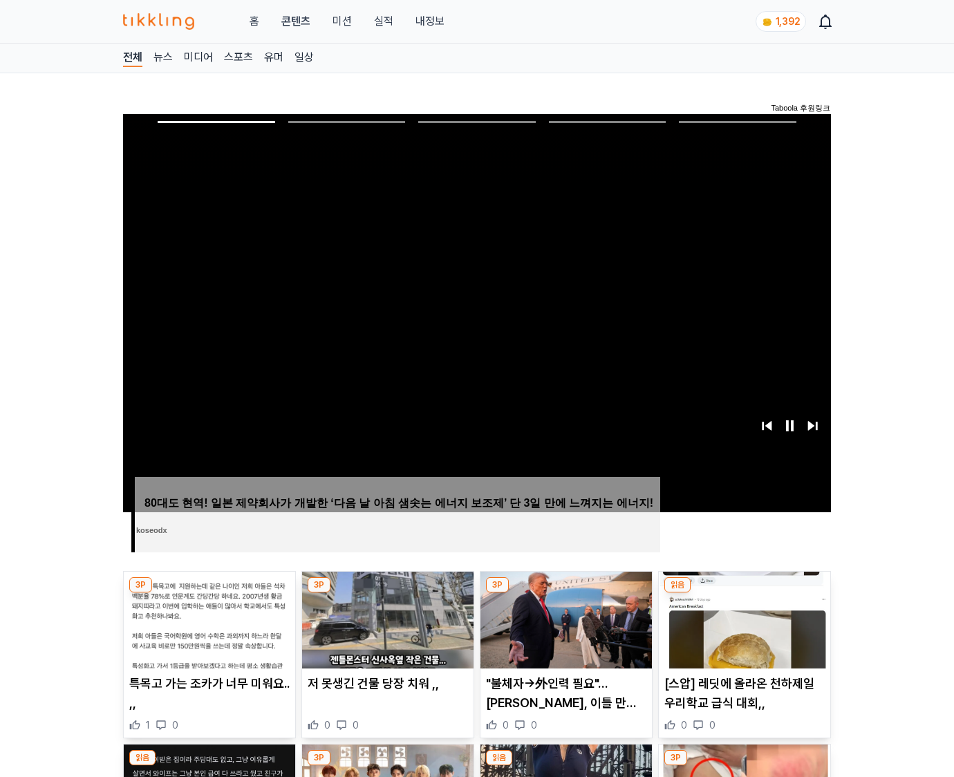
click at [744, 593] on img at bounding box center [744, 620] width 171 height 97
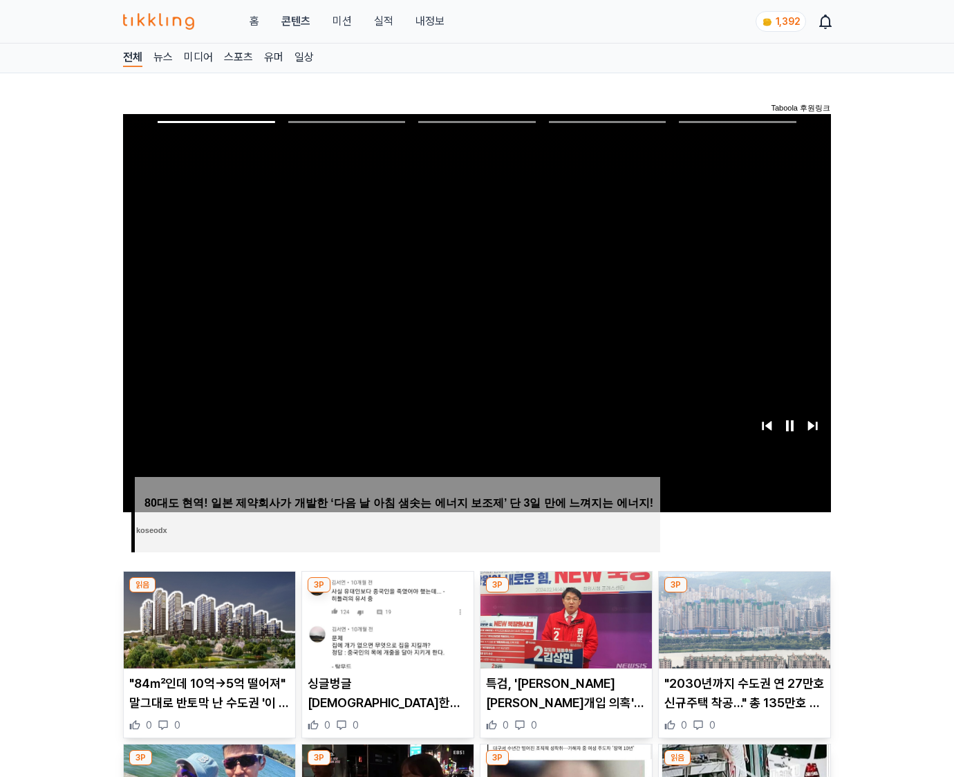
click at [744, 593] on img at bounding box center [744, 620] width 171 height 97
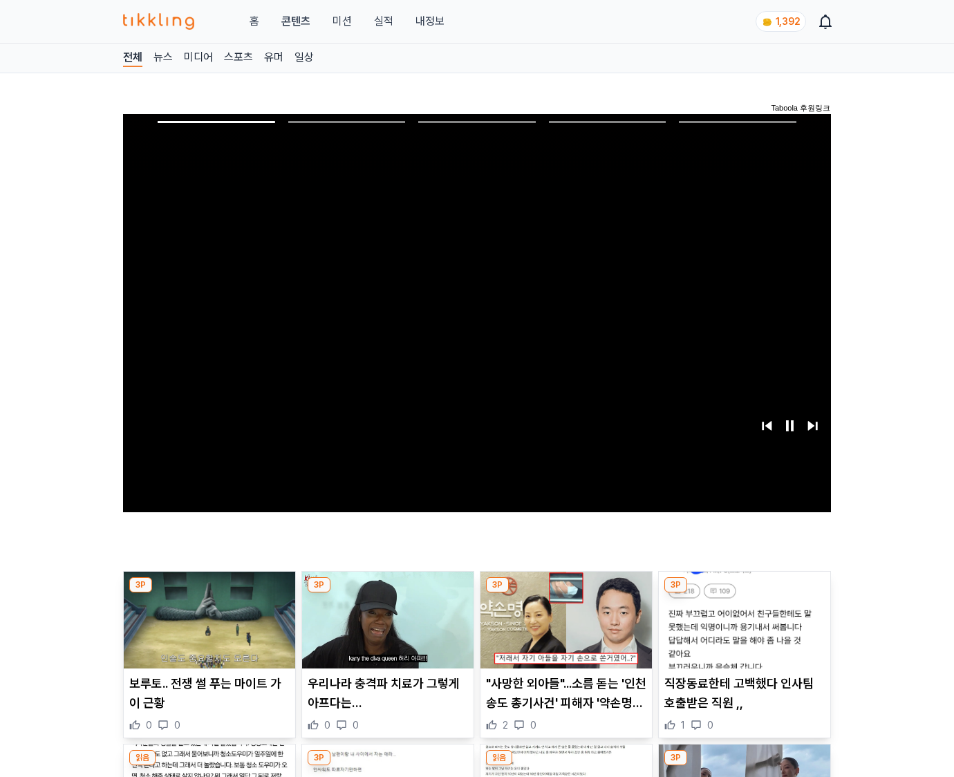
click at [744, 593] on img at bounding box center [744, 620] width 171 height 97
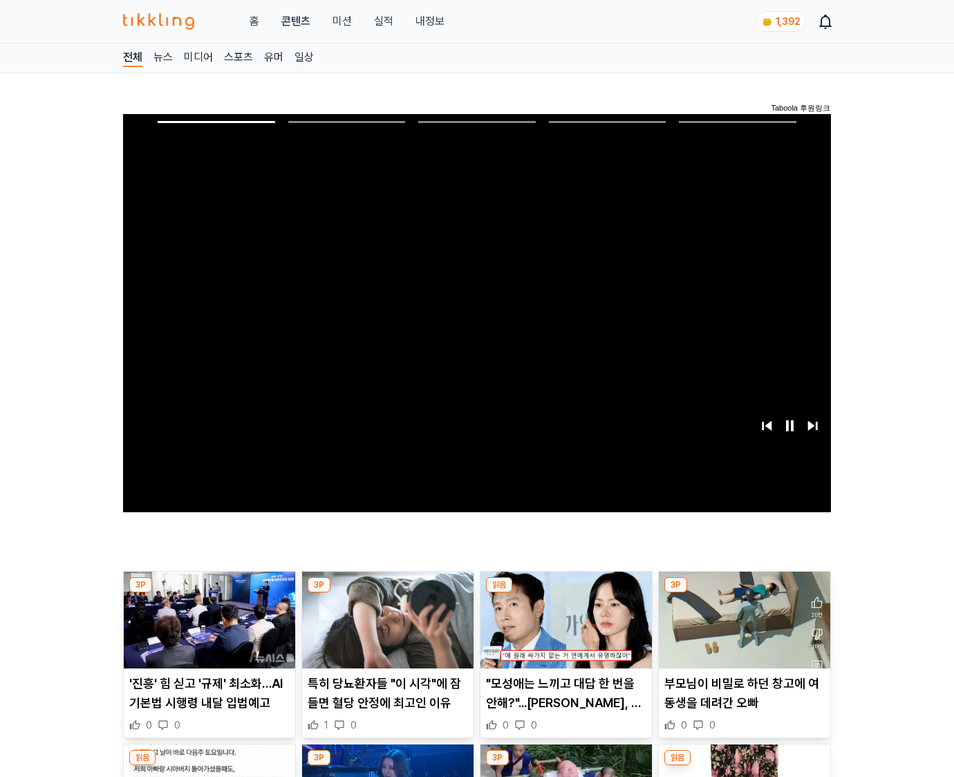
click at [744, 593] on img at bounding box center [744, 620] width 171 height 97
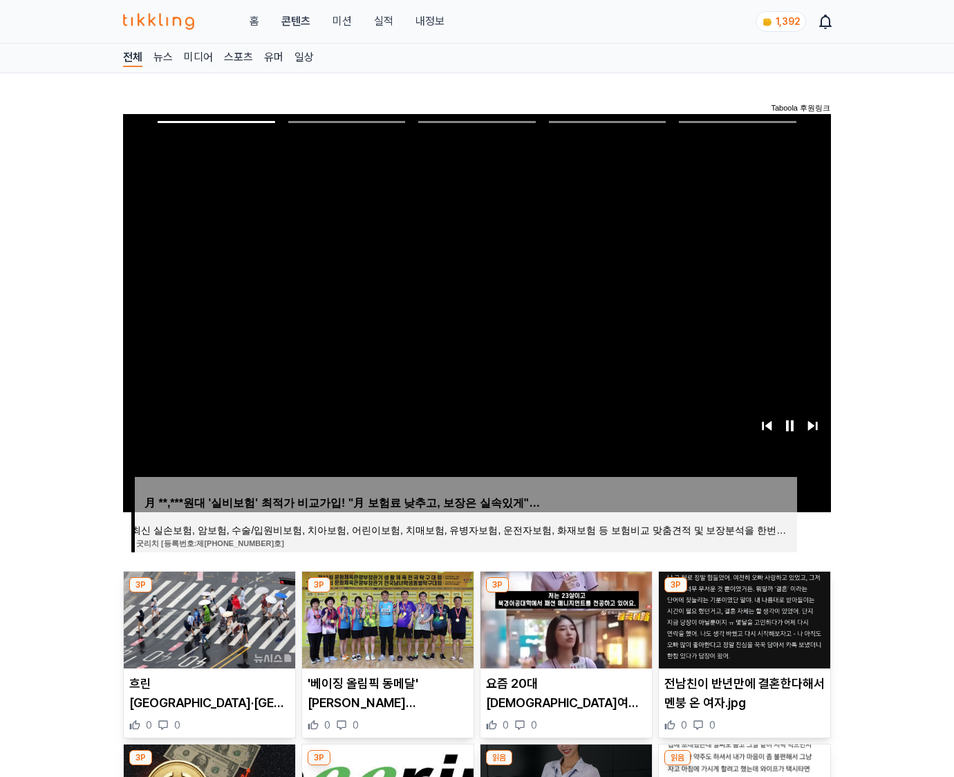
click at [744, 593] on img at bounding box center [744, 620] width 171 height 97
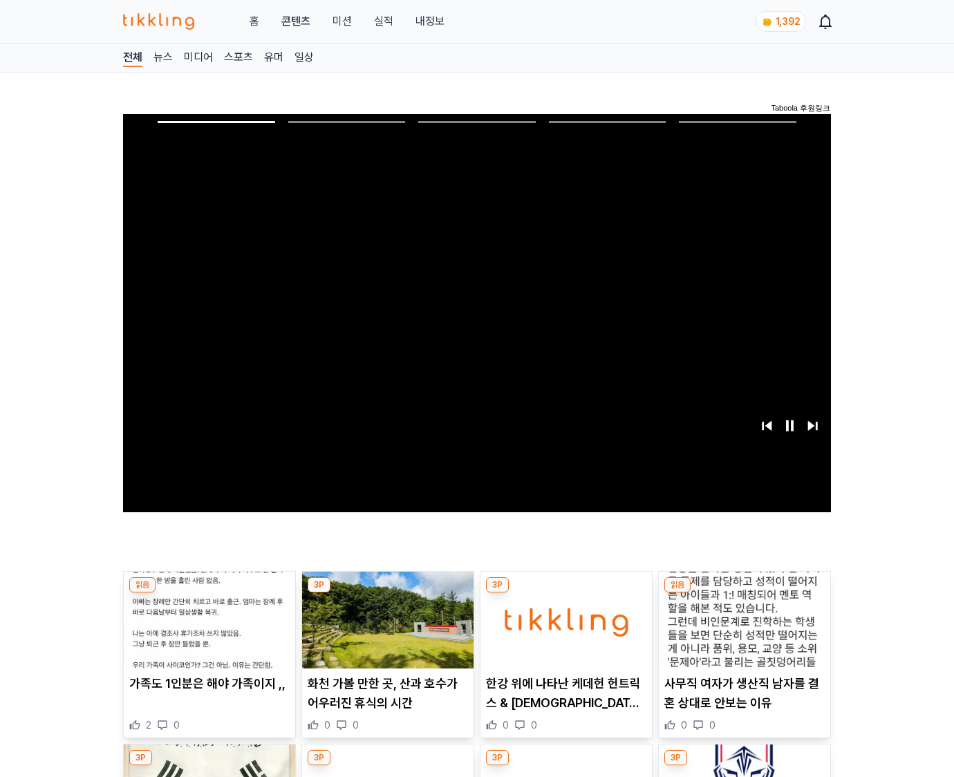
click at [744, 593] on img at bounding box center [744, 620] width 171 height 97
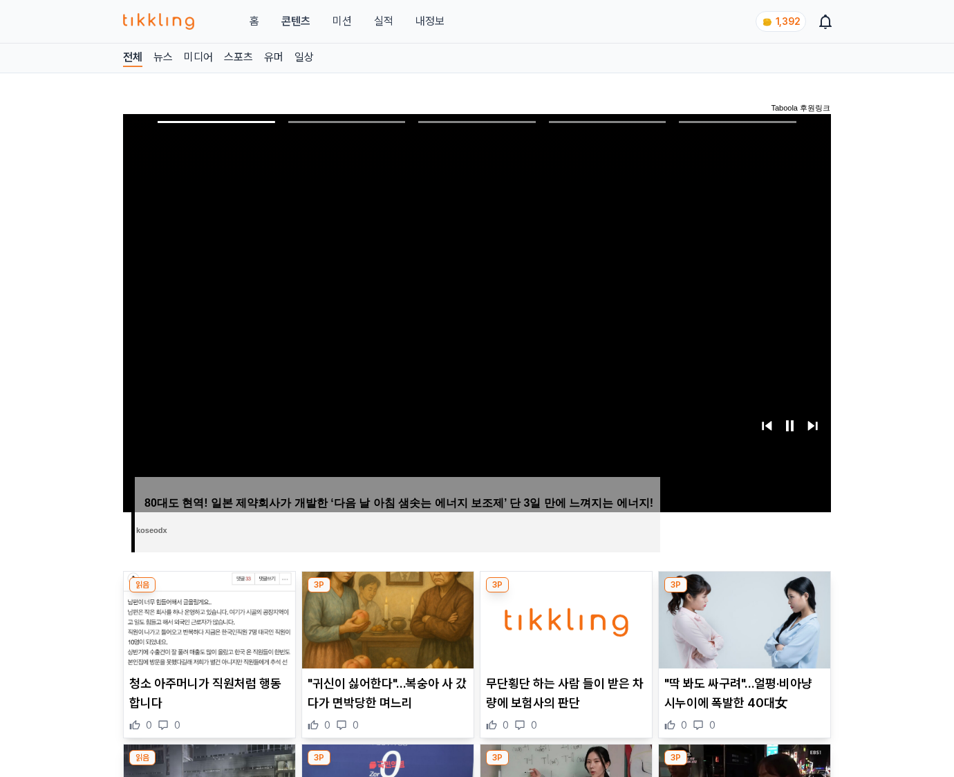
click at [744, 593] on img at bounding box center [744, 620] width 171 height 97
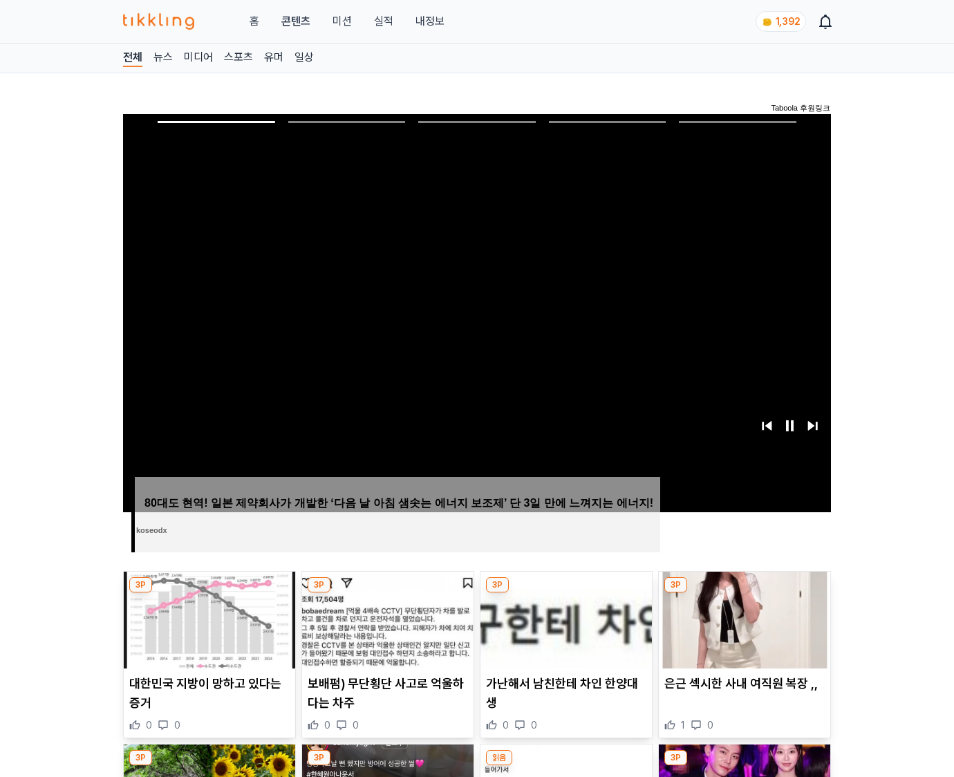
click at [744, 593] on img at bounding box center [744, 620] width 171 height 97
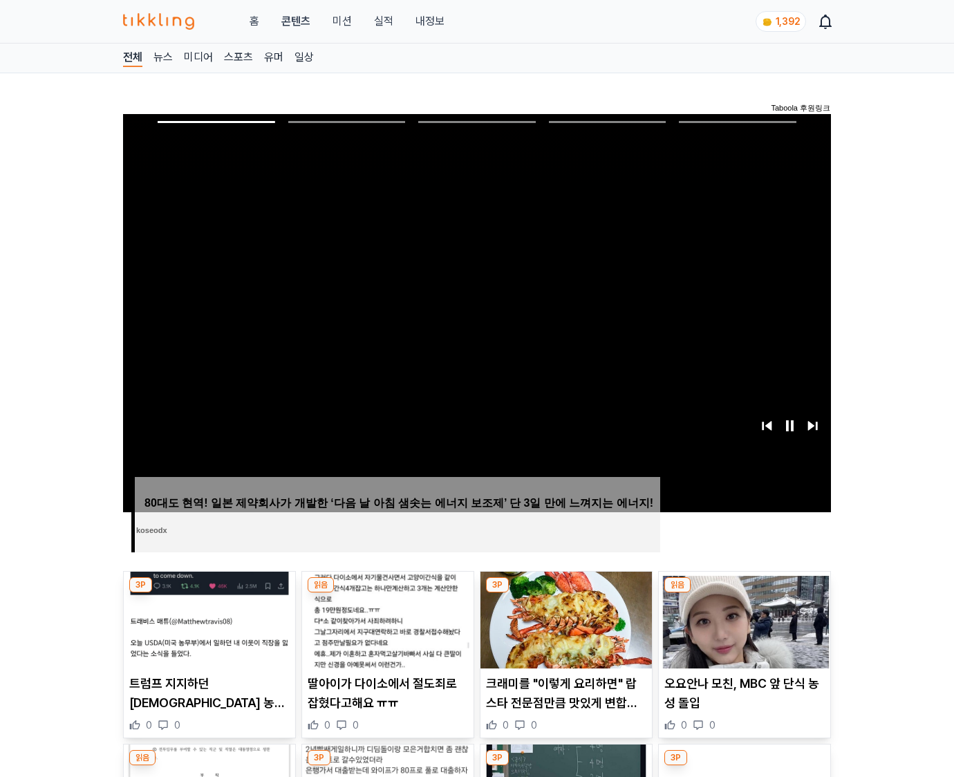
click at [744, 593] on img at bounding box center [744, 620] width 171 height 97
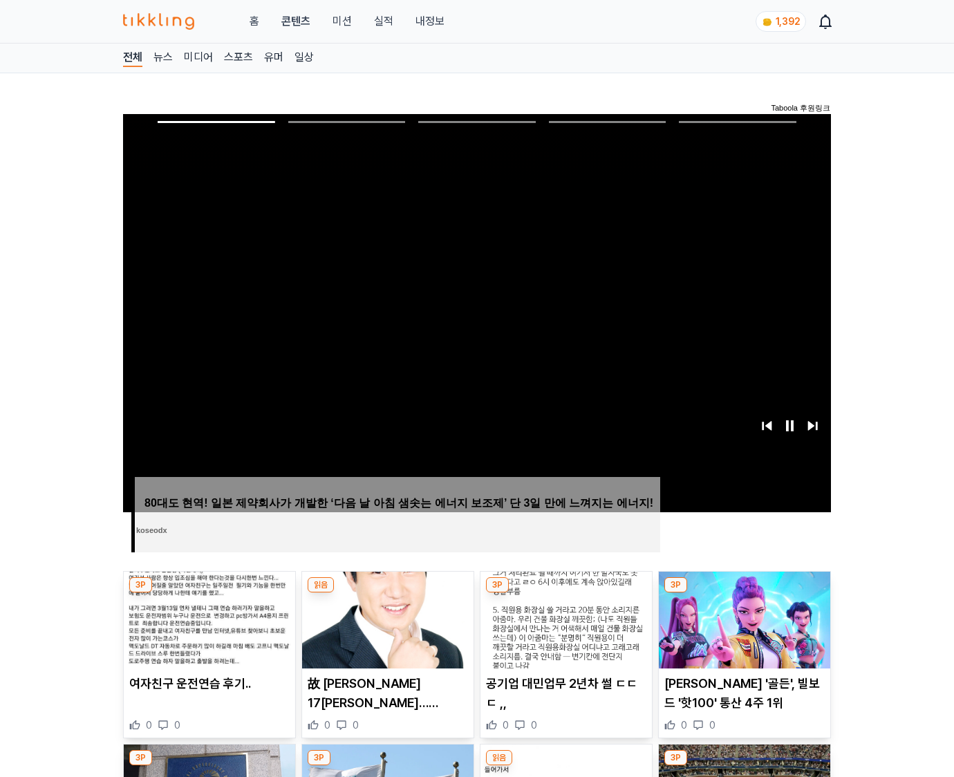
click at [744, 593] on img at bounding box center [744, 620] width 171 height 97
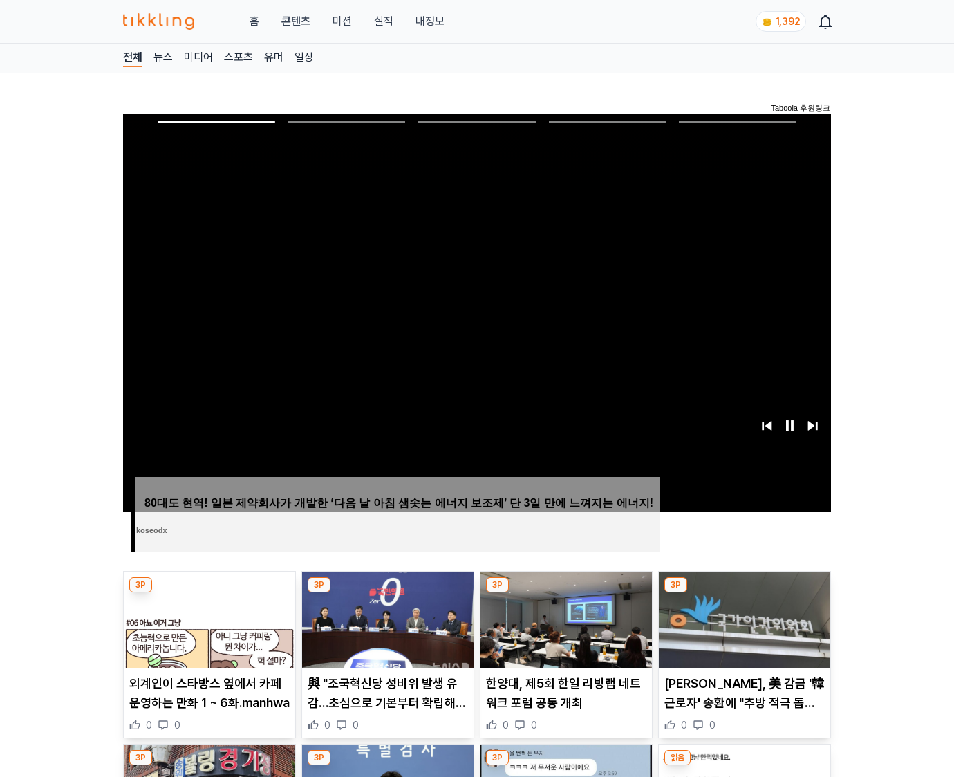
click at [744, 593] on img at bounding box center [744, 620] width 171 height 97
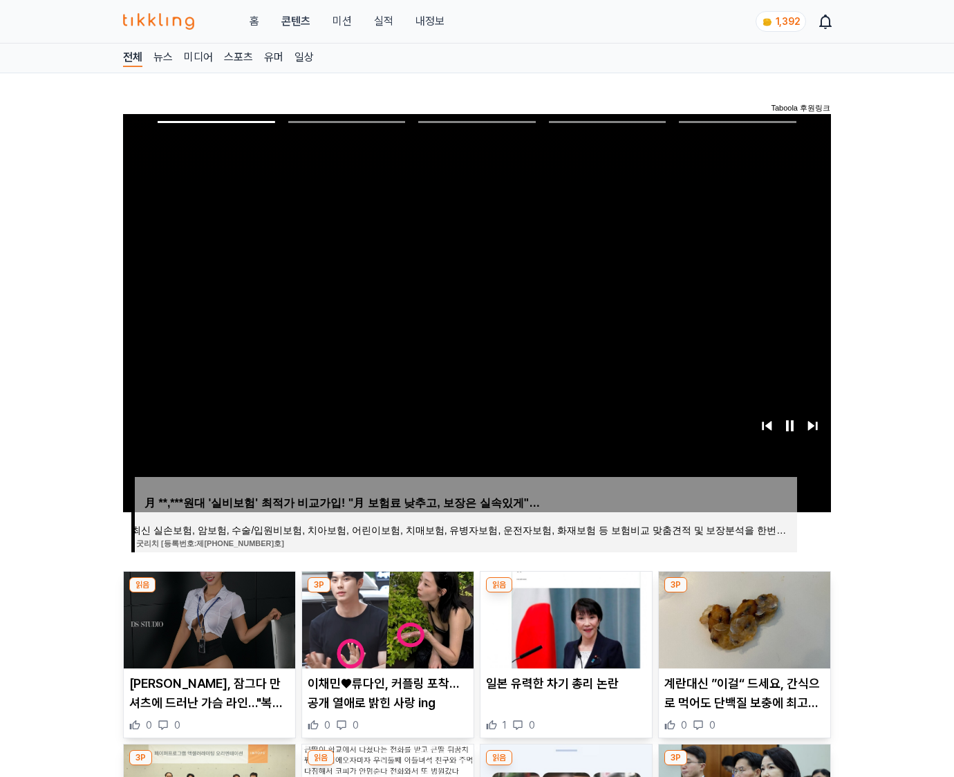
click at [744, 593] on img at bounding box center [744, 620] width 171 height 97
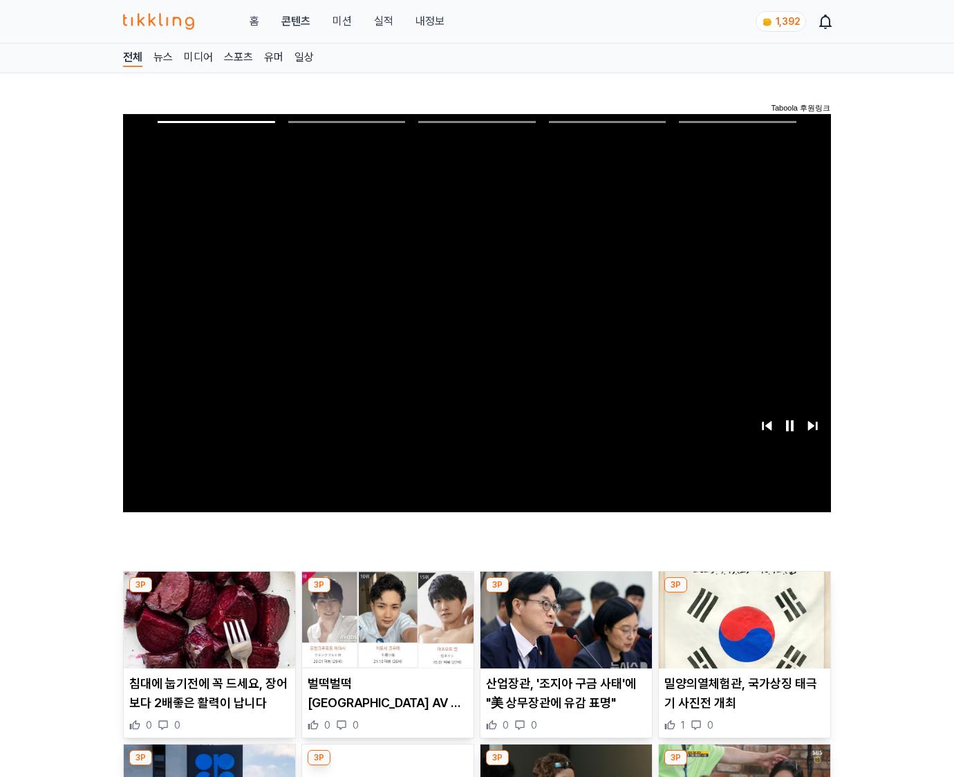
click at [744, 593] on img at bounding box center [744, 620] width 171 height 97
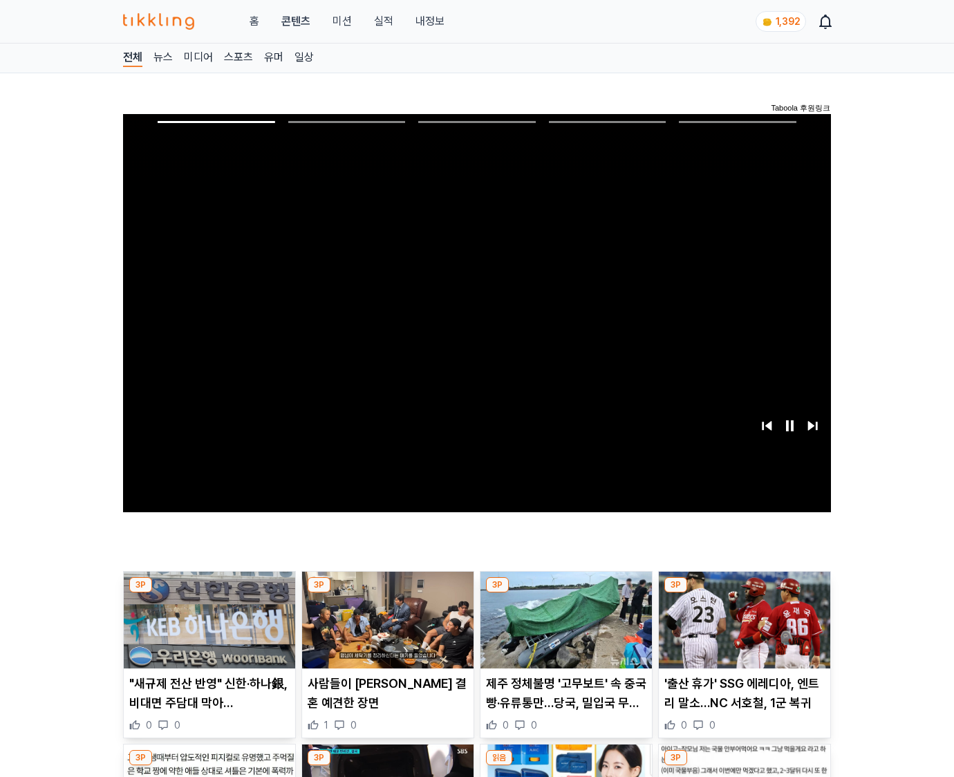
click at [744, 593] on img at bounding box center [744, 620] width 171 height 97
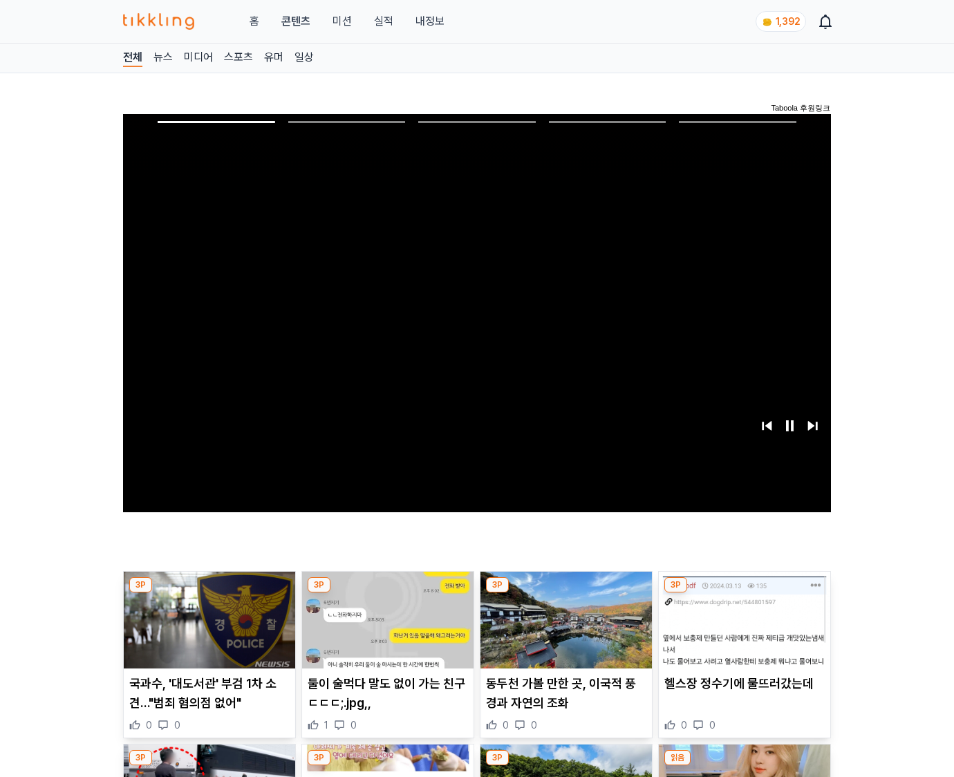
click at [744, 593] on img at bounding box center [744, 620] width 171 height 97
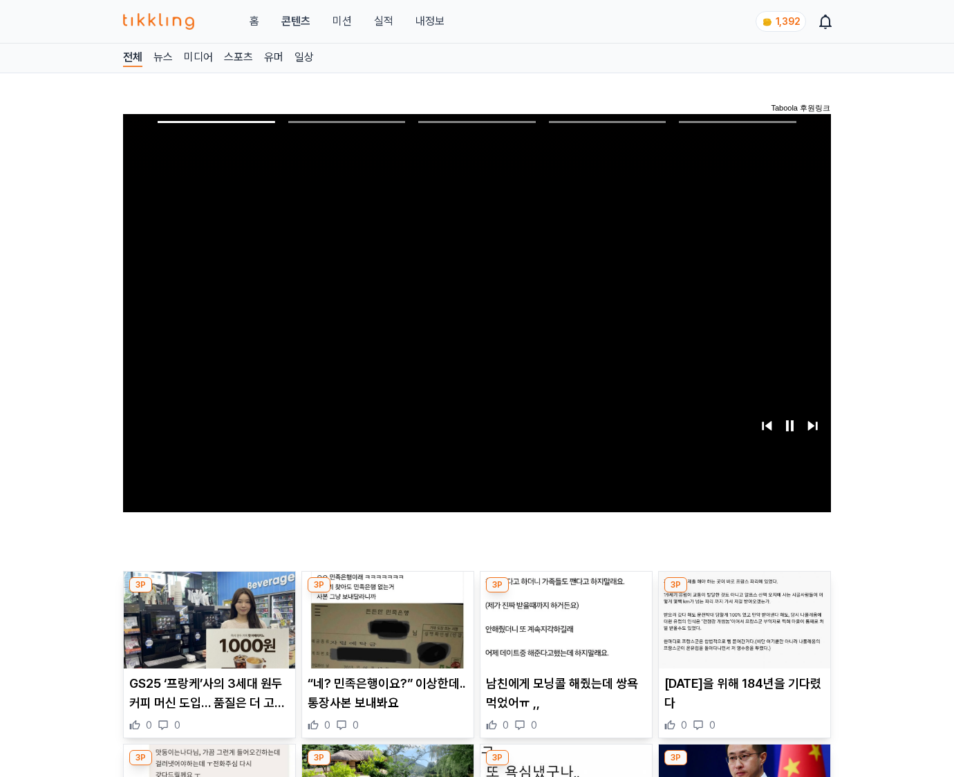
click at [744, 593] on img at bounding box center [744, 620] width 171 height 97
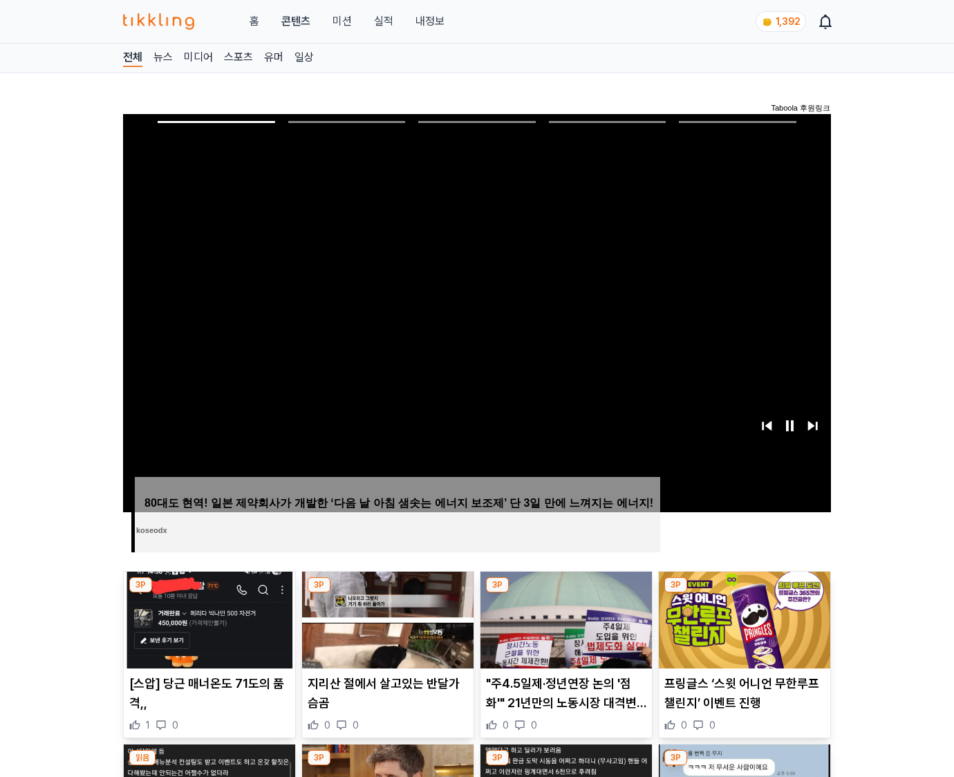
click at [744, 593] on img at bounding box center [744, 620] width 171 height 97
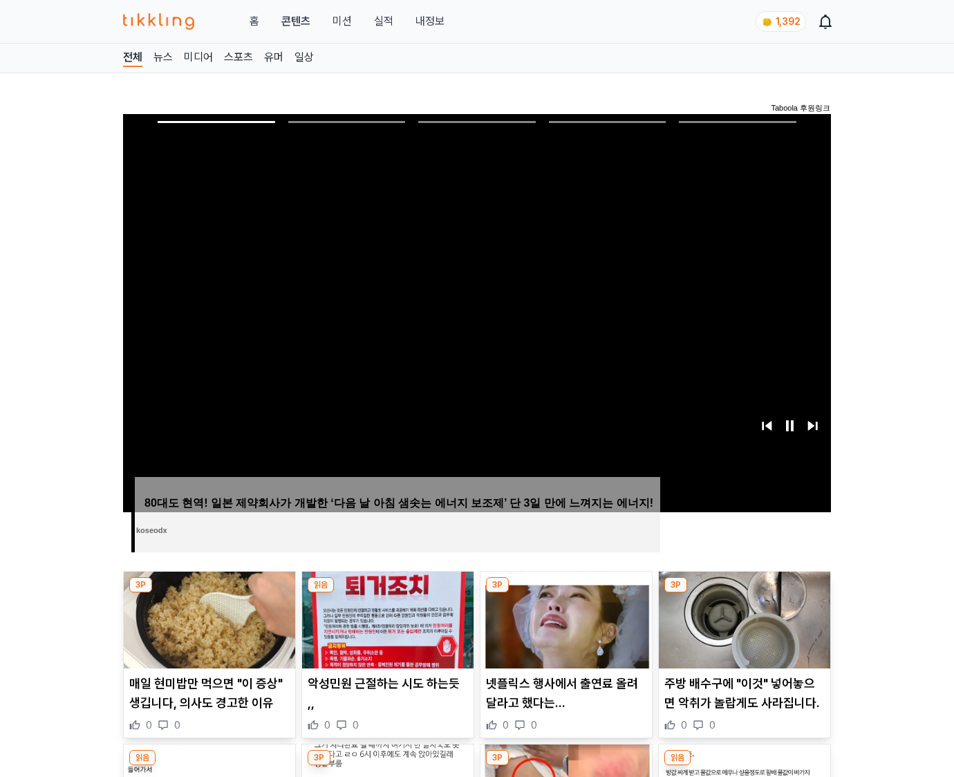
click at [744, 593] on img at bounding box center [744, 620] width 171 height 97
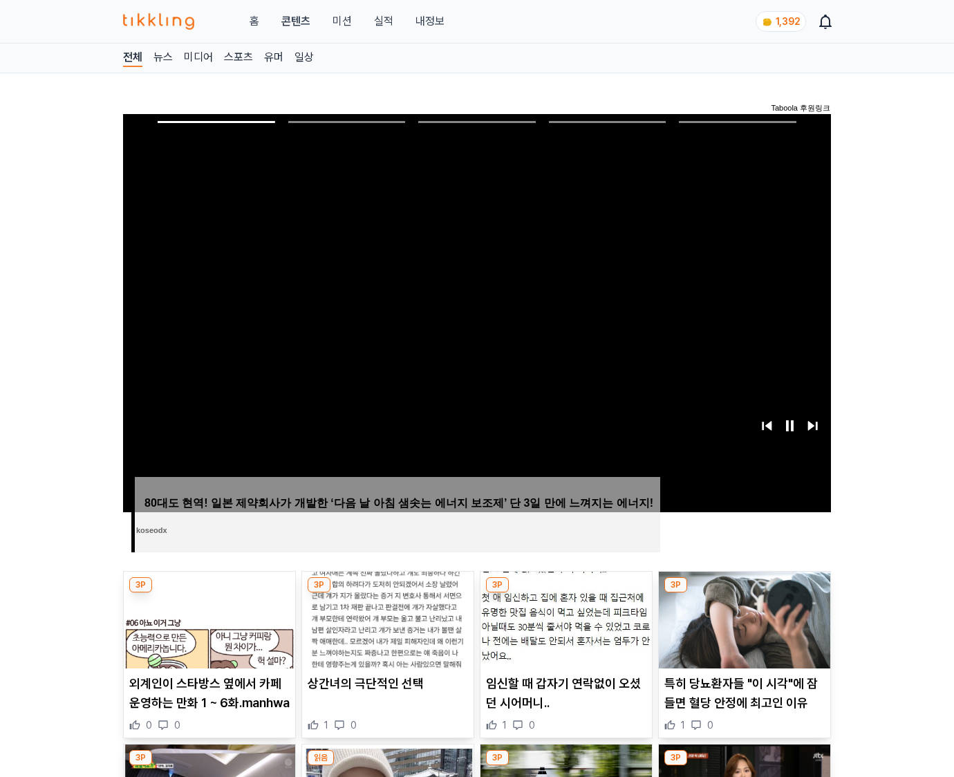
click at [744, 593] on img at bounding box center [744, 620] width 171 height 97
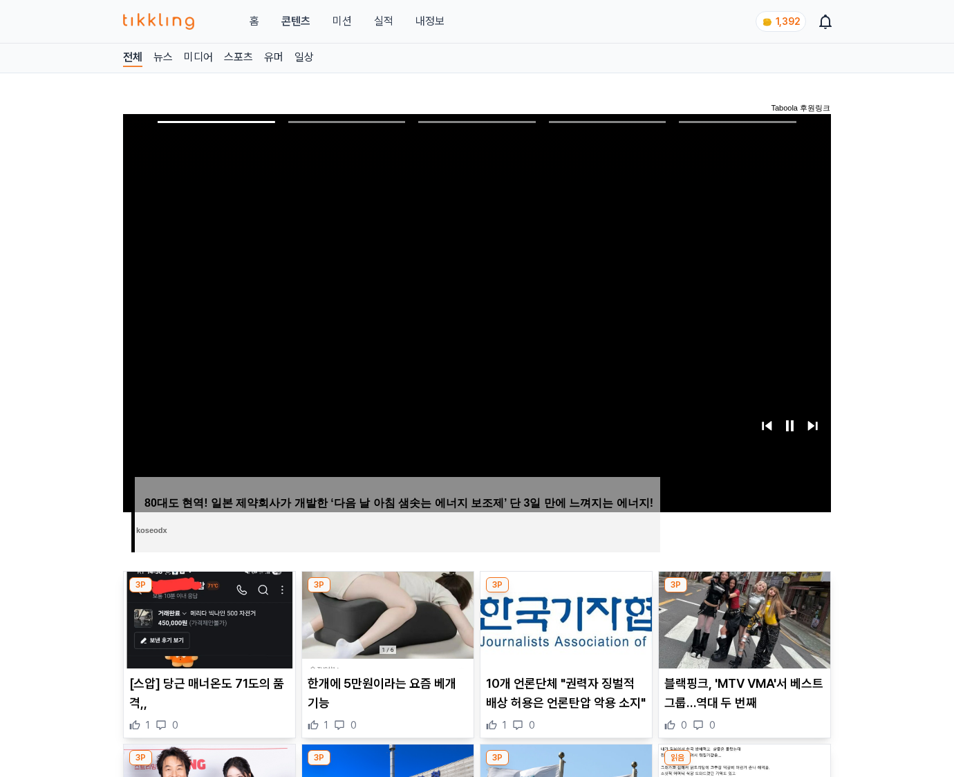
click at [744, 593] on img at bounding box center [744, 620] width 171 height 97
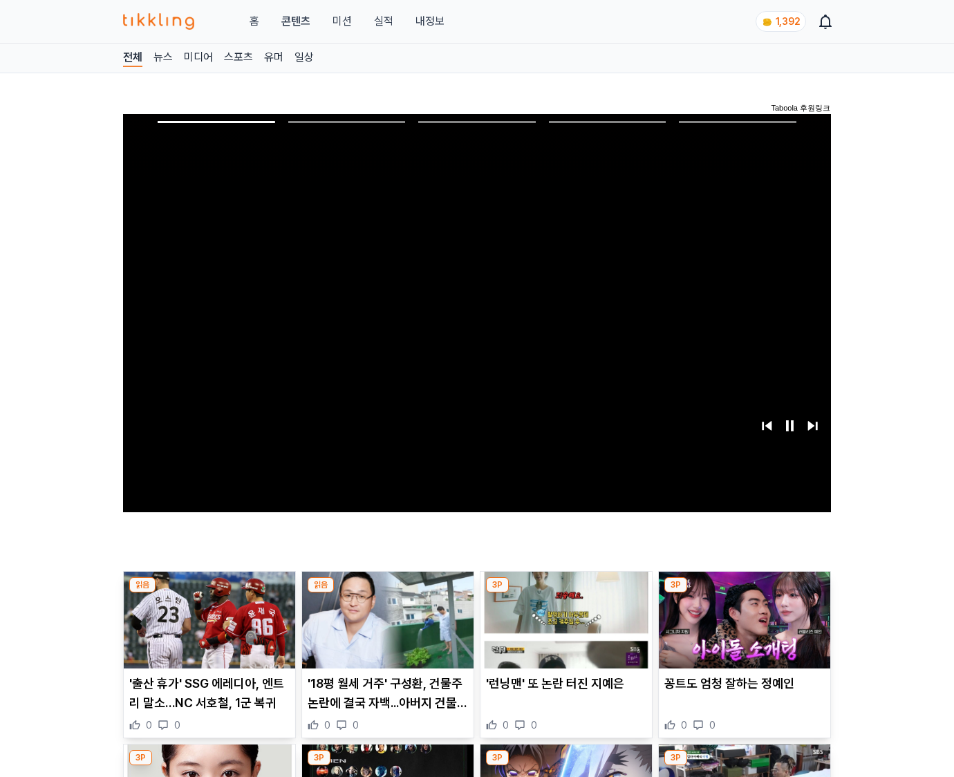
click at [744, 593] on img at bounding box center [744, 620] width 171 height 97
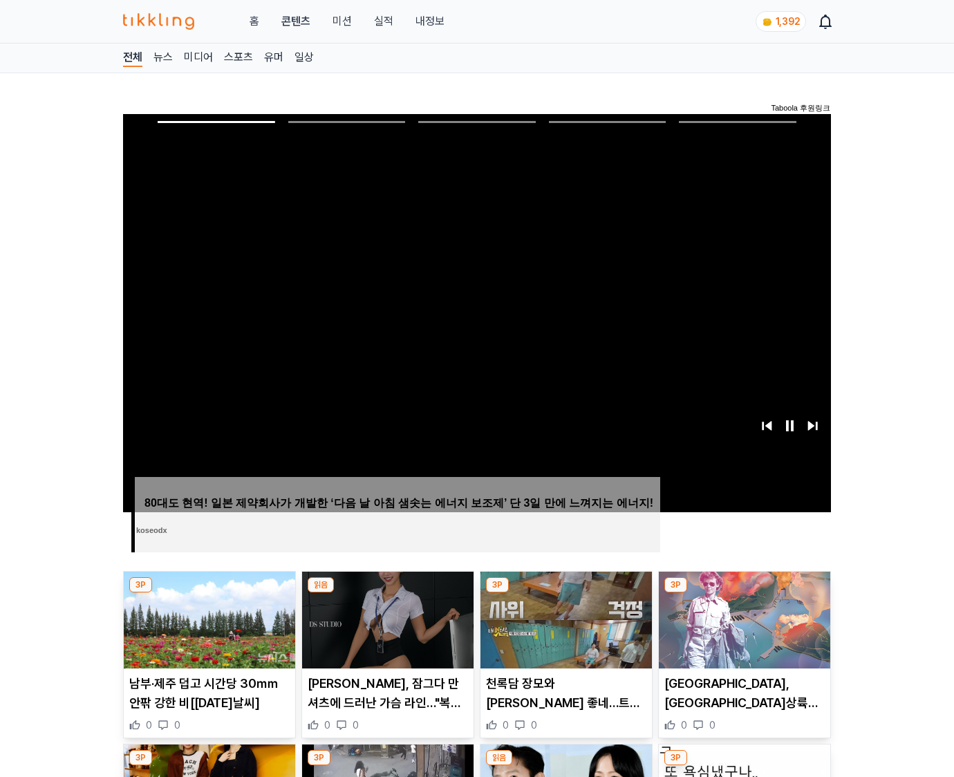
click at [744, 593] on img at bounding box center [744, 620] width 171 height 97
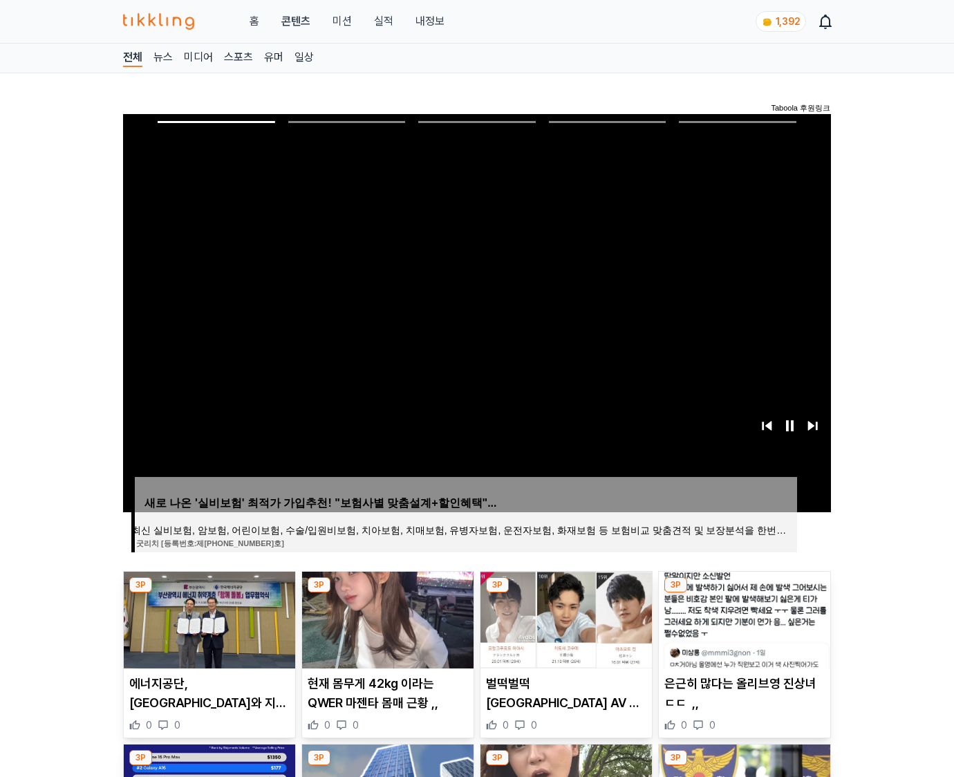
click at [744, 593] on img at bounding box center [744, 620] width 171 height 97
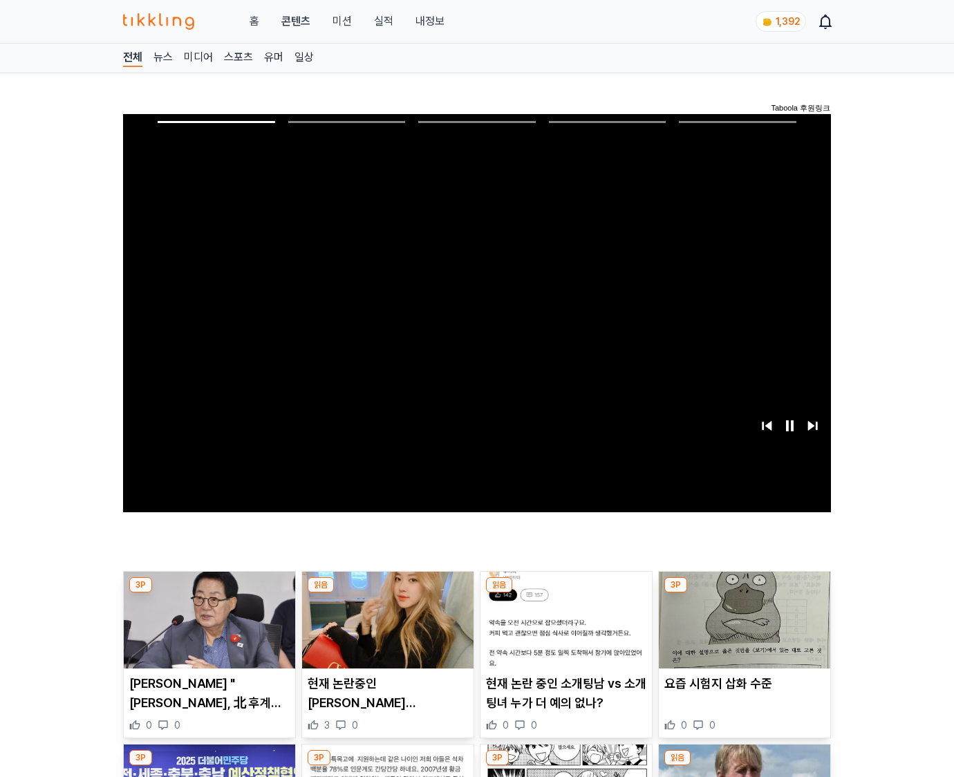
click at [744, 593] on img at bounding box center [744, 620] width 171 height 97
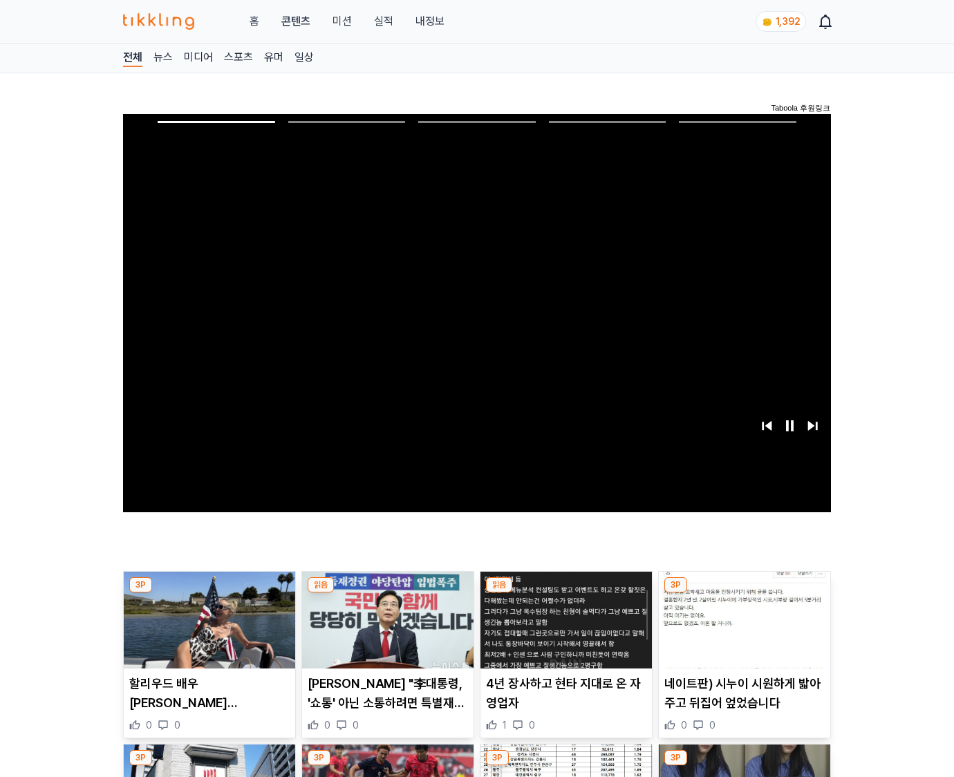
click at [744, 593] on img at bounding box center [744, 620] width 171 height 97
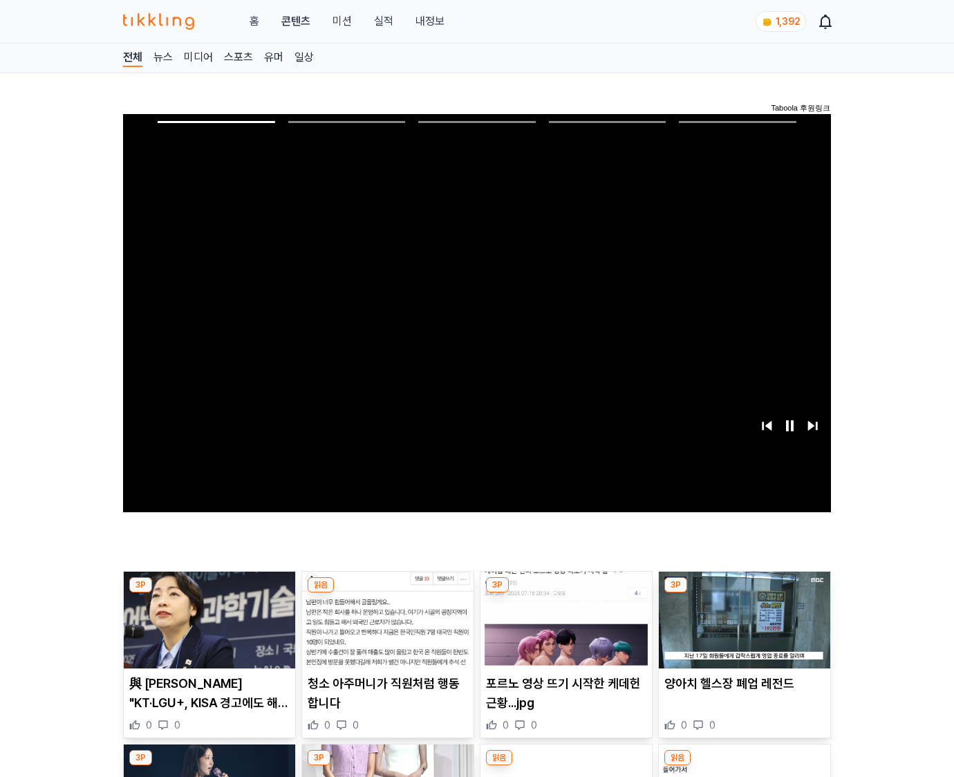
click at [744, 593] on img at bounding box center [744, 620] width 171 height 97
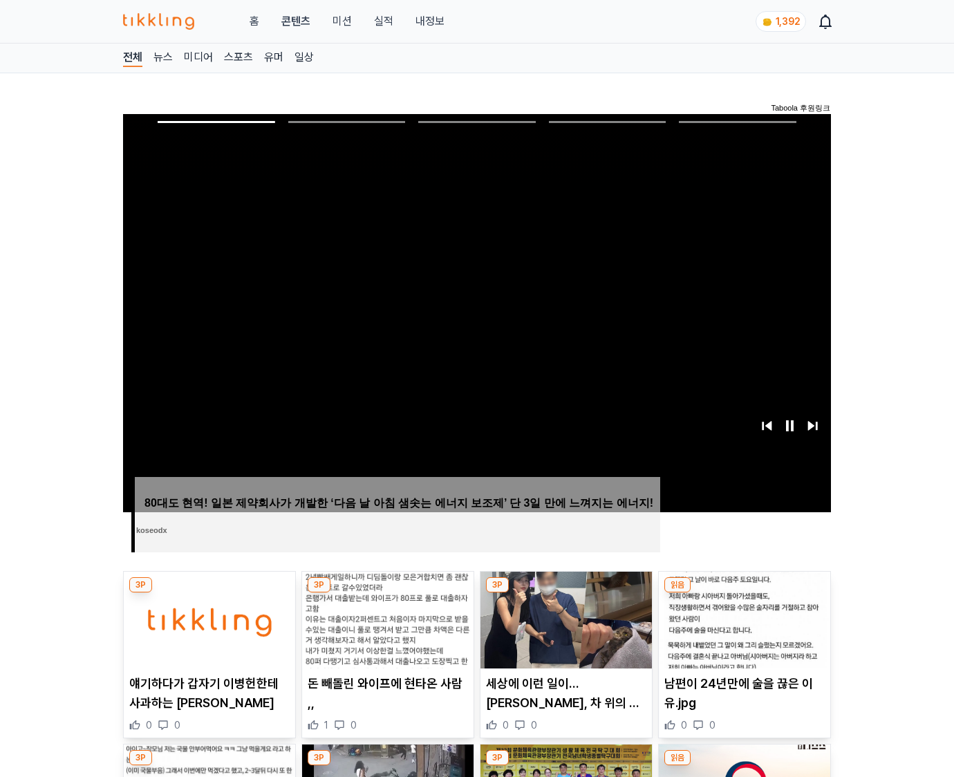
click at [744, 593] on img at bounding box center [744, 620] width 171 height 97
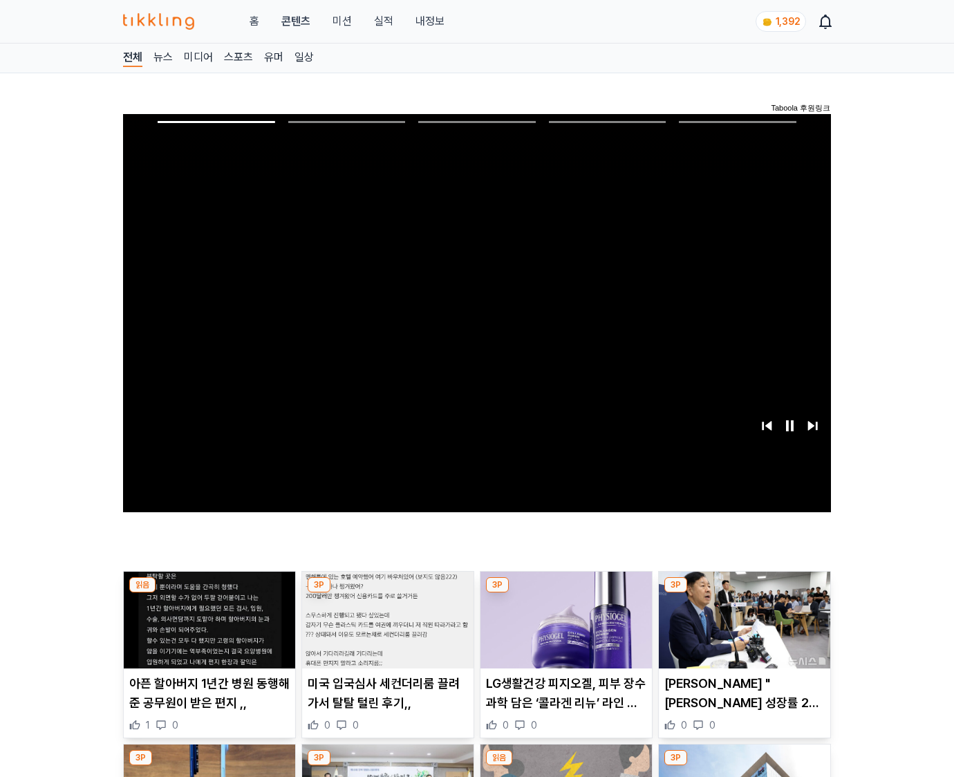
click at [744, 593] on img at bounding box center [744, 620] width 171 height 97
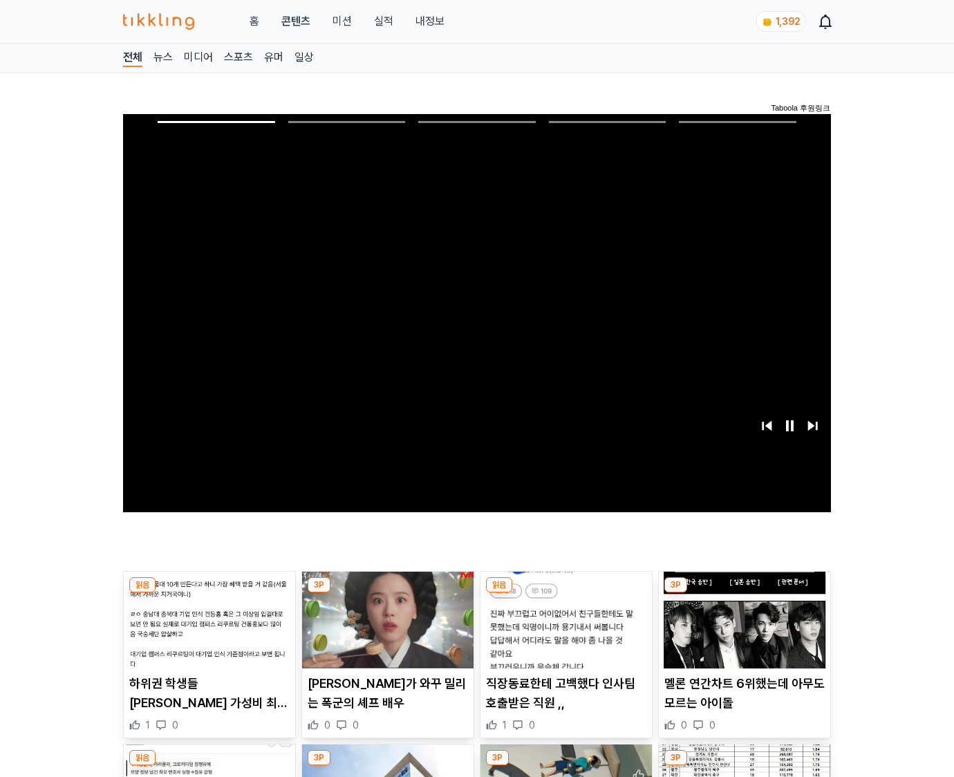
click at [744, 593] on img at bounding box center [744, 620] width 171 height 97
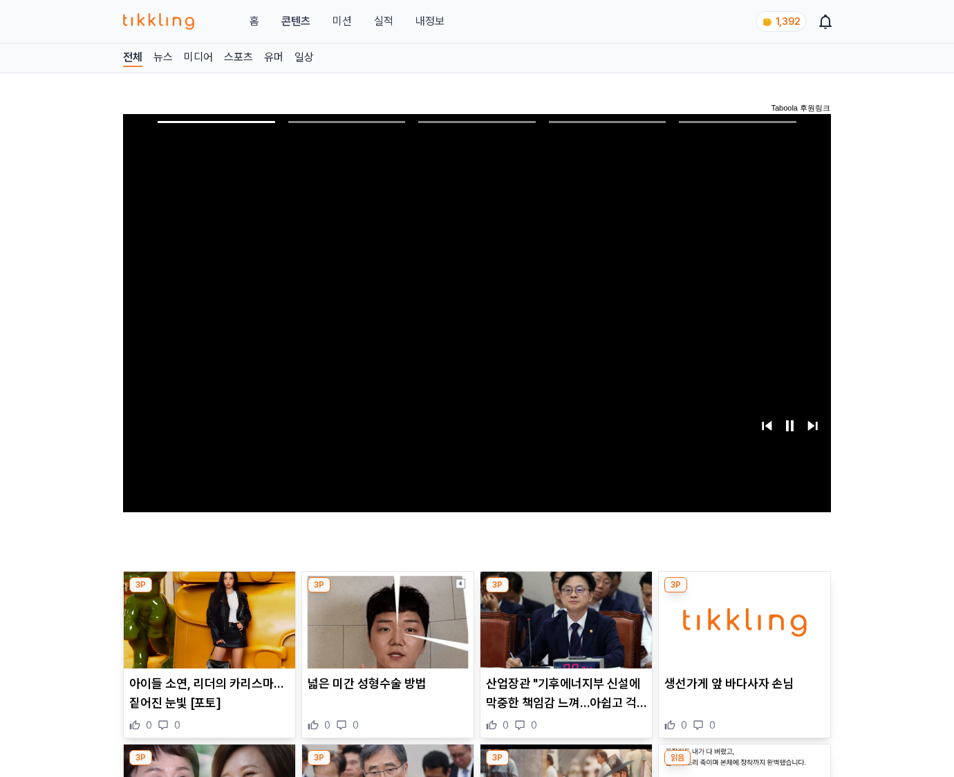
click at [744, 593] on img at bounding box center [744, 620] width 171 height 97
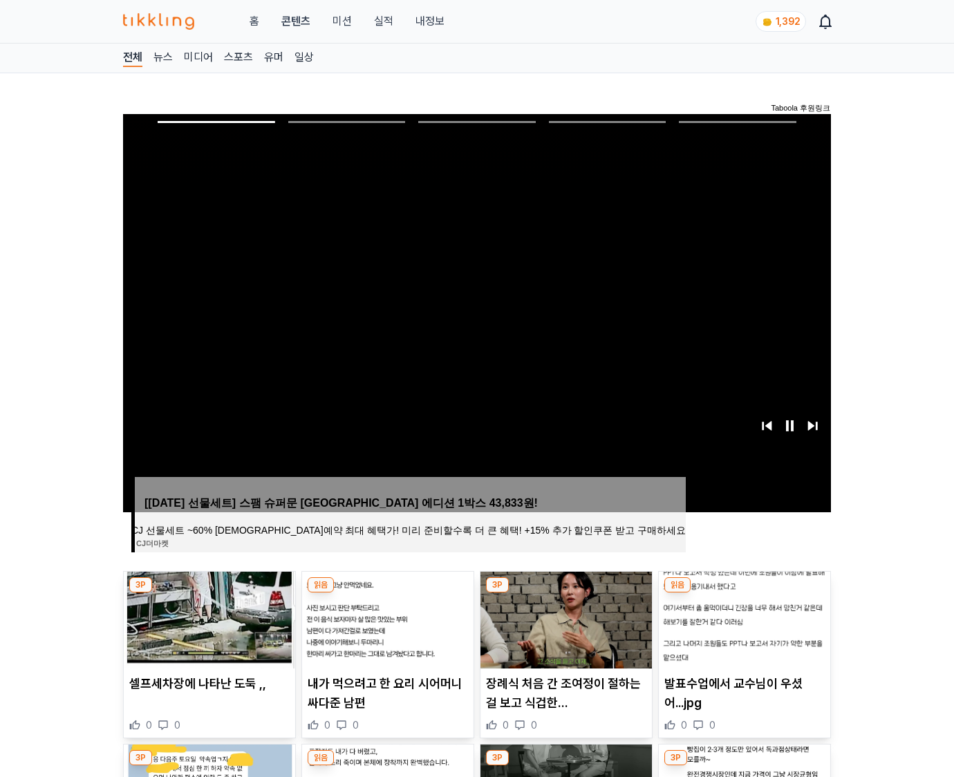
click at [744, 593] on img at bounding box center [744, 620] width 171 height 97
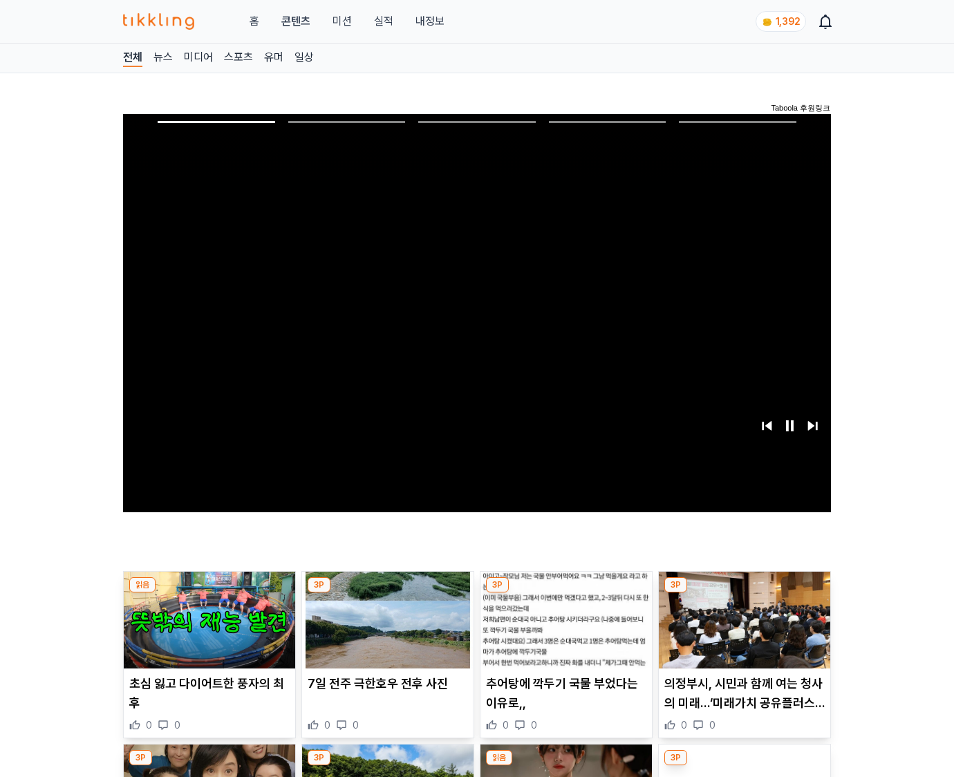
click at [744, 593] on img at bounding box center [744, 620] width 171 height 97
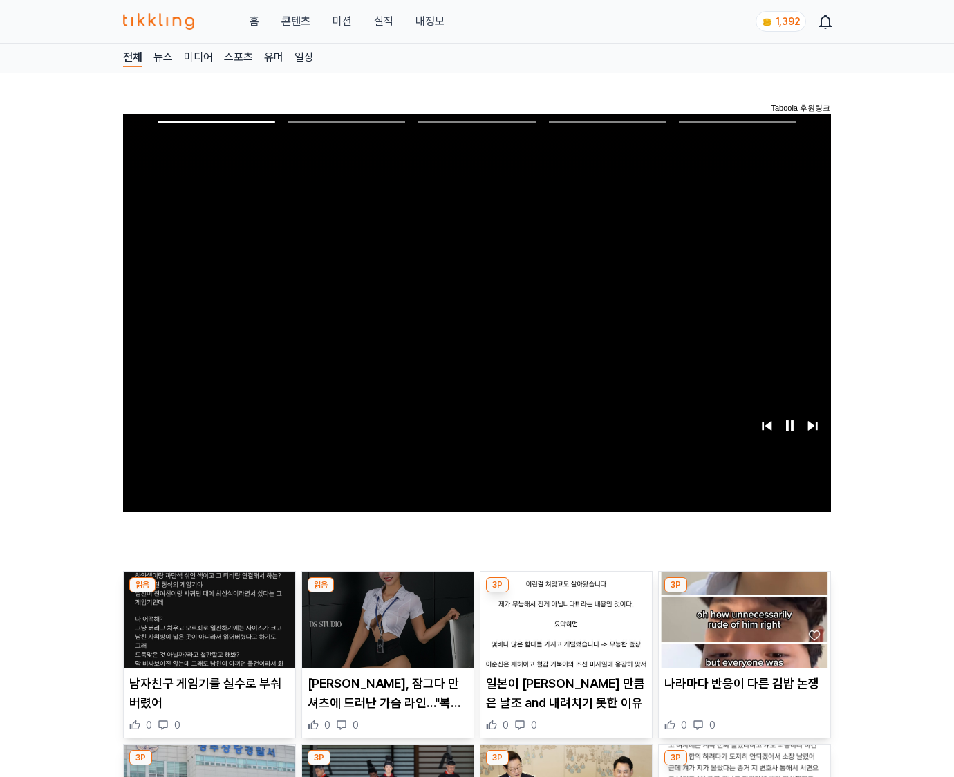
click at [744, 593] on img at bounding box center [744, 620] width 171 height 97
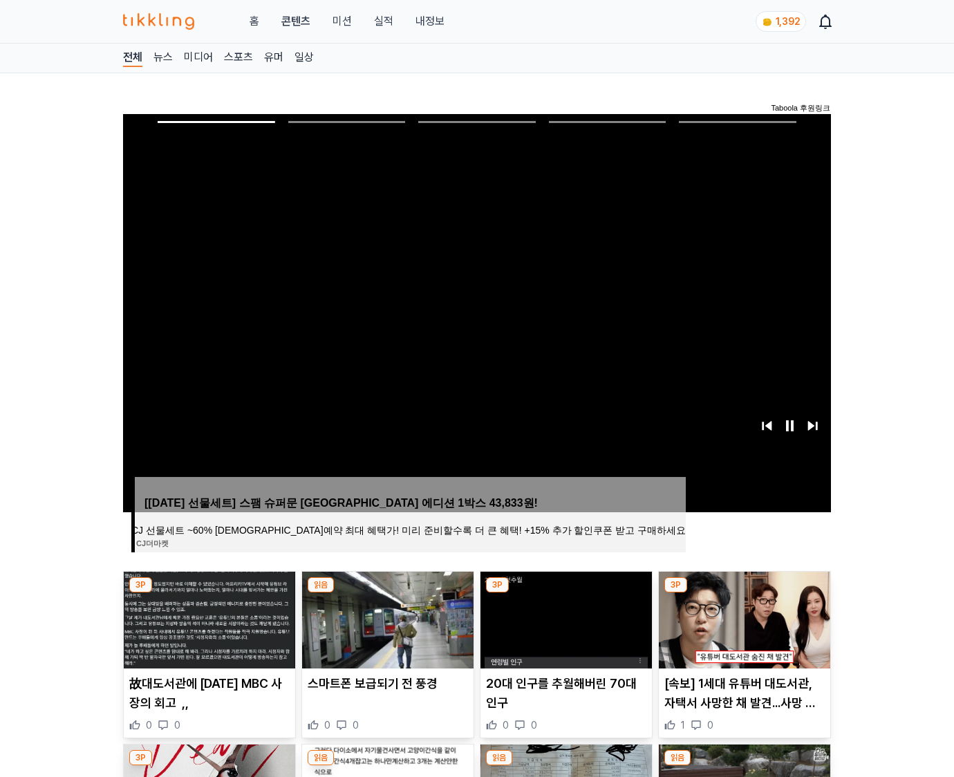
click at [744, 593] on img at bounding box center [744, 620] width 171 height 97
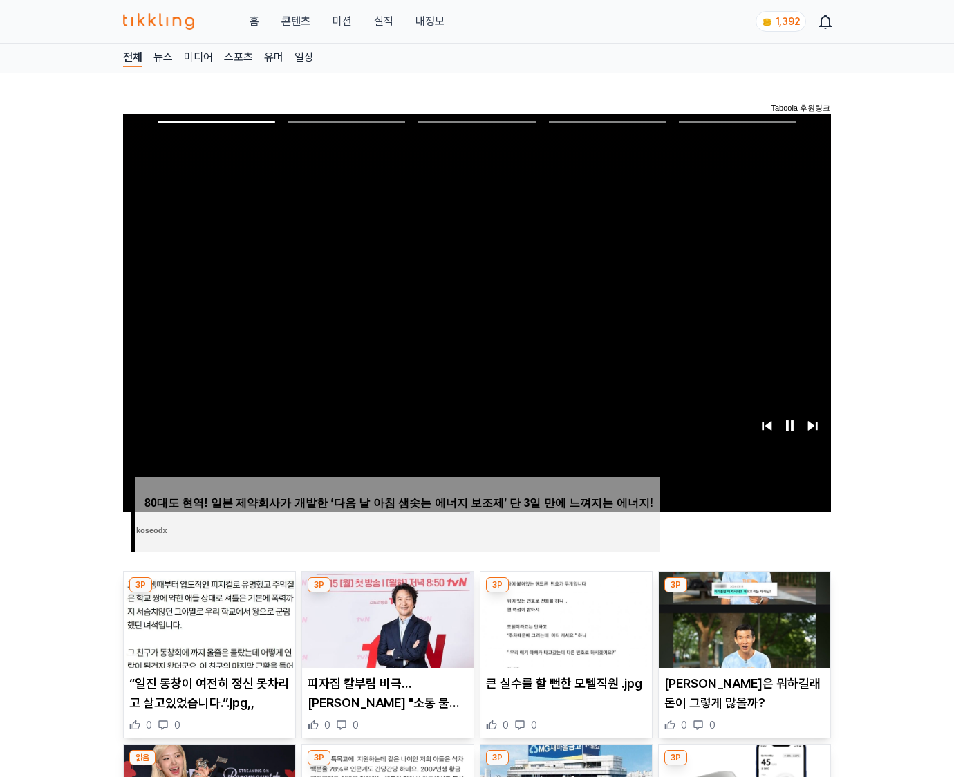
click at [744, 593] on img at bounding box center [744, 620] width 171 height 97
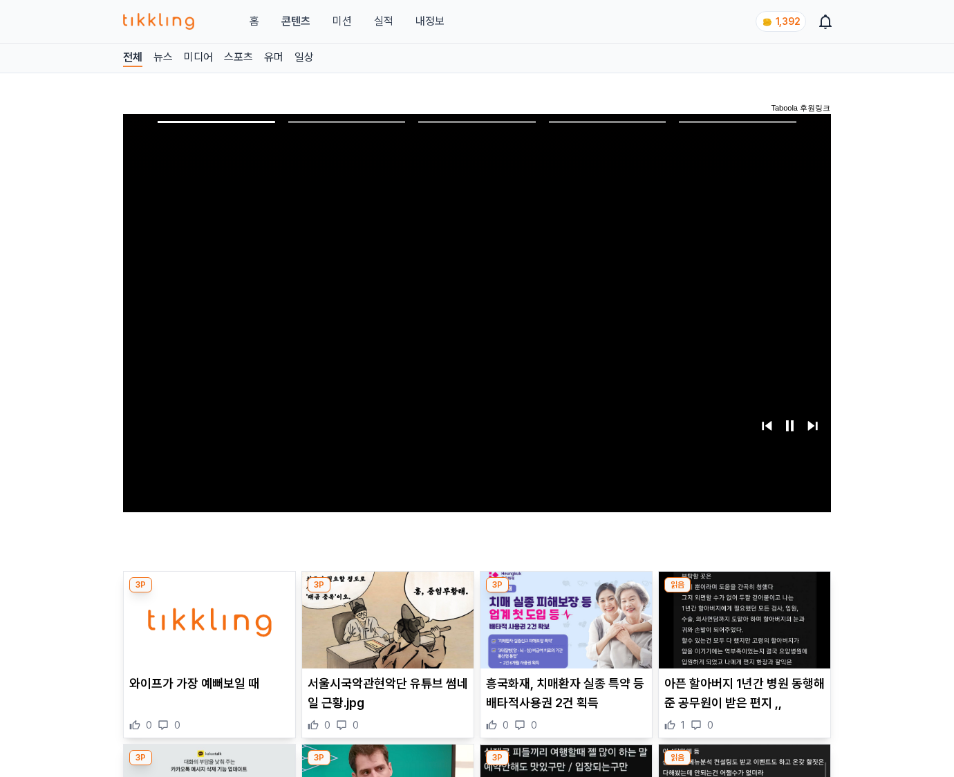
click at [744, 593] on img at bounding box center [744, 620] width 171 height 97
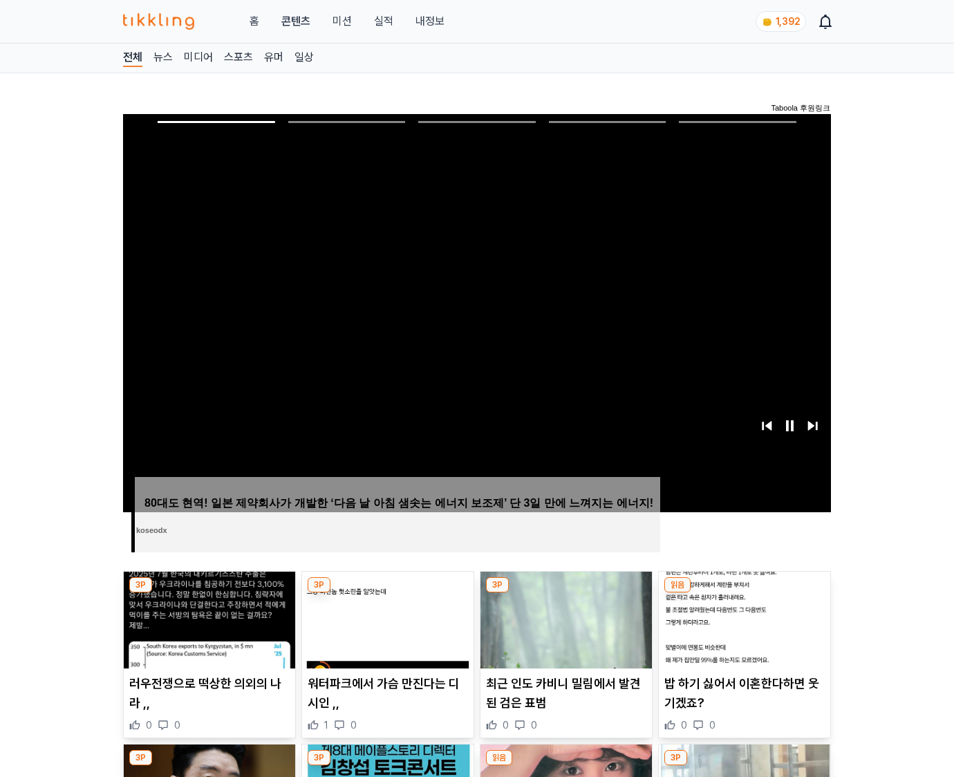
click at [744, 593] on img at bounding box center [744, 620] width 171 height 97
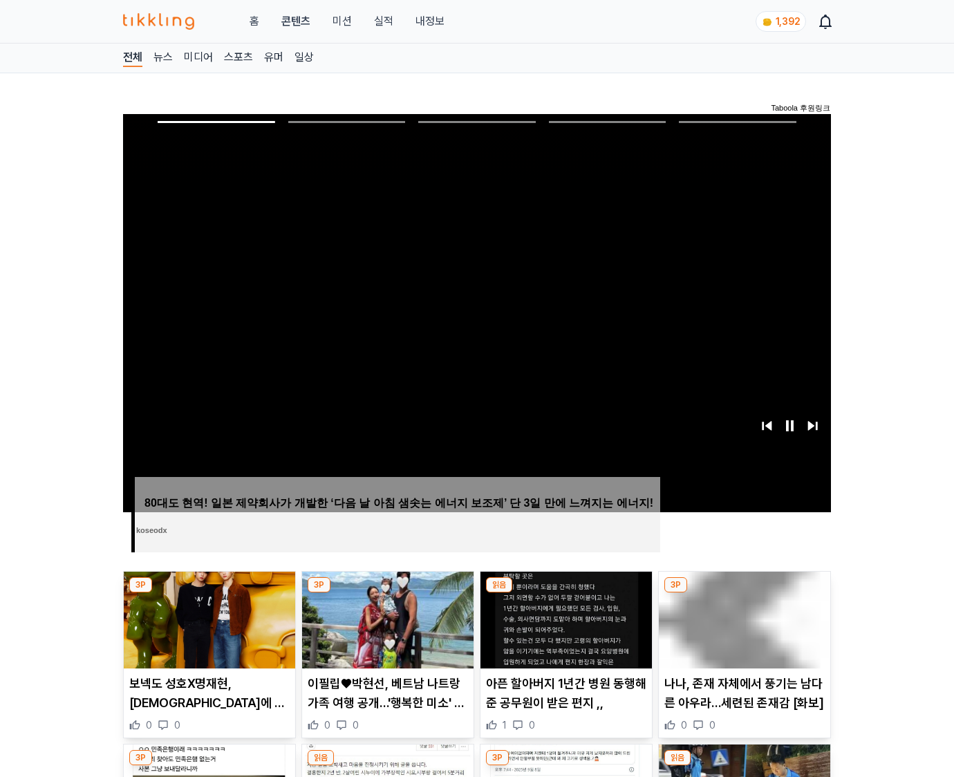
click at [744, 593] on img at bounding box center [744, 620] width 171 height 97
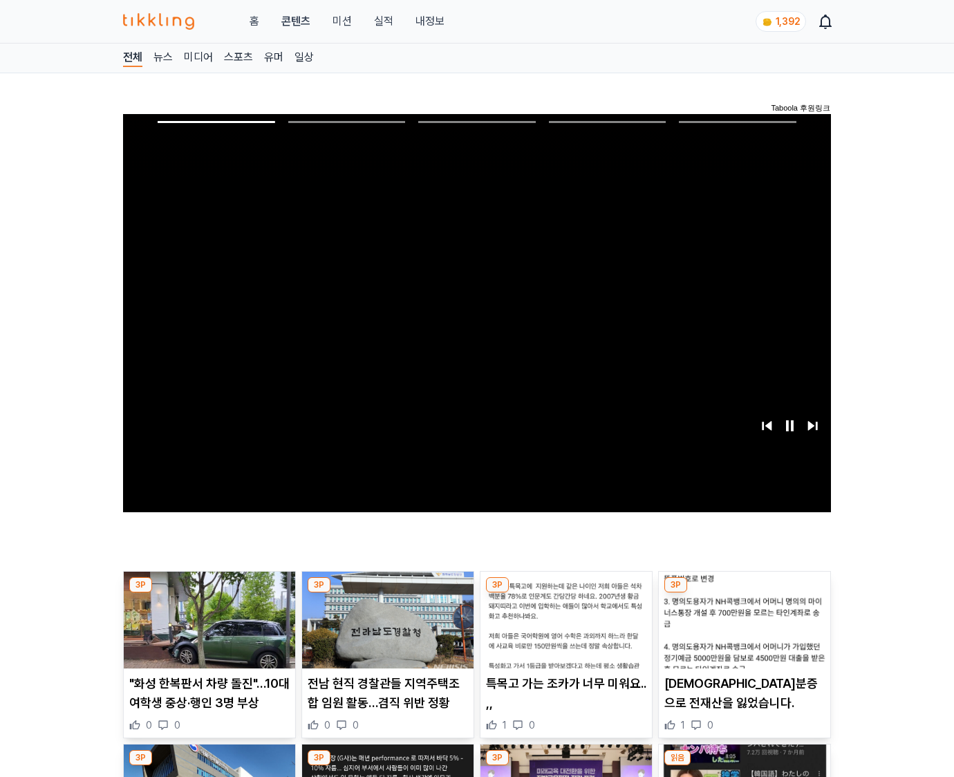
click at [744, 593] on img at bounding box center [744, 620] width 171 height 97
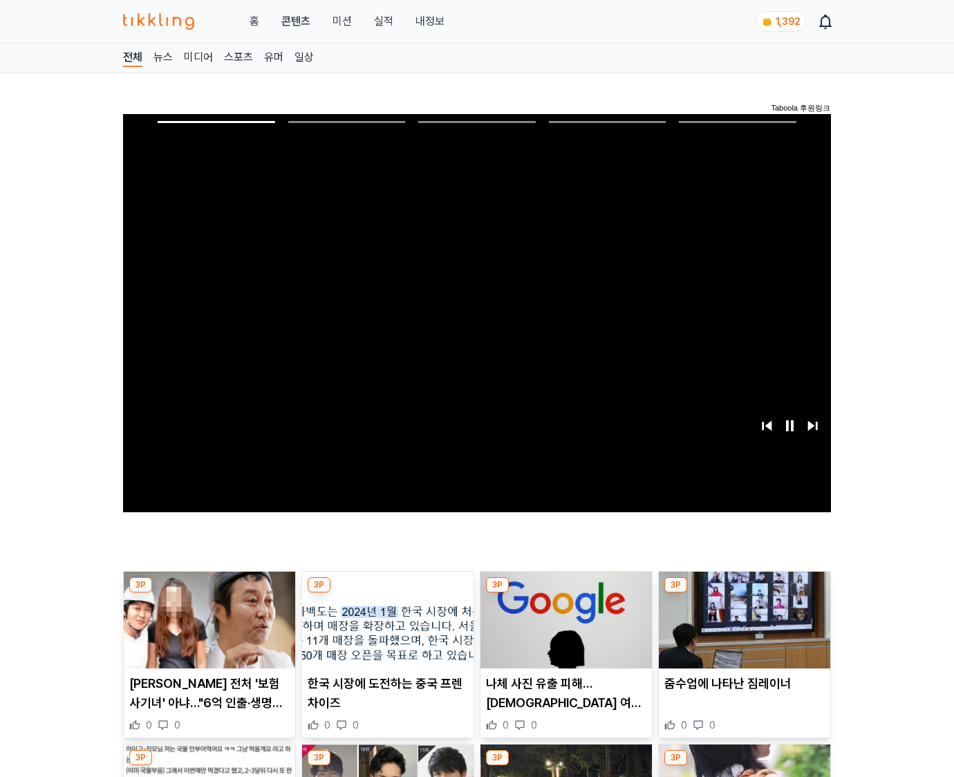
click at [744, 593] on img at bounding box center [744, 620] width 171 height 97
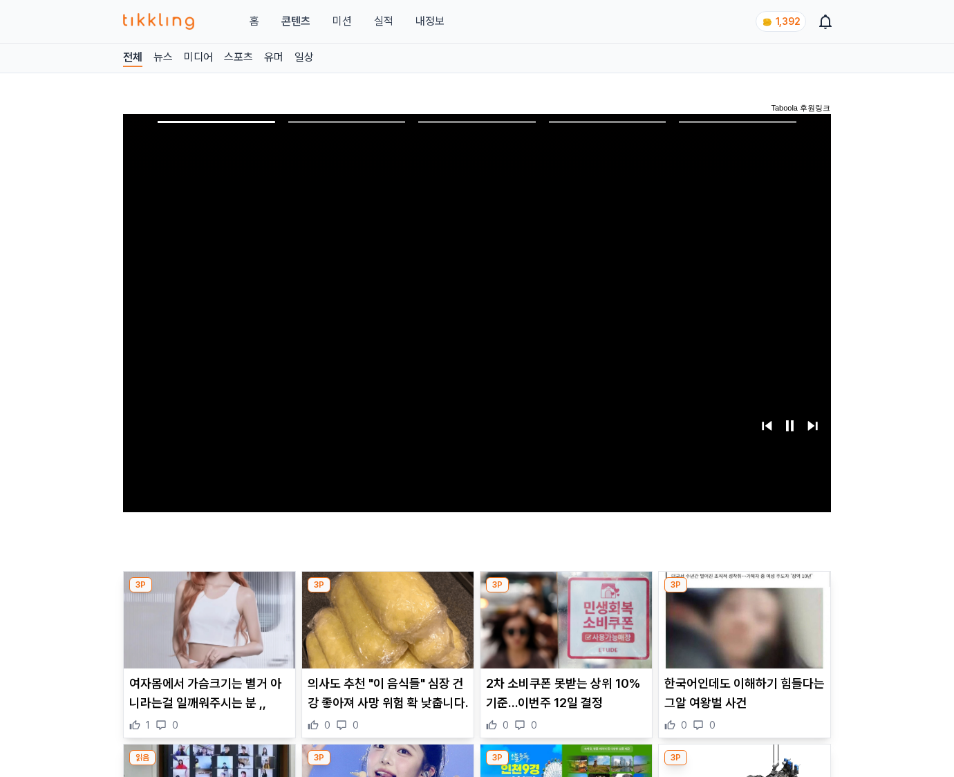
click at [744, 593] on img at bounding box center [744, 620] width 171 height 97
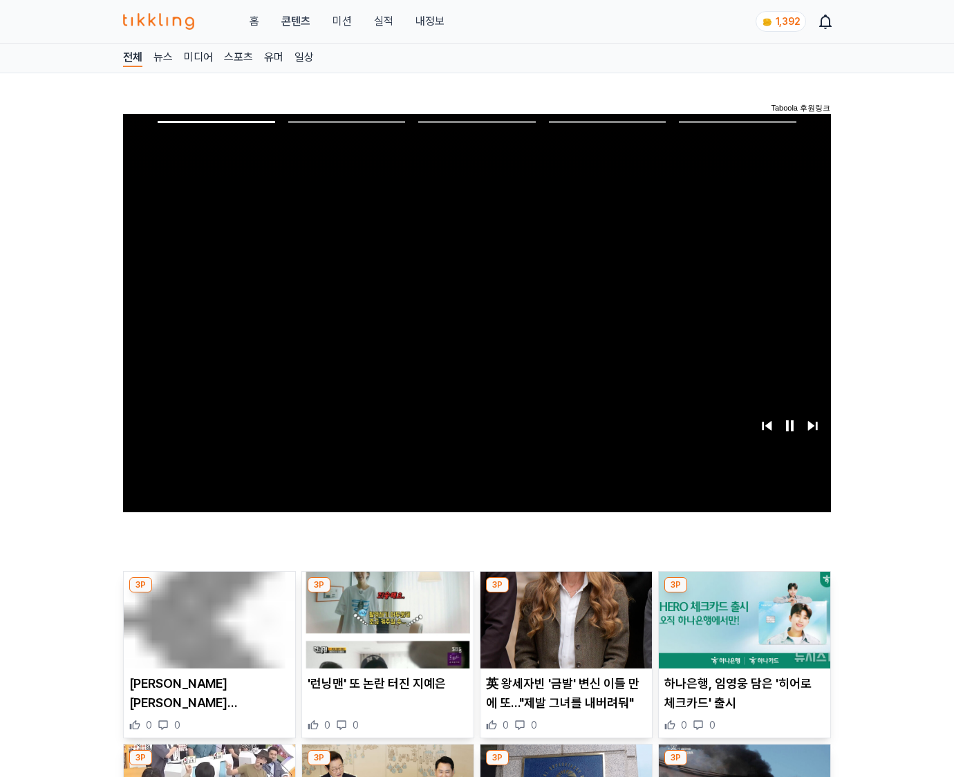
click at [744, 593] on img at bounding box center [744, 620] width 171 height 97
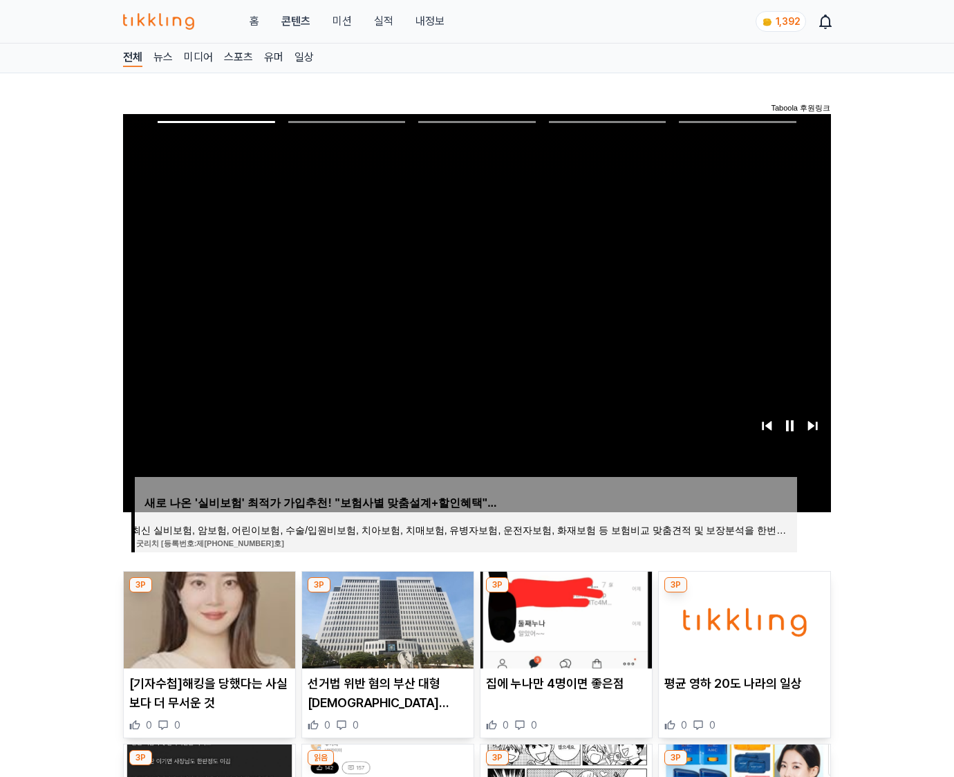
click at [744, 593] on img at bounding box center [744, 620] width 171 height 97
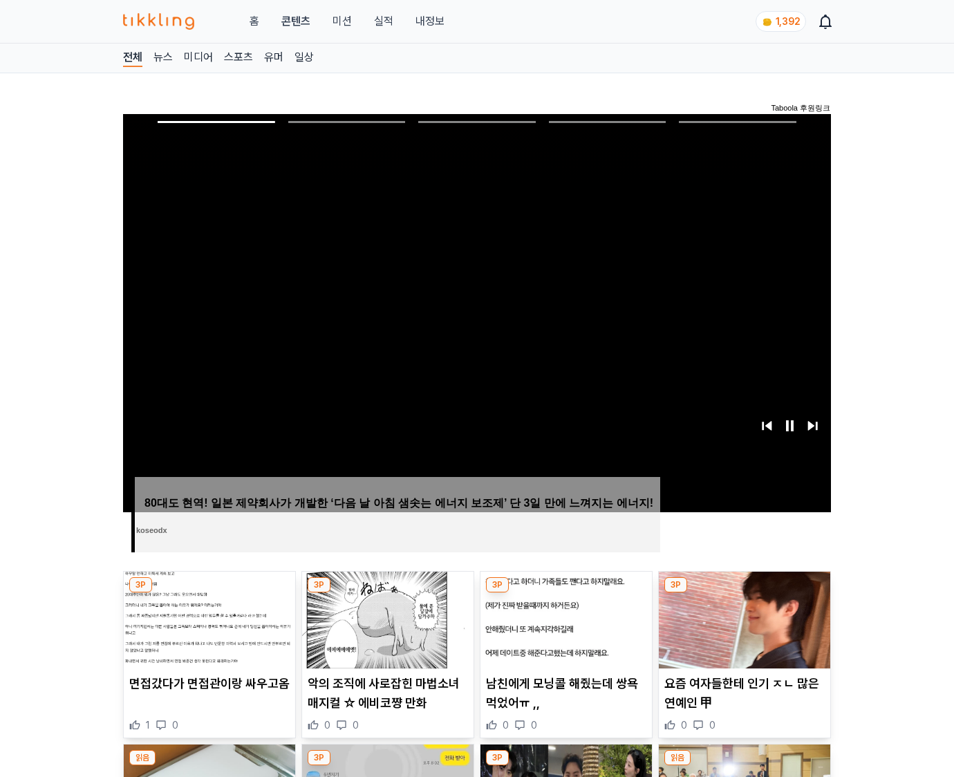
click at [744, 593] on img at bounding box center [744, 620] width 171 height 97
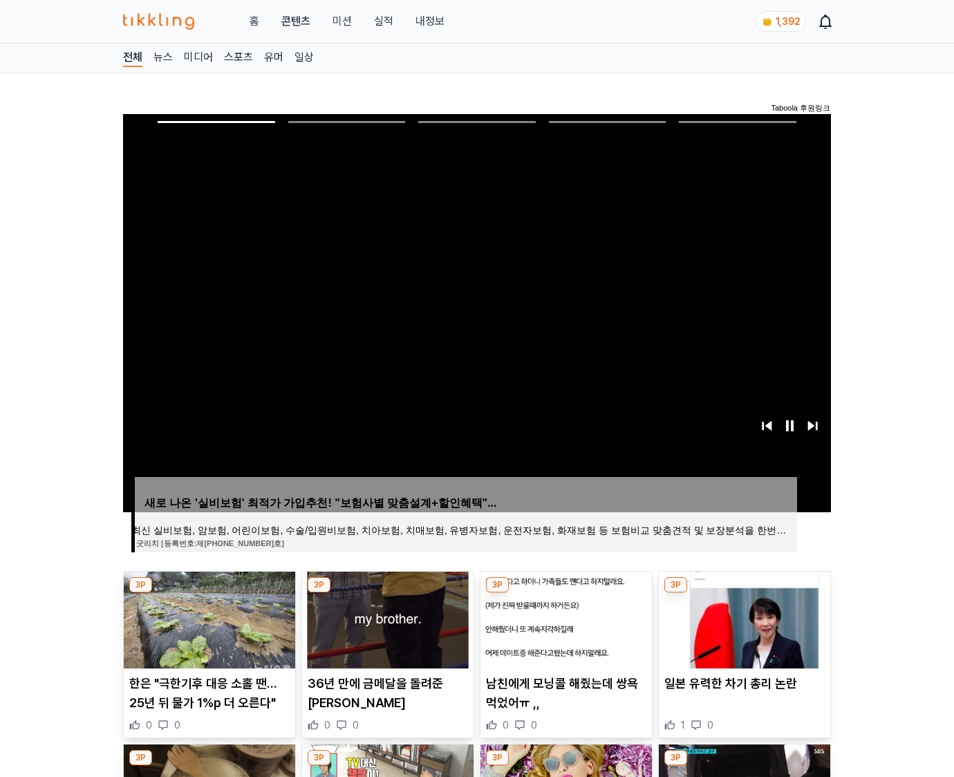
click at [744, 593] on img at bounding box center [744, 620] width 171 height 97
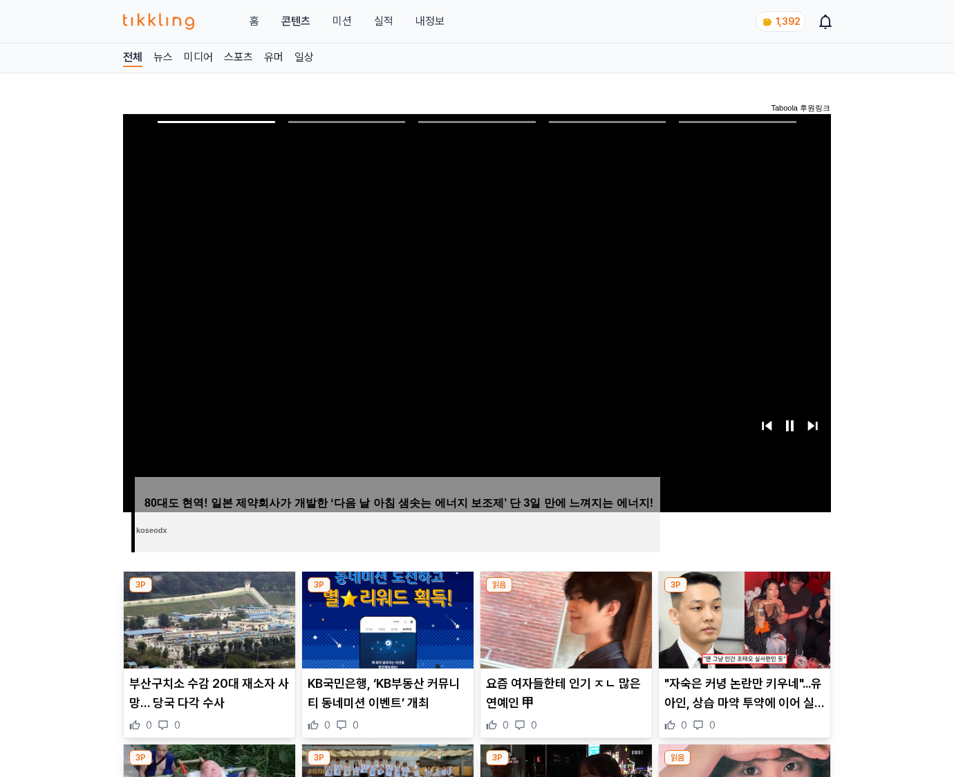
click at [744, 593] on img at bounding box center [744, 620] width 171 height 97
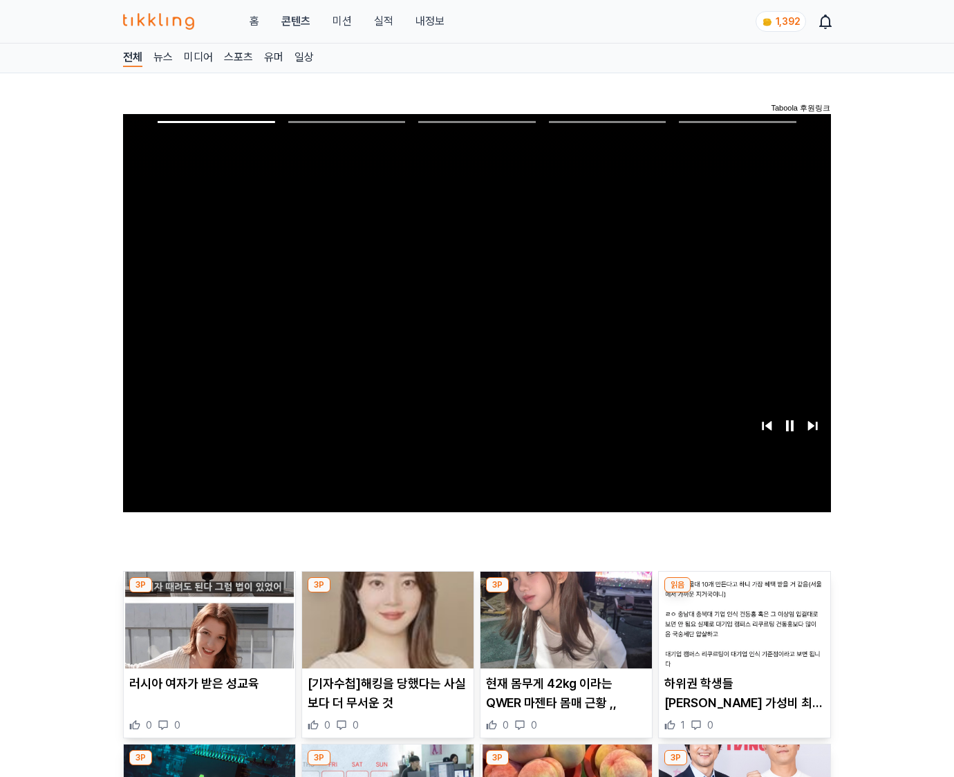
click at [744, 593] on img at bounding box center [744, 620] width 171 height 97
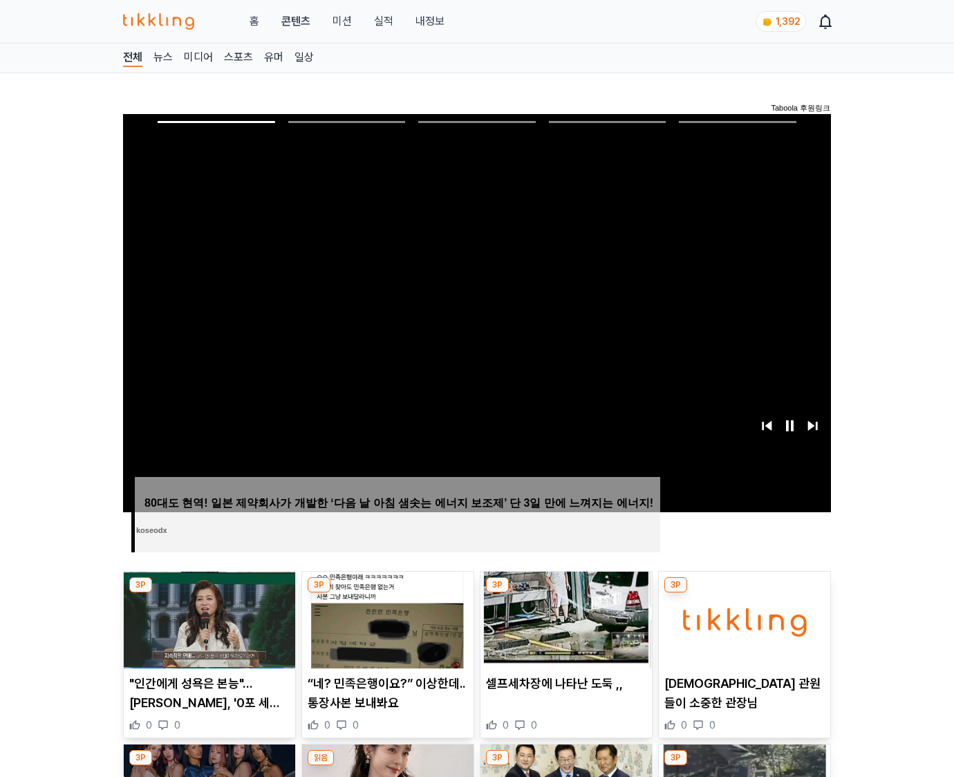
click at [744, 593] on img at bounding box center [744, 620] width 171 height 97
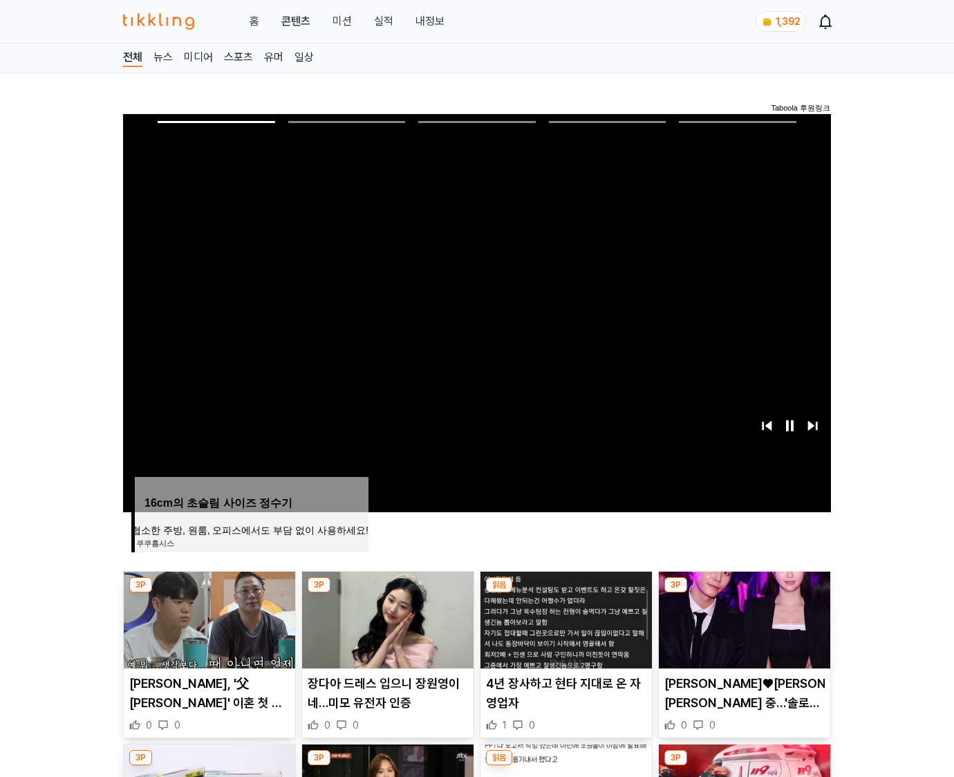
click at [744, 593] on img at bounding box center [744, 620] width 171 height 97
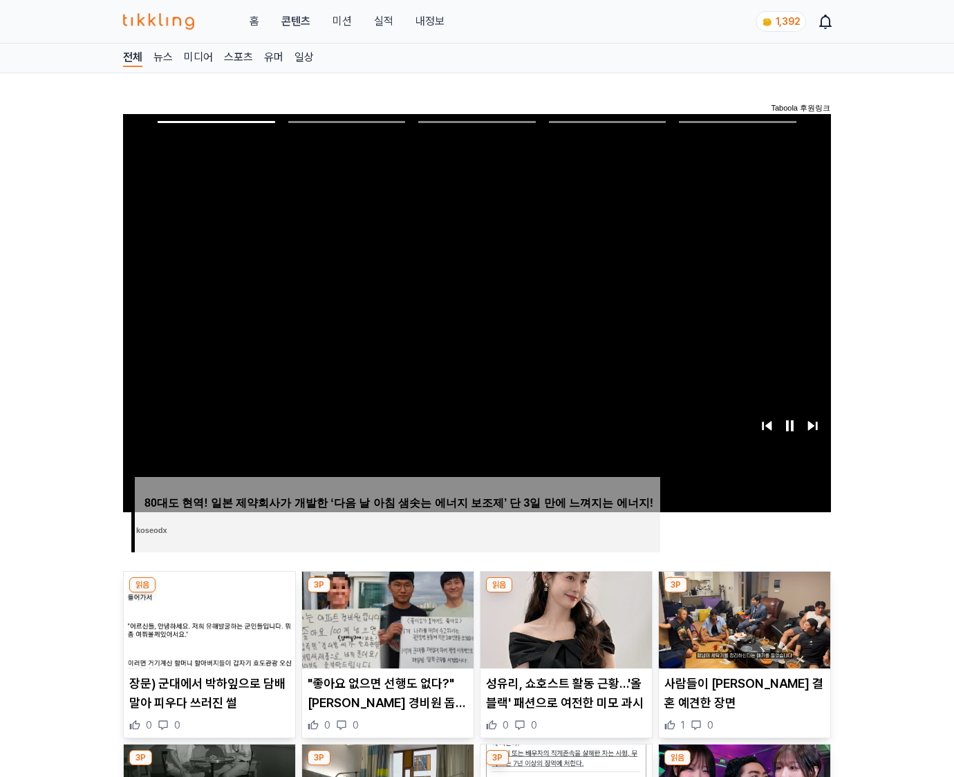
click at [744, 593] on img at bounding box center [744, 620] width 171 height 97
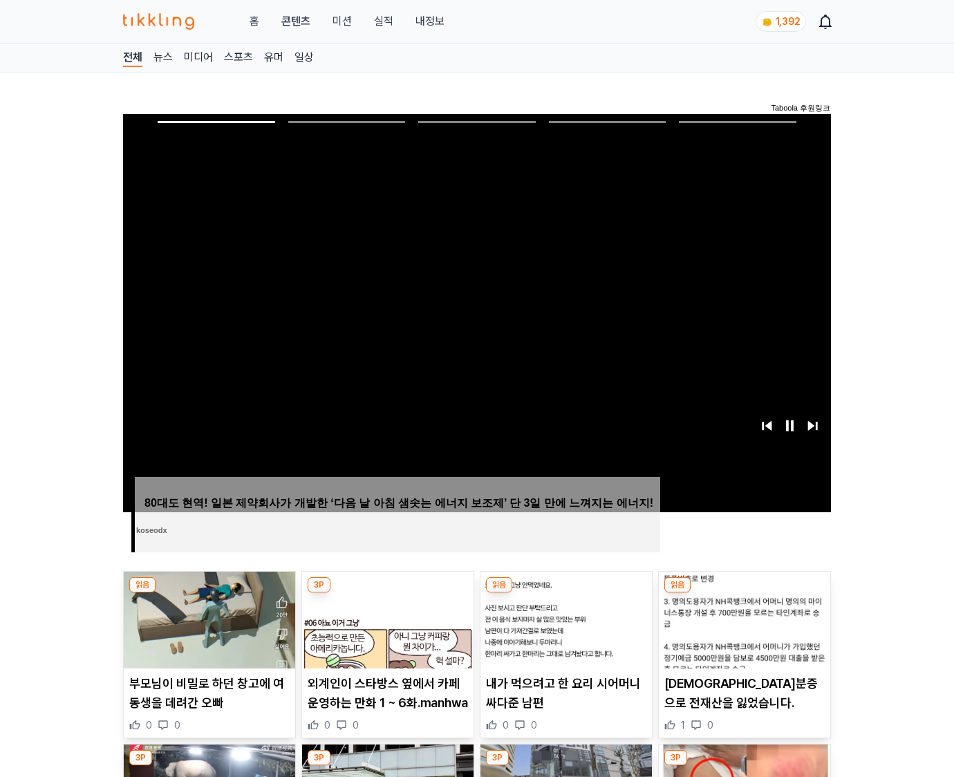
click at [744, 593] on img at bounding box center [744, 620] width 171 height 97
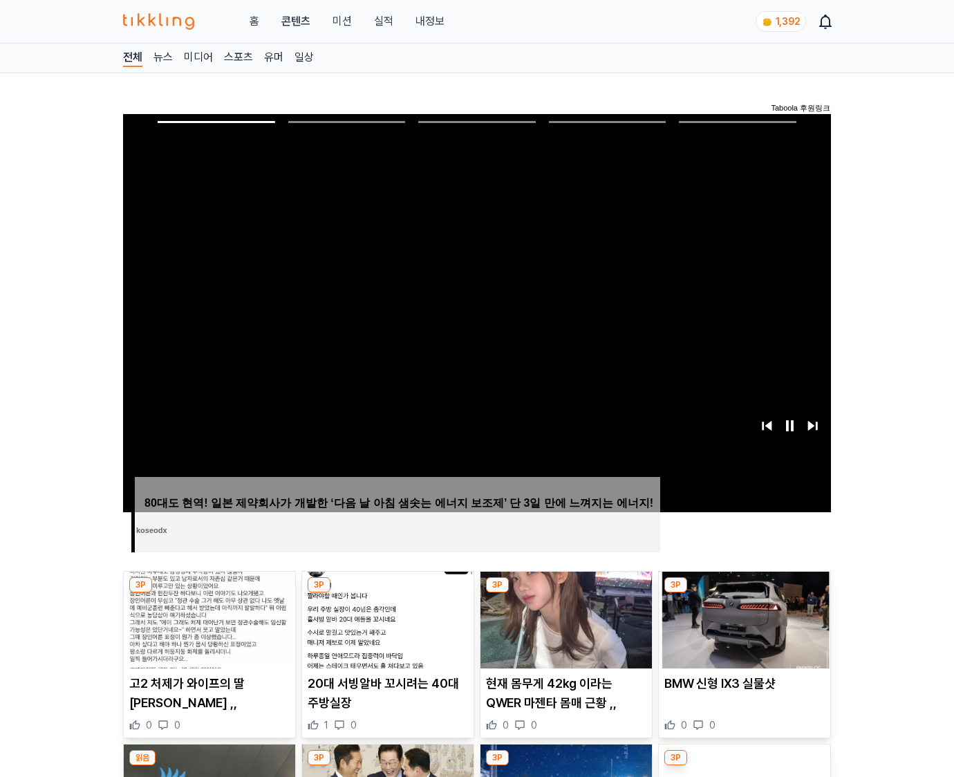
click at [744, 593] on img at bounding box center [744, 620] width 171 height 97
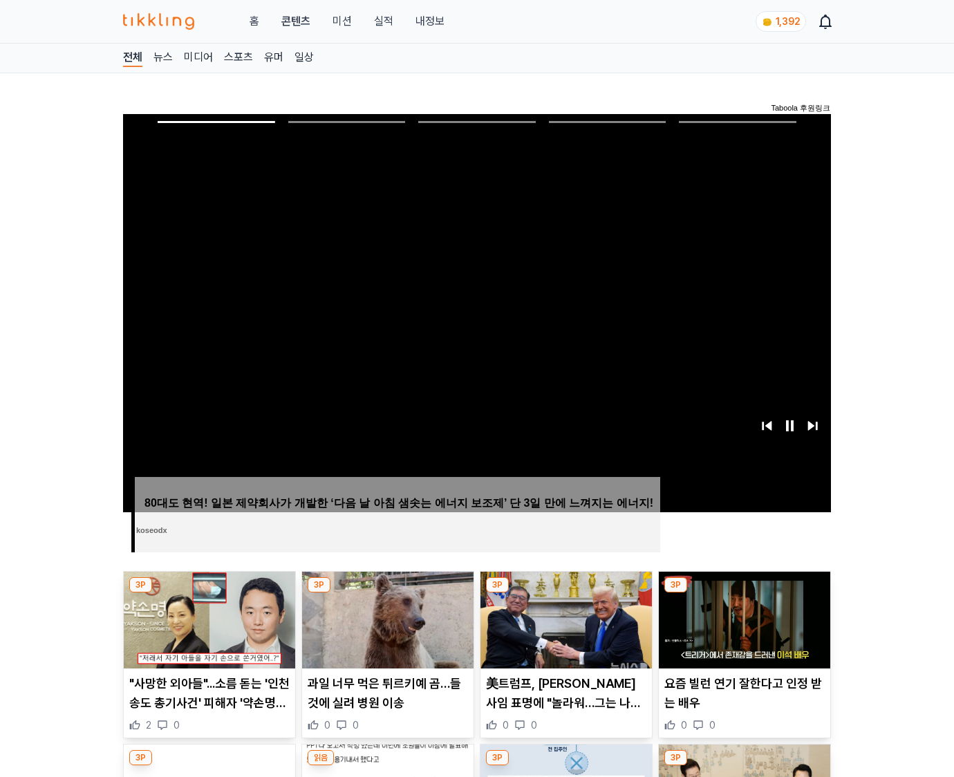
click at [744, 593] on img at bounding box center [744, 620] width 171 height 97
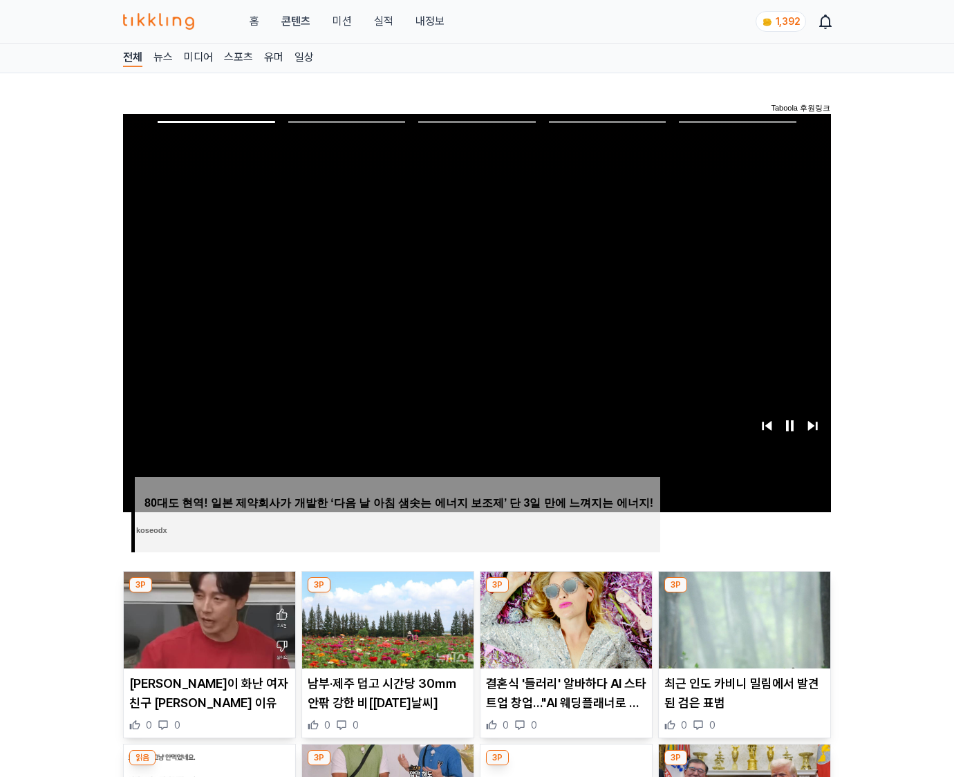
click at [744, 593] on img at bounding box center [744, 620] width 171 height 97
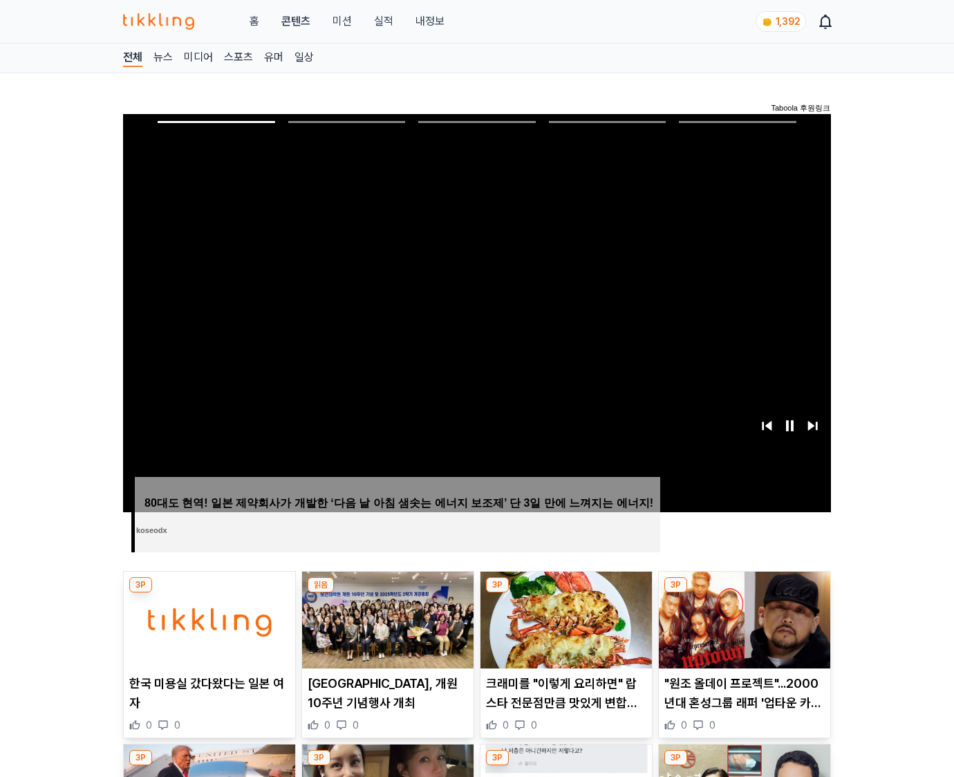
click at [744, 593] on img at bounding box center [744, 620] width 171 height 97
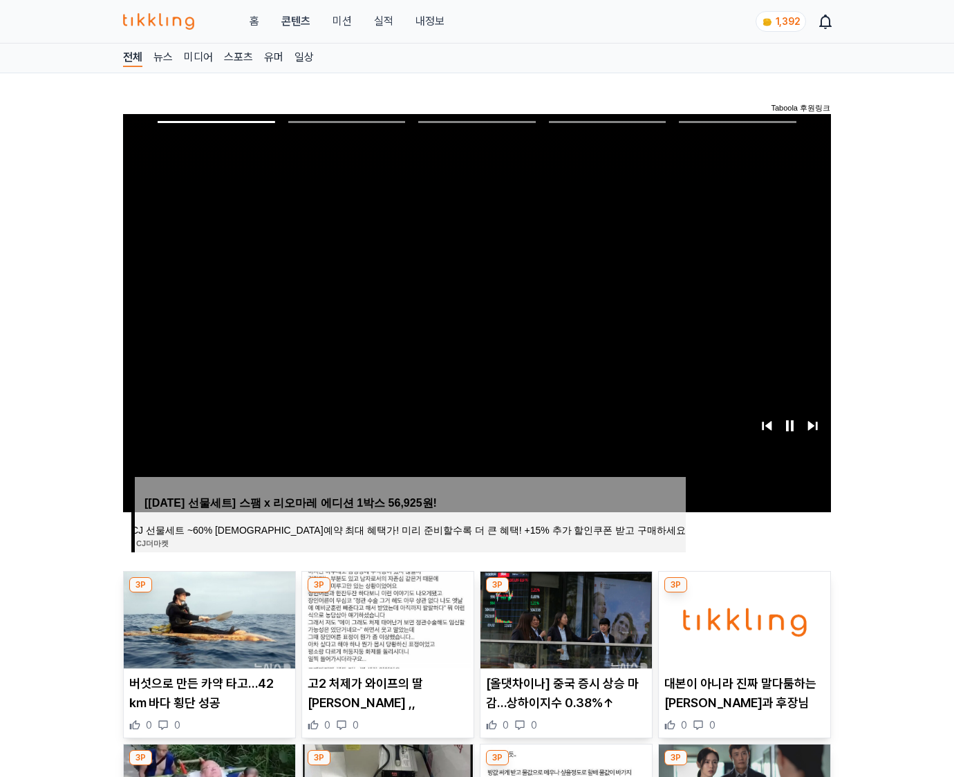
click at [744, 593] on img at bounding box center [744, 620] width 171 height 97
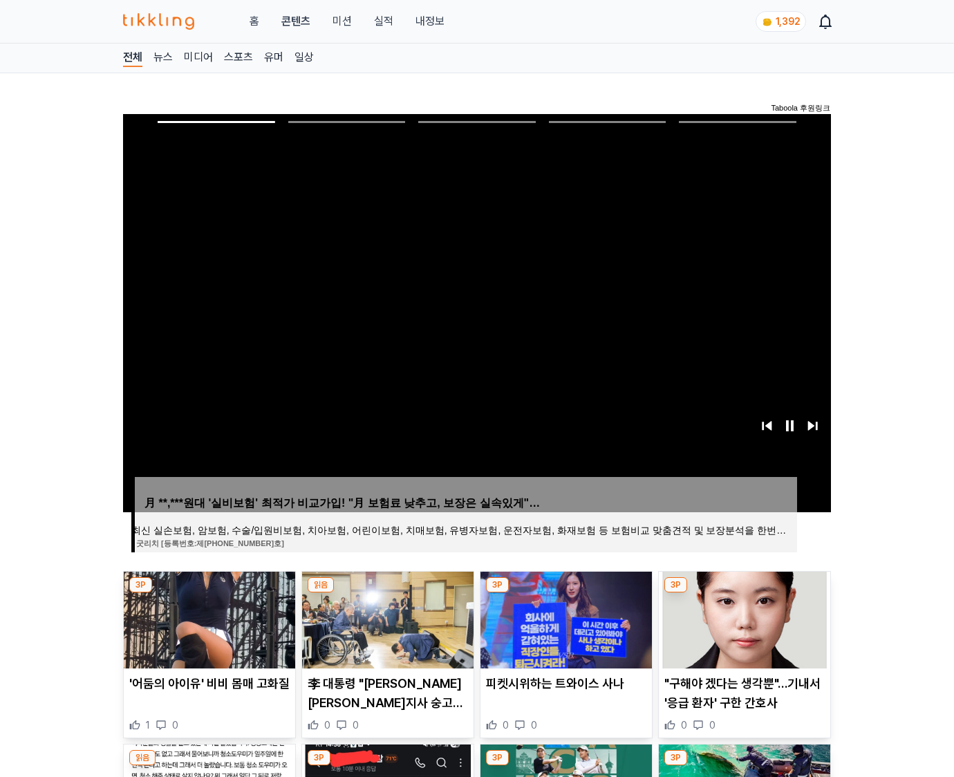
click at [744, 593] on img at bounding box center [744, 620] width 171 height 97
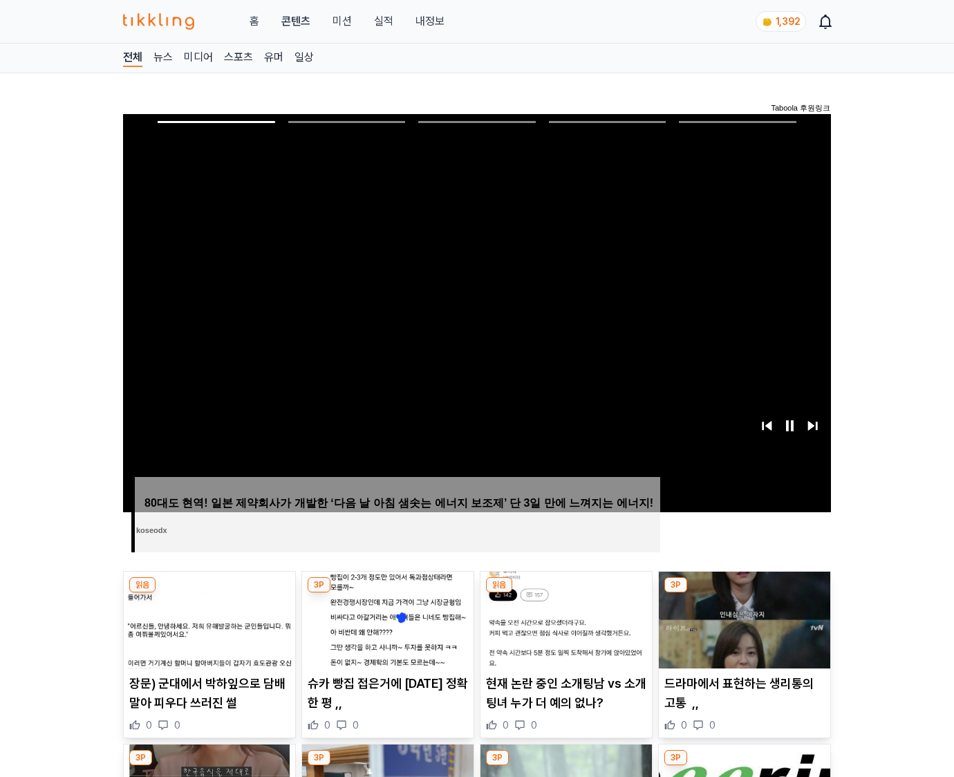
click at [744, 593] on img at bounding box center [744, 620] width 171 height 97
